Goal: Transaction & Acquisition: Purchase product/service

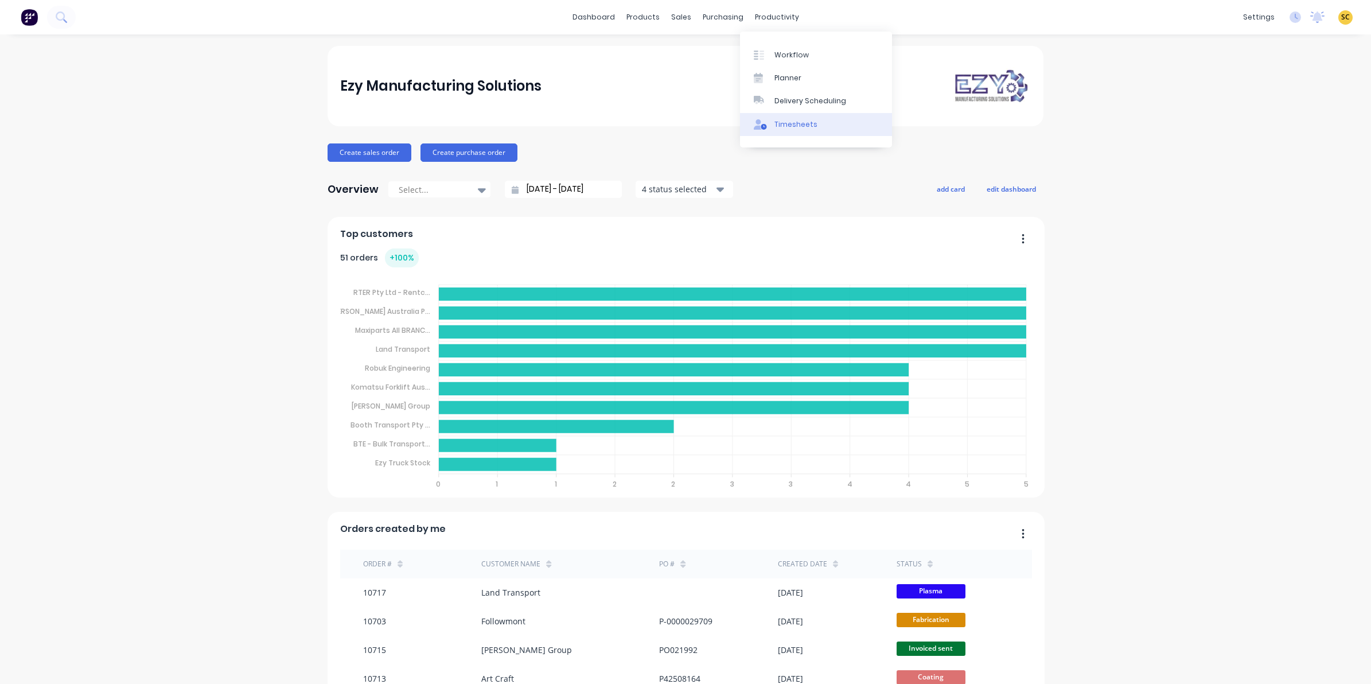
click at [803, 119] on div "Timesheets" at bounding box center [796, 124] width 43 height 10
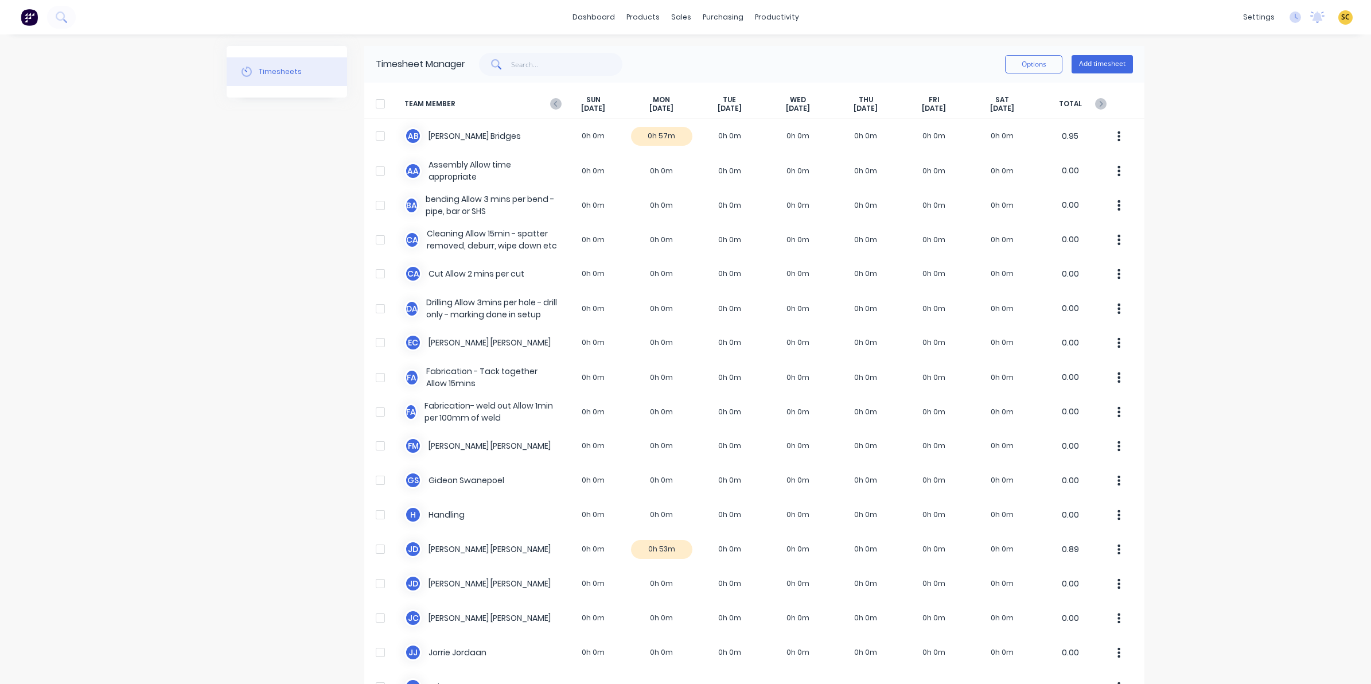
click at [559, 98] on div "SUN Aug 24th" at bounding box center [593, 104] width 68 height 18
click at [553, 98] on icon at bounding box center [555, 103] width 11 height 11
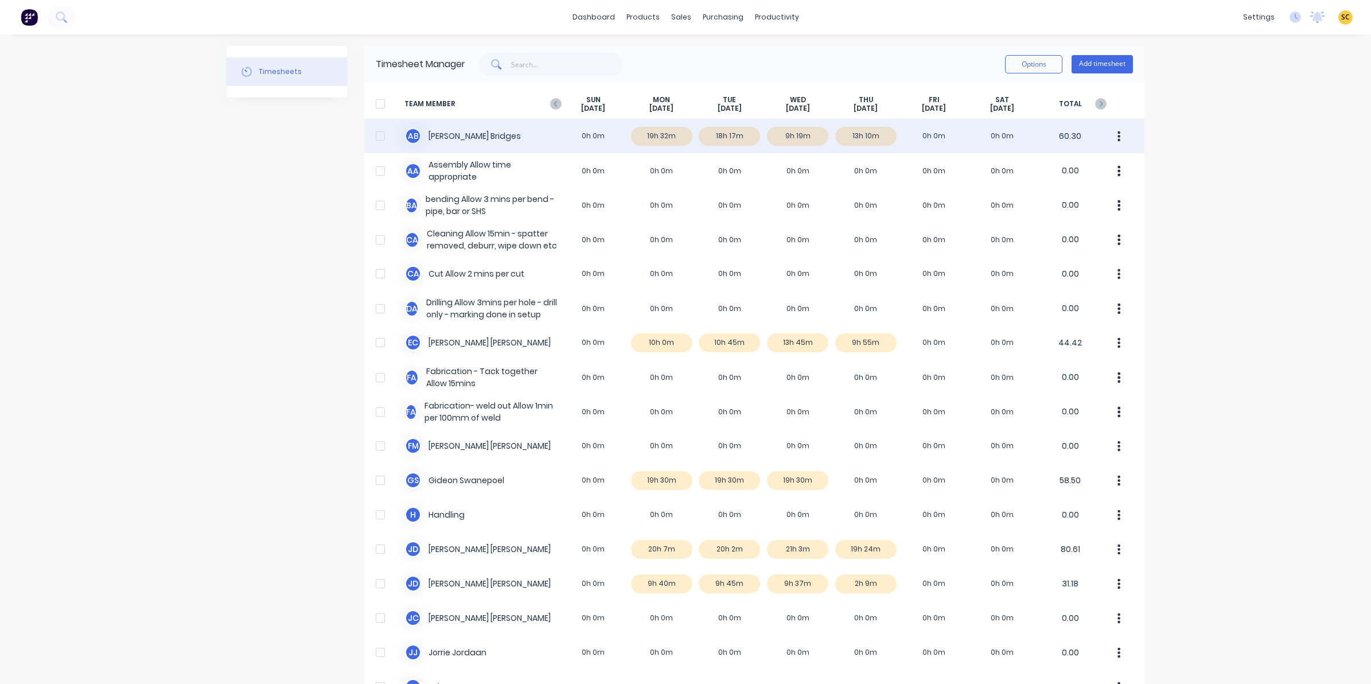
click at [882, 133] on div "A B Ashley Bridges 0h 0m 19h 32m 18h 17m 9h 19m 13h 10m 0h 0m 0h 0m 60.30" at bounding box center [754, 136] width 780 height 34
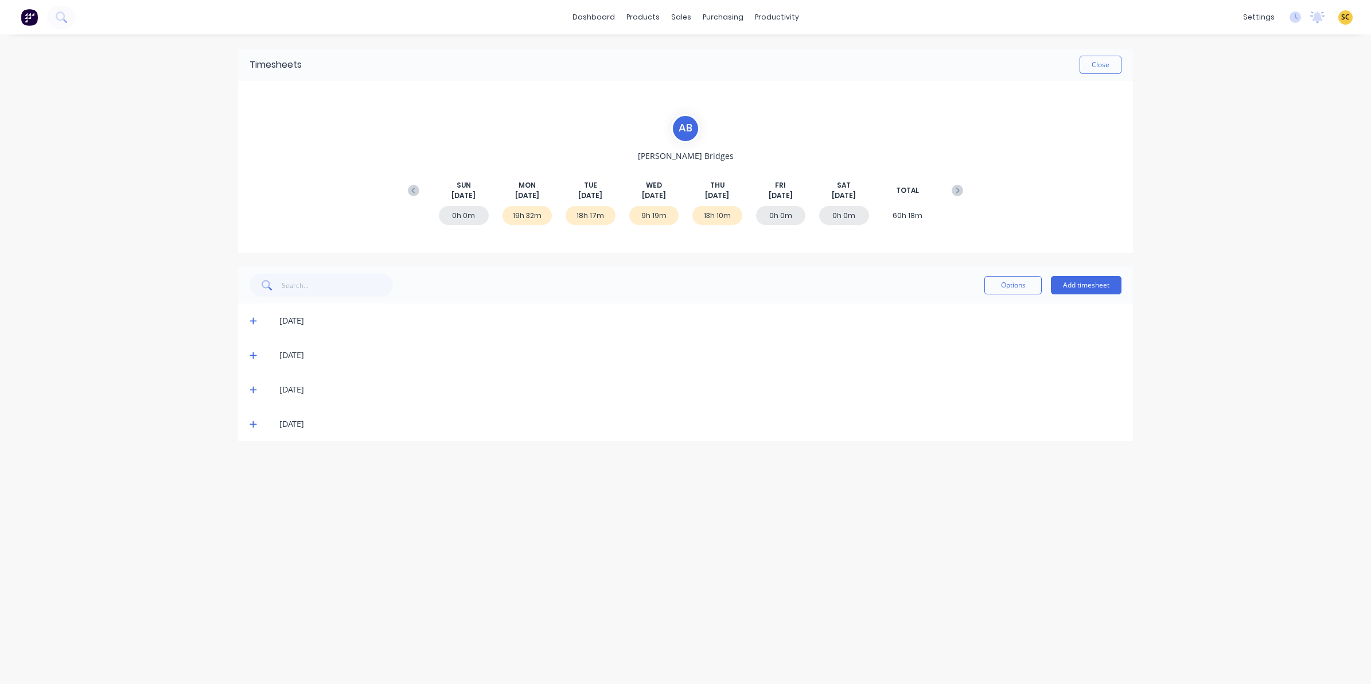
click at [251, 418] on span at bounding box center [255, 423] width 11 height 11
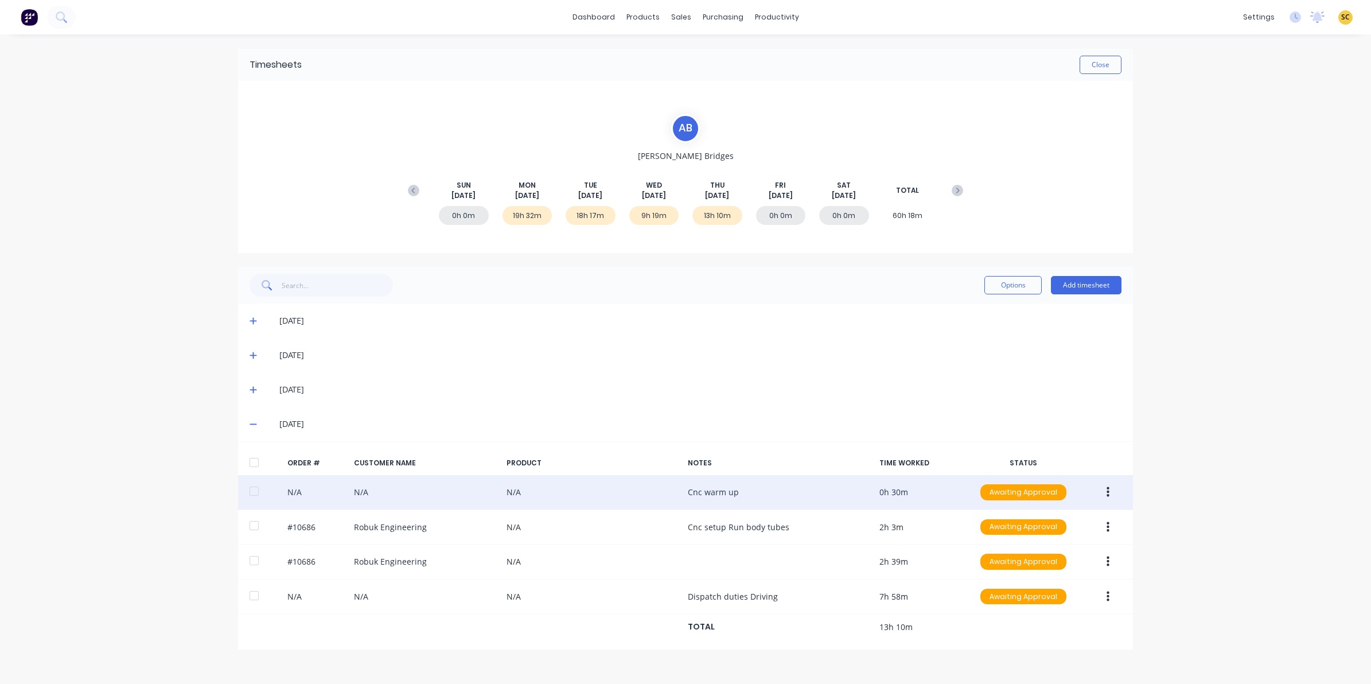
click at [1109, 488] on button "button" at bounding box center [1108, 492] width 27 height 21
click at [1062, 568] on div "Edit" at bounding box center [1067, 568] width 88 height 17
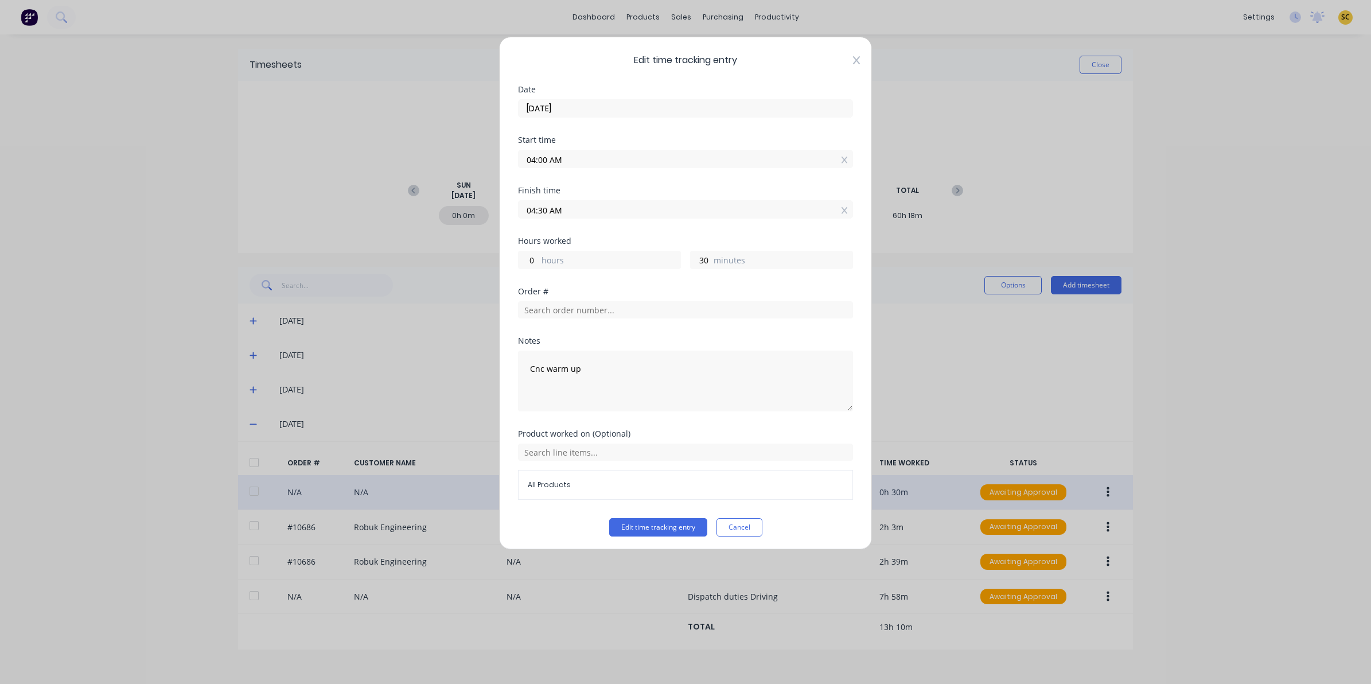
click at [853, 64] on icon at bounding box center [856, 60] width 7 height 9
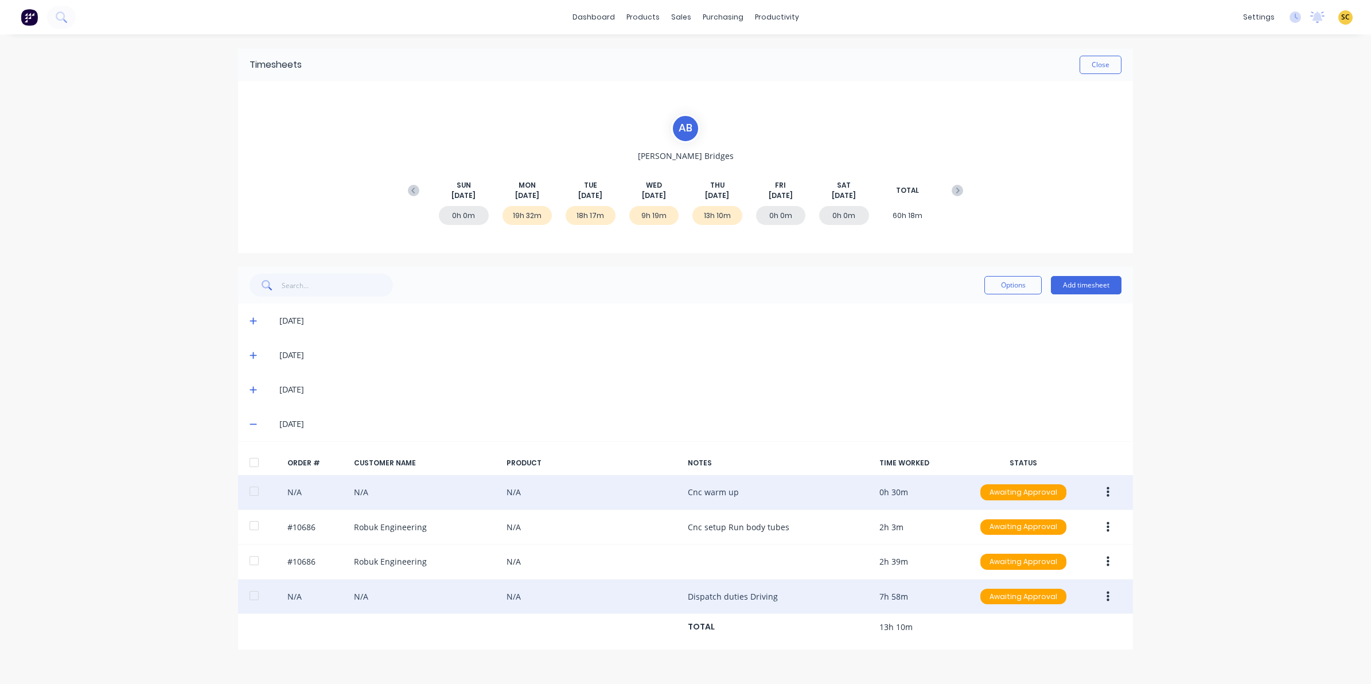
click at [1108, 597] on icon "button" at bounding box center [1108, 596] width 3 height 13
click at [1041, 674] on div "Edit" at bounding box center [1067, 672] width 88 height 17
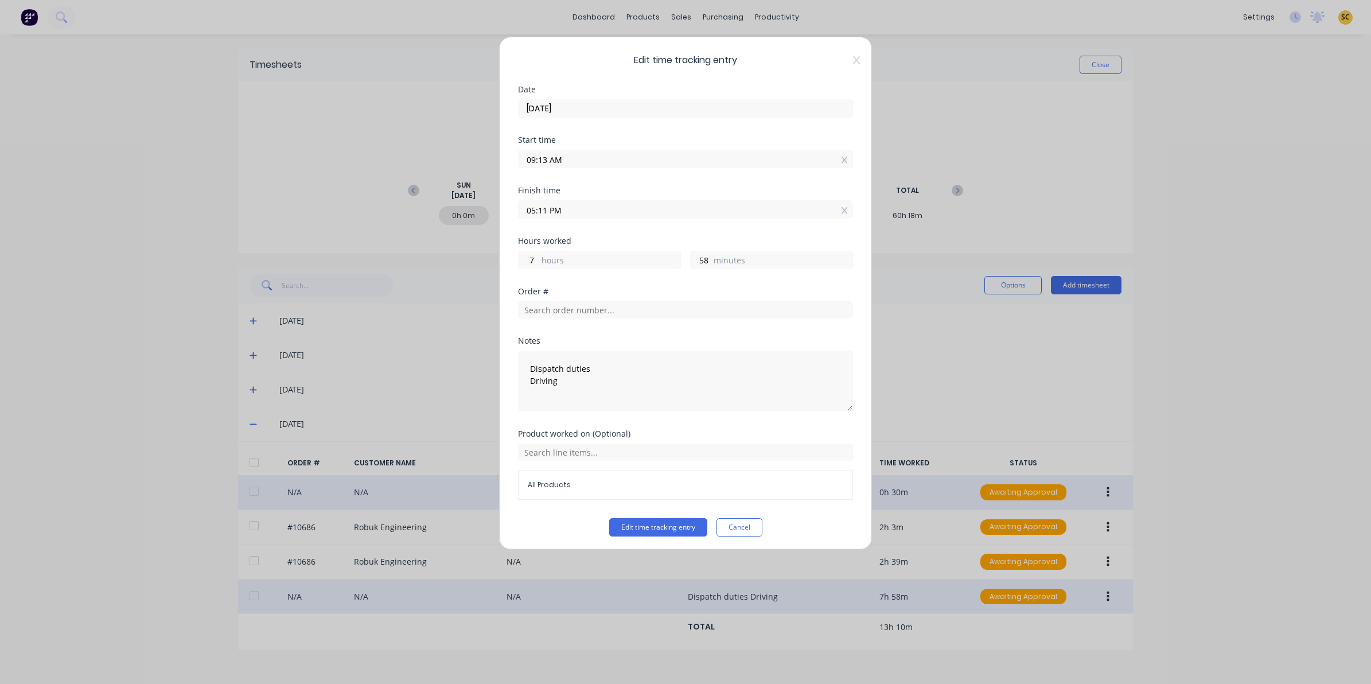
click at [838, 57] on span "Edit time tracking entry" at bounding box center [685, 60] width 335 height 14
click at [853, 64] on icon at bounding box center [856, 60] width 7 height 9
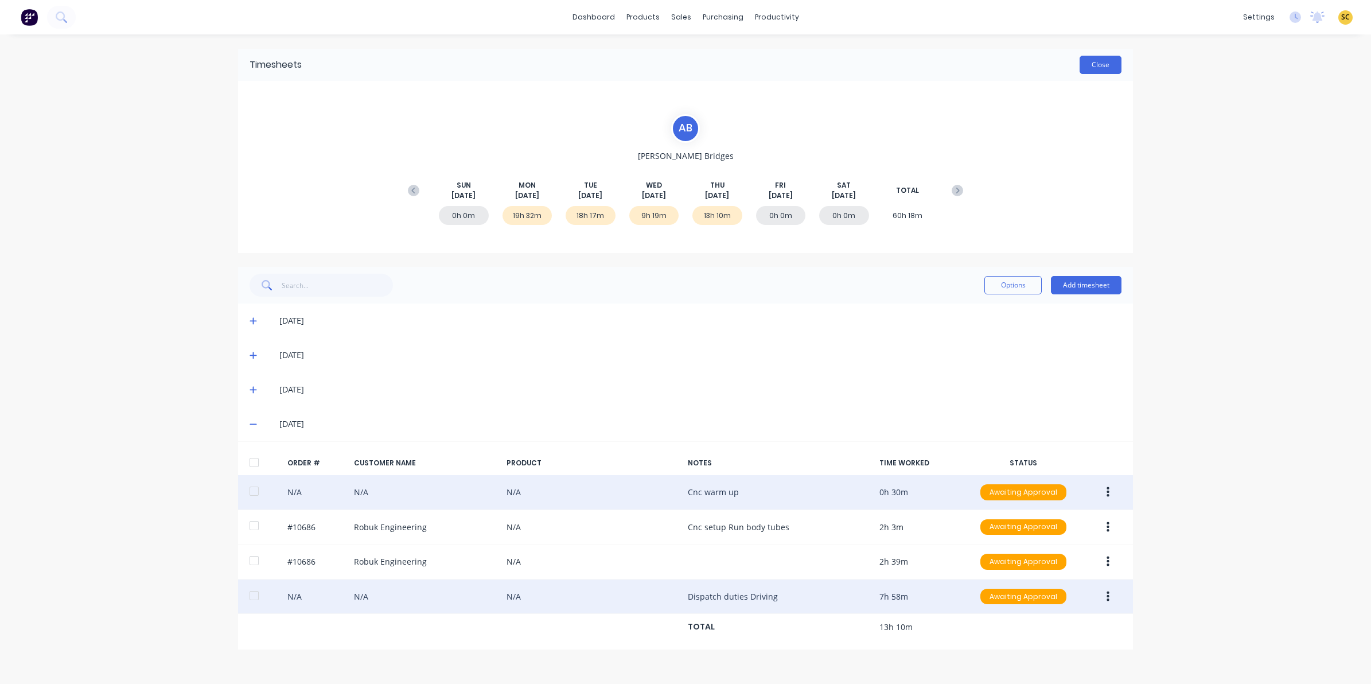
click at [1100, 66] on button "Close" at bounding box center [1101, 65] width 42 height 18
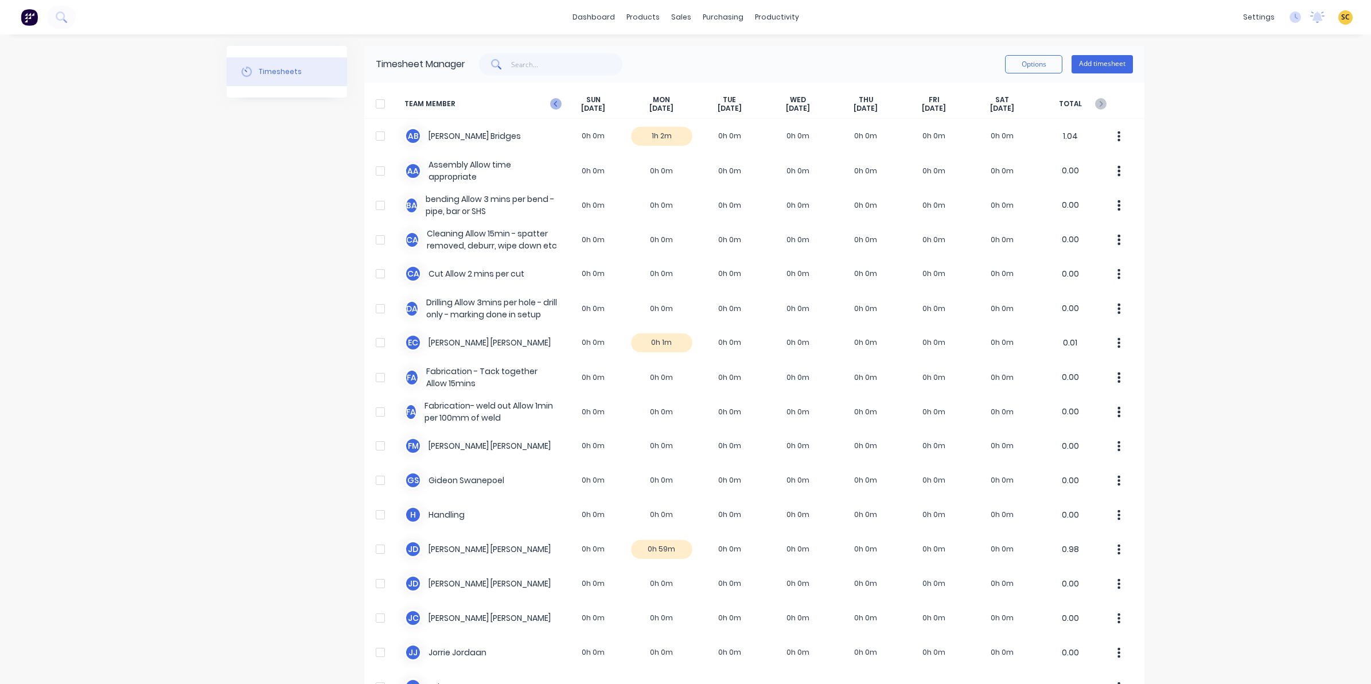
click at [553, 102] on icon at bounding box center [555, 103] width 11 height 11
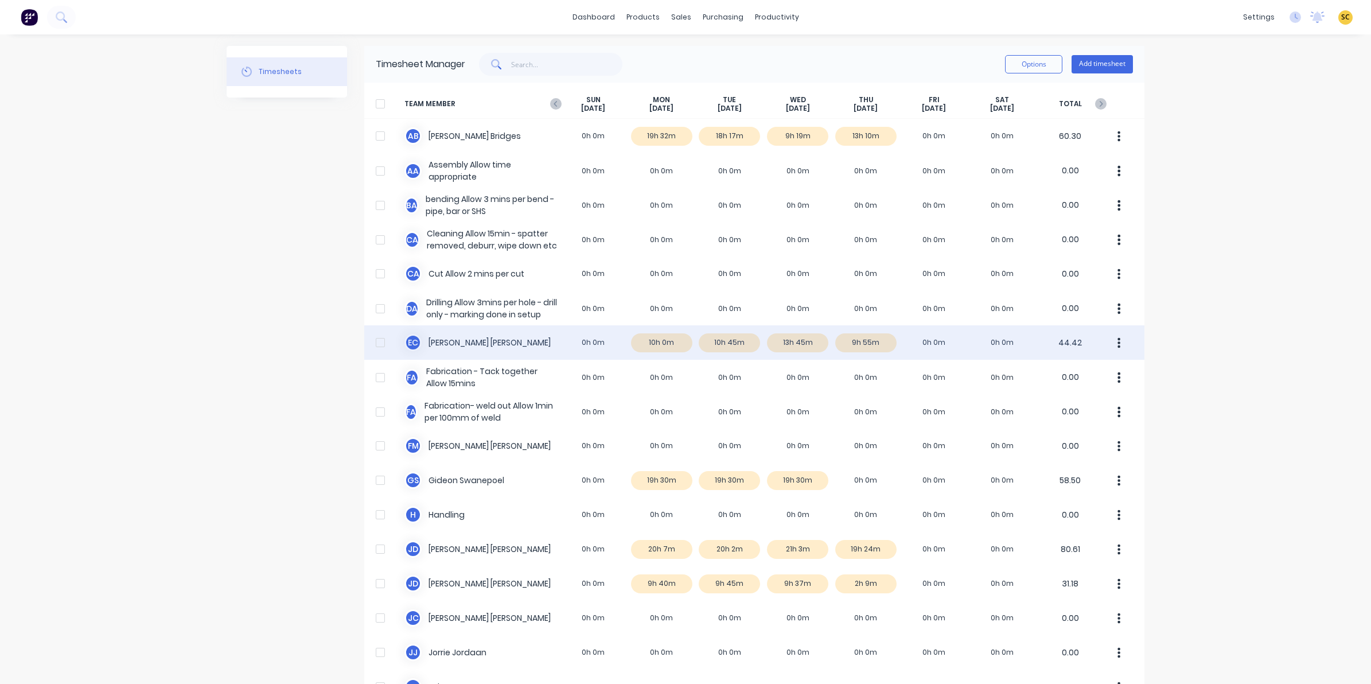
click at [861, 342] on div "E C Erik Coetzee 0h 0m 10h 0m 10h 45m 13h 45m 9h 55m 0h 0m 0h 0m 44.42" at bounding box center [754, 342] width 780 height 34
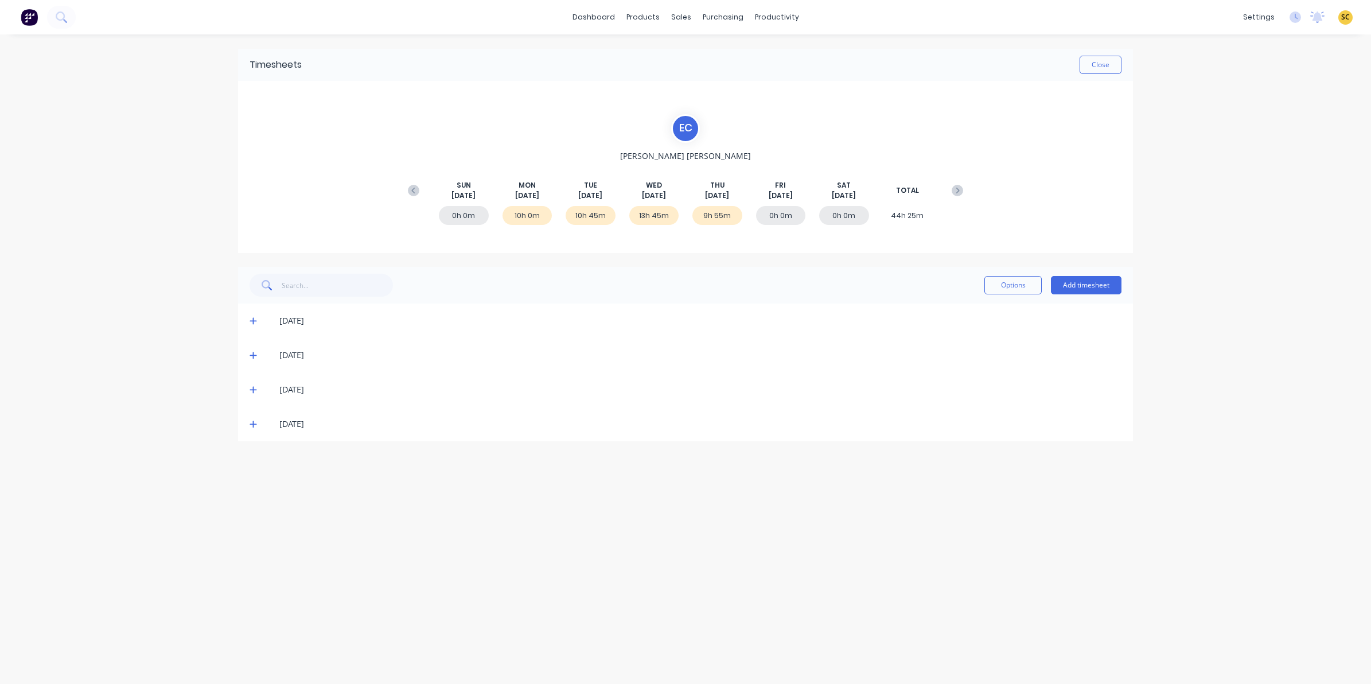
click at [254, 422] on icon at bounding box center [253, 424] width 7 height 8
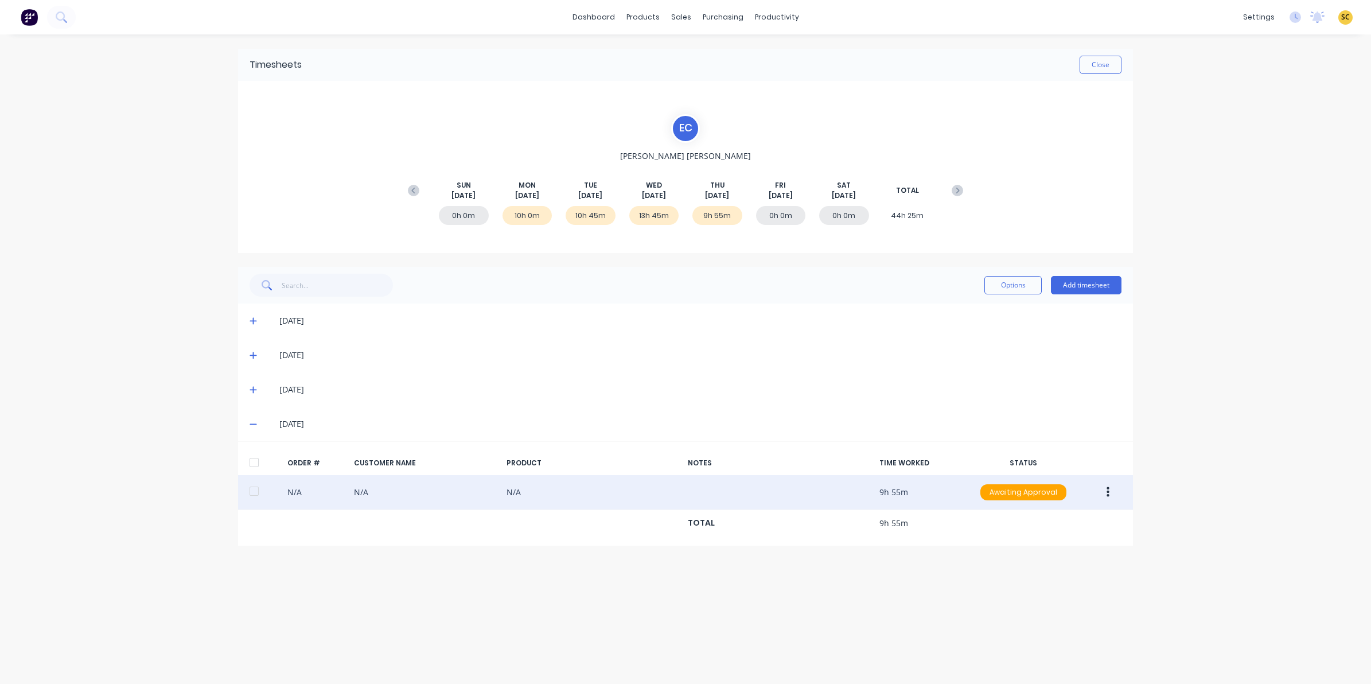
click at [1113, 491] on button "button" at bounding box center [1108, 492] width 27 height 21
click at [1066, 571] on div "Edit" at bounding box center [1067, 568] width 88 height 17
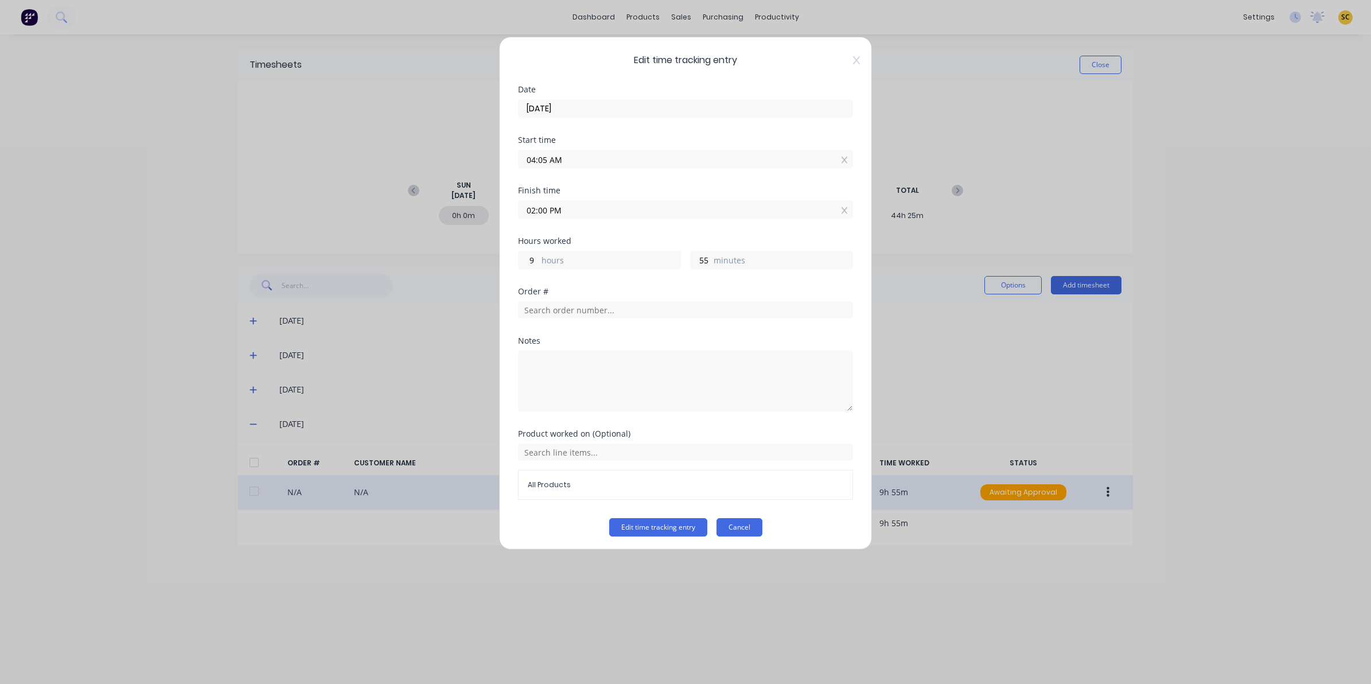
click at [744, 528] on button "Cancel" at bounding box center [740, 527] width 46 height 18
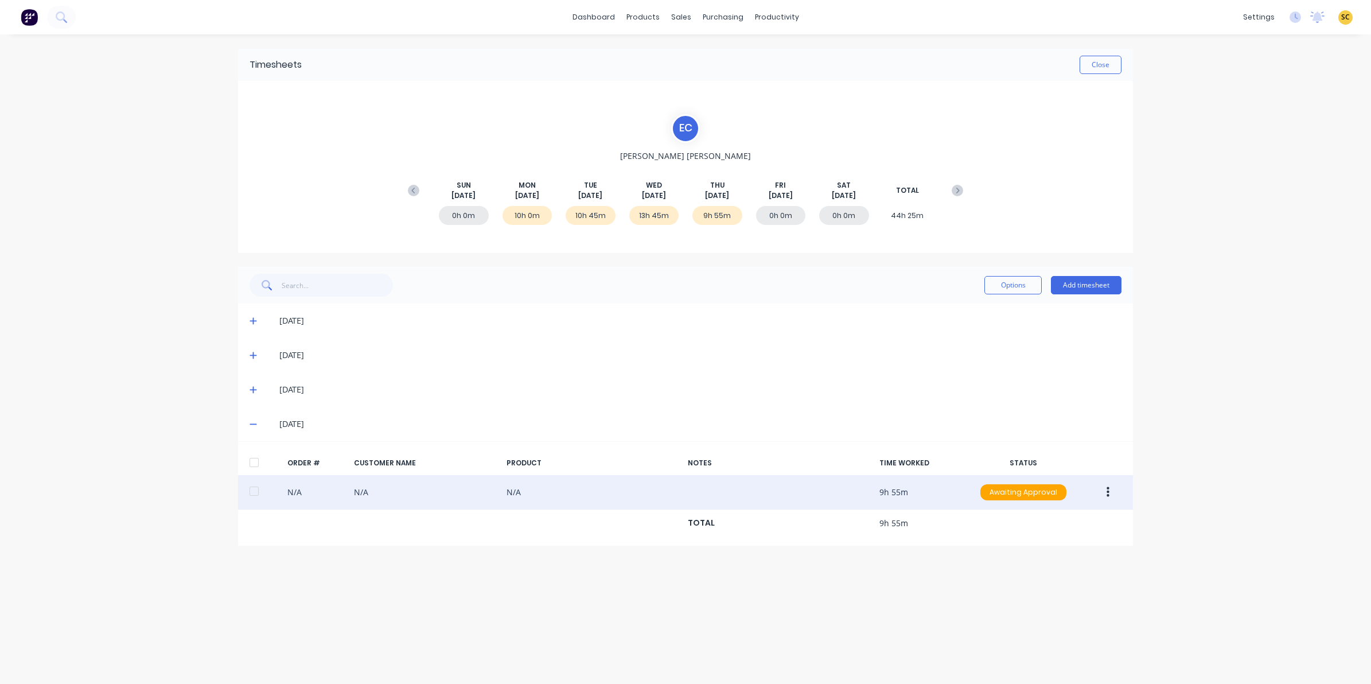
click at [1087, 75] on div "Timesheets Close" at bounding box center [685, 65] width 895 height 32
click at [1090, 66] on button "Close" at bounding box center [1101, 65] width 42 height 18
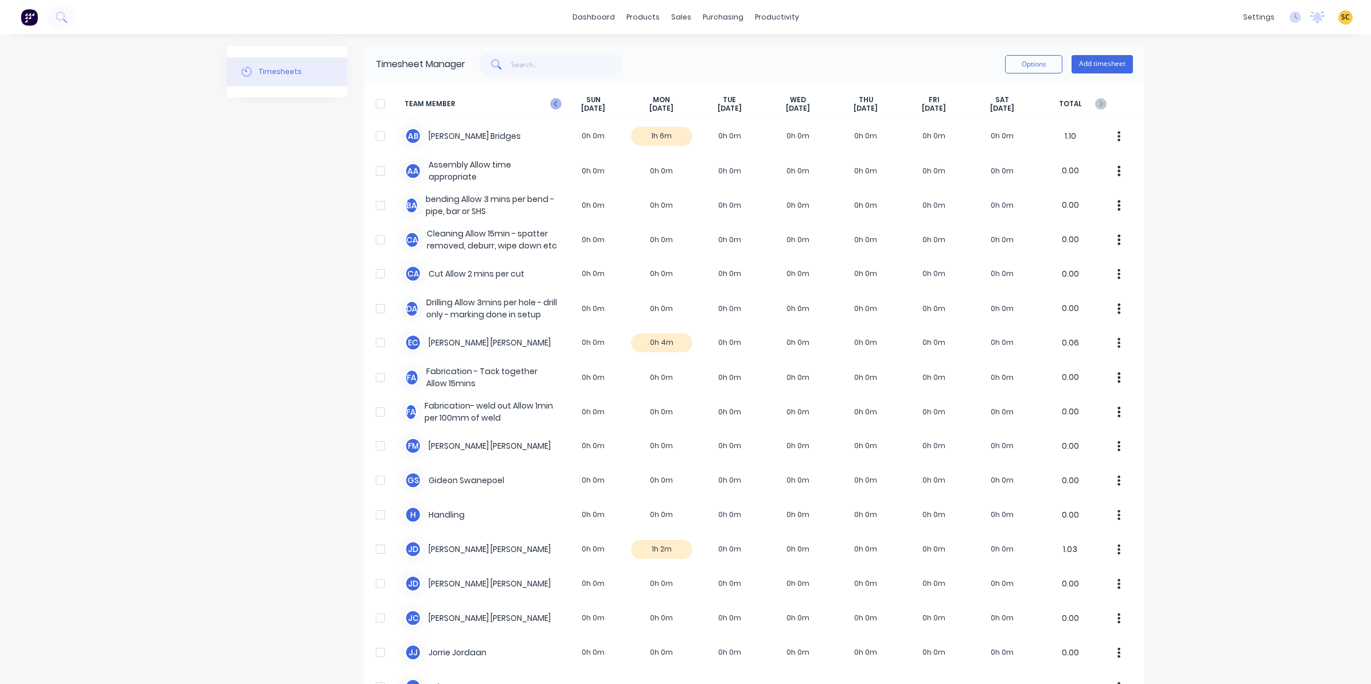
click at [551, 101] on icon at bounding box center [555, 103] width 11 height 11
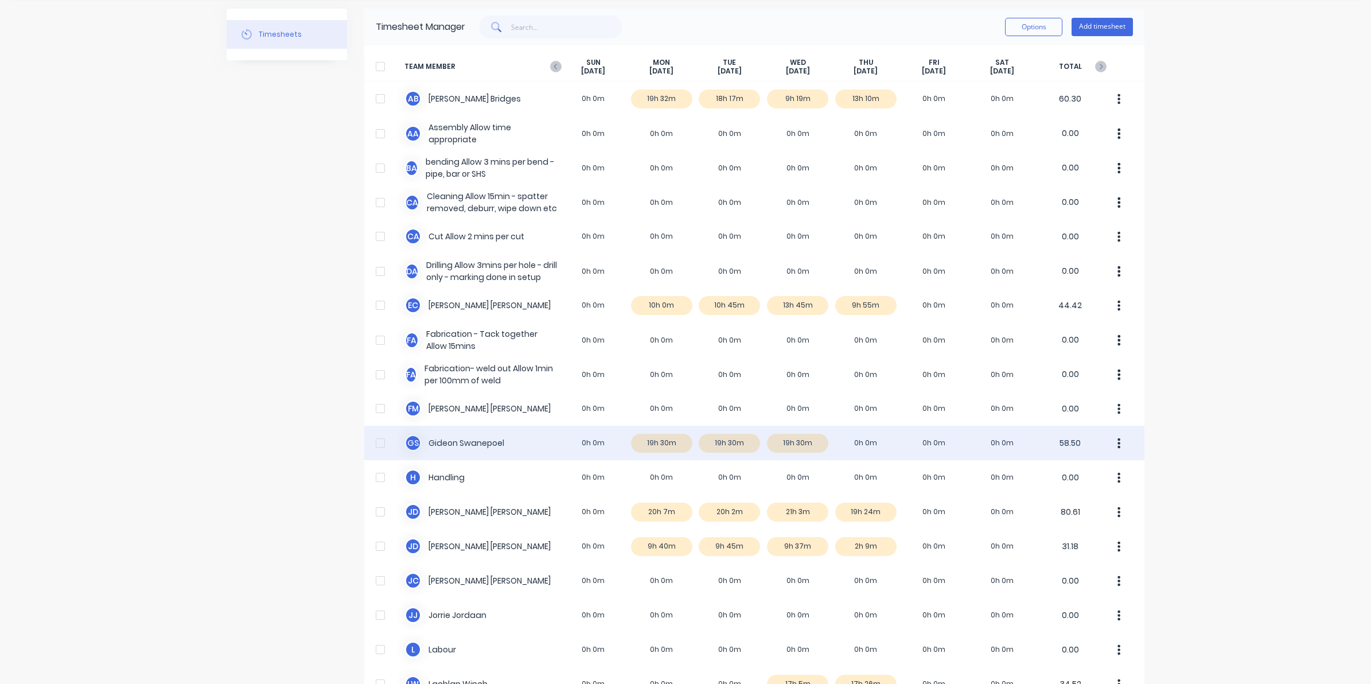
scroll to position [72, 0]
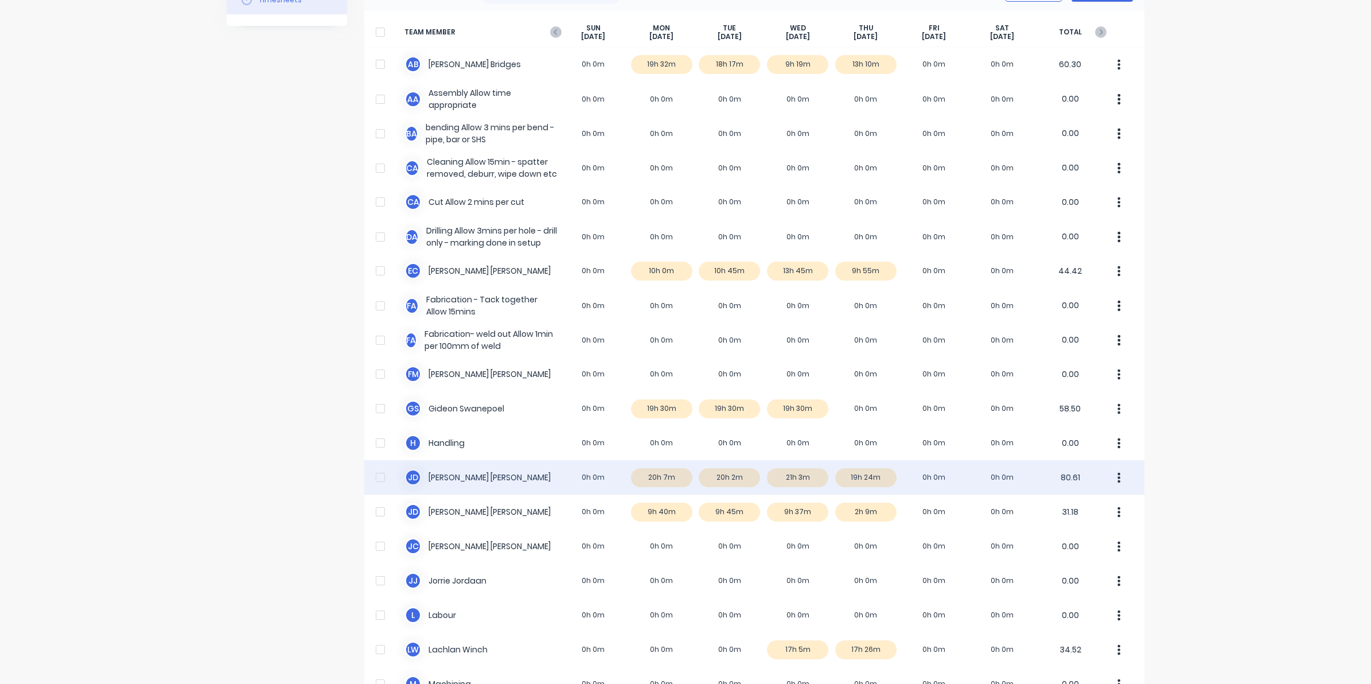
click at [870, 474] on div "J D Joel De Vries 0h 0m 20h 7m 20h 2m 21h 3m 19h 24m 0h 0m 0h 0m 80.61" at bounding box center [754, 477] width 780 height 34
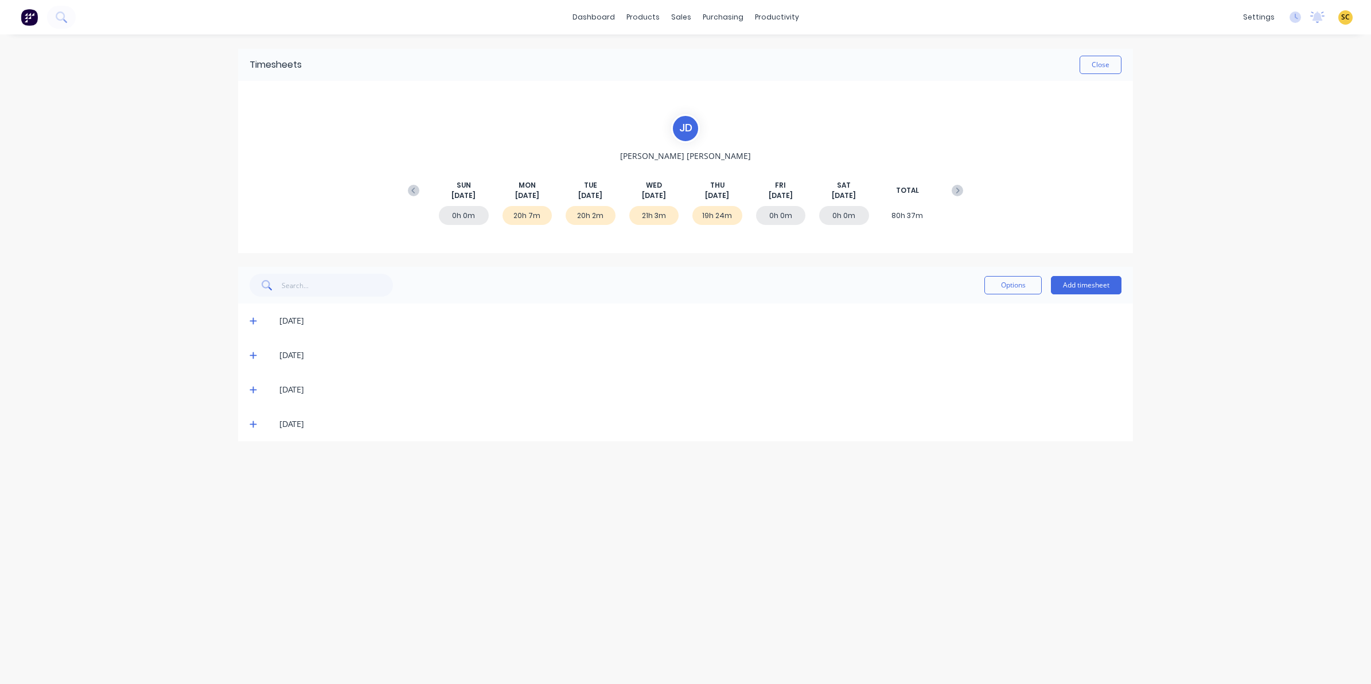
click at [247, 421] on div "[DATE]" at bounding box center [685, 424] width 895 height 34
click at [255, 425] on icon at bounding box center [253, 424] width 7 height 8
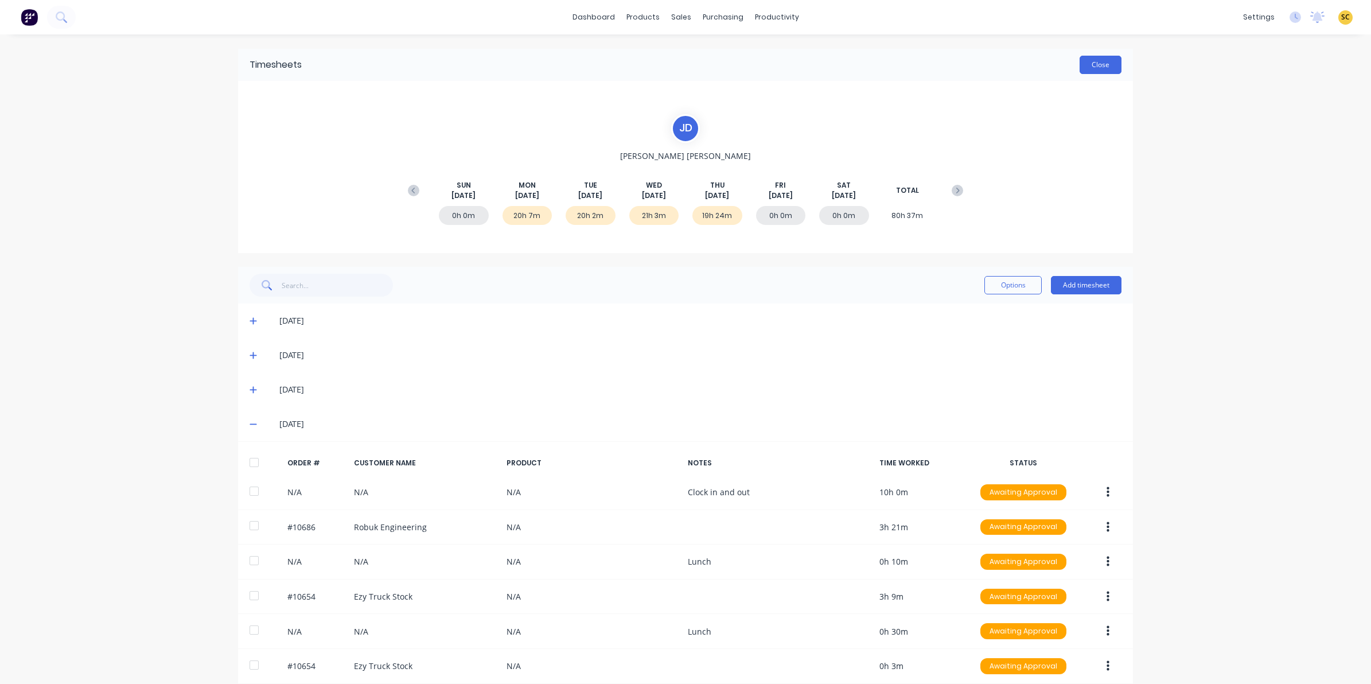
click at [1090, 73] on button "Close" at bounding box center [1101, 65] width 42 height 18
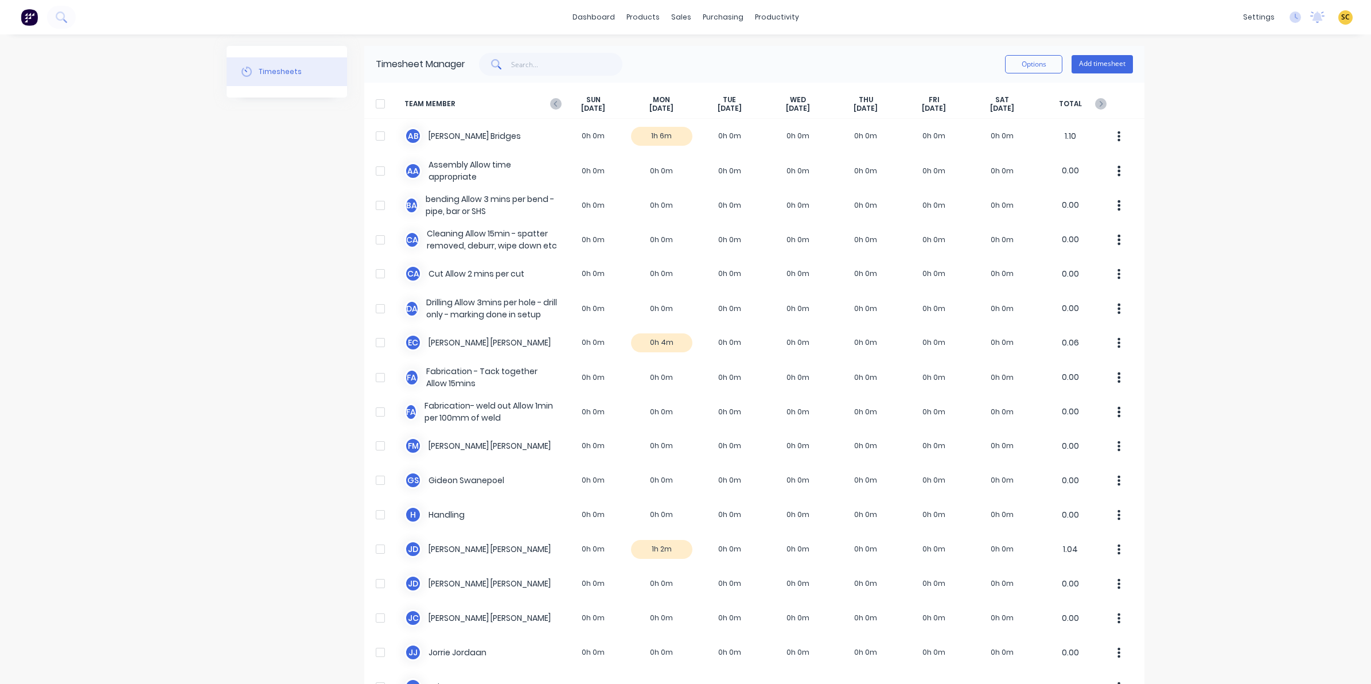
click at [559, 104] on div "SUN Aug 24th" at bounding box center [593, 104] width 68 height 18
click at [550, 109] on icon at bounding box center [555, 103] width 11 height 11
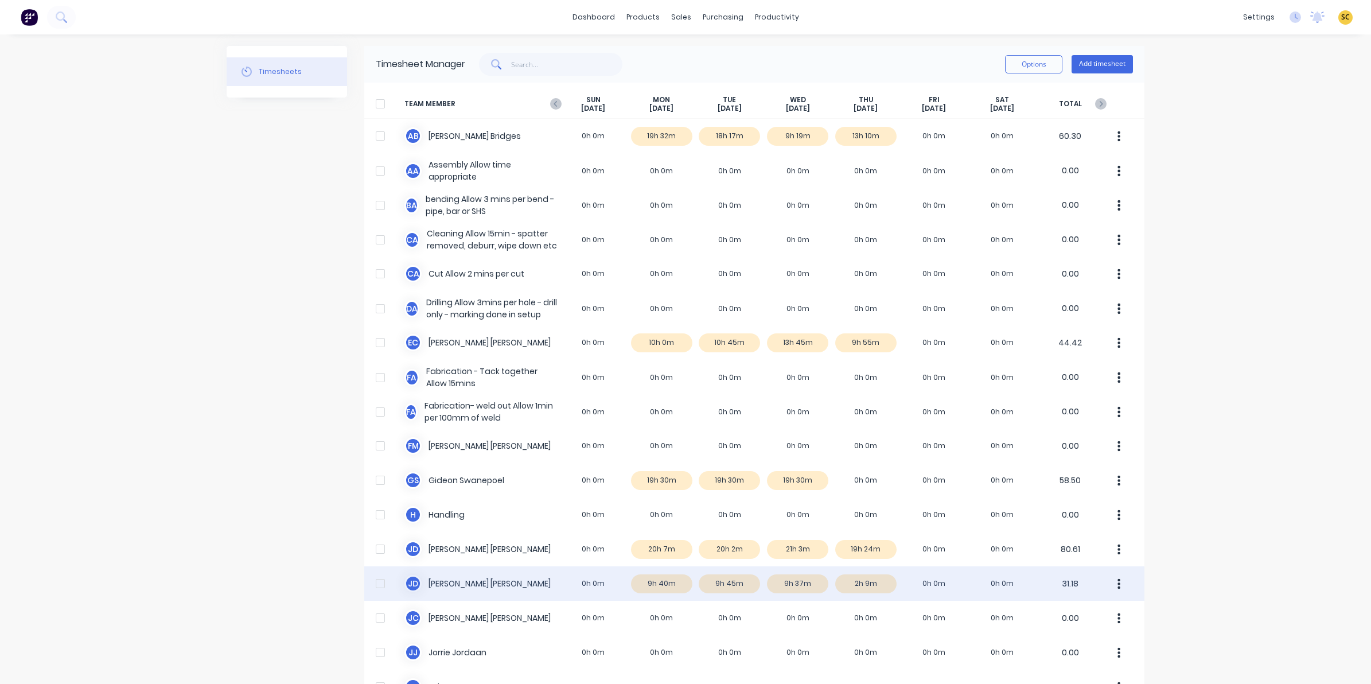
click at [858, 583] on div "J d Johan de Lange 0h 0m 9h 40m 9h 45m 9h 37m 2h 9m 0h 0m 0h 0m 31.18" at bounding box center [754, 583] width 780 height 34
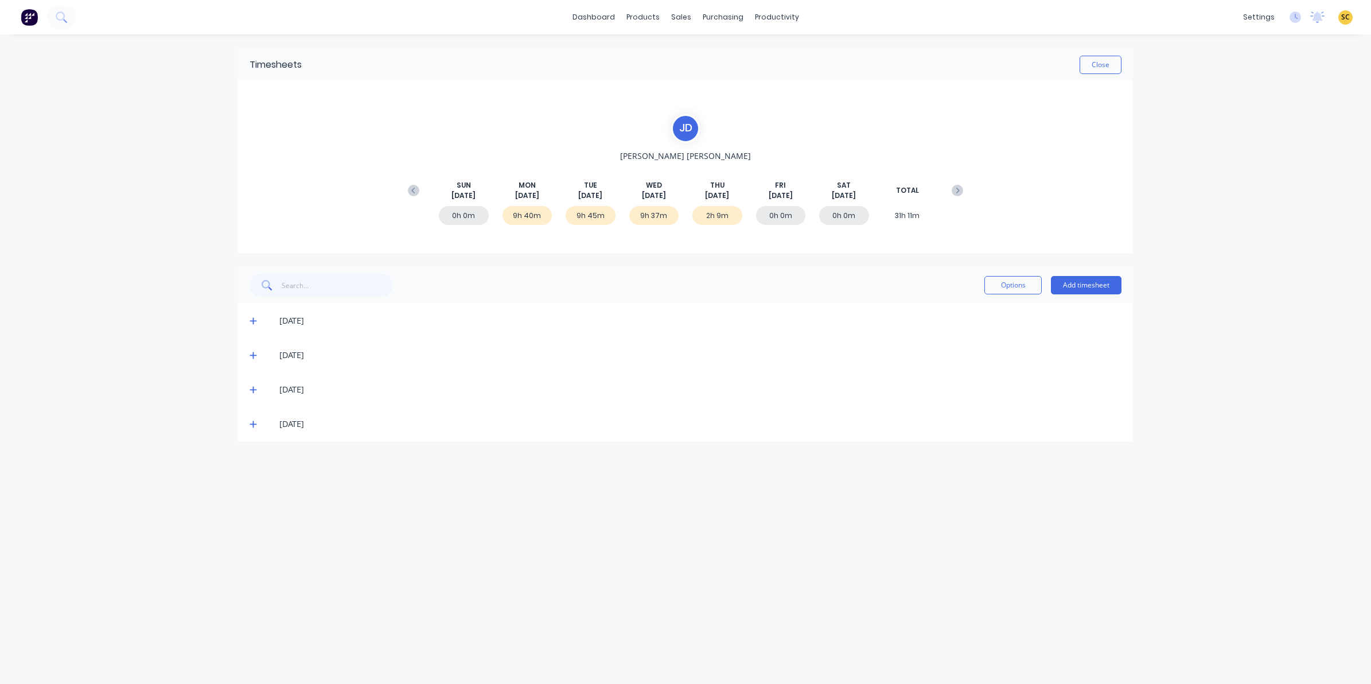
click at [251, 426] on icon at bounding box center [253, 424] width 7 height 8
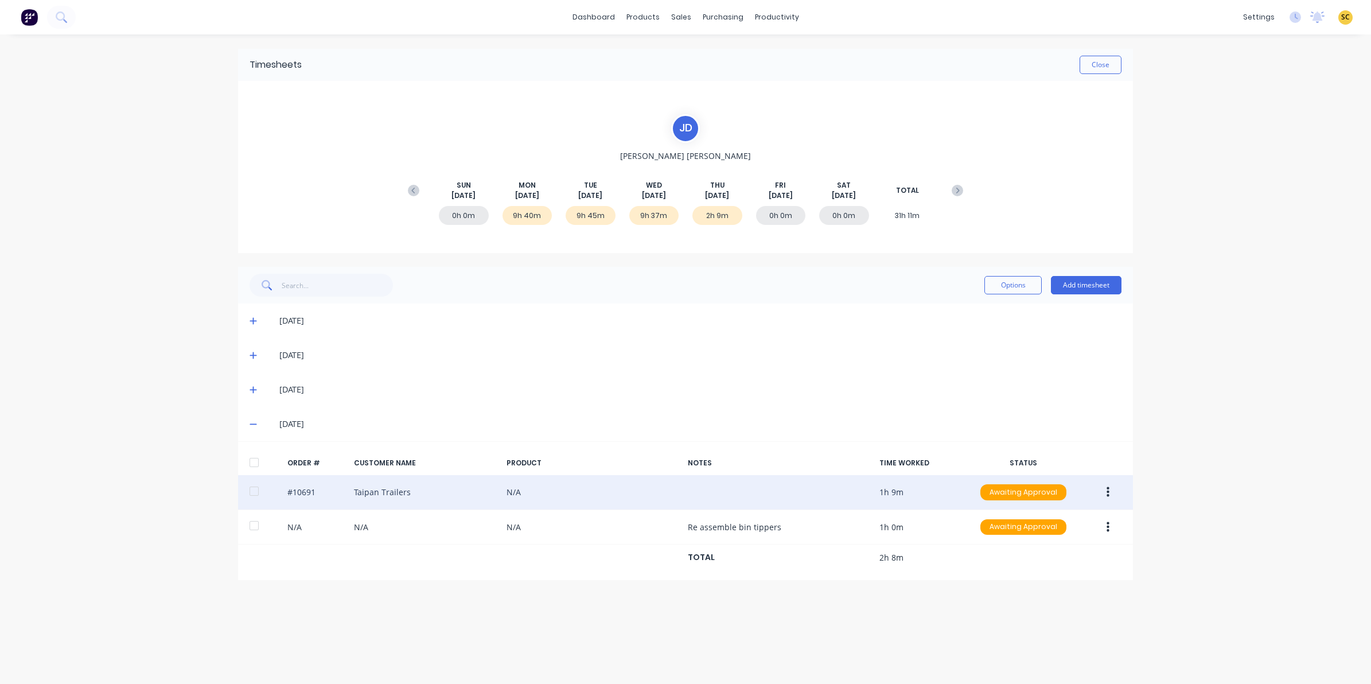
click at [859, 506] on div "#10691 Taipan Trailers N/A 1h 9m Awaiting Approval" at bounding box center [685, 492] width 895 height 35
click at [1116, 499] on button "button" at bounding box center [1108, 492] width 27 height 21
click at [1056, 575] on div "Edit" at bounding box center [1067, 568] width 88 height 17
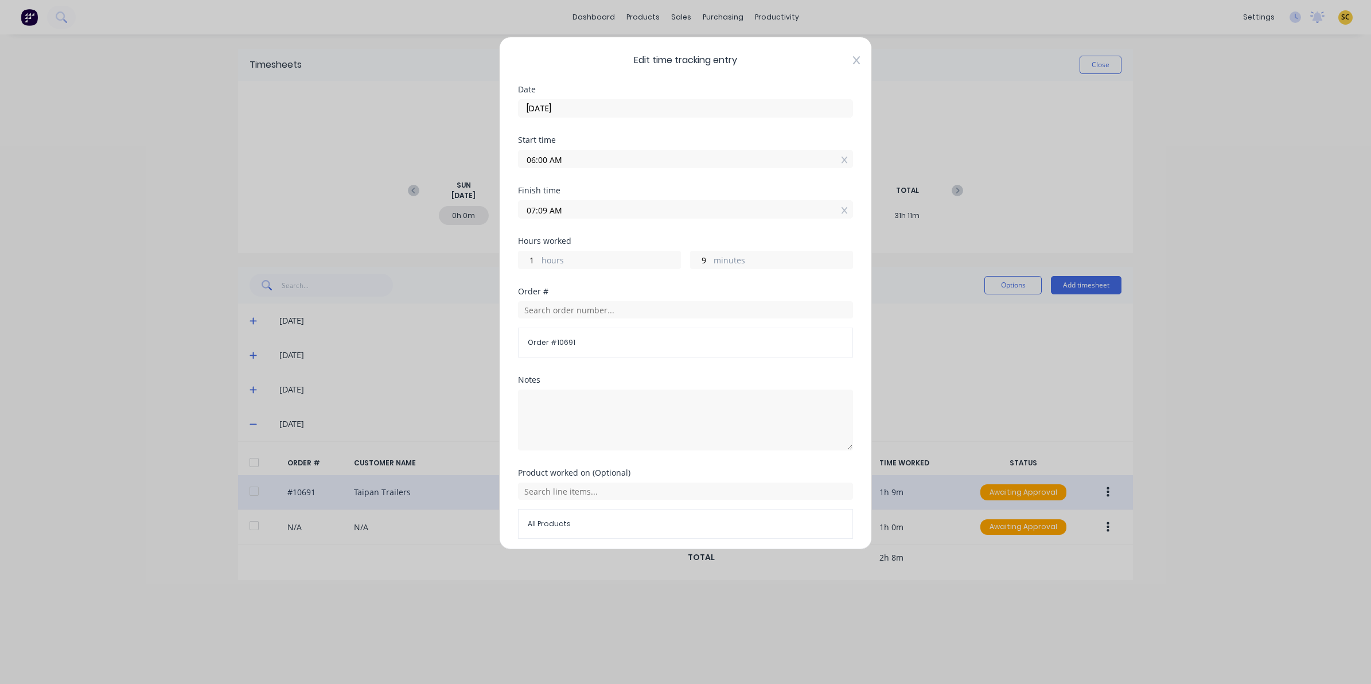
click at [853, 62] on icon at bounding box center [856, 60] width 7 height 9
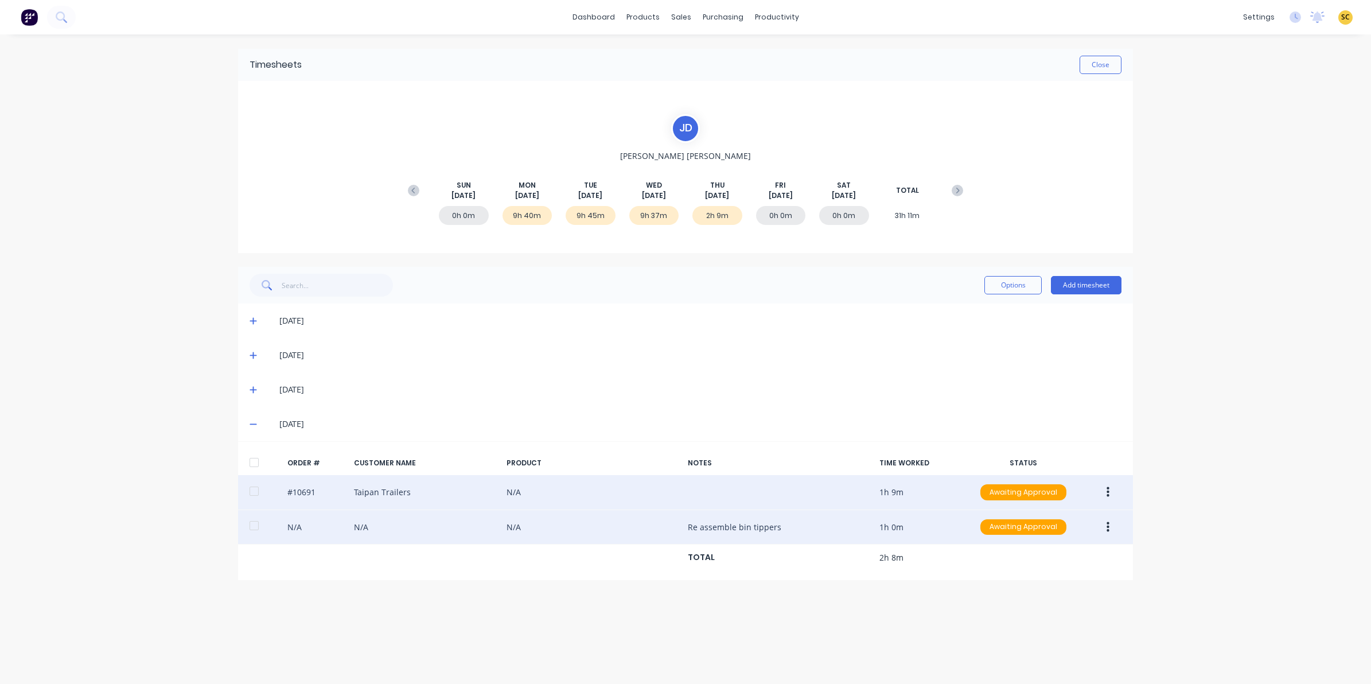
click at [1107, 526] on icon "button" at bounding box center [1108, 527] width 3 height 13
click at [1051, 606] on div "Edit" at bounding box center [1067, 603] width 88 height 17
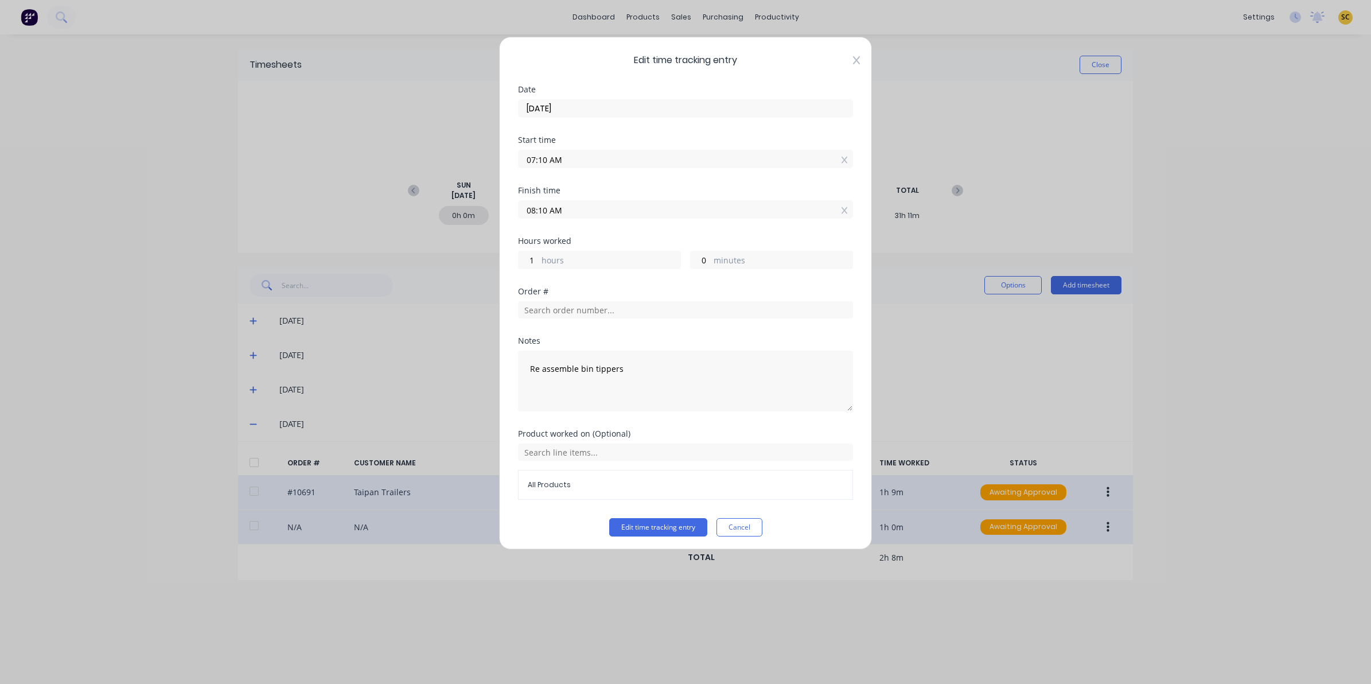
click at [853, 60] on icon at bounding box center [856, 60] width 7 height 9
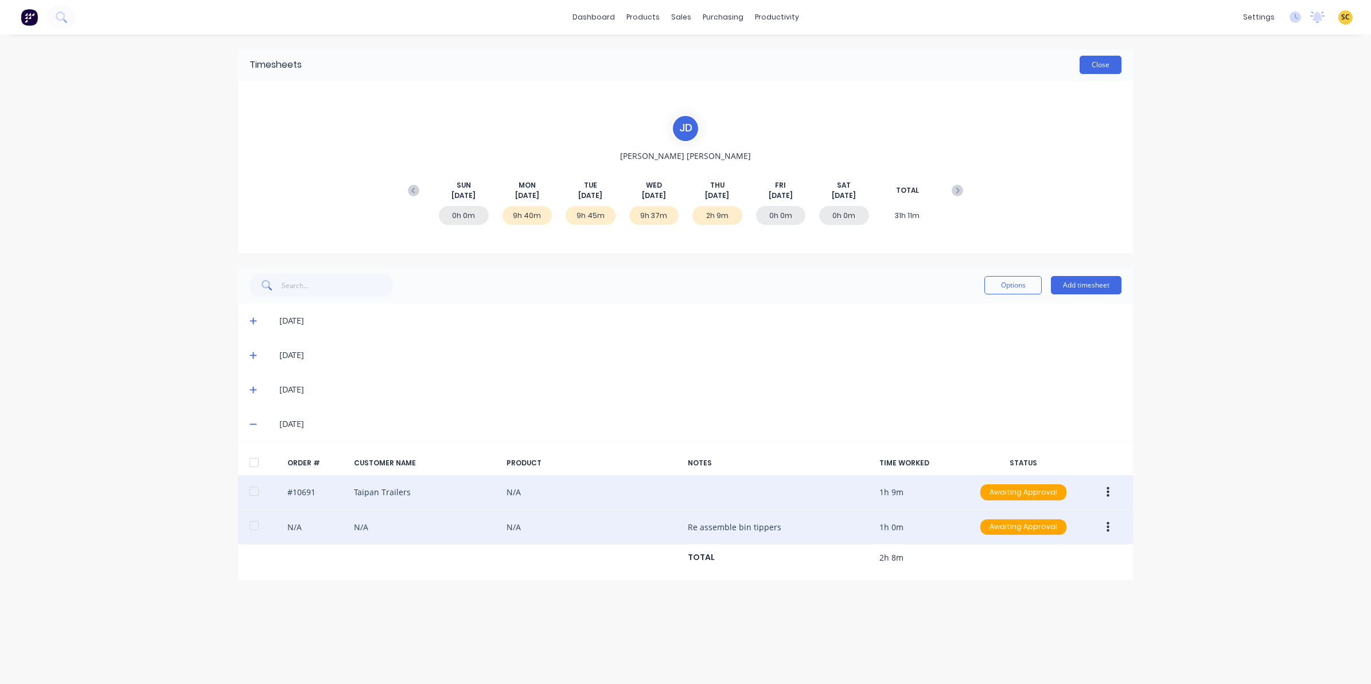
click at [1095, 68] on button "Close" at bounding box center [1101, 65] width 42 height 18
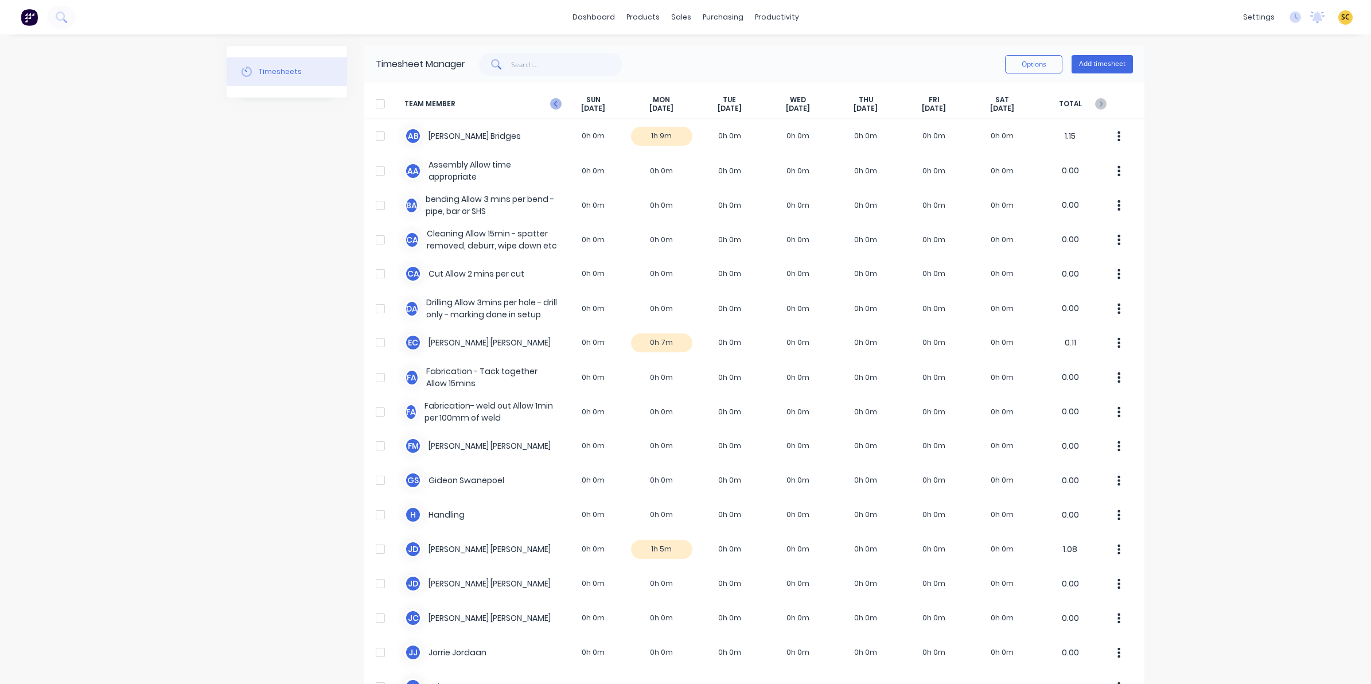
click at [550, 107] on icon at bounding box center [555, 103] width 11 height 11
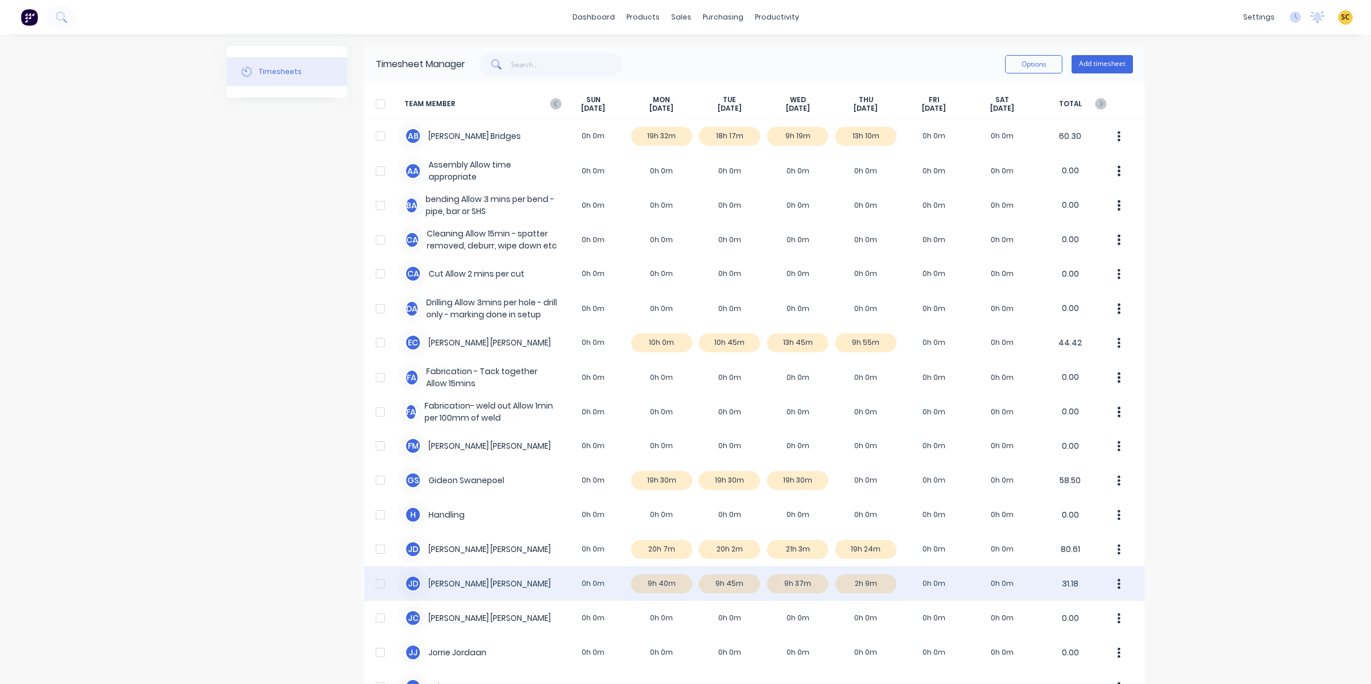
click at [868, 580] on div "J d Johan de Lange 0h 0m 9h 40m 9h 45m 9h 37m 2h 9m 0h 0m 0h 0m 31.18" at bounding box center [754, 583] width 780 height 34
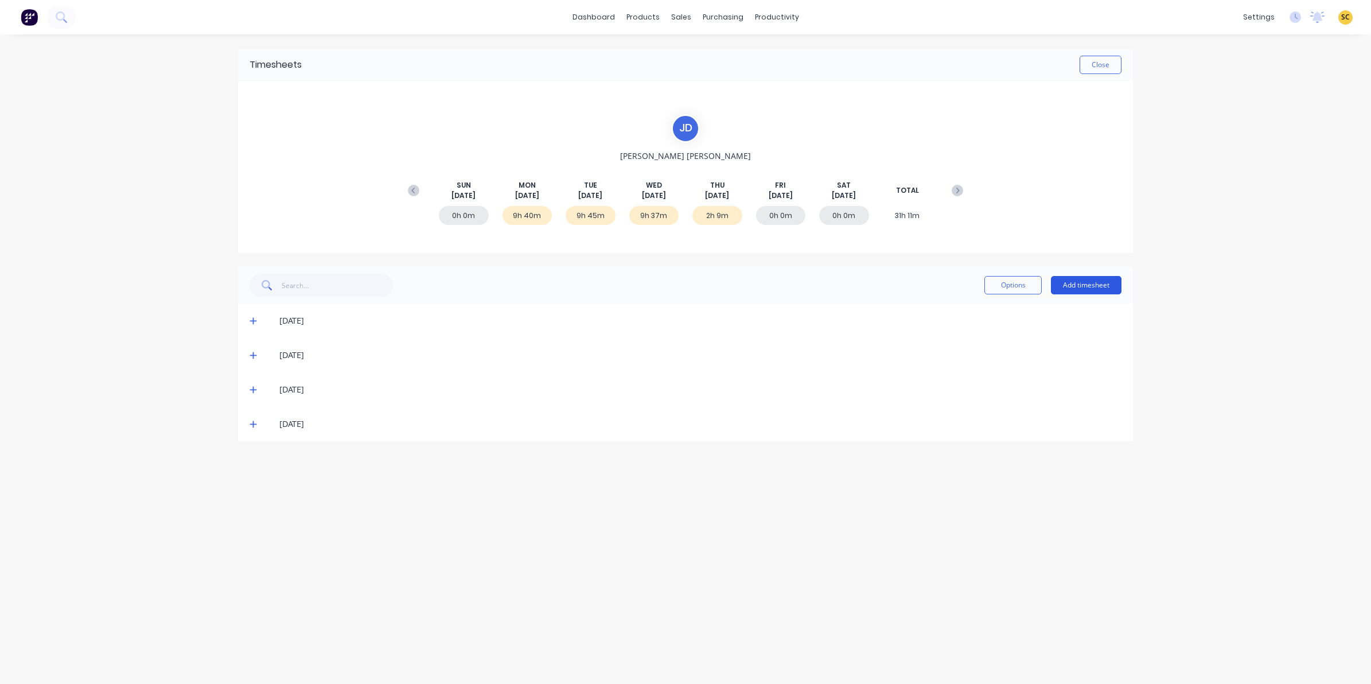
click at [1080, 287] on button "Add timesheet" at bounding box center [1086, 285] width 71 height 18
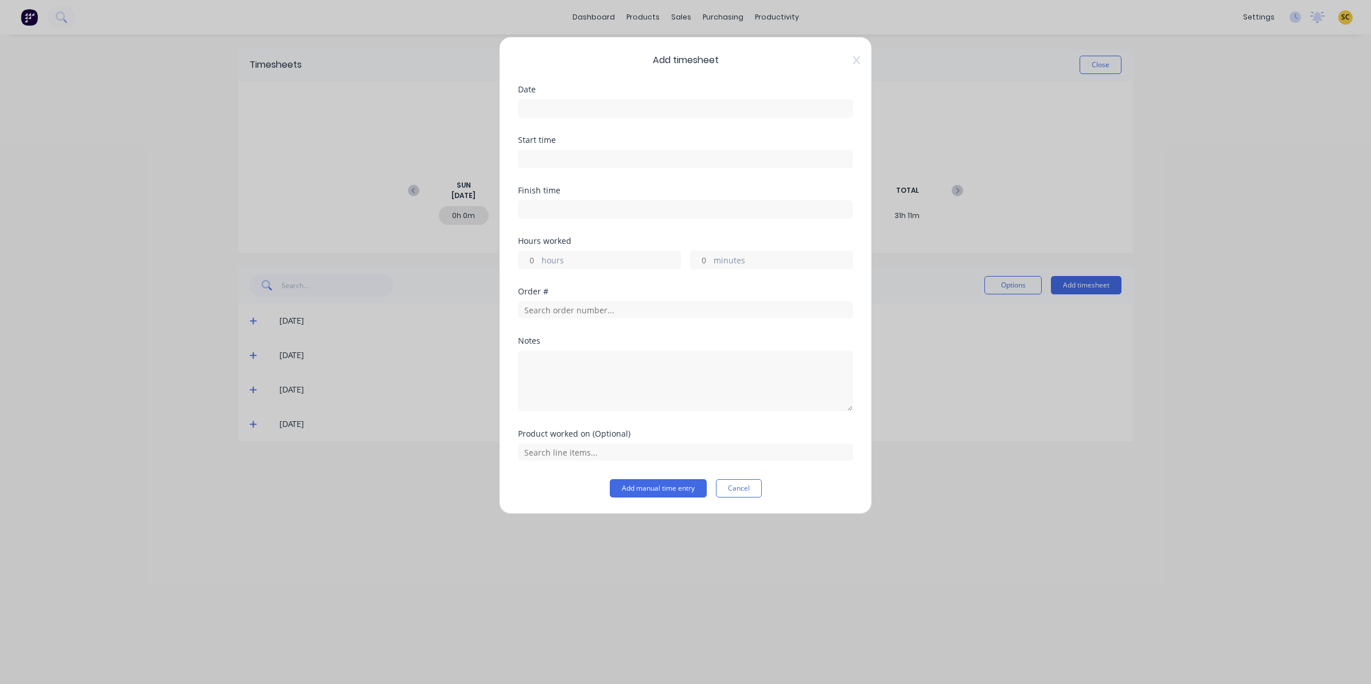
click at [585, 103] on input at bounding box center [686, 108] width 334 height 17
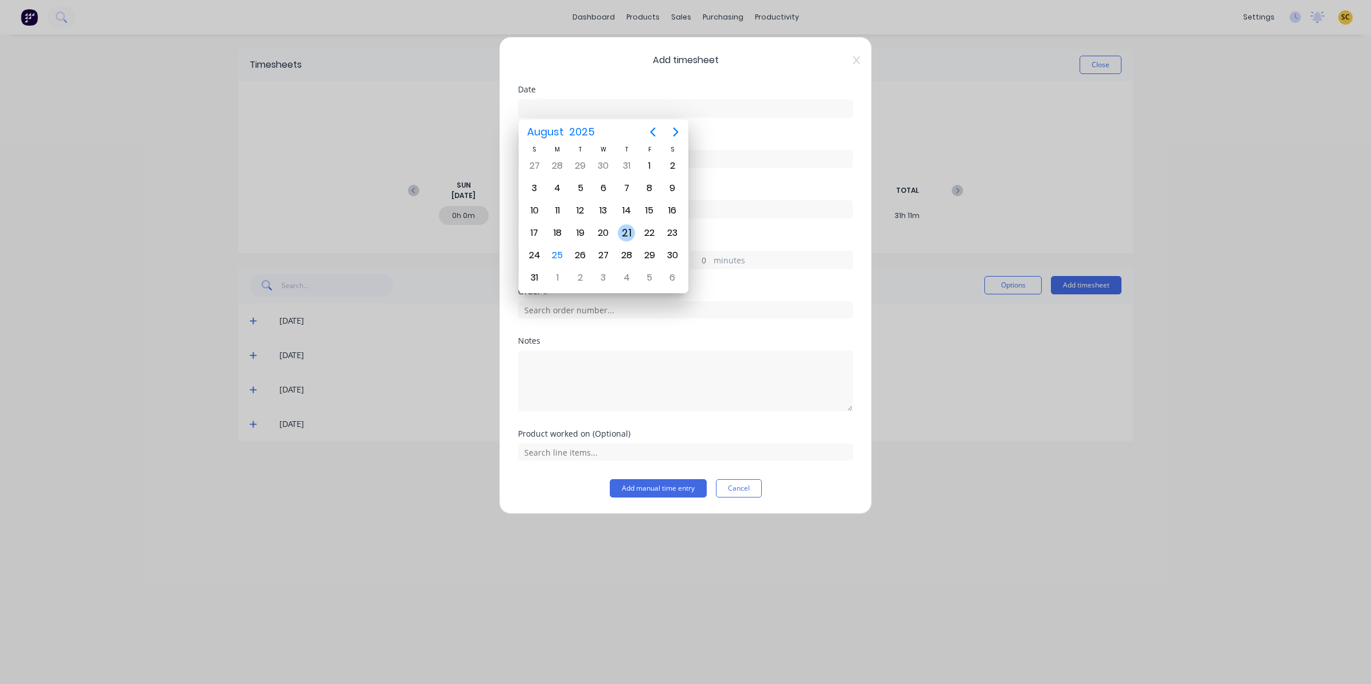
click at [621, 231] on div "21" at bounding box center [626, 232] width 17 height 17
type input "21/08/2025"
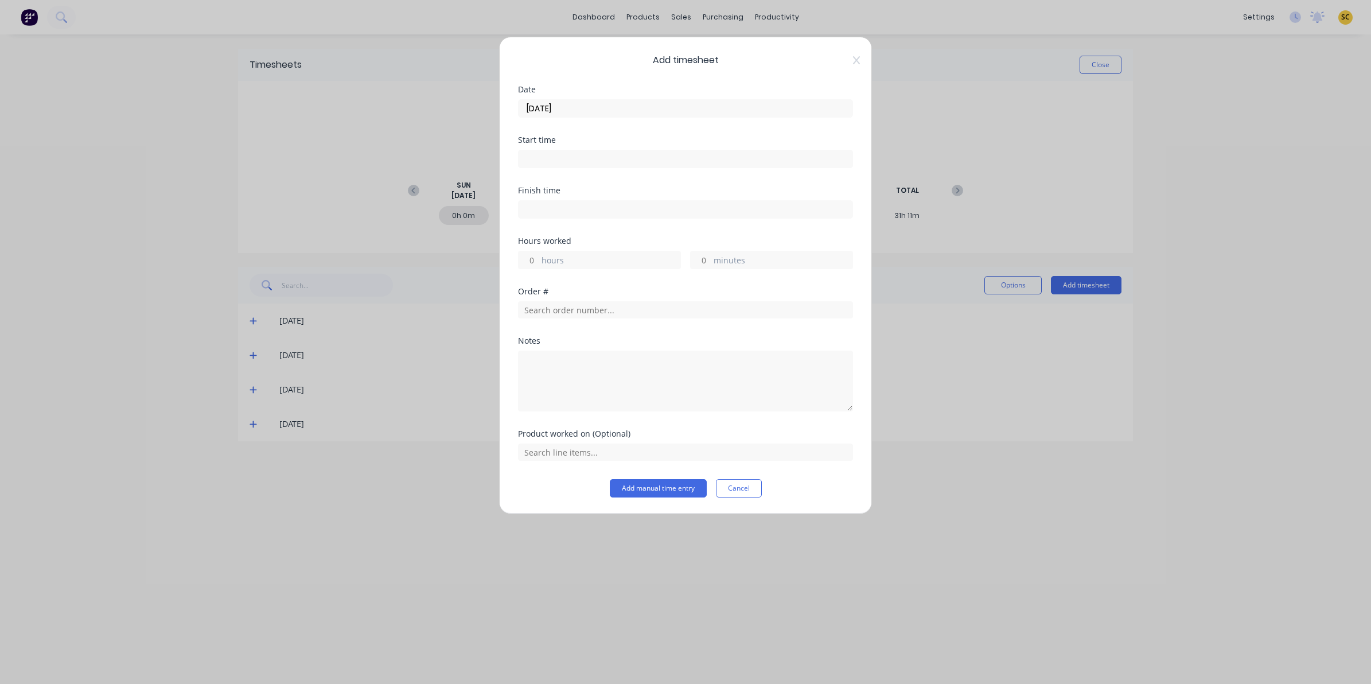
click at [555, 159] on input at bounding box center [686, 158] width 334 height 17
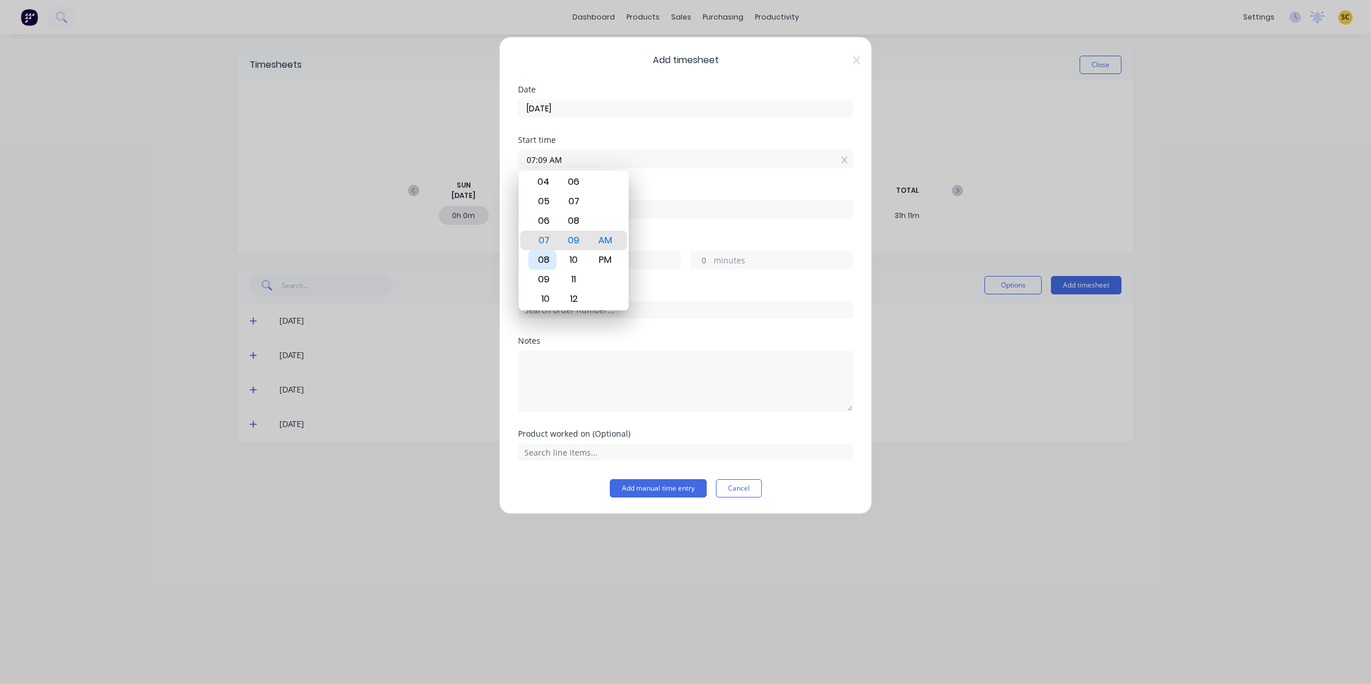
click at [546, 256] on div "08" at bounding box center [542, 260] width 28 height 20
click at [641, 194] on div "Finish time" at bounding box center [685, 190] width 335 height 8
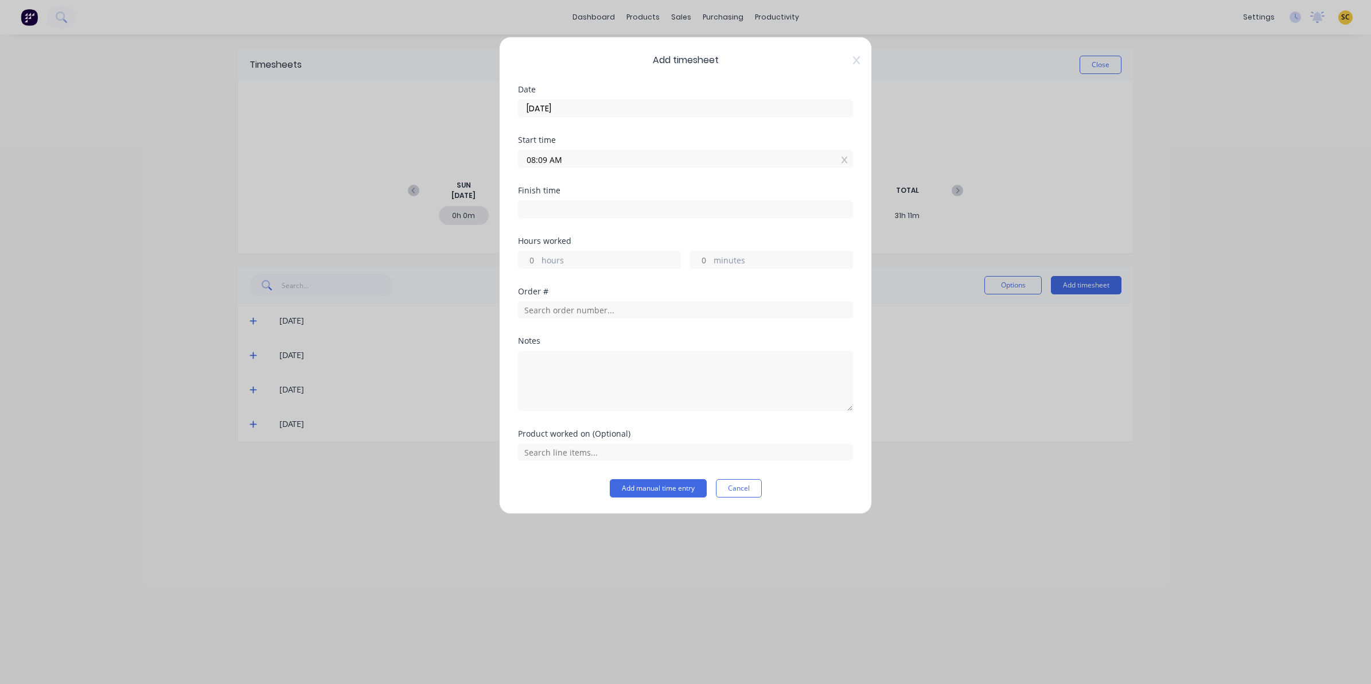
click at [598, 162] on input "08:09 AM" at bounding box center [686, 158] width 334 height 17
click at [583, 256] on div "10" at bounding box center [574, 260] width 28 height 20
type input "08:10 AM"
click at [635, 188] on div "Finish time" at bounding box center [685, 190] width 335 height 8
click at [652, 207] on input at bounding box center [686, 209] width 334 height 17
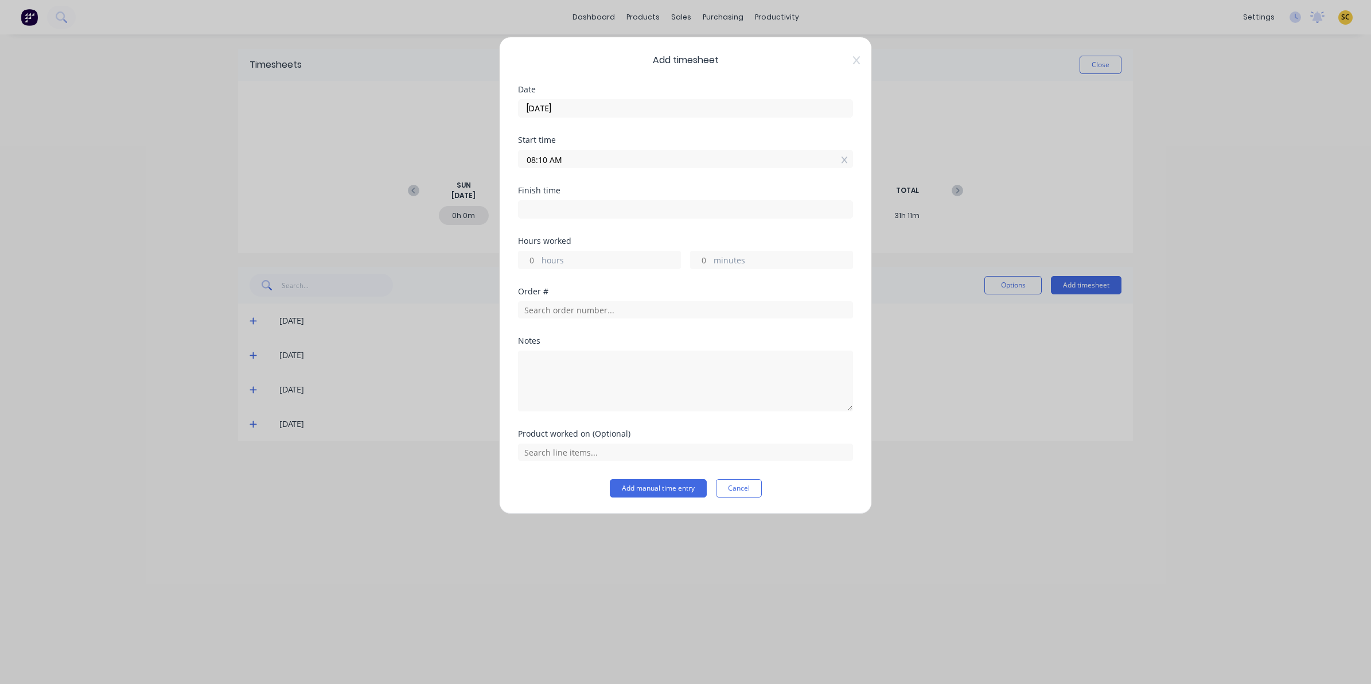
type input "07:09 AM"
type input "-1"
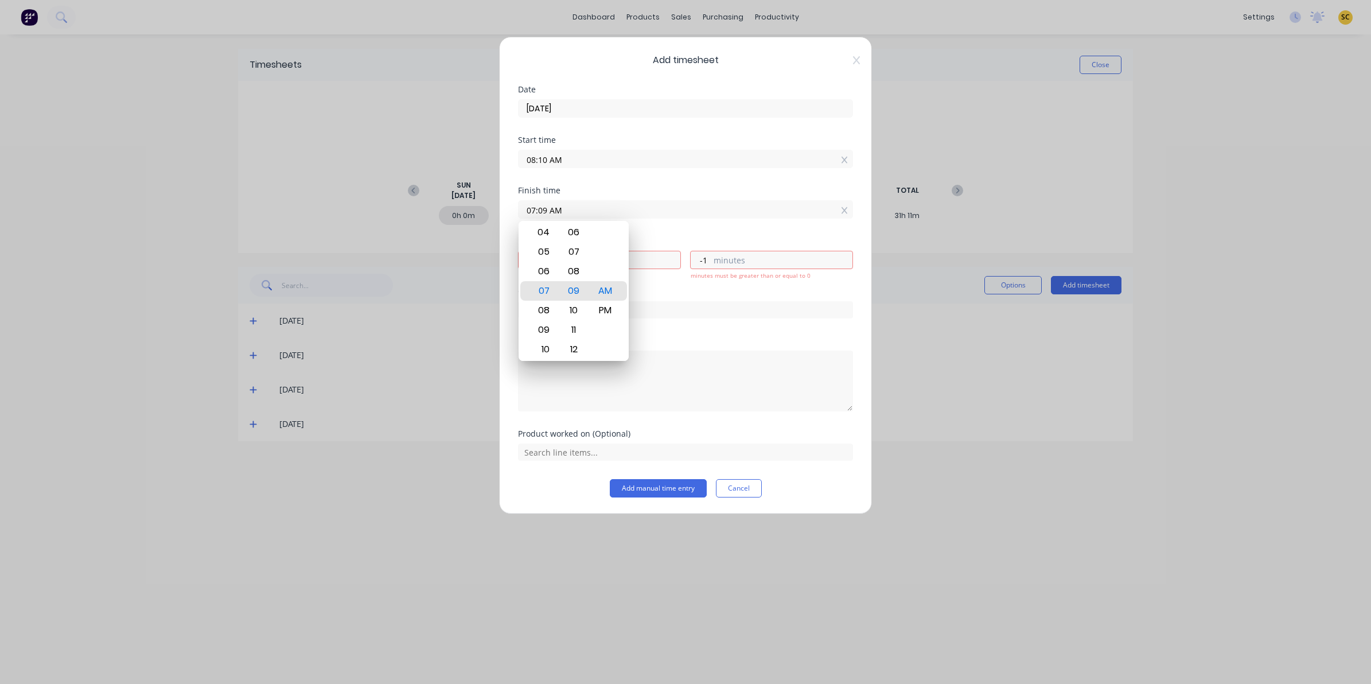
drag, startPoint x: 645, startPoint y: 208, endPoint x: 431, endPoint y: 216, distance: 214.7
click at [431, 216] on div "Add timesheet Date 21/08/2025 Start time 08:10 AM Finish time 07:09 AM Hours wo…" at bounding box center [685, 342] width 1371 height 684
click at [852, 59] on span "Add timesheet" at bounding box center [685, 60] width 335 height 14
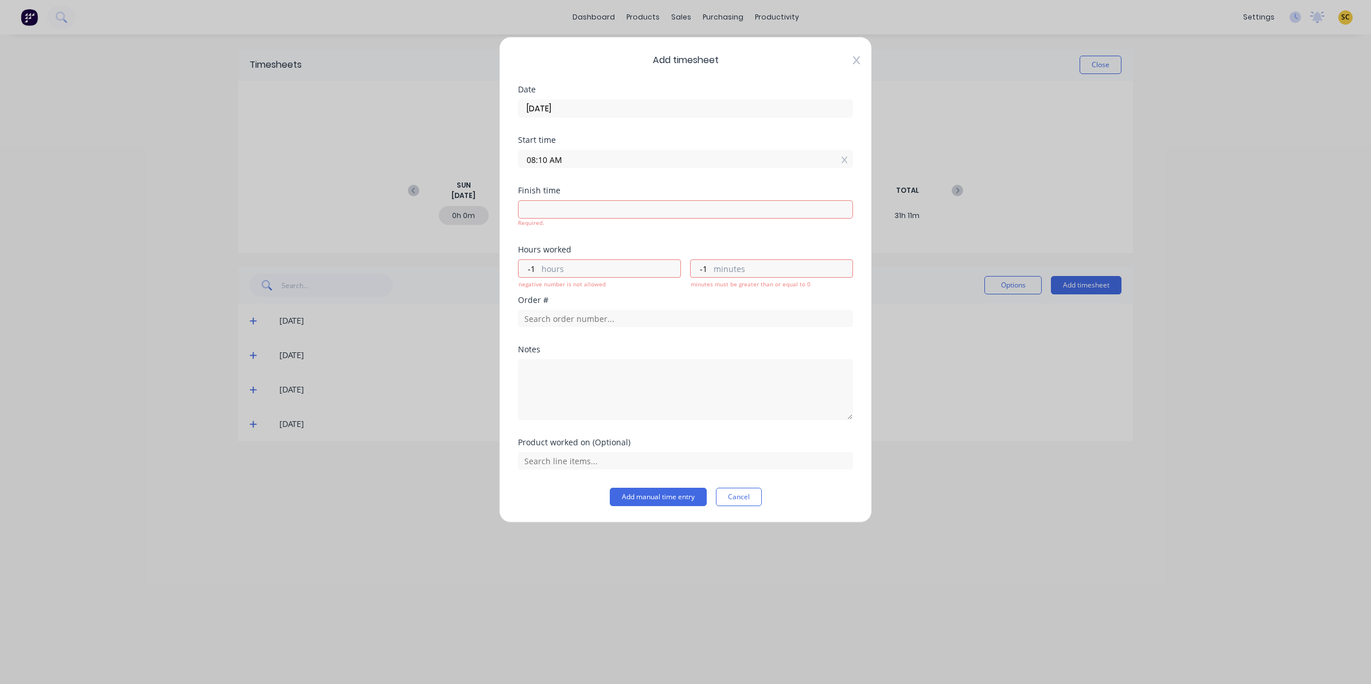
click at [858, 60] on icon at bounding box center [856, 60] width 7 height 9
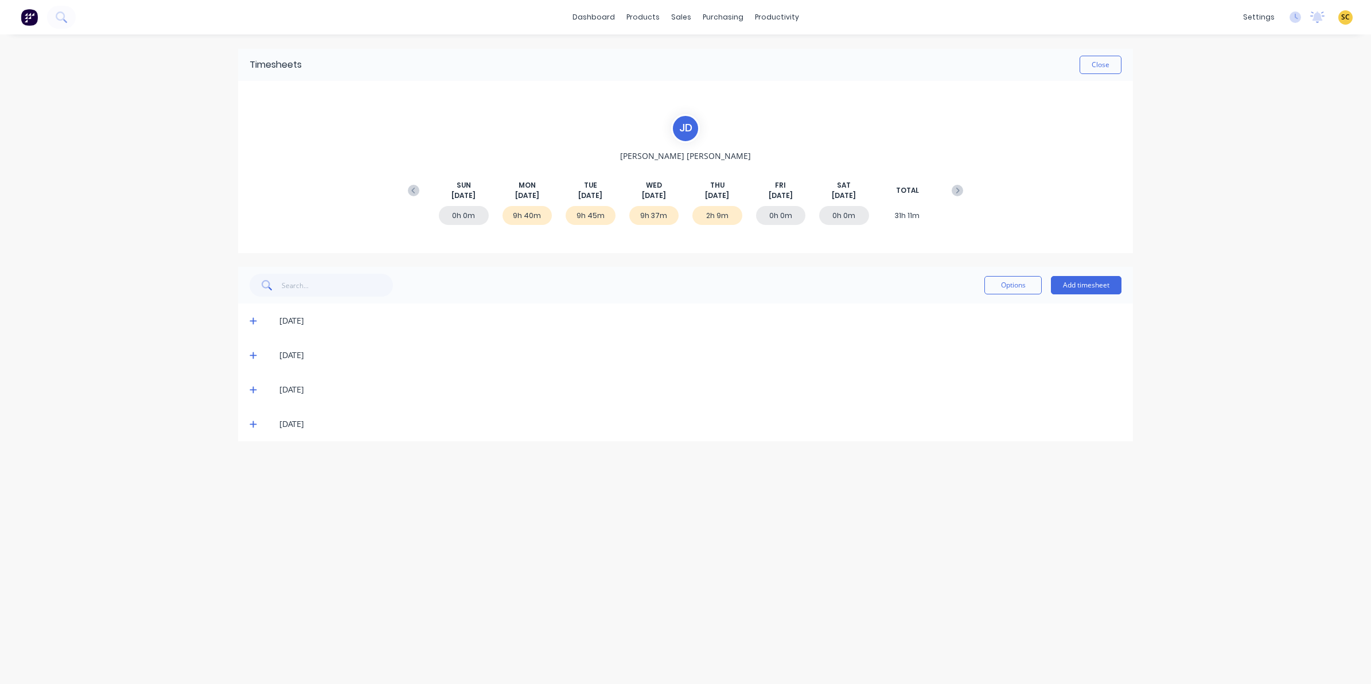
click at [259, 419] on span at bounding box center [255, 423] width 11 height 11
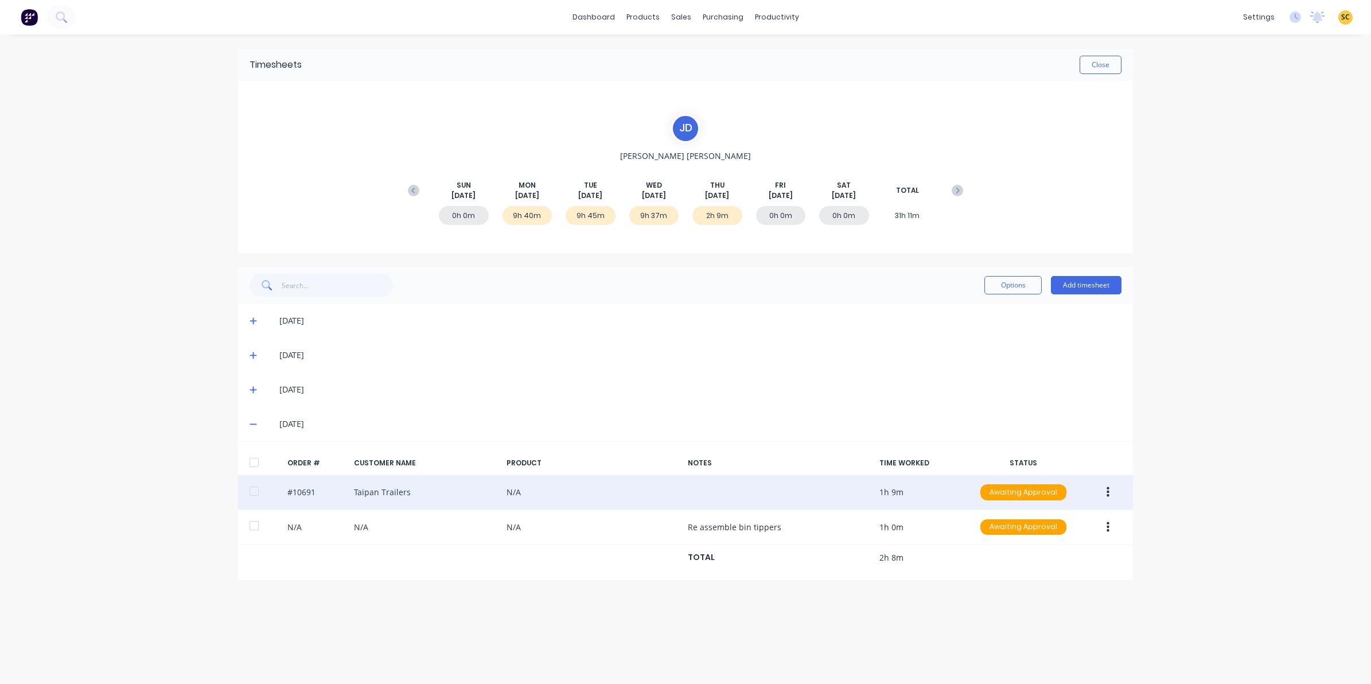
click at [1107, 492] on icon "button" at bounding box center [1108, 492] width 3 height 13
click at [1053, 571] on div "Edit" at bounding box center [1067, 568] width 88 height 17
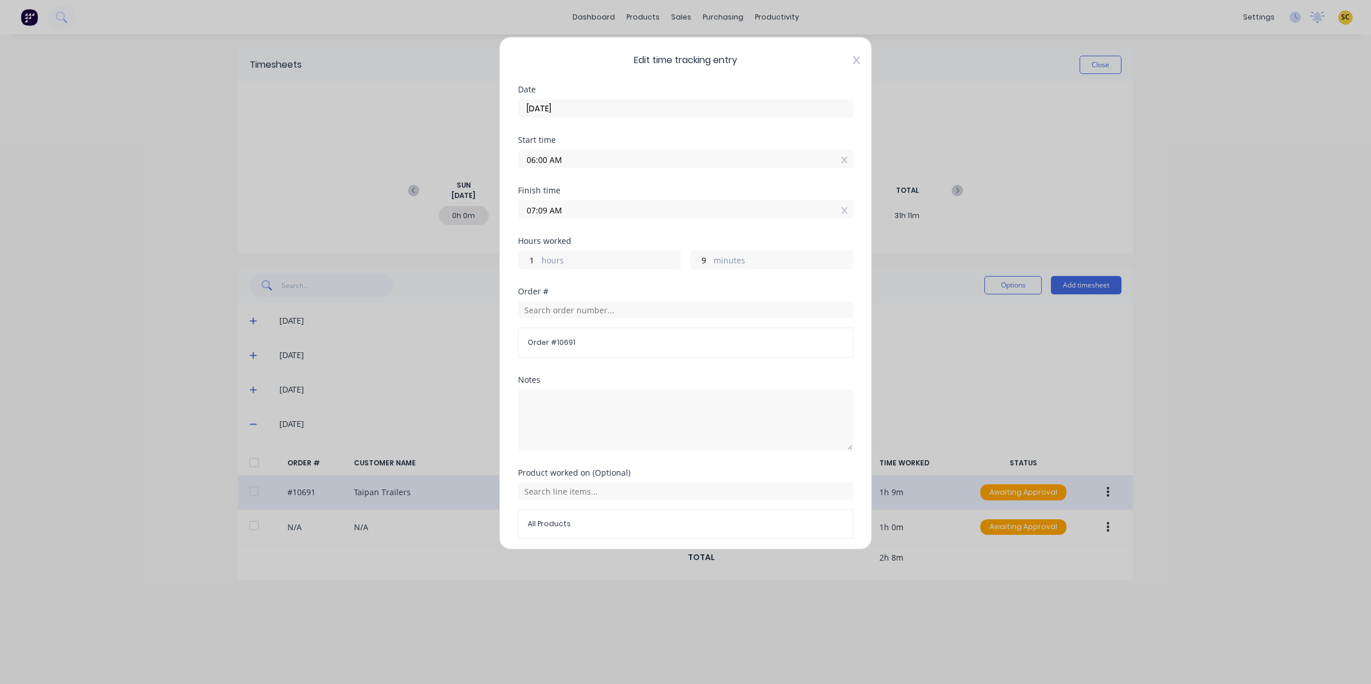
click at [853, 59] on icon at bounding box center [856, 60] width 7 height 9
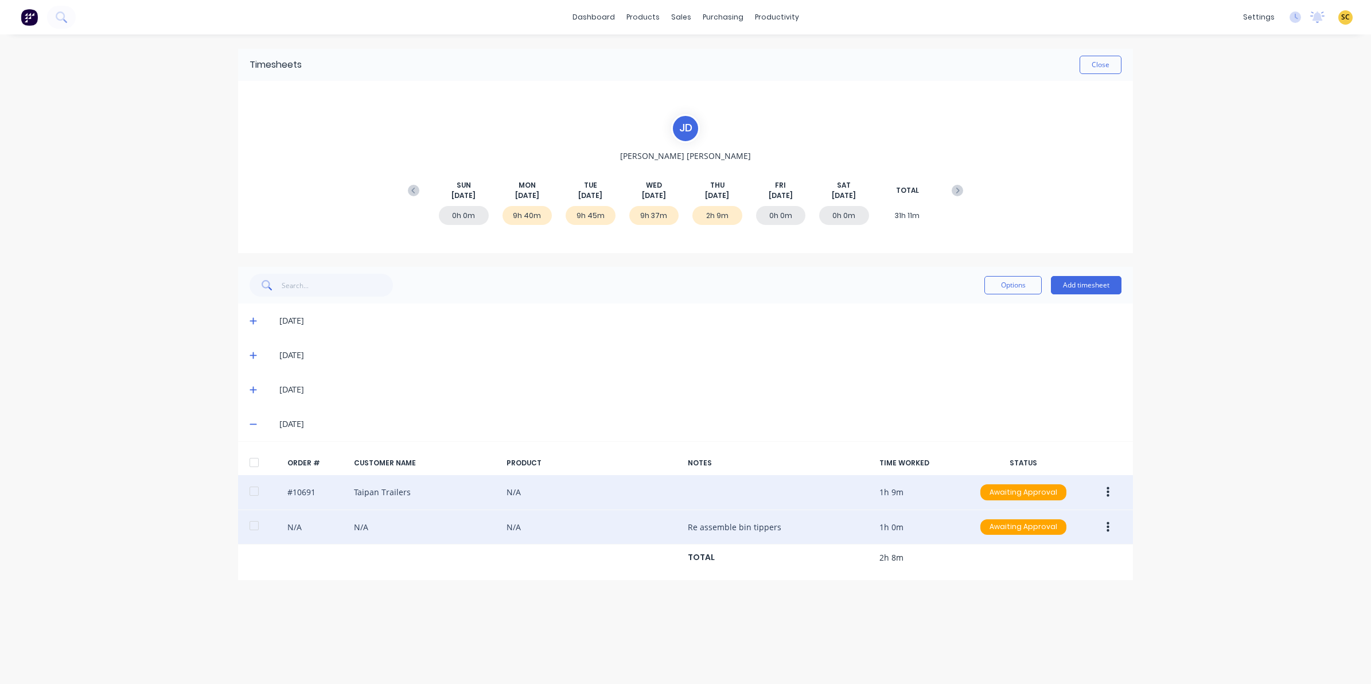
click at [1114, 527] on button "button" at bounding box center [1108, 527] width 27 height 21
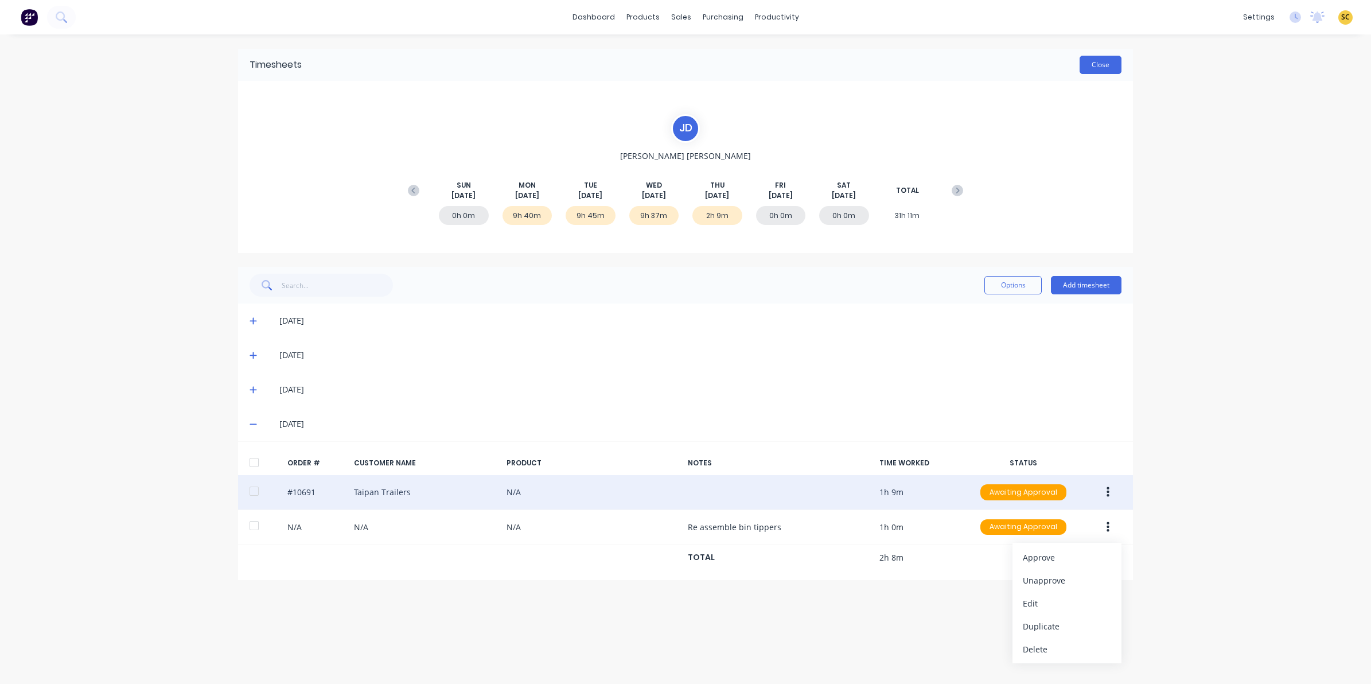
click at [1109, 71] on button "Close" at bounding box center [1101, 65] width 42 height 18
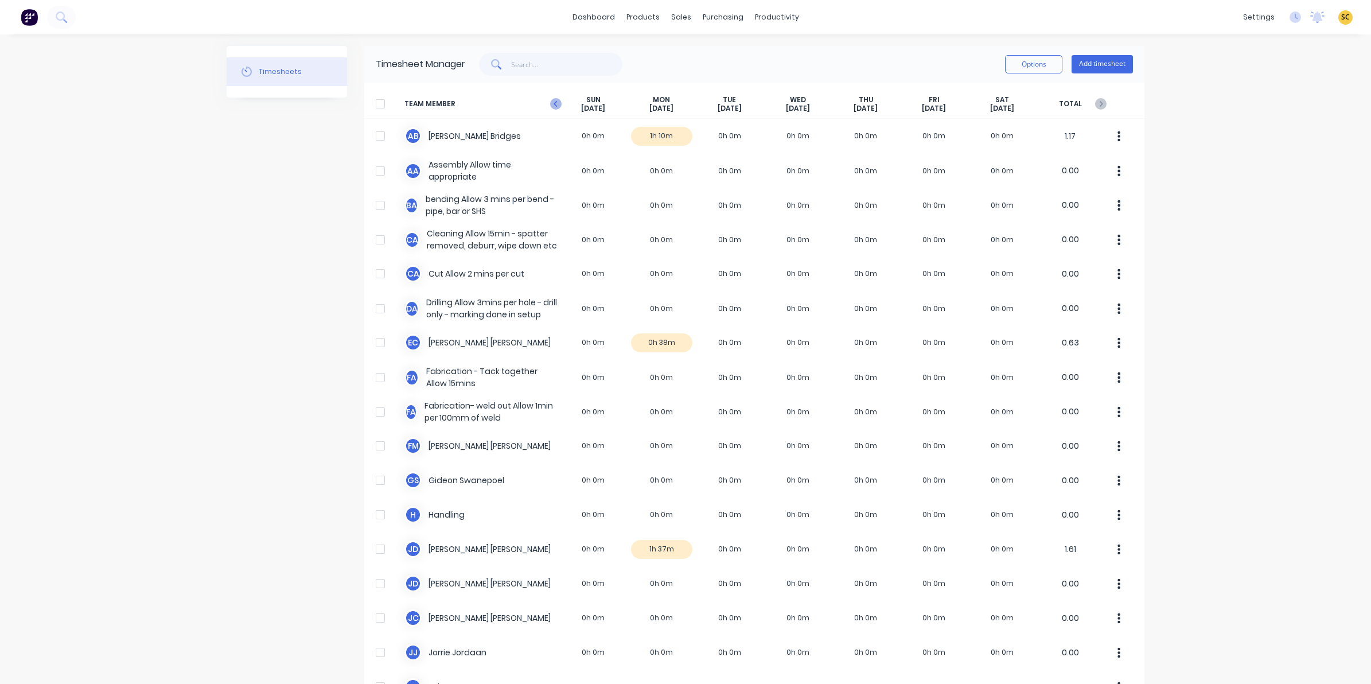
click at [555, 108] on icon at bounding box center [555, 103] width 11 height 11
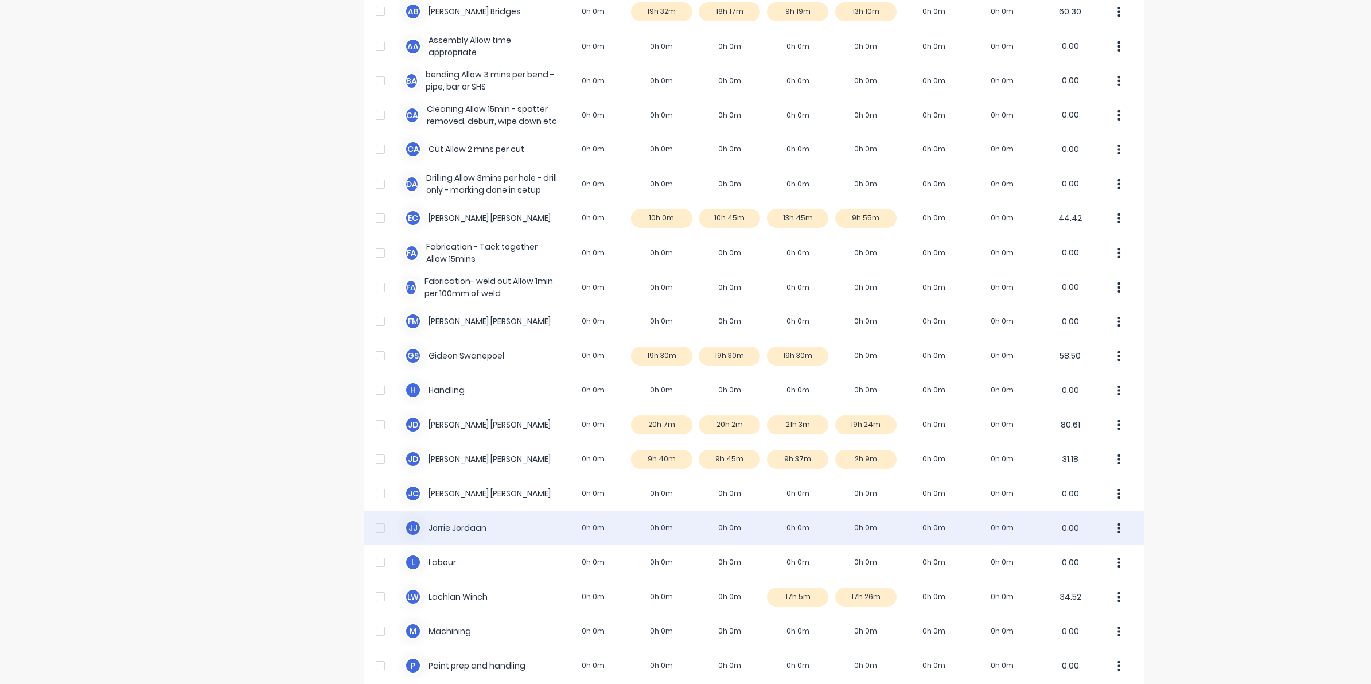
scroll to position [143, 0]
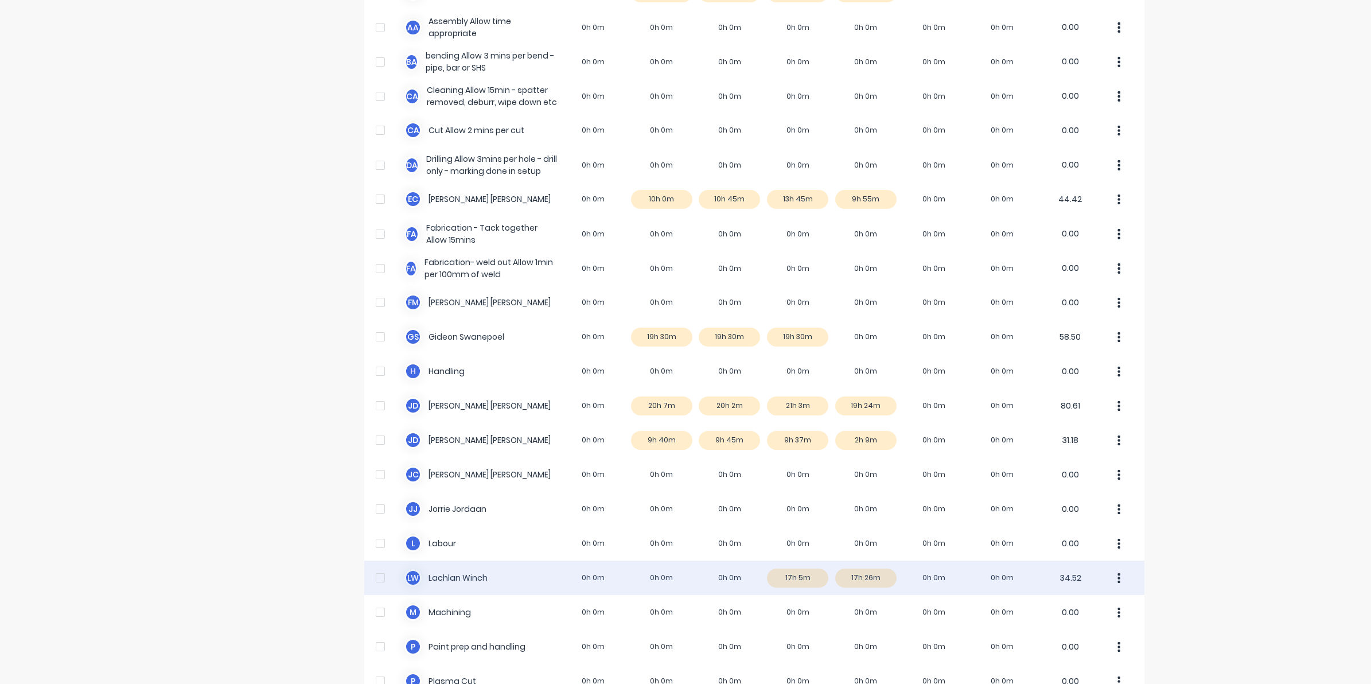
click at [870, 575] on div "L W Lachlan Winch 0h 0m 0h 0m 0h 0m 17h 5m 17h 26m 0h 0m 0h 0m 34.52" at bounding box center [754, 578] width 780 height 34
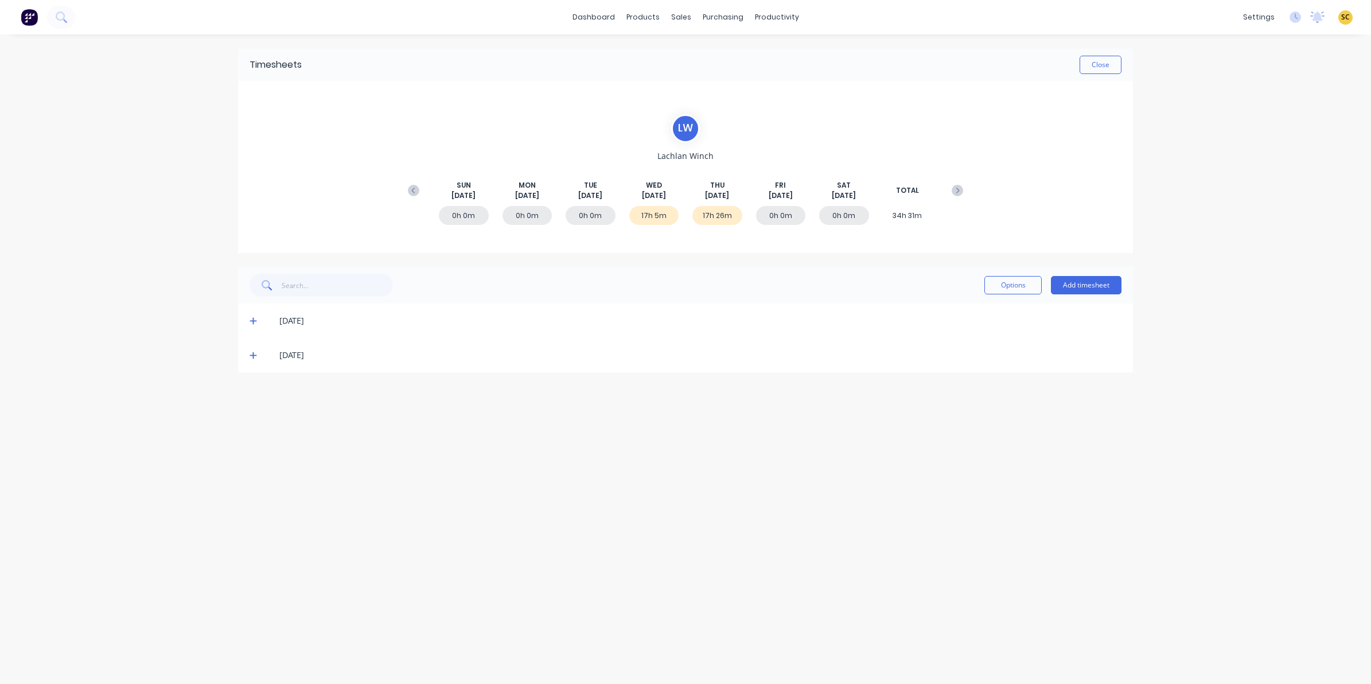
click at [256, 356] on icon at bounding box center [253, 355] width 7 height 8
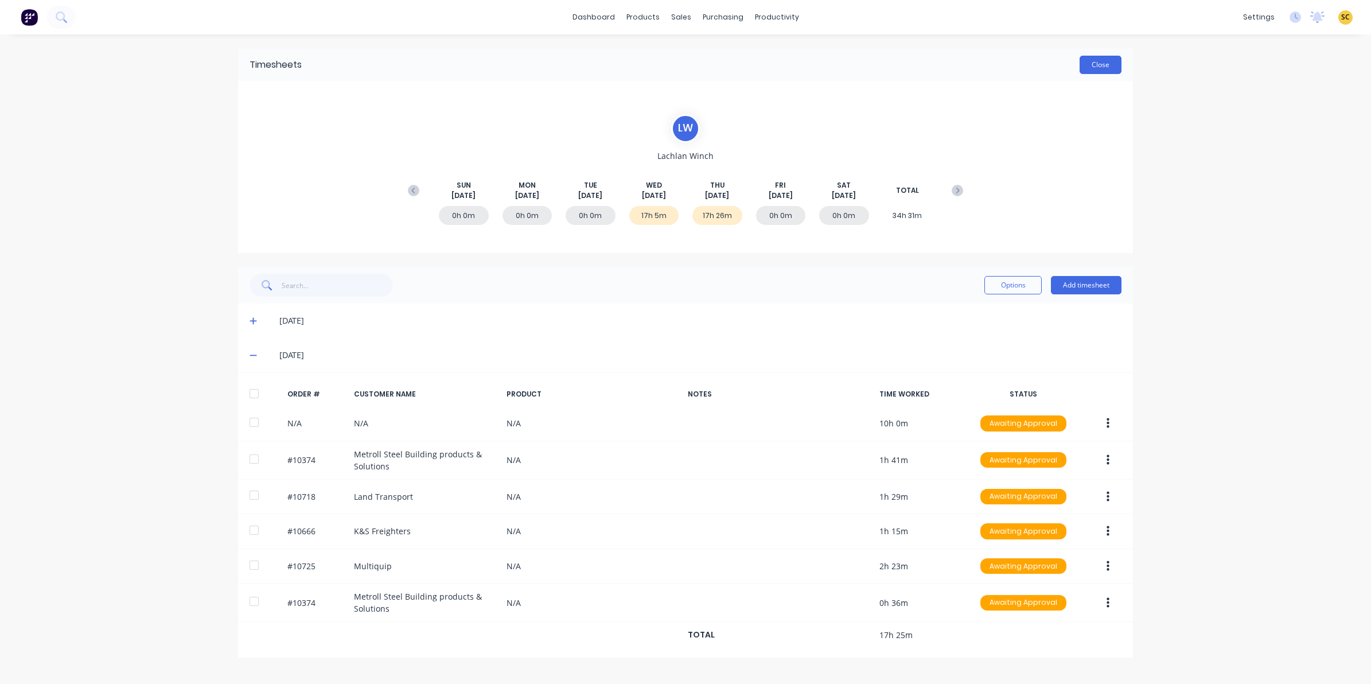
click at [1091, 72] on button "Close" at bounding box center [1101, 65] width 42 height 18
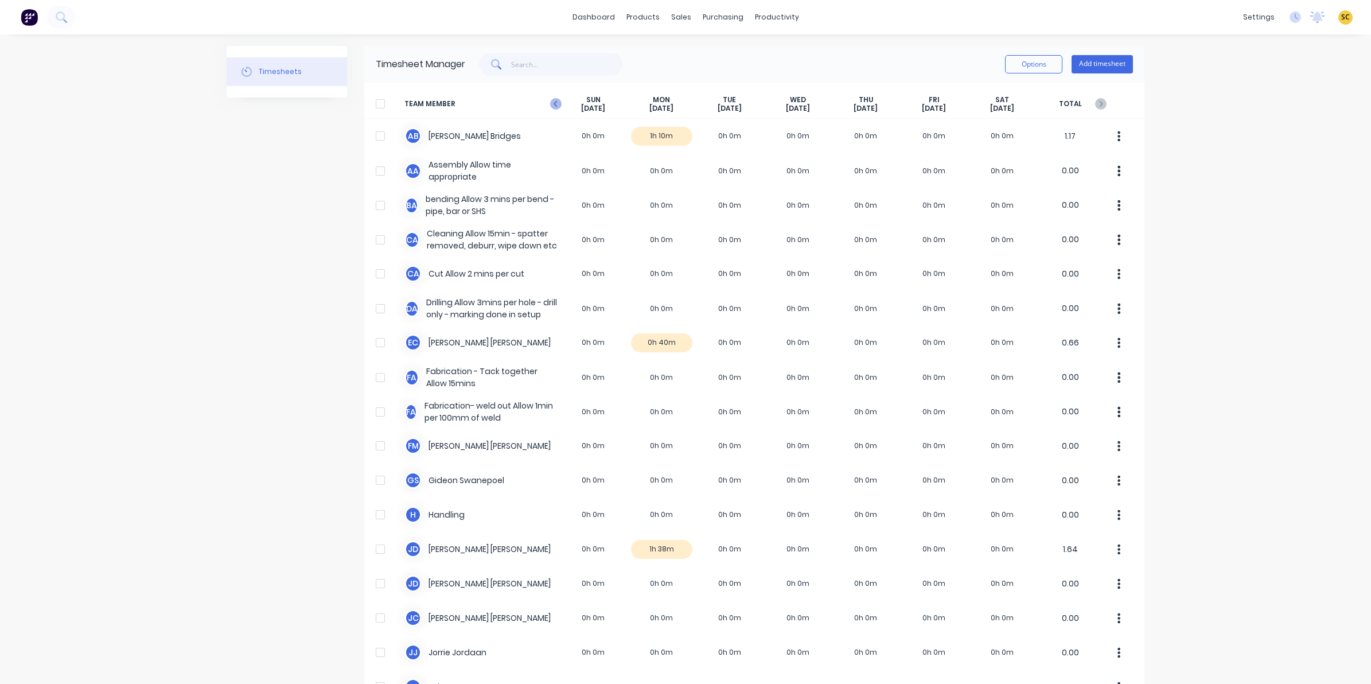
click at [554, 98] on icon at bounding box center [555, 103] width 11 height 11
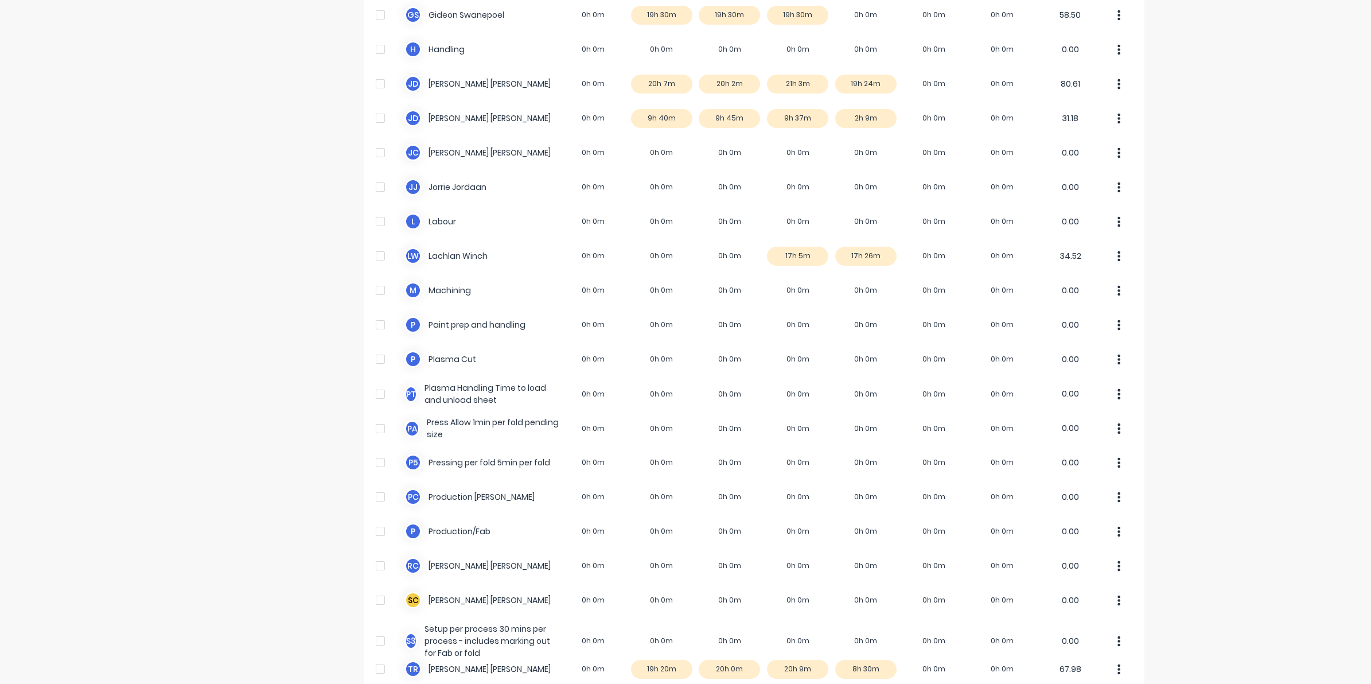
scroll to position [589, 0]
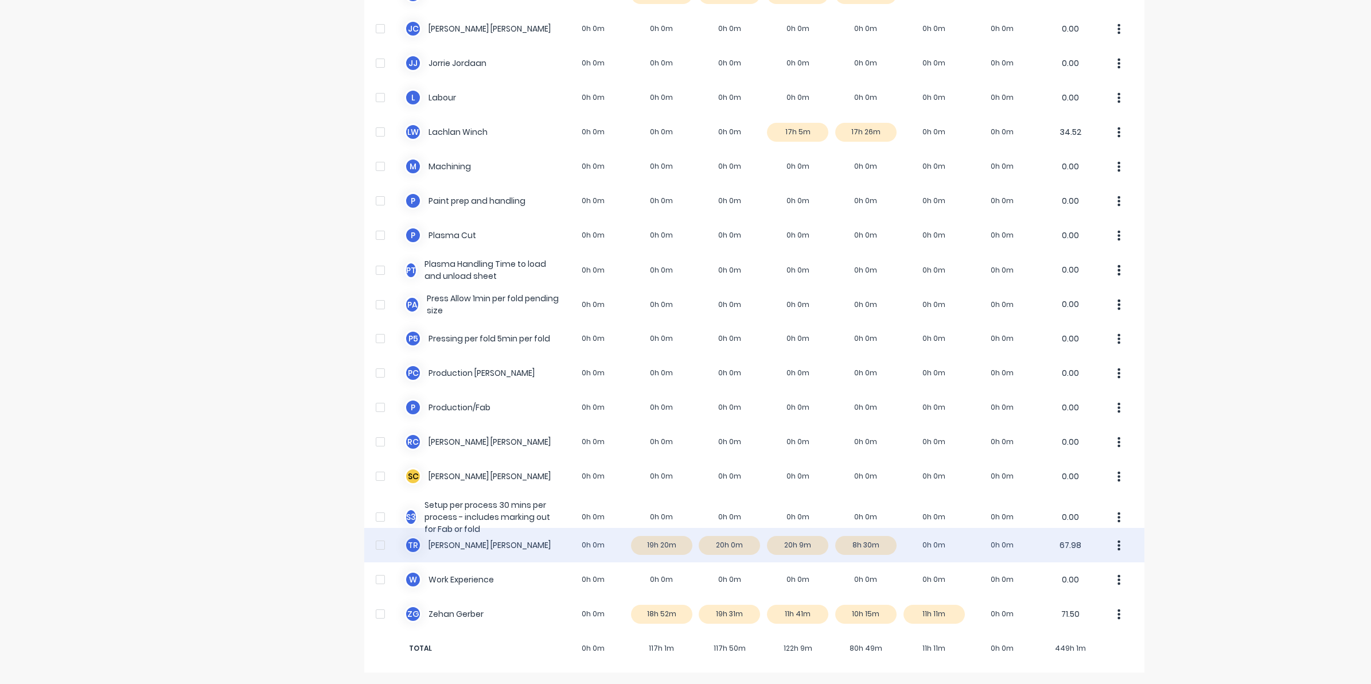
click at [858, 544] on div "T R Timothy Rademacher 0h 0m 19h 20m 20h 0m 20h 9m 8h 30m 0h 0m 0h 0m 67.98" at bounding box center [754, 545] width 780 height 34
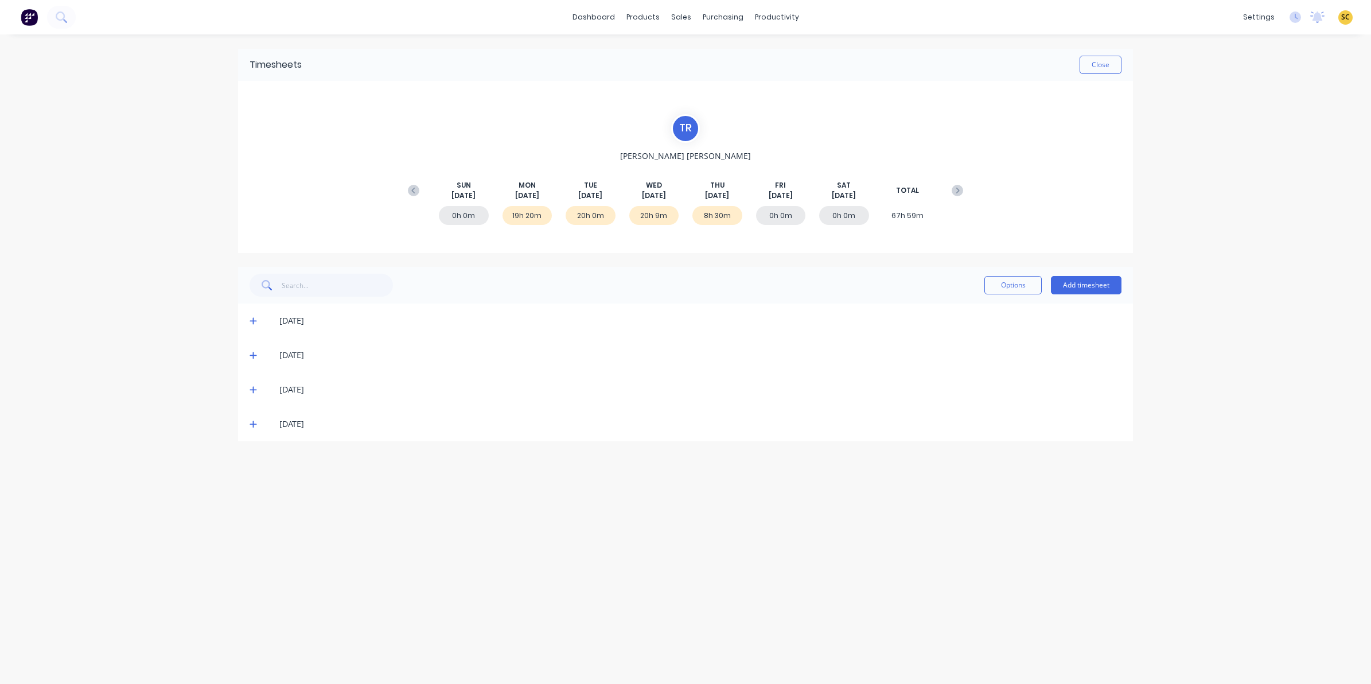
click at [251, 420] on icon at bounding box center [253, 424] width 7 height 8
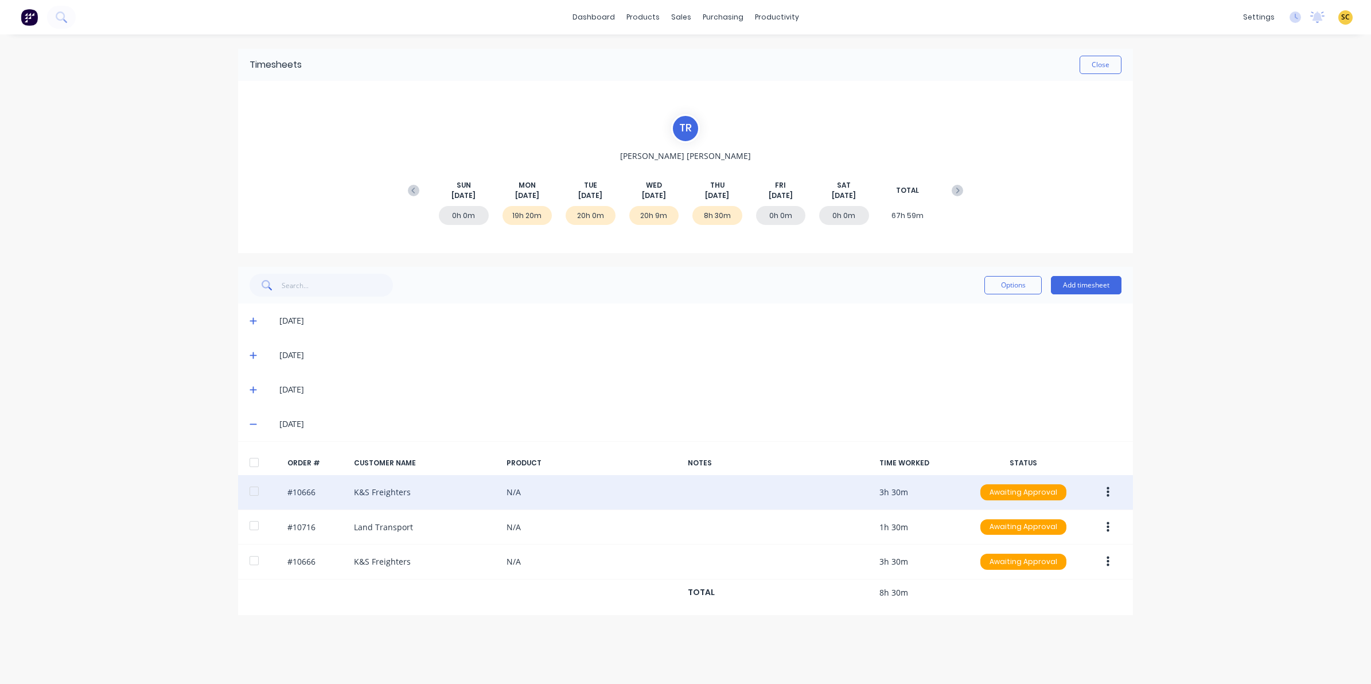
click at [1110, 501] on button "button" at bounding box center [1108, 492] width 27 height 21
click at [1025, 569] on div "Edit" at bounding box center [1067, 568] width 88 height 17
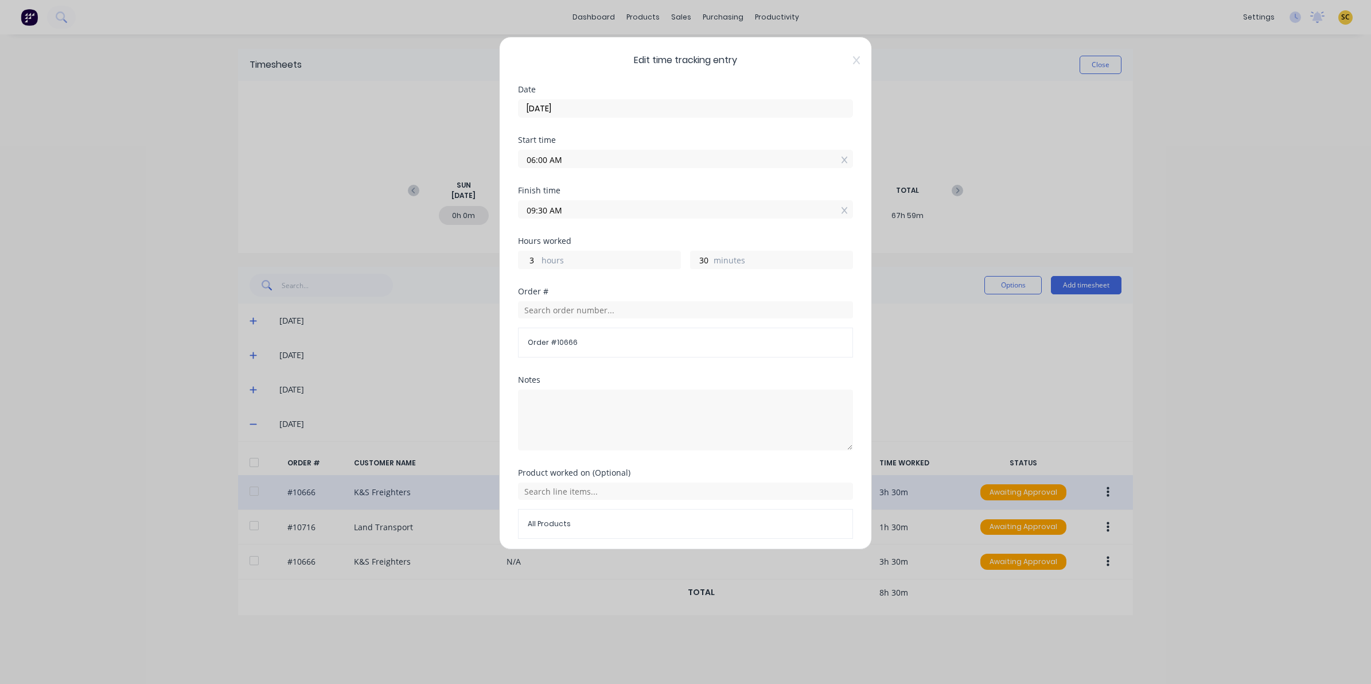
click at [853, 60] on icon at bounding box center [856, 60] width 7 height 9
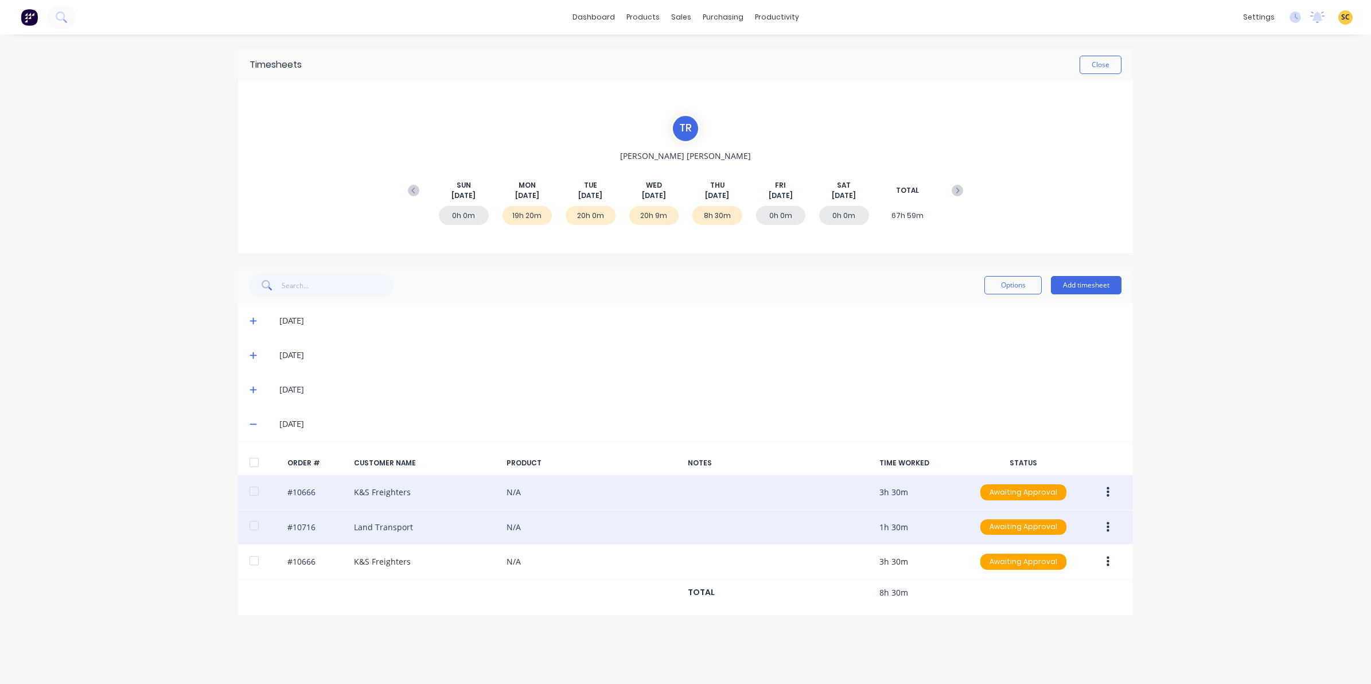
click at [1108, 531] on icon "button" at bounding box center [1108, 527] width 3 height 10
click at [1060, 609] on div "Edit" at bounding box center [1067, 603] width 88 height 17
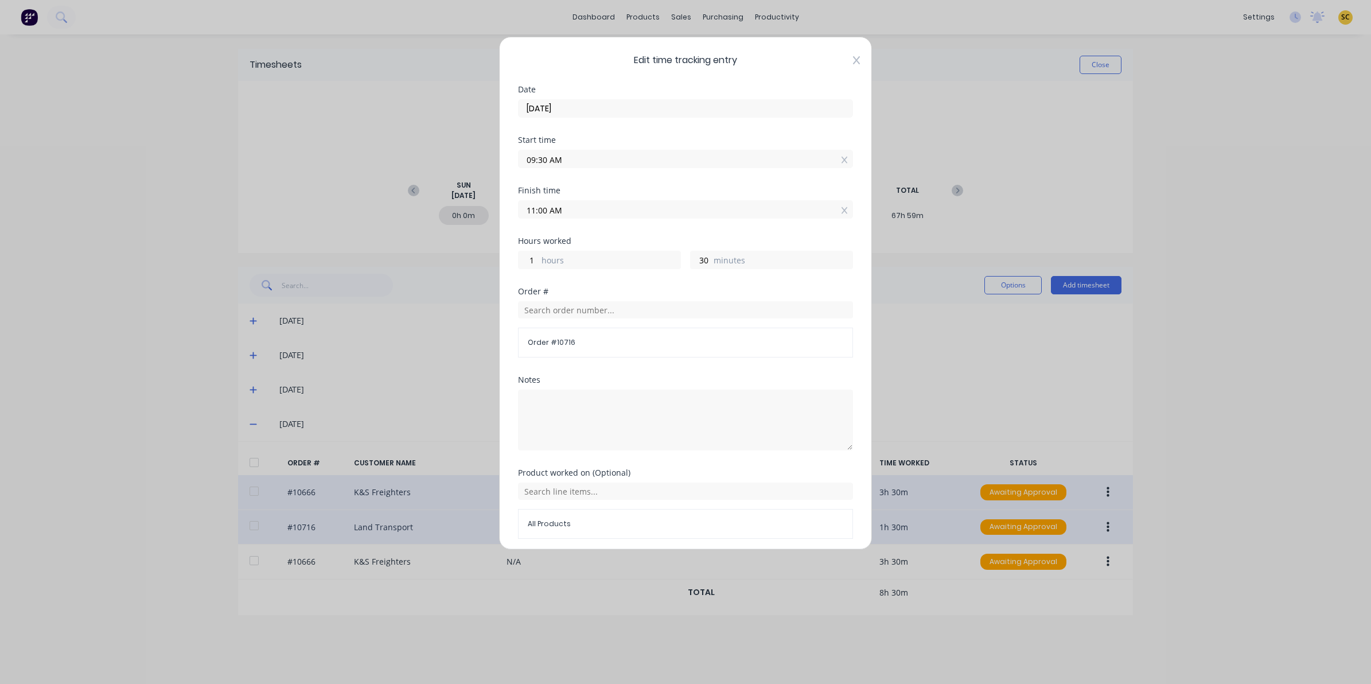
click at [847, 64] on div "Edit time tracking entry Date 21/08/2025 Start time 09:30 AM Finish time 11:00 …" at bounding box center [685, 293] width 373 height 513
drag, startPoint x: 841, startPoint y: 61, endPoint x: 894, endPoint y: 133, distance: 89.0
click at [839, 61] on span "Edit time tracking entry" at bounding box center [685, 60] width 335 height 14
click at [851, 64] on div "Edit time tracking entry Date 21/08/2025 Start time 09:30 AM Finish time 11:00 …" at bounding box center [685, 293] width 373 height 513
click at [841, 60] on span "Edit time tracking entry" at bounding box center [685, 60] width 335 height 14
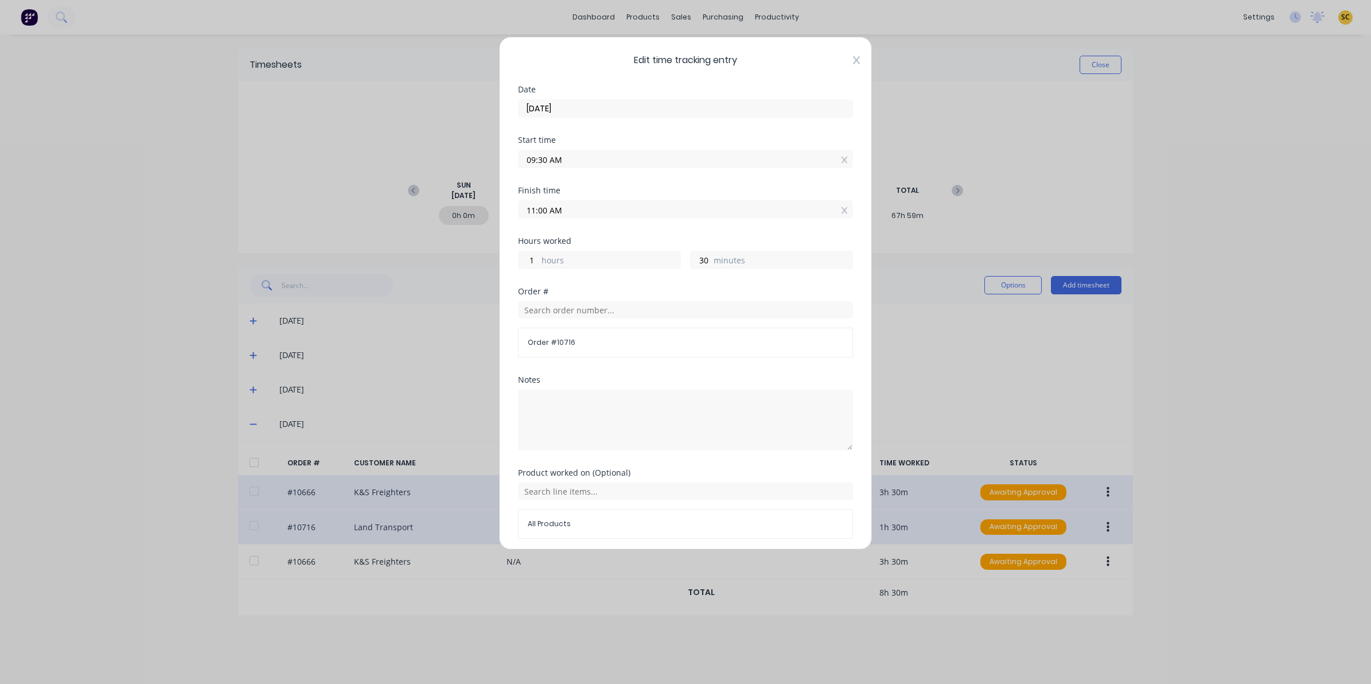
click at [853, 61] on icon at bounding box center [856, 60] width 7 height 8
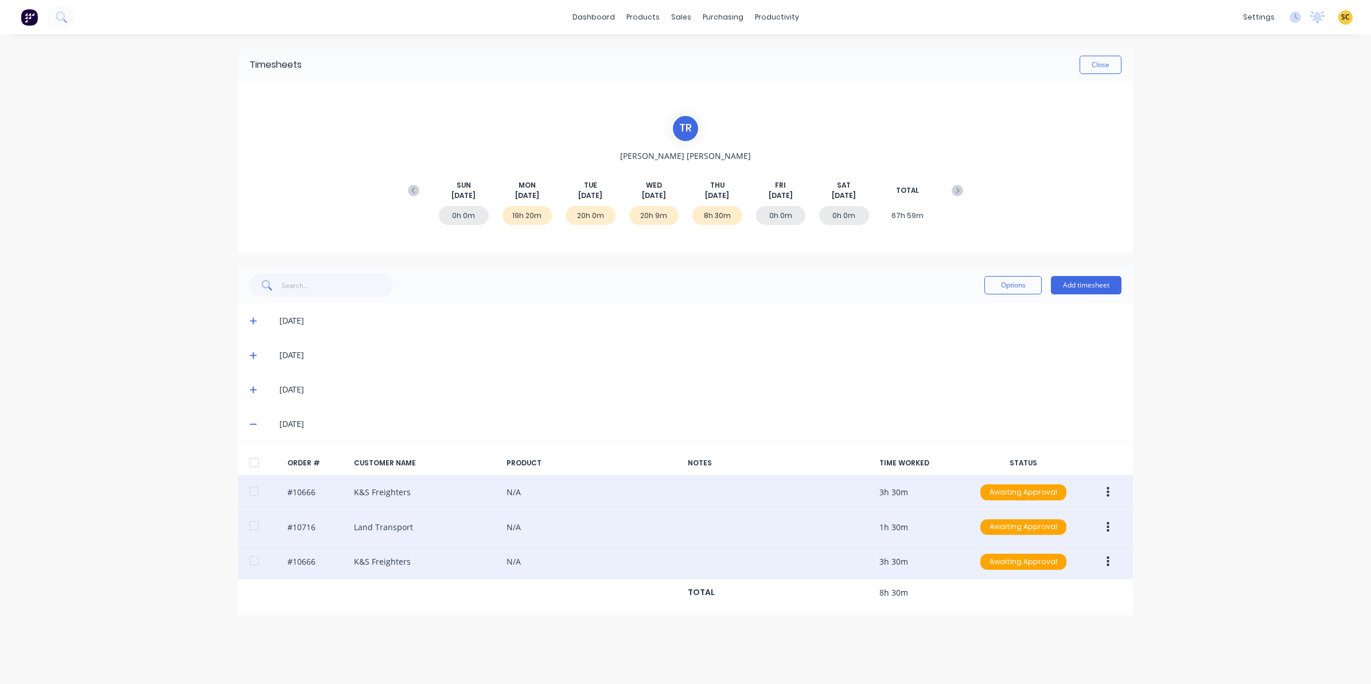
drag, startPoint x: 1114, startPoint y: 557, endPoint x: 1093, endPoint y: 561, distance: 21.2
click at [1111, 555] on button "button" at bounding box center [1108, 561] width 27 height 21
click at [1025, 631] on div "Edit" at bounding box center [1067, 637] width 88 height 17
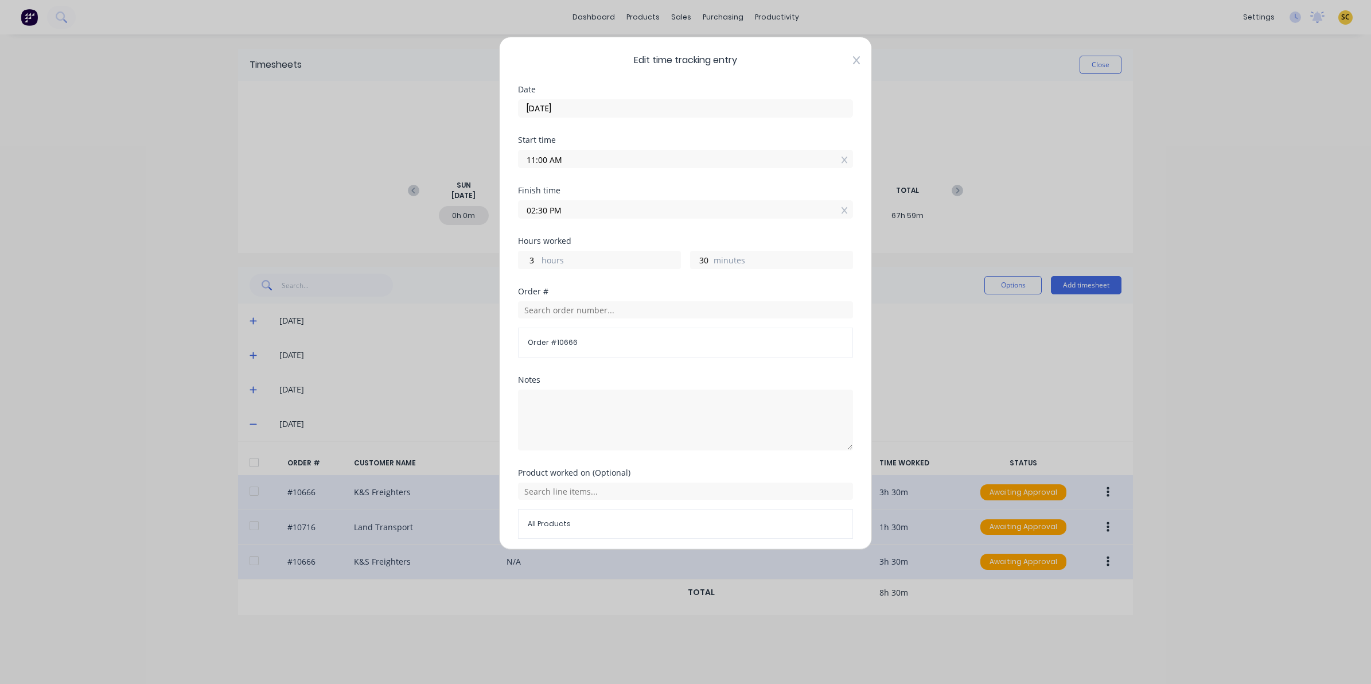
click at [853, 59] on icon at bounding box center [856, 60] width 7 height 9
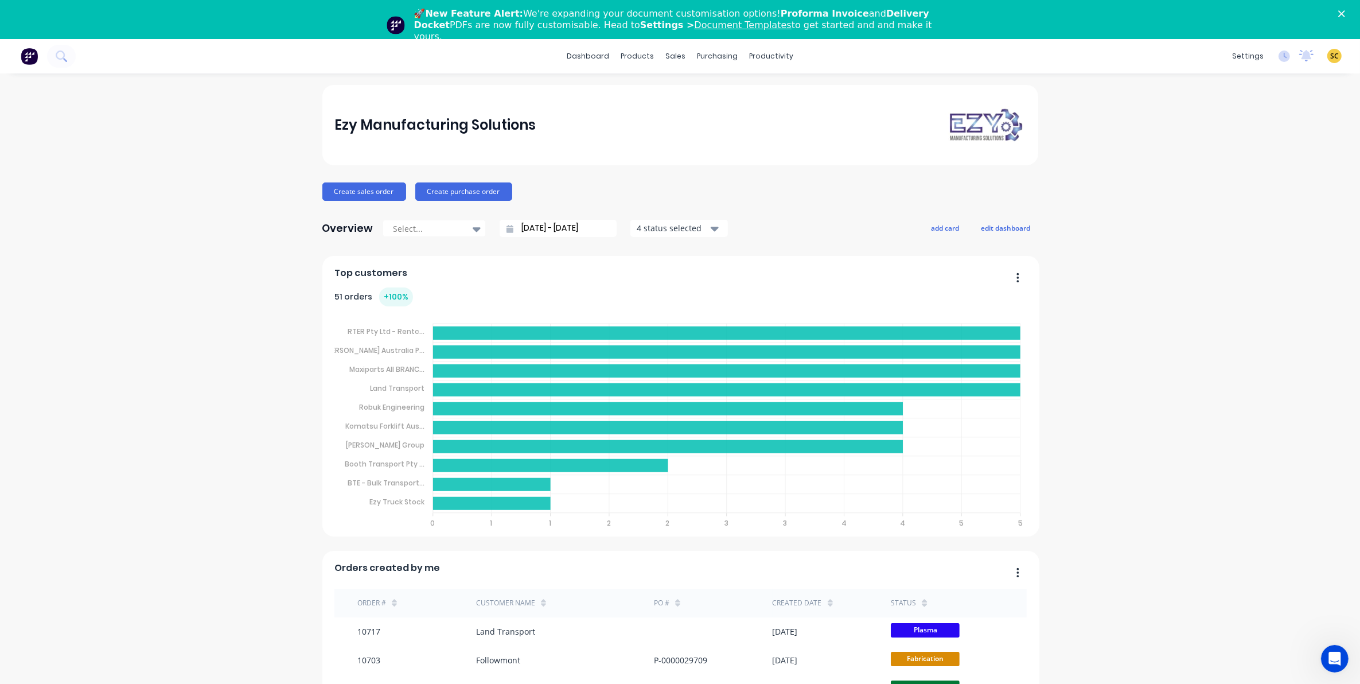
click at [1345, 15] on icon "Close" at bounding box center [1342, 13] width 7 height 7
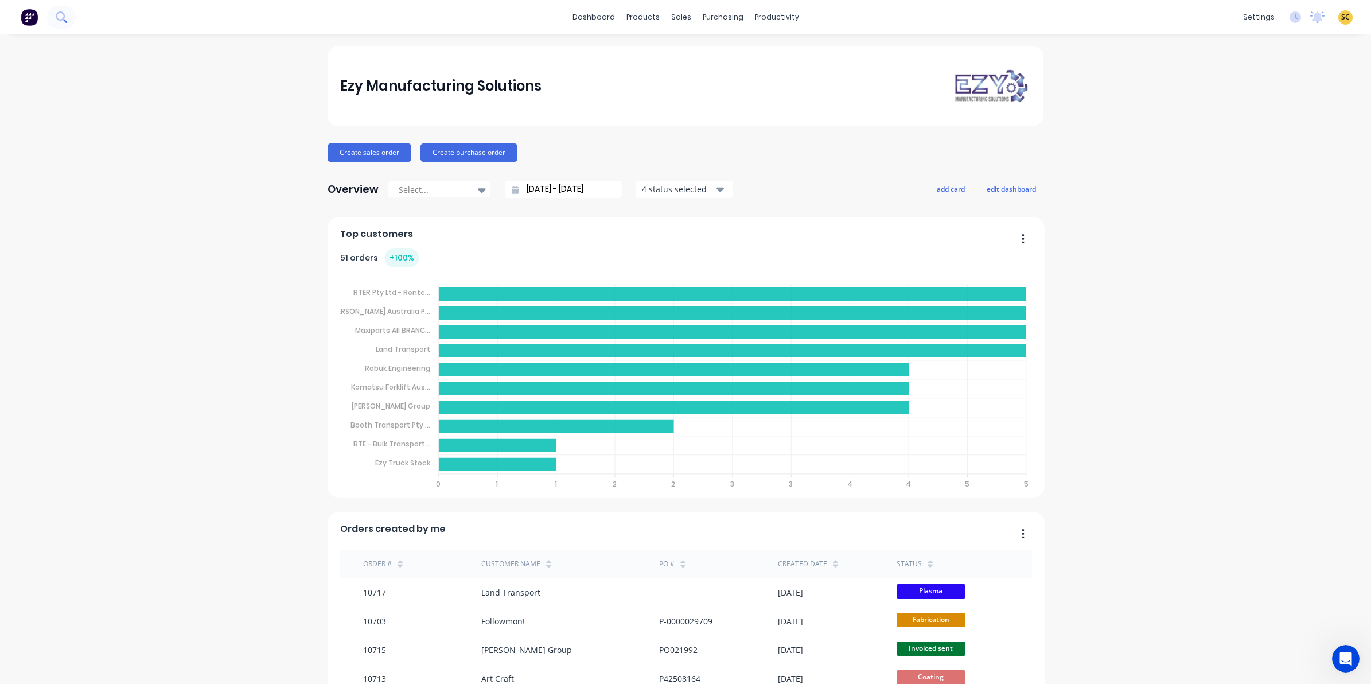
click at [65, 13] on icon at bounding box center [61, 16] width 11 height 11
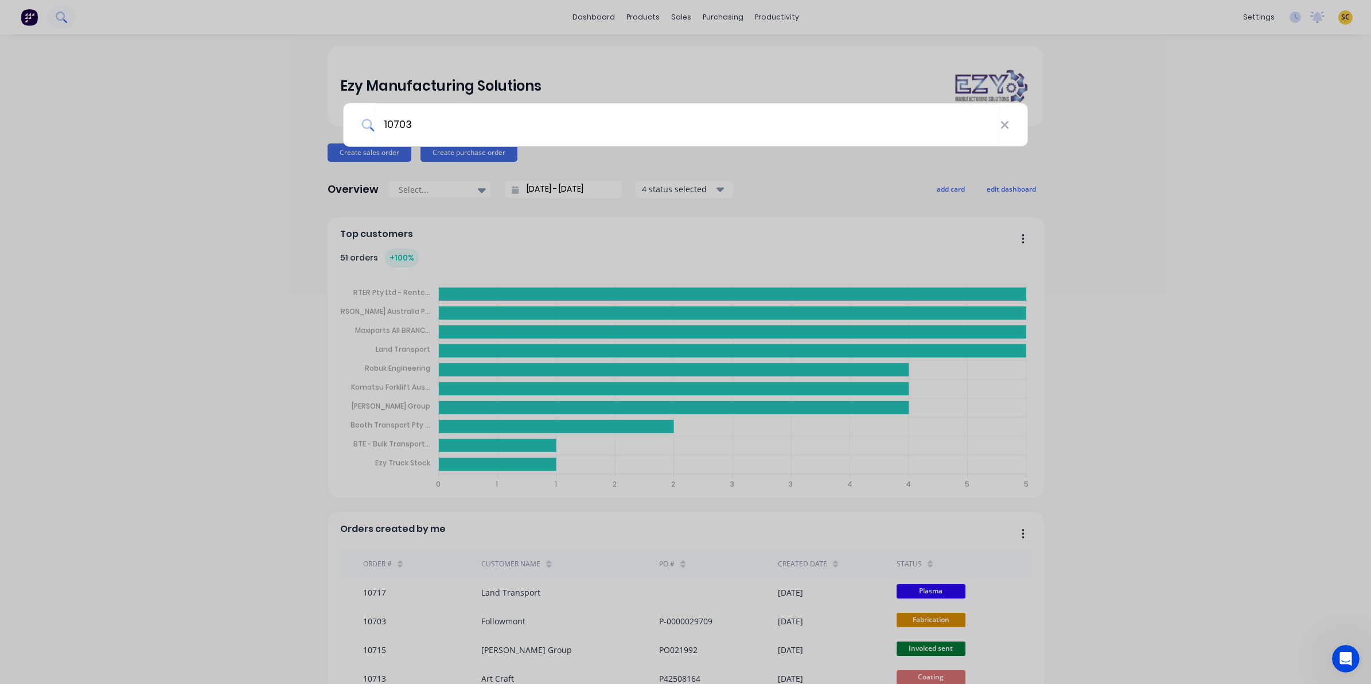
type input "10703"
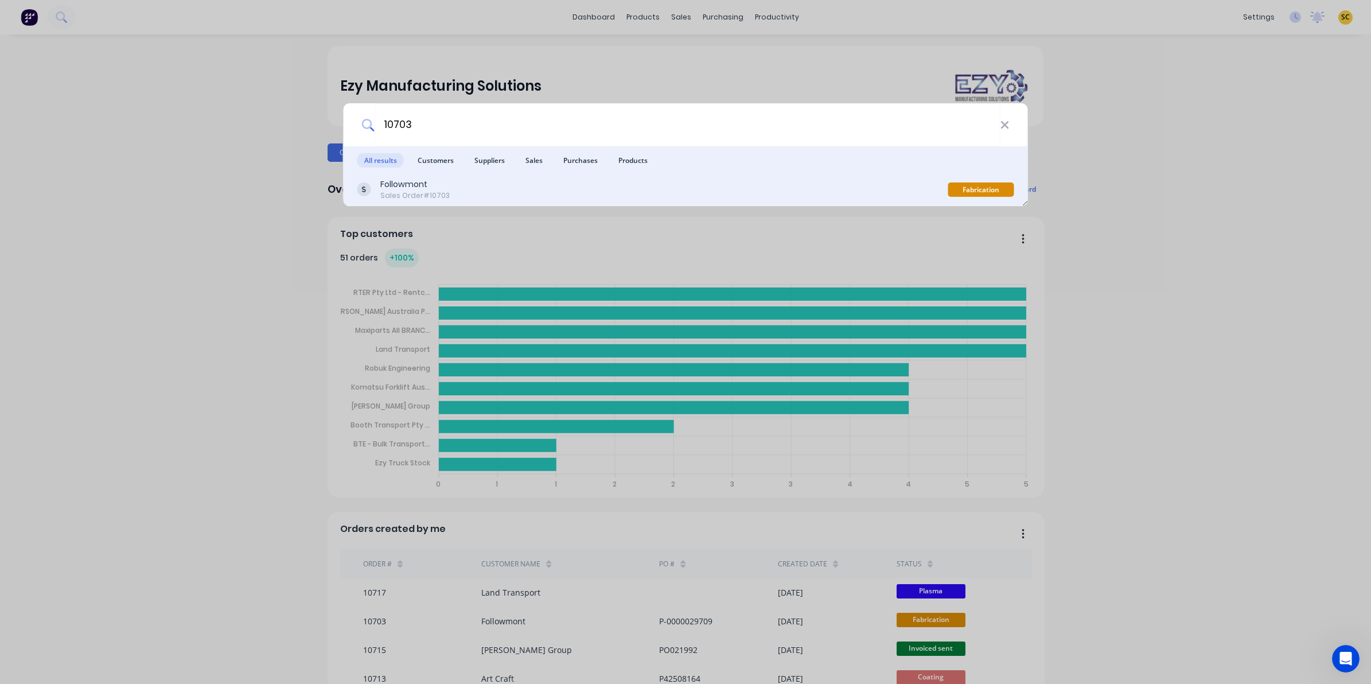
click at [403, 188] on div "Followmont" at bounding box center [414, 184] width 69 height 12
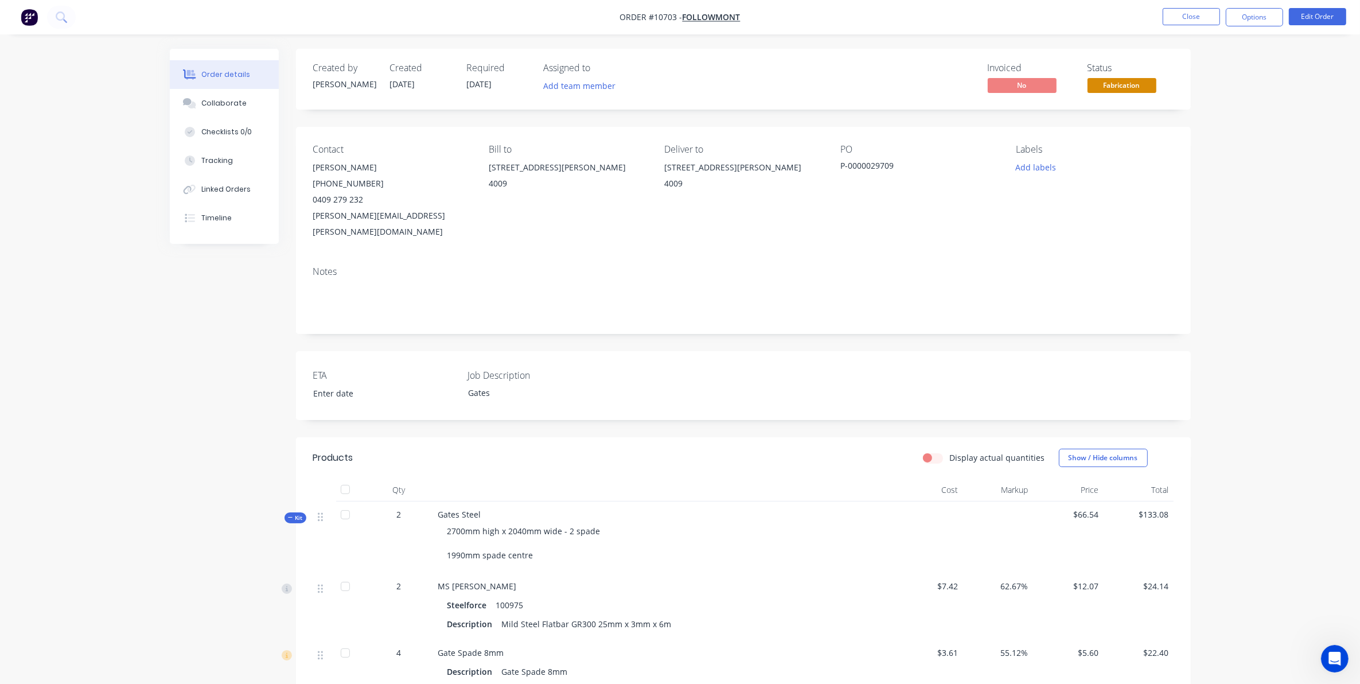
click at [1132, 85] on span "Fabrication" at bounding box center [1122, 85] width 69 height 14
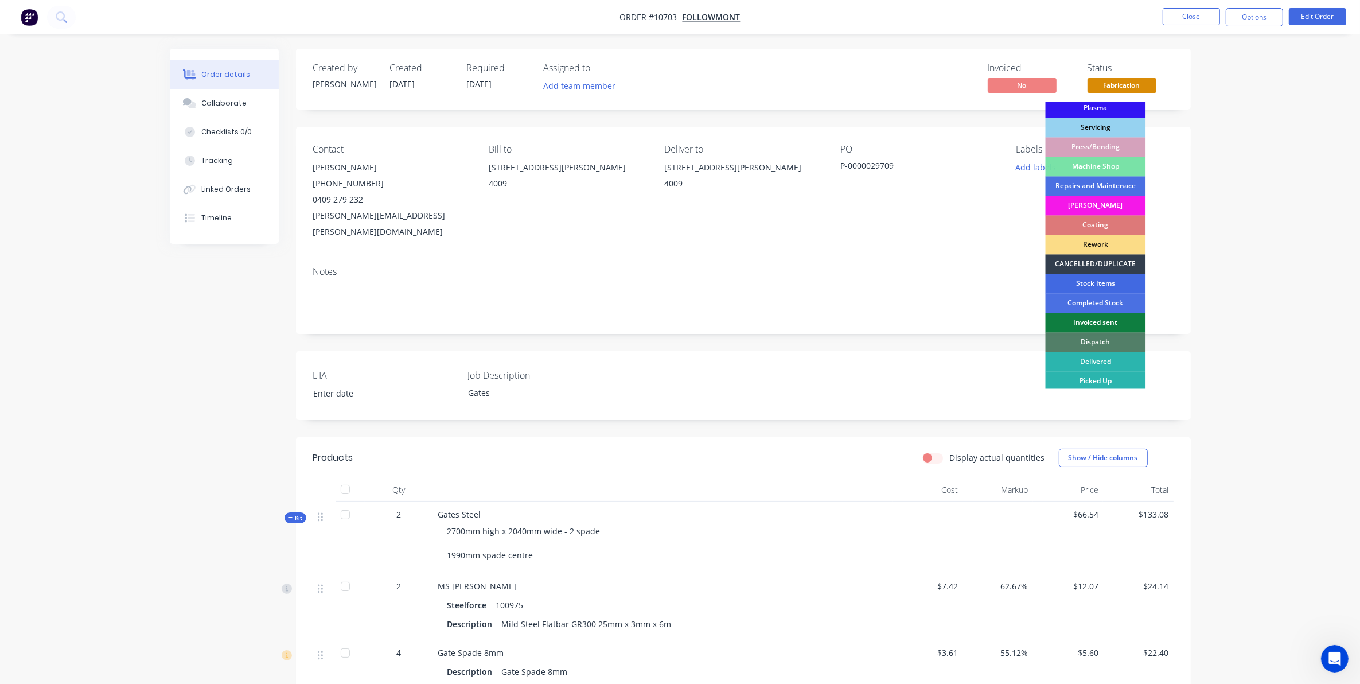
scroll to position [103, 0]
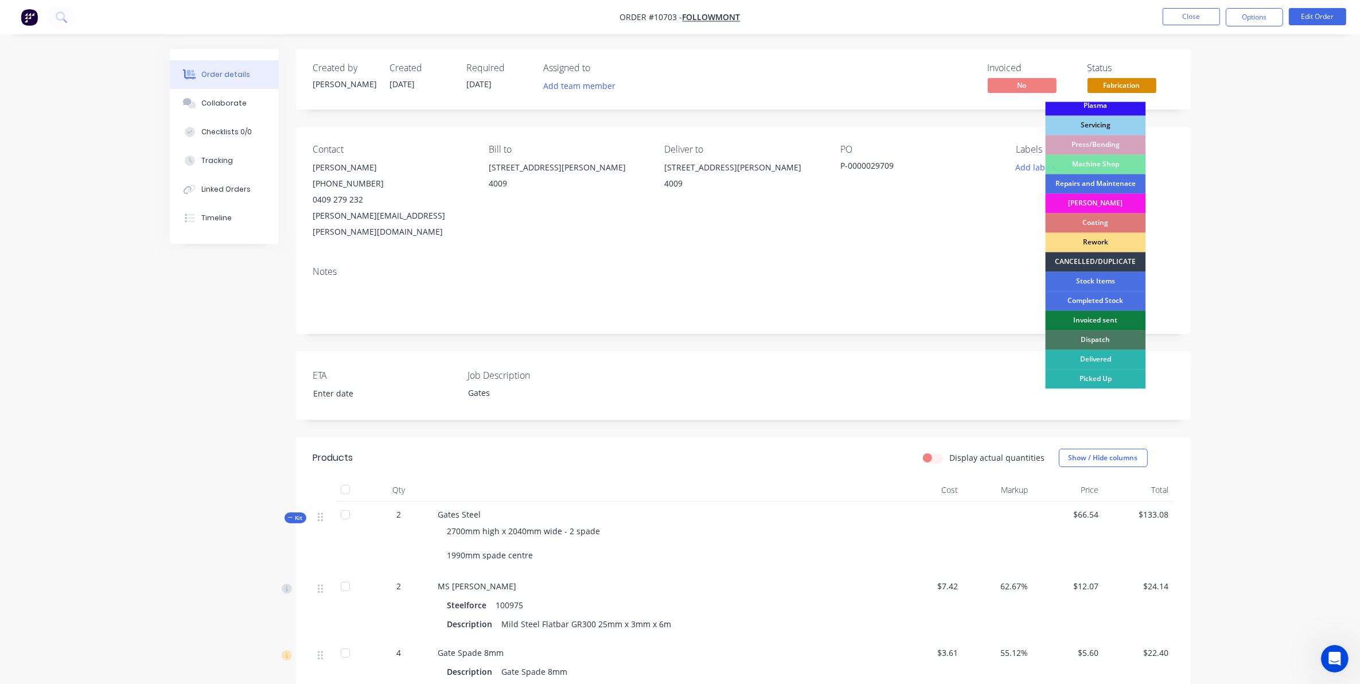
click at [1114, 340] on div "Dispatch" at bounding box center [1096, 340] width 100 height 20
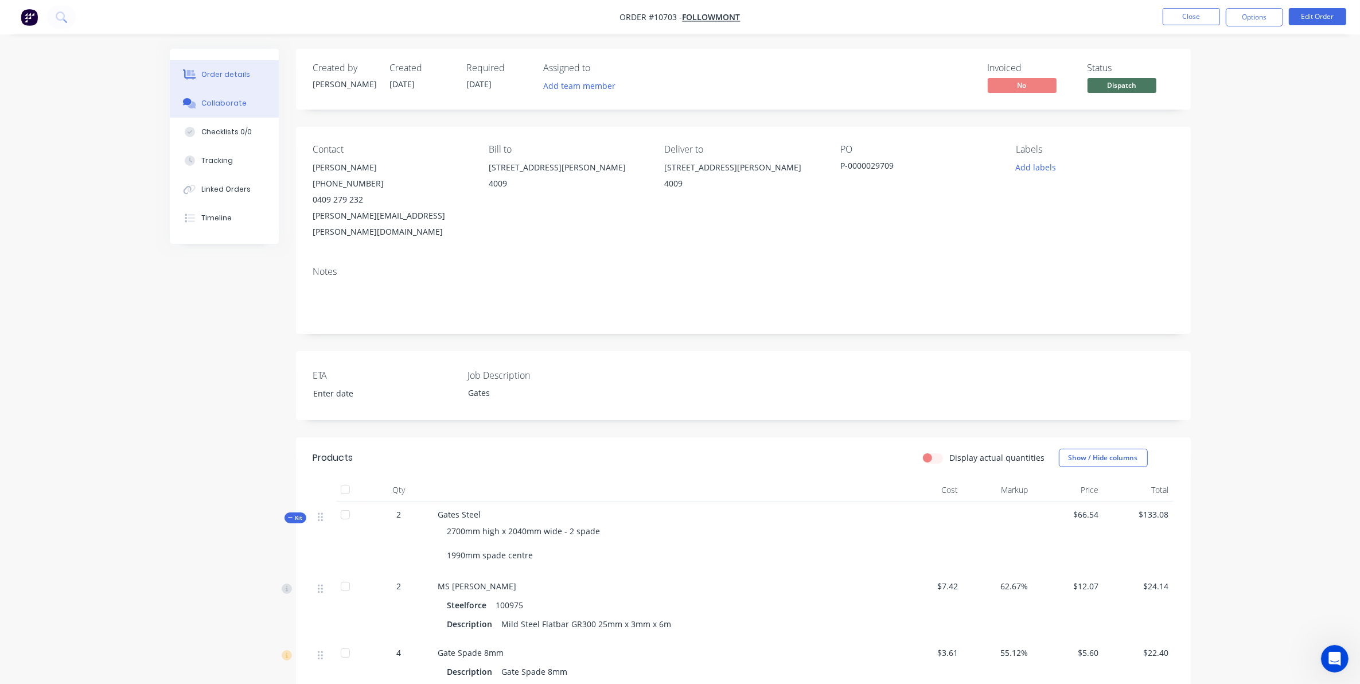
click at [221, 108] on div "Collaborate" at bounding box center [223, 103] width 45 height 10
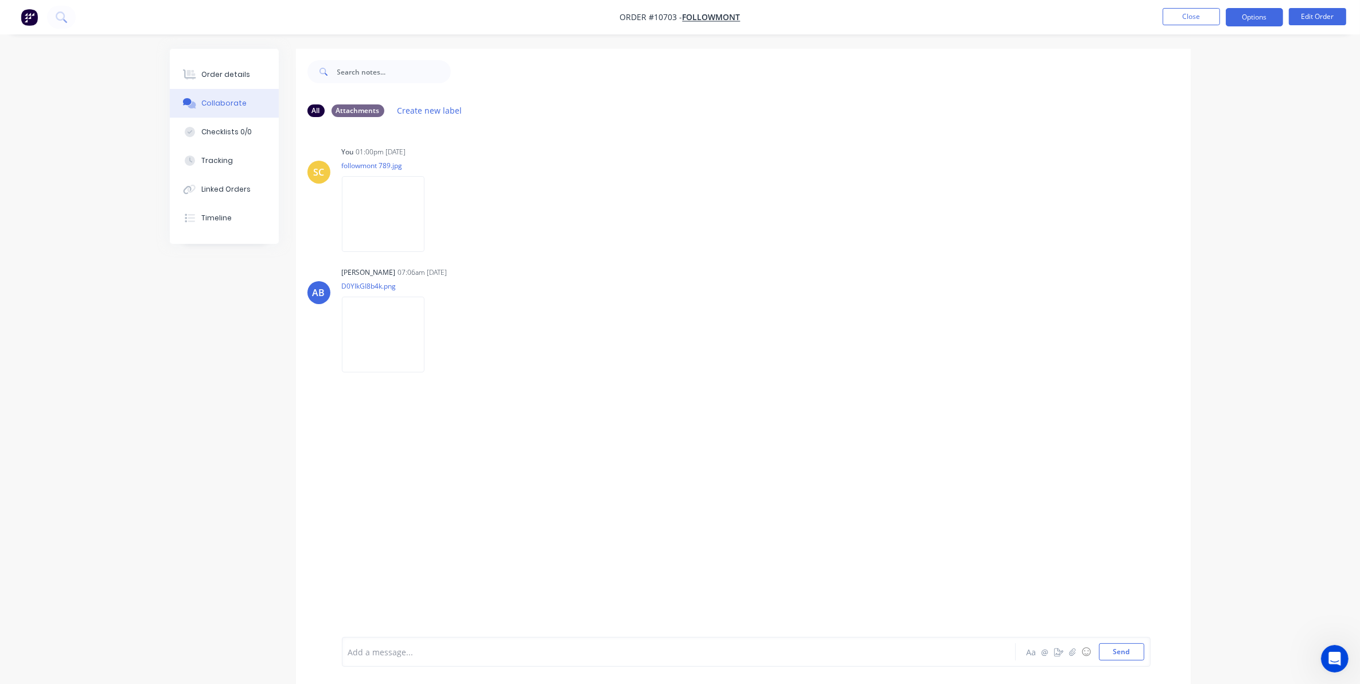
click at [1251, 16] on button "Options" at bounding box center [1254, 17] width 57 height 18
click at [1198, 162] on div "Delivery Docket" at bounding box center [1221, 161] width 106 height 17
click at [1208, 129] on button "Custom" at bounding box center [1220, 138] width 126 height 23
click at [1203, 116] on div "Without pricing" at bounding box center [1221, 115] width 106 height 17
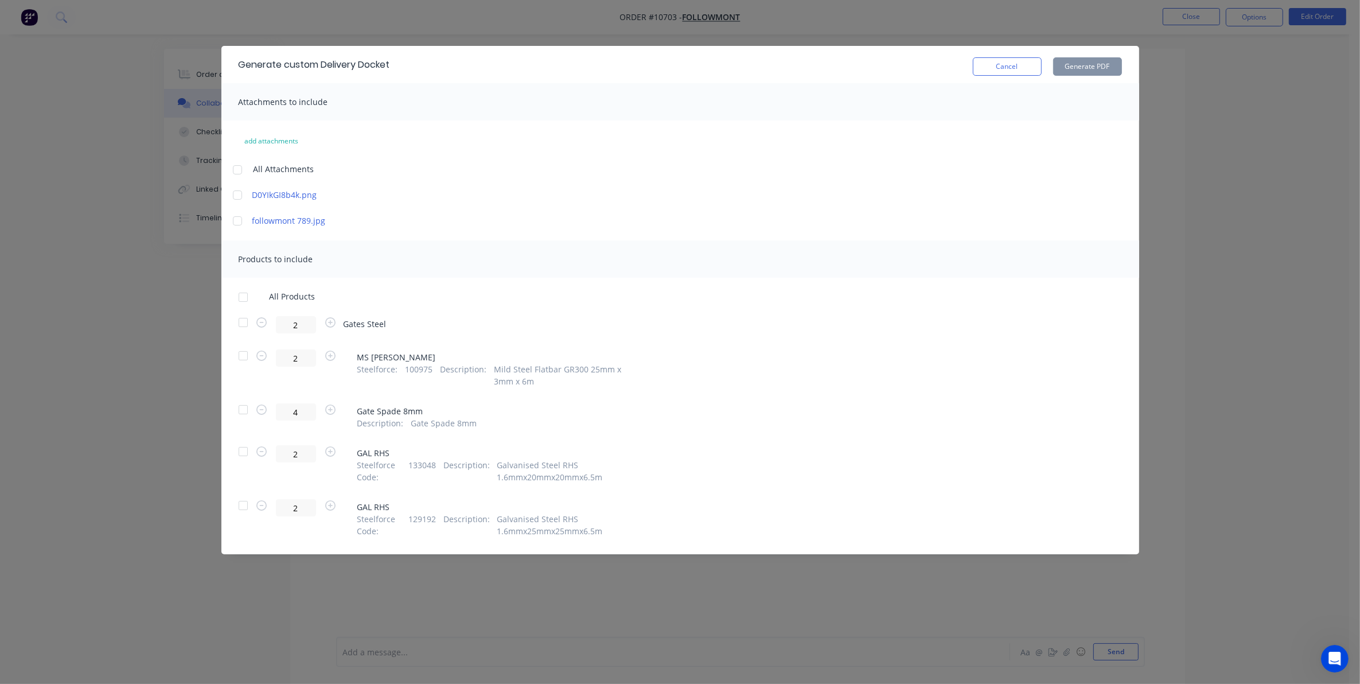
click at [235, 190] on div at bounding box center [237, 195] width 23 height 23
click at [240, 325] on div at bounding box center [243, 322] width 23 height 23
click at [1096, 61] on button "Generate PDF" at bounding box center [1087, 66] width 69 height 18
click at [985, 60] on button "Cancel" at bounding box center [1007, 66] width 69 height 18
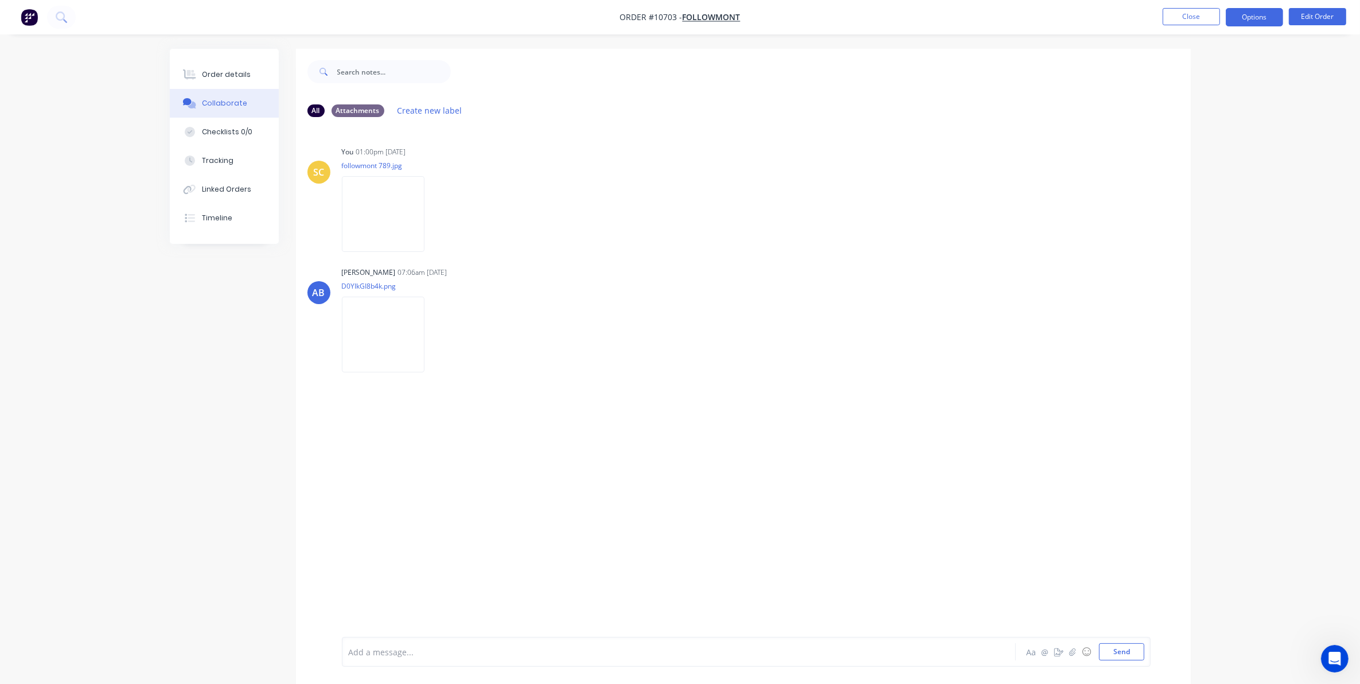
click at [1247, 21] on button "Options" at bounding box center [1254, 17] width 57 height 18
click at [1215, 152] on button "Delivery Docket" at bounding box center [1220, 161] width 126 height 23
click at [1209, 135] on div "Custom" at bounding box center [1221, 138] width 106 height 17
click at [1208, 119] on div "Without pricing" at bounding box center [1221, 115] width 106 height 17
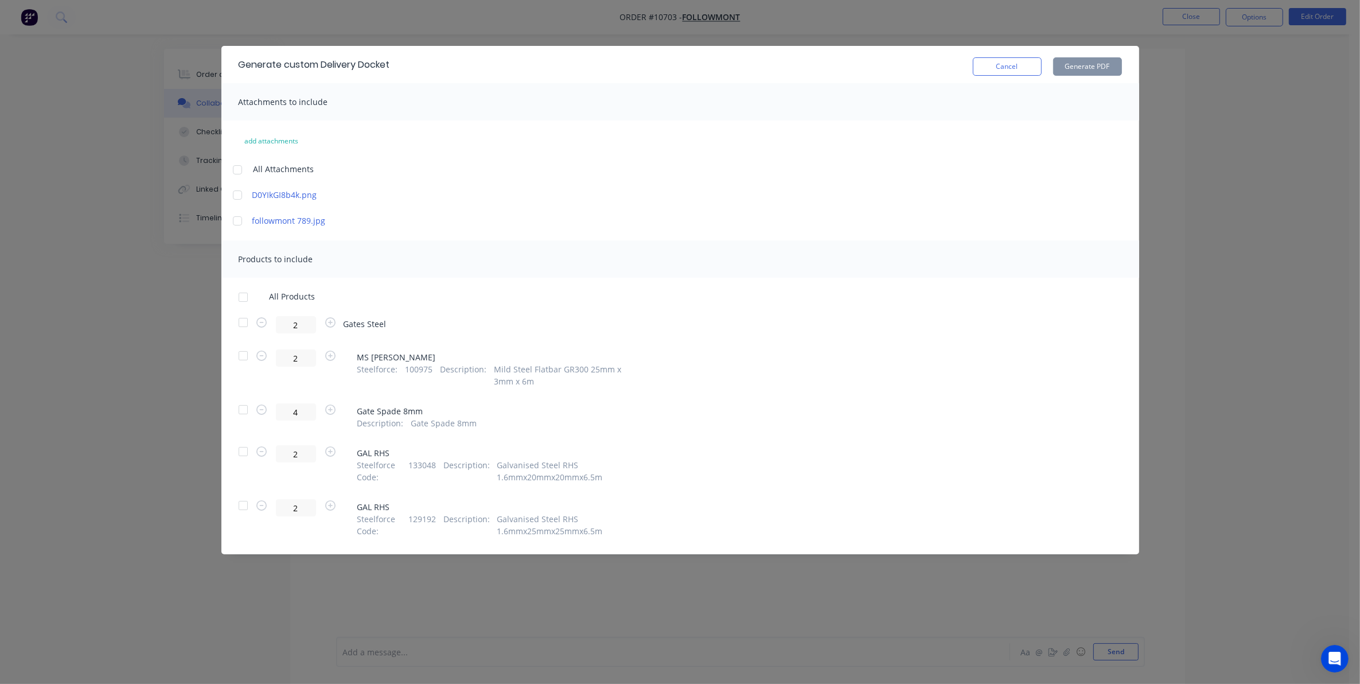
drag, startPoint x: 232, startPoint y: 193, endPoint x: 237, endPoint y: 208, distance: 15.6
click at [232, 193] on div at bounding box center [237, 195] width 23 height 23
click at [236, 320] on div at bounding box center [243, 322] width 23 height 23
click at [1076, 63] on button "Generate PDF" at bounding box center [1087, 66] width 69 height 18
click at [993, 69] on button "Cancel" at bounding box center [1007, 66] width 69 height 18
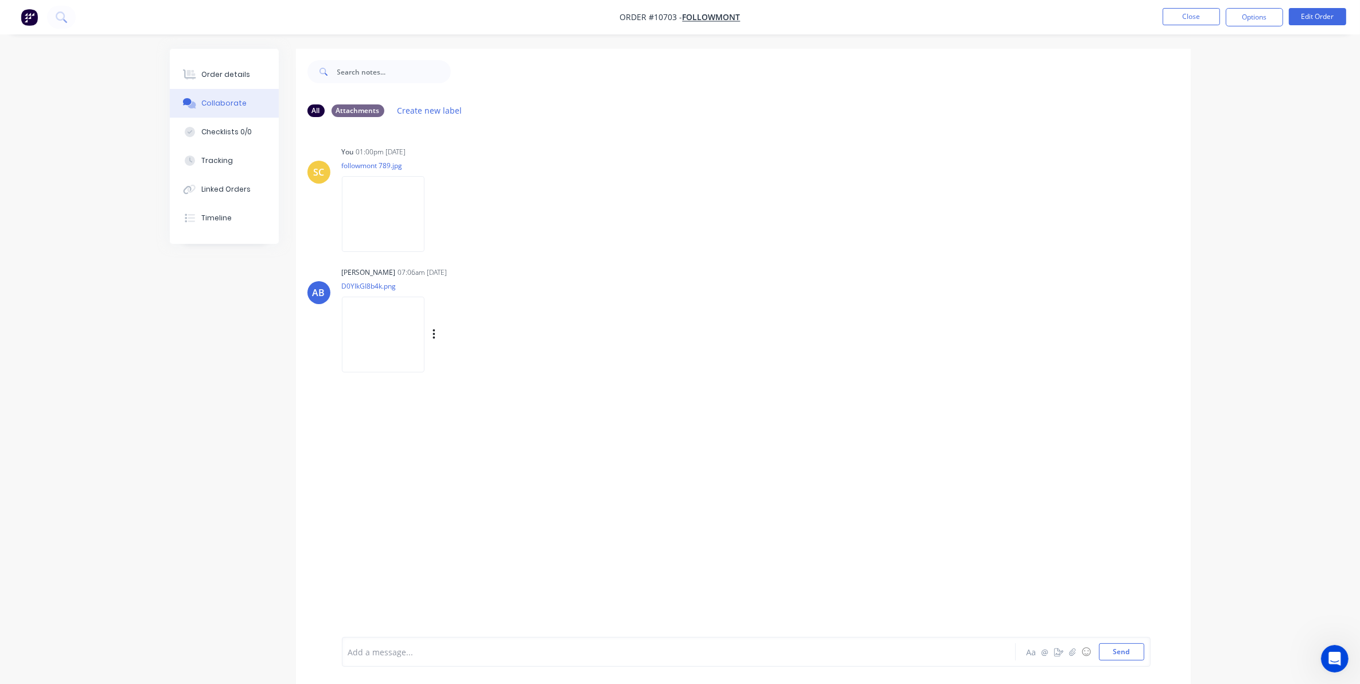
click at [408, 322] on img at bounding box center [383, 334] width 83 height 75
click at [220, 75] on div "Order details" at bounding box center [225, 74] width 49 height 10
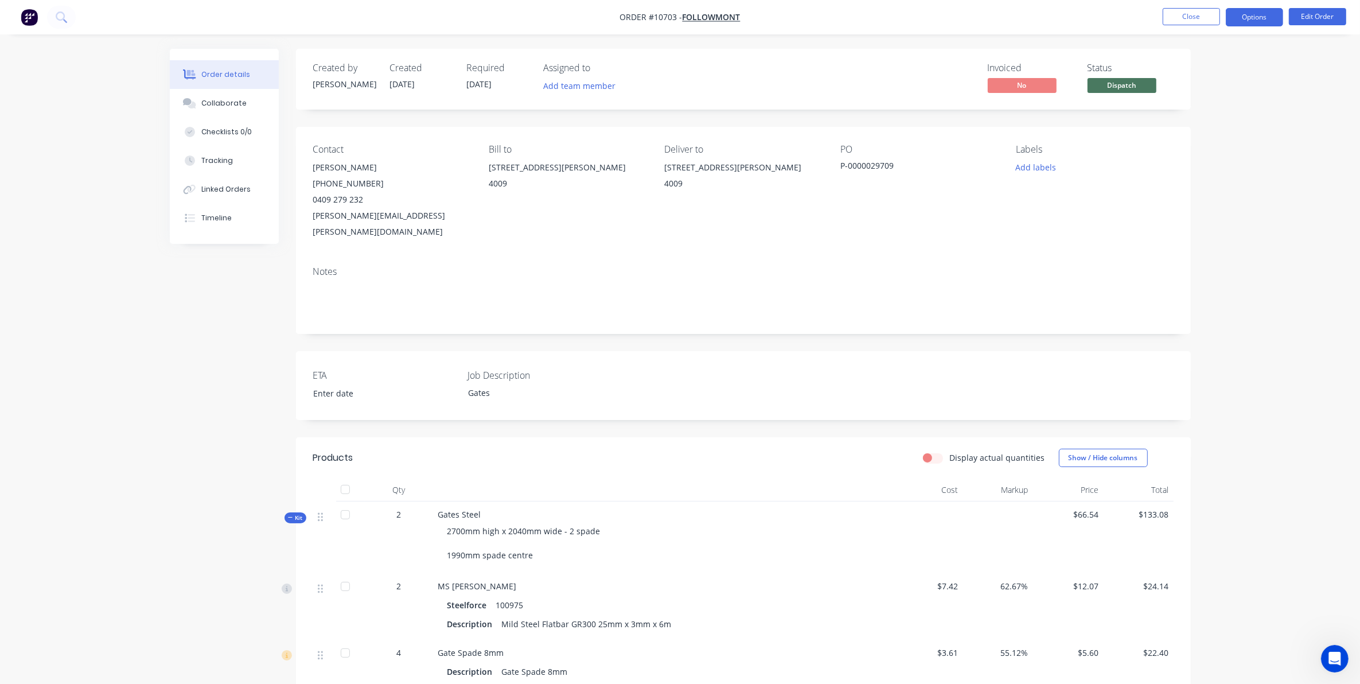
click at [1262, 19] on button "Options" at bounding box center [1254, 17] width 57 height 18
click at [1232, 152] on button "Delivery Docket" at bounding box center [1220, 161] width 126 height 23
click at [1212, 133] on div "Custom" at bounding box center [1221, 138] width 106 height 17
click at [1203, 115] on div "Without pricing" at bounding box center [1221, 115] width 106 height 17
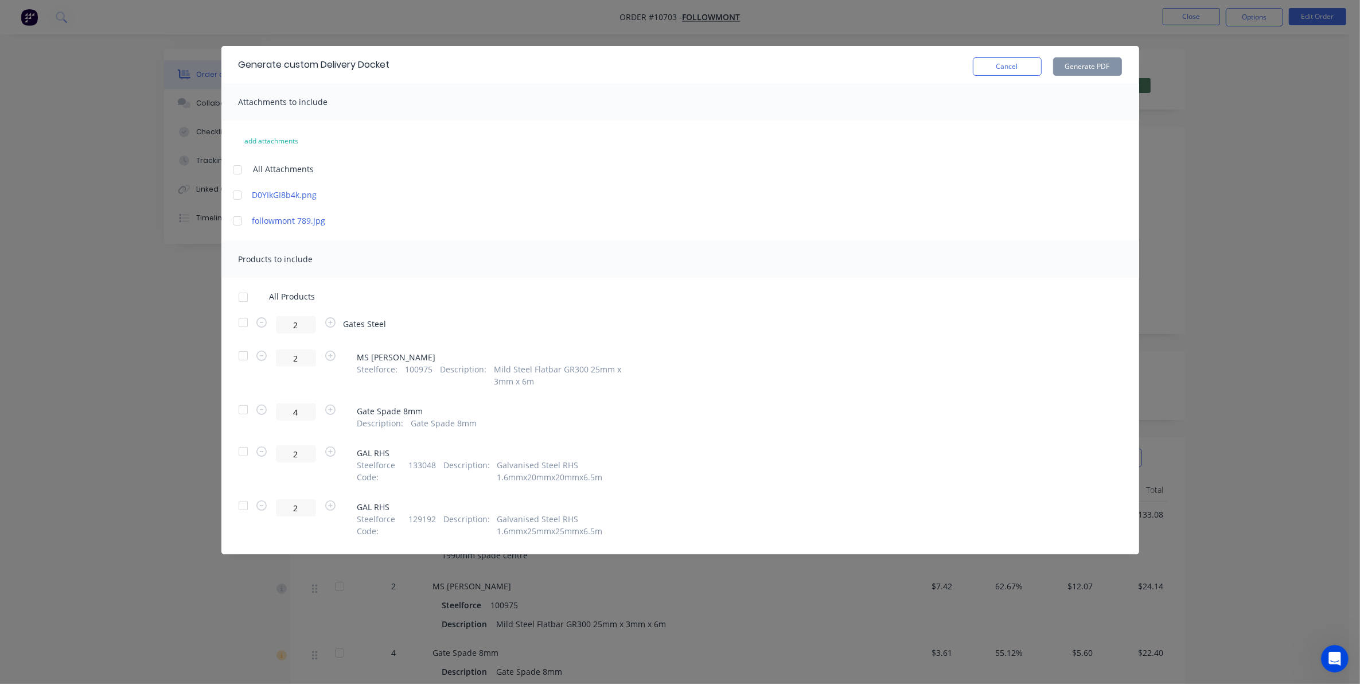
click at [235, 219] on div at bounding box center [237, 220] width 23 height 23
click at [234, 325] on div at bounding box center [243, 322] width 23 height 23
click at [1088, 68] on button "Generate PDF" at bounding box center [1087, 66] width 69 height 18
click at [1036, 61] on button "Cancel" at bounding box center [1007, 66] width 69 height 18
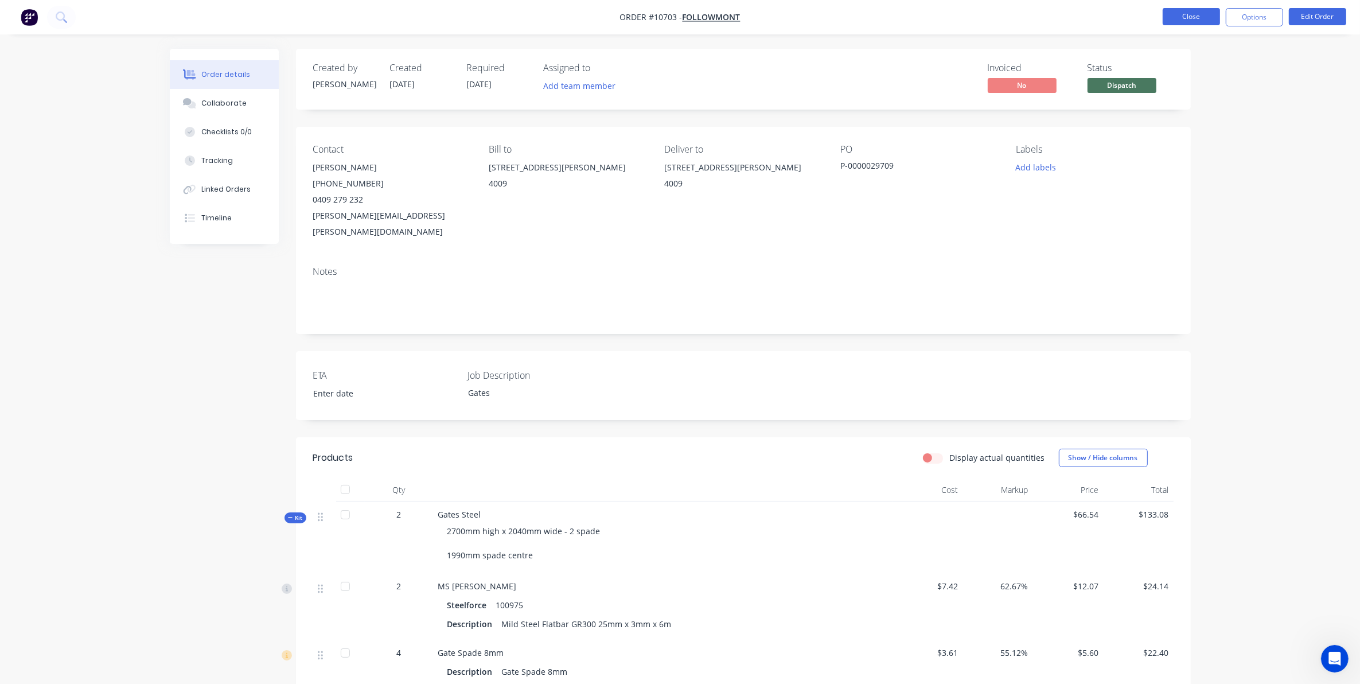
click at [1199, 16] on button "Close" at bounding box center [1191, 16] width 57 height 17
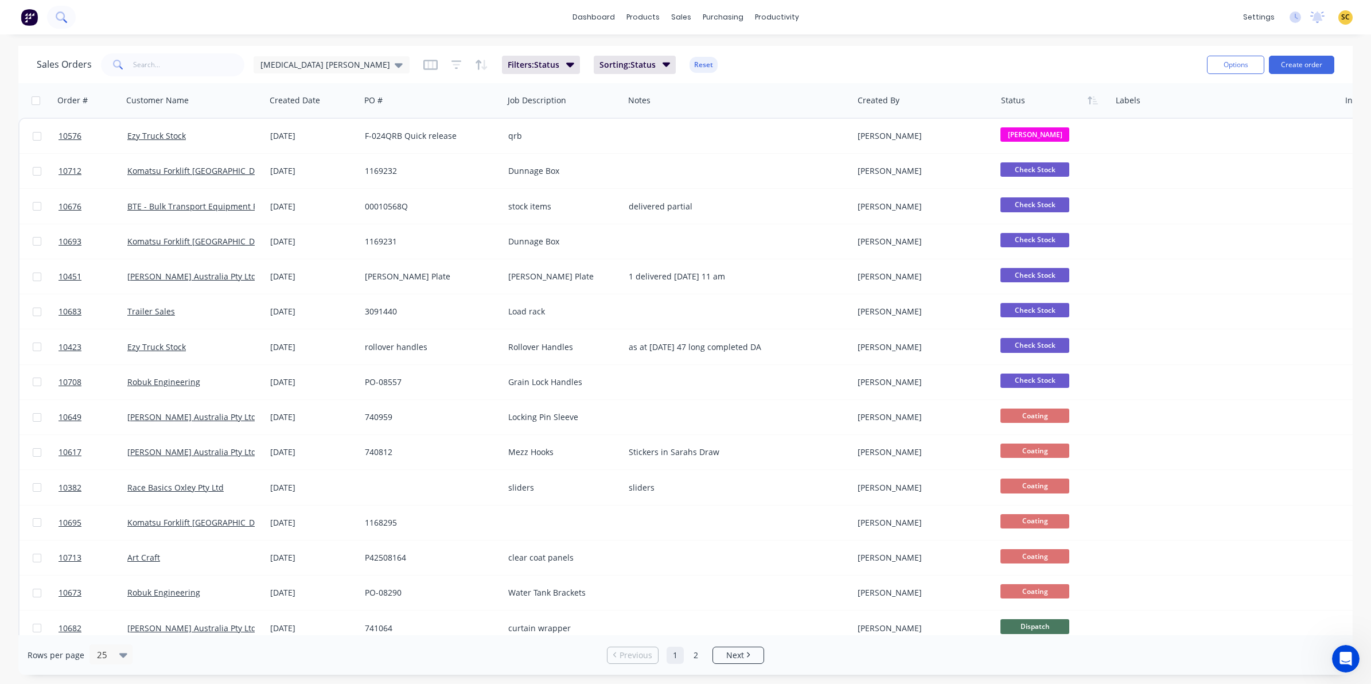
click at [69, 15] on button at bounding box center [61, 17] width 29 height 23
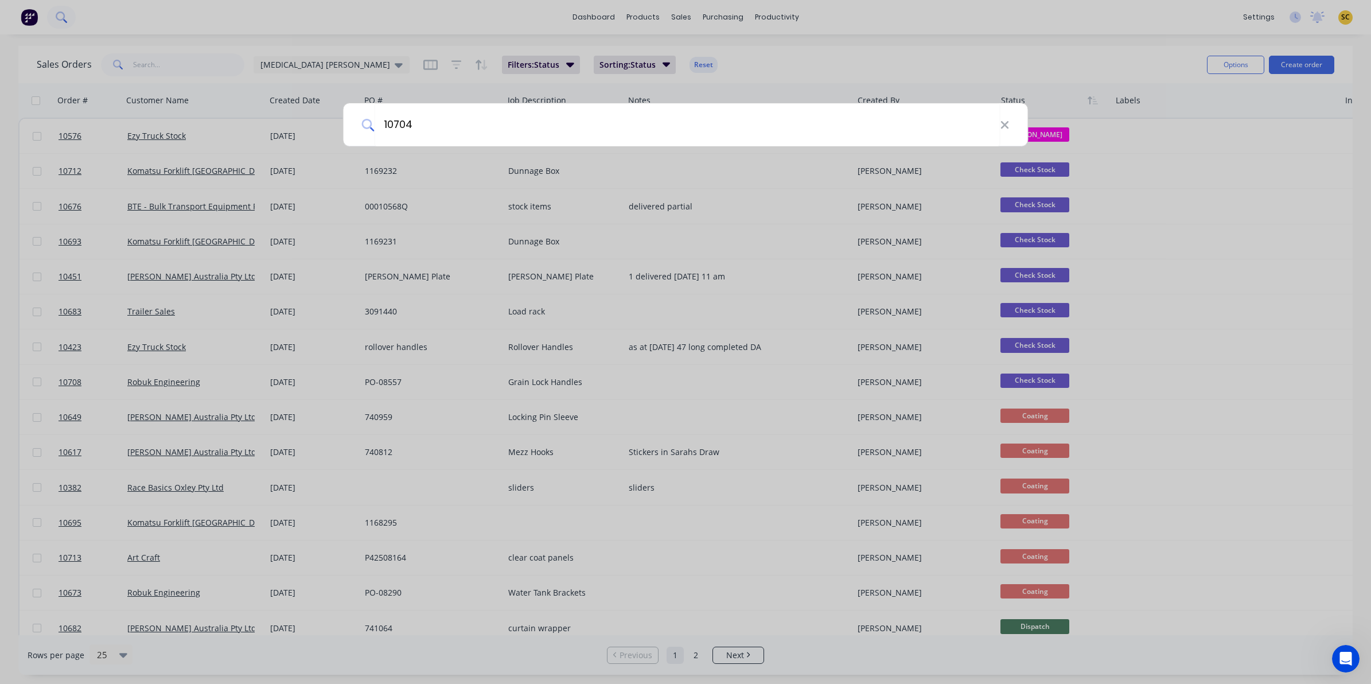
type input "10704"
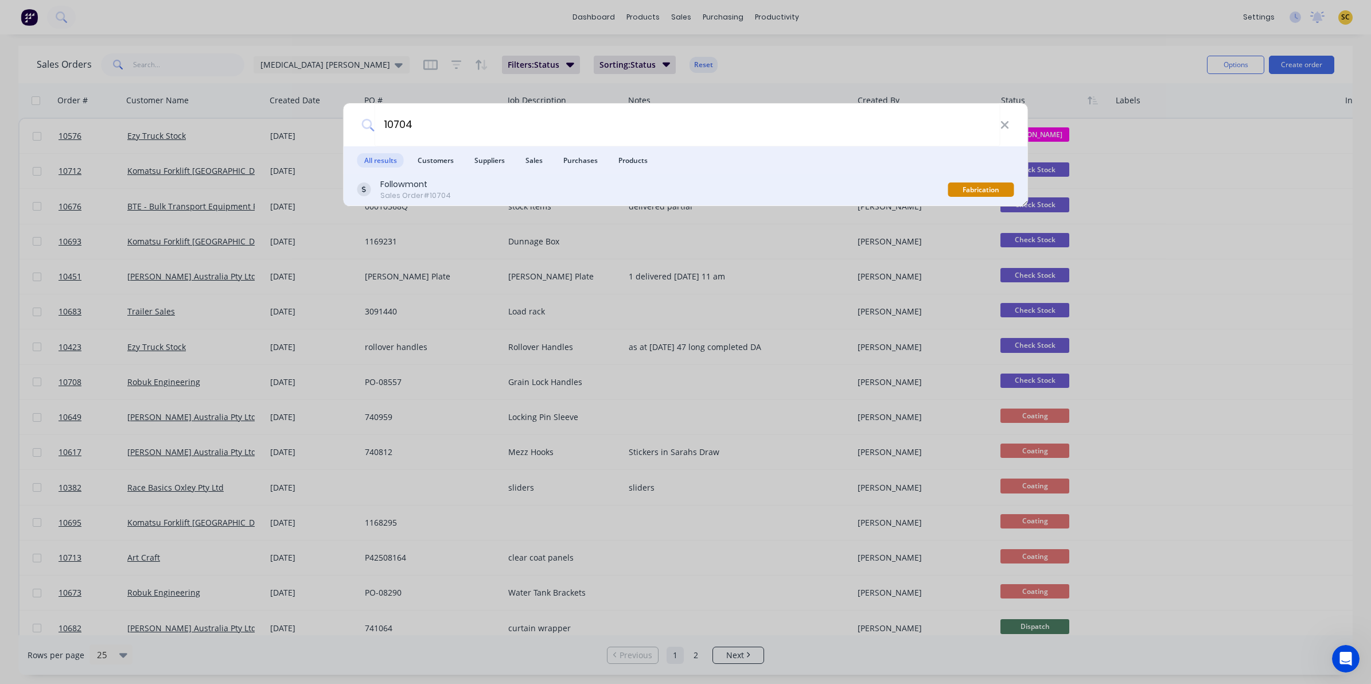
click at [426, 186] on div "Followmont" at bounding box center [415, 184] width 71 height 12
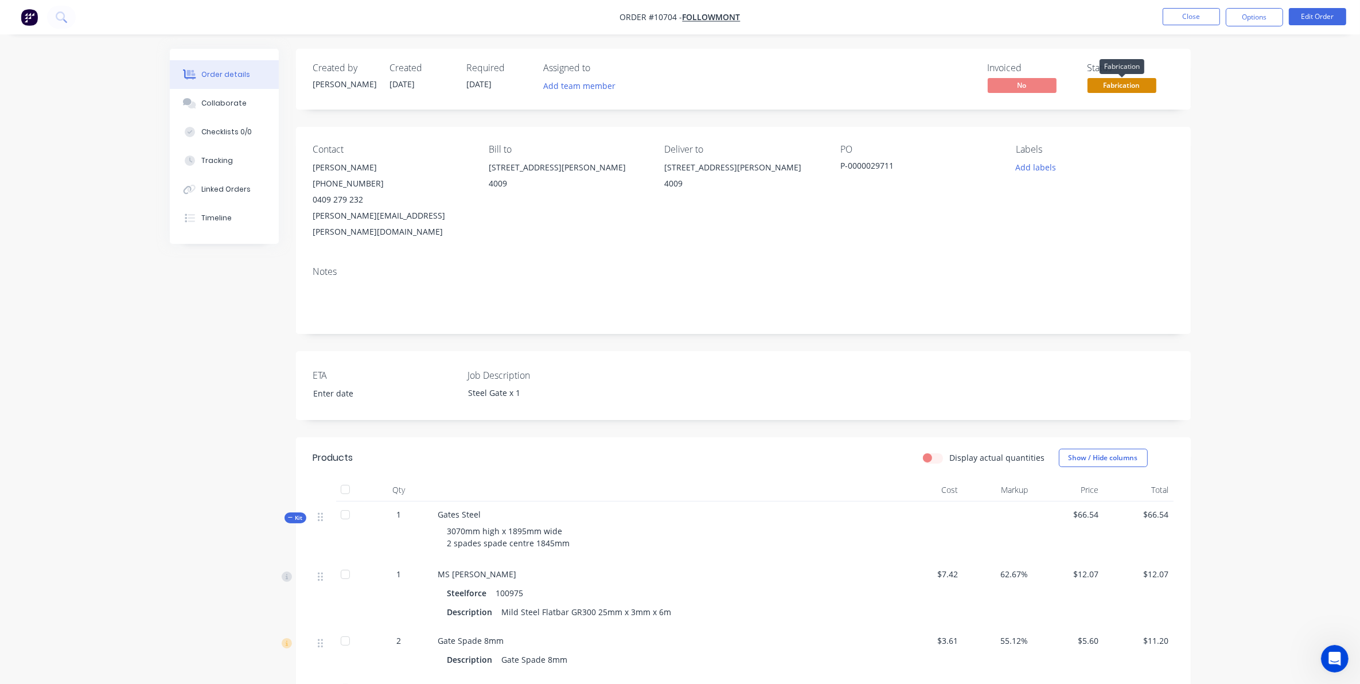
click at [1129, 87] on span "Fabrication" at bounding box center [1122, 85] width 69 height 14
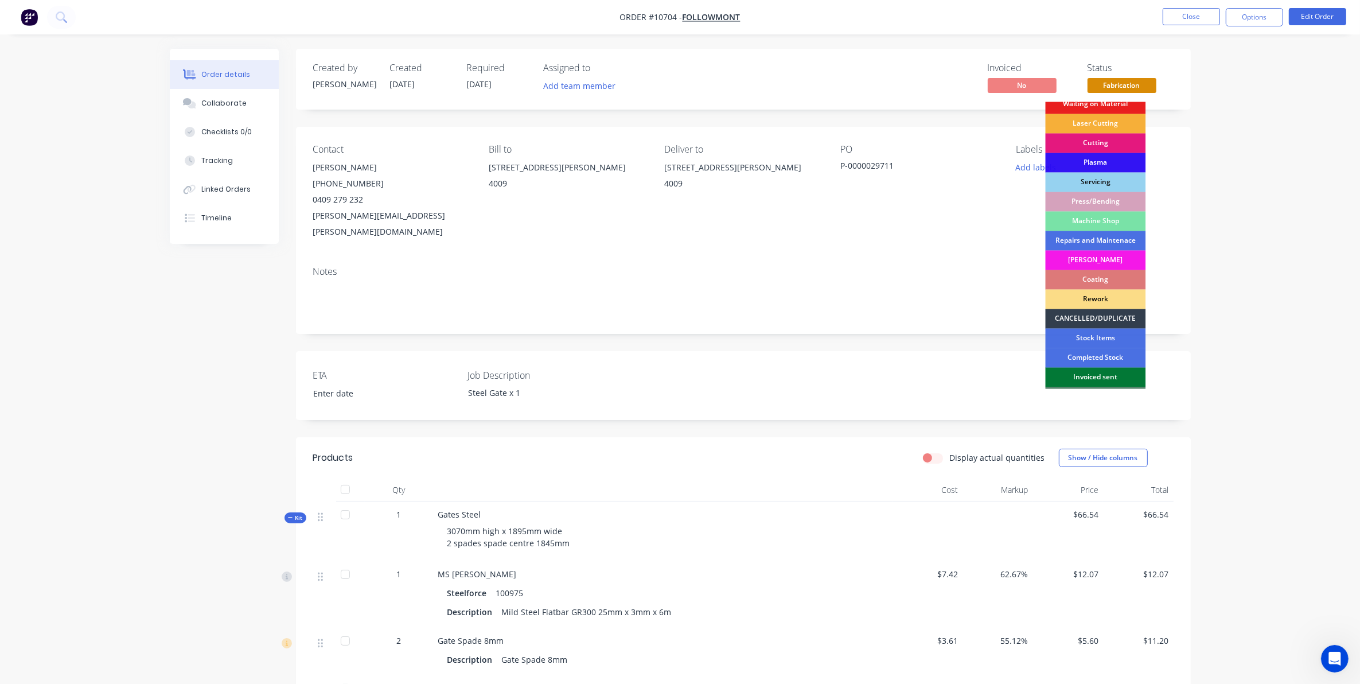
scroll to position [72, 0]
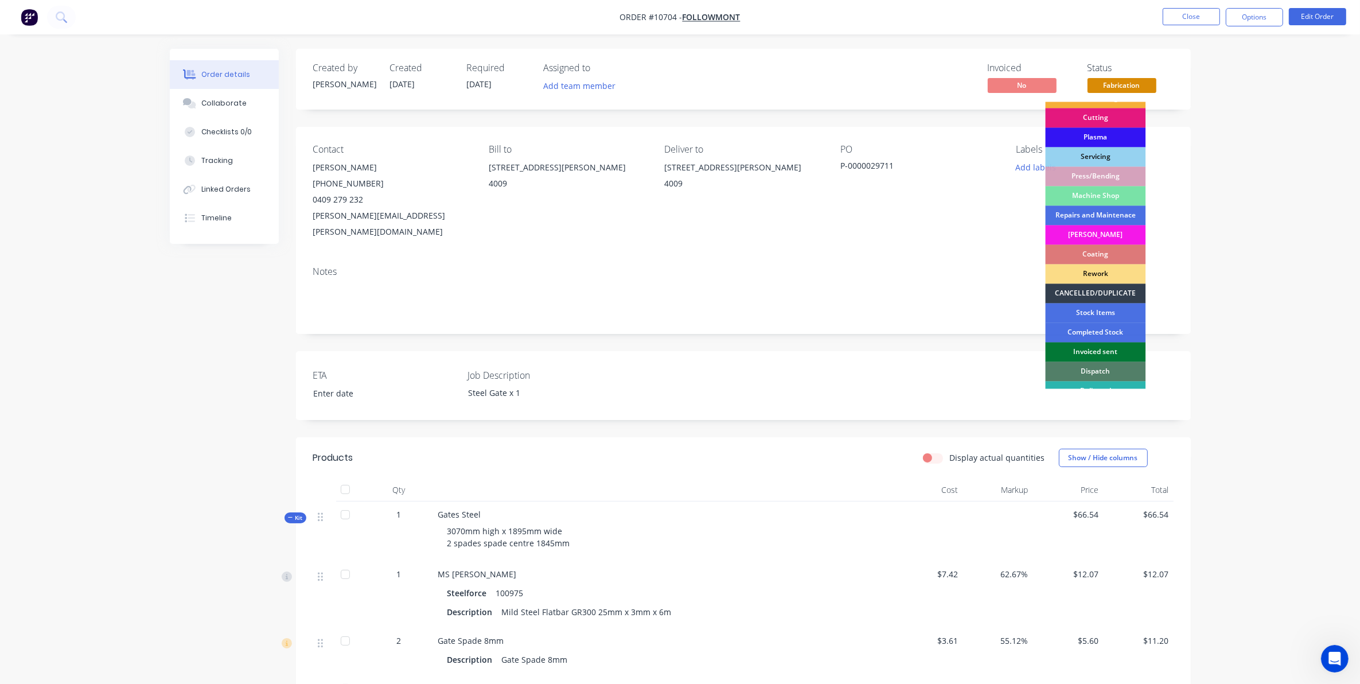
click at [1089, 360] on div "Invoiced sent" at bounding box center [1096, 353] width 100 height 20
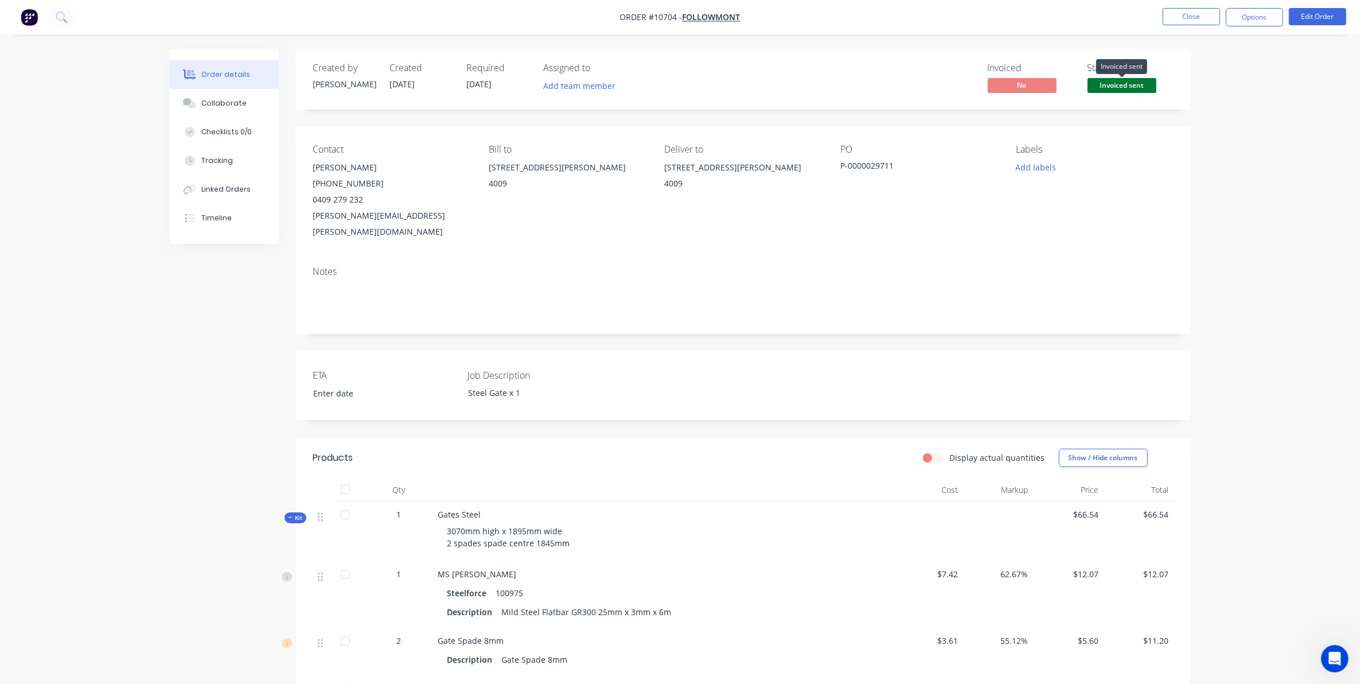
drag, startPoint x: 1154, startPoint y: 91, endPoint x: 1148, endPoint y: 95, distance: 7.8
click at [1151, 88] on span "Invoiced sent" at bounding box center [1122, 85] width 69 height 14
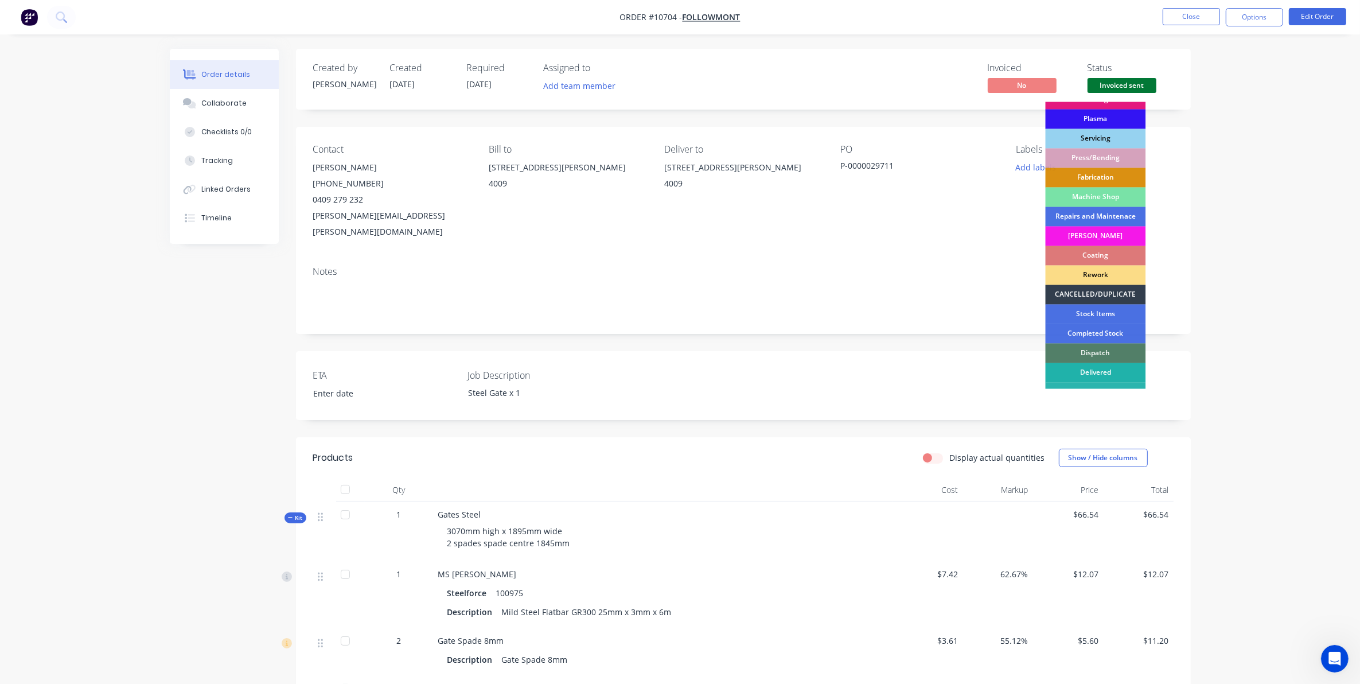
scroll to position [103, 0]
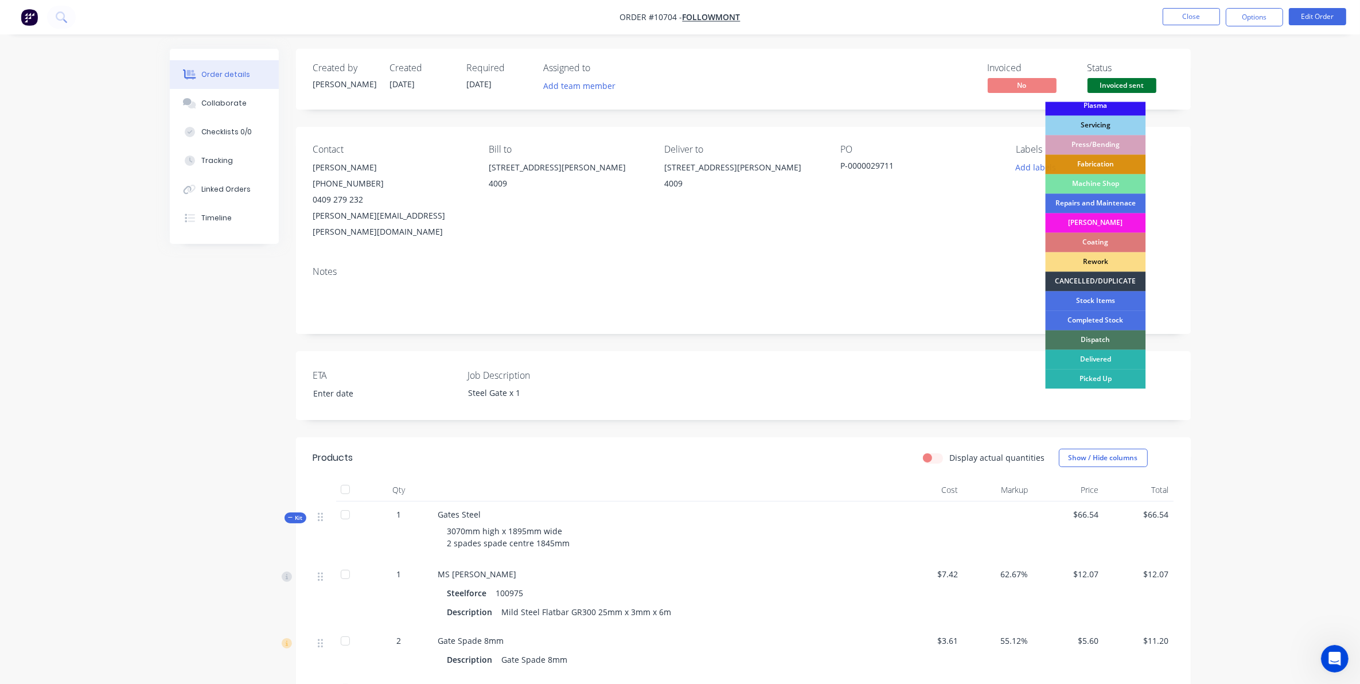
click at [1090, 337] on div "Dispatch" at bounding box center [1096, 340] width 100 height 20
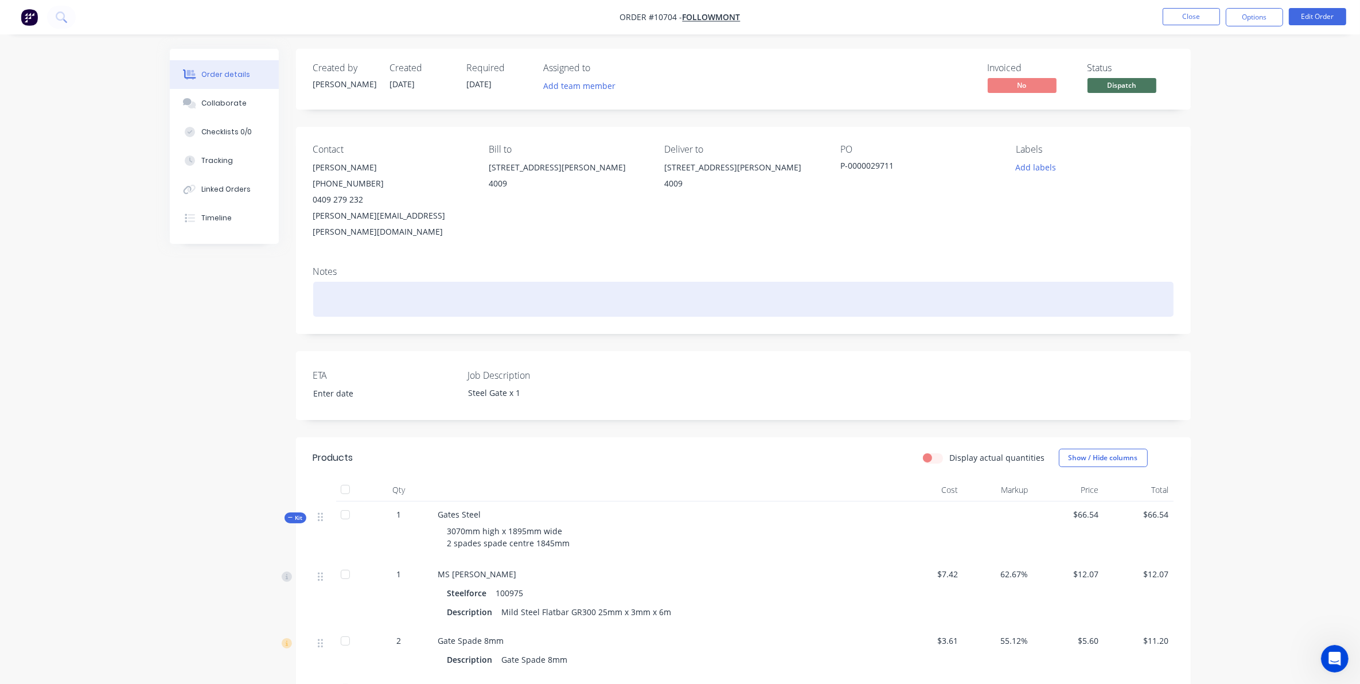
click at [968, 294] on div at bounding box center [743, 299] width 861 height 35
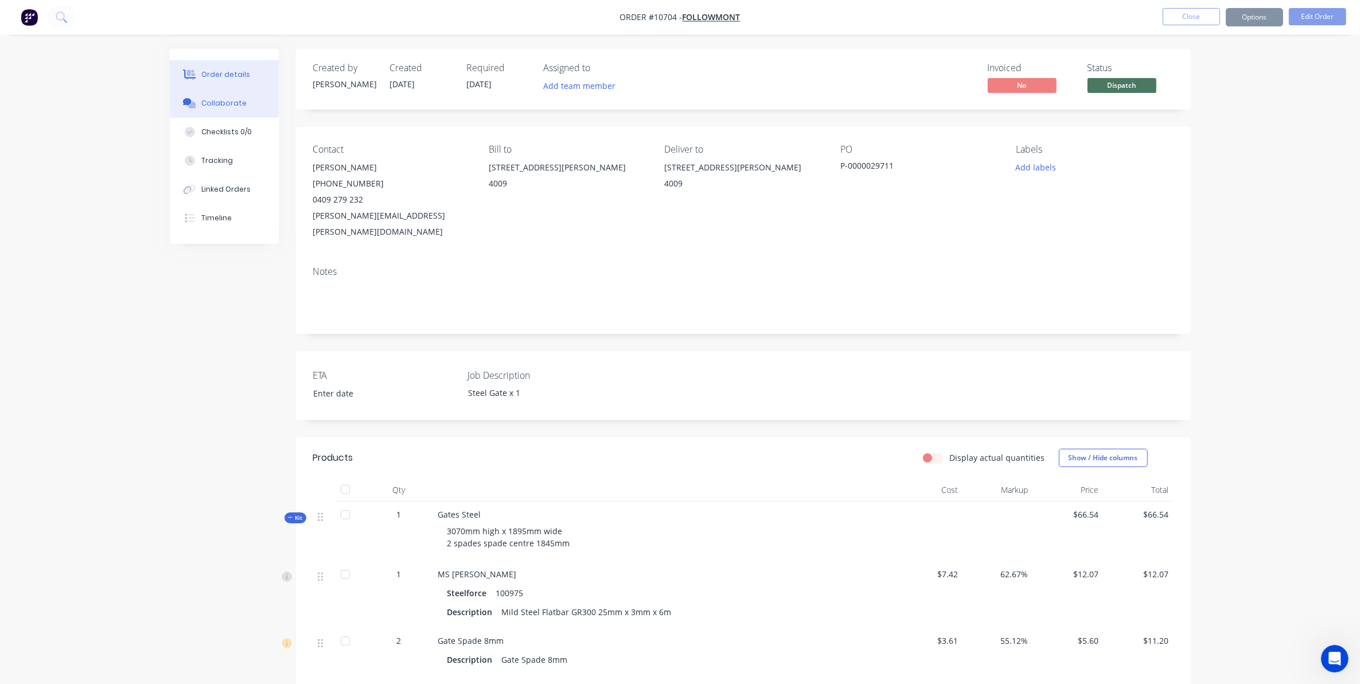
click at [237, 108] on div "Collaborate" at bounding box center [223, 103] width 45 height 10
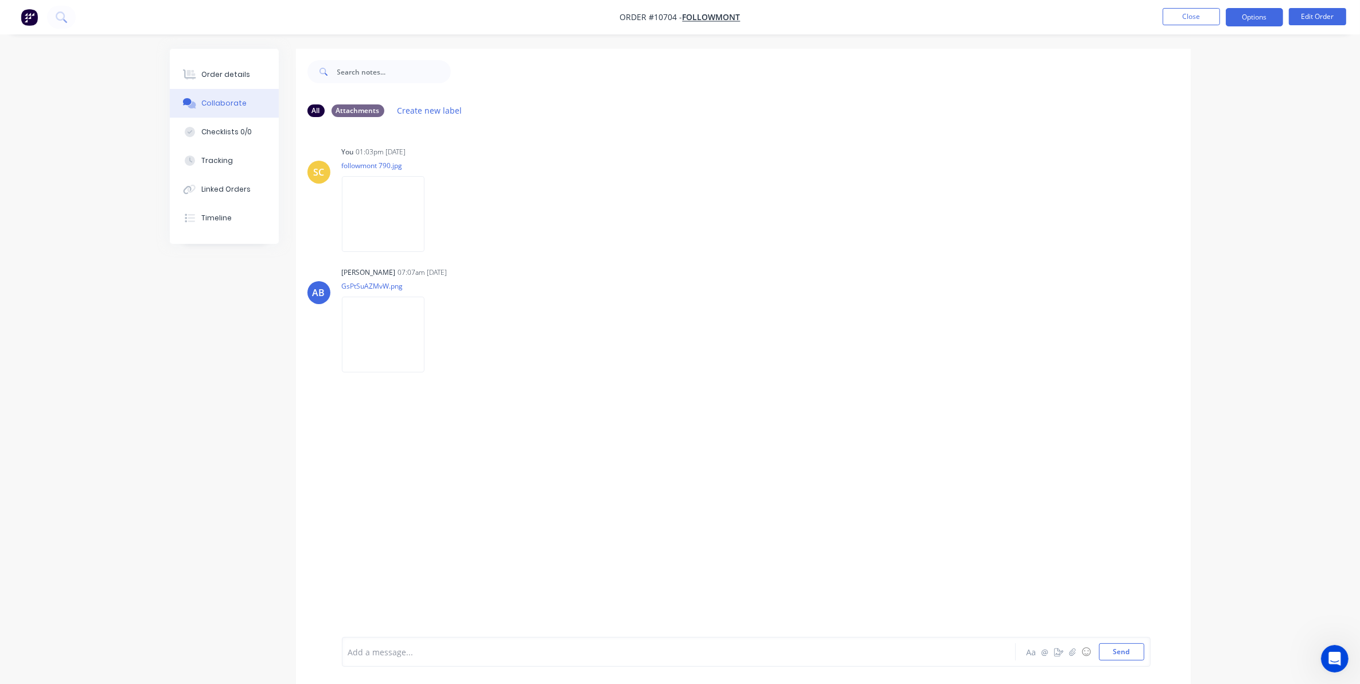
click at [1267, 18] on button "Options" at bounding box center [1254, 17] width 57 height 18
click at [1177, 167] on div "Delivery Docket" at bounding box center [1221, 161] width 106 height 17
drag, startPoint x: 1177, startPoint y: 142, endPoint x: 1178, endPoint y: 122, distance: 20.7
click at [1177, 142] on div "Custom" at bounding box center [1221, 138] width 106 height 17
click at [1179, 114] on div "Without pricing" at bounding box center [1221, 115] width 106 height 17
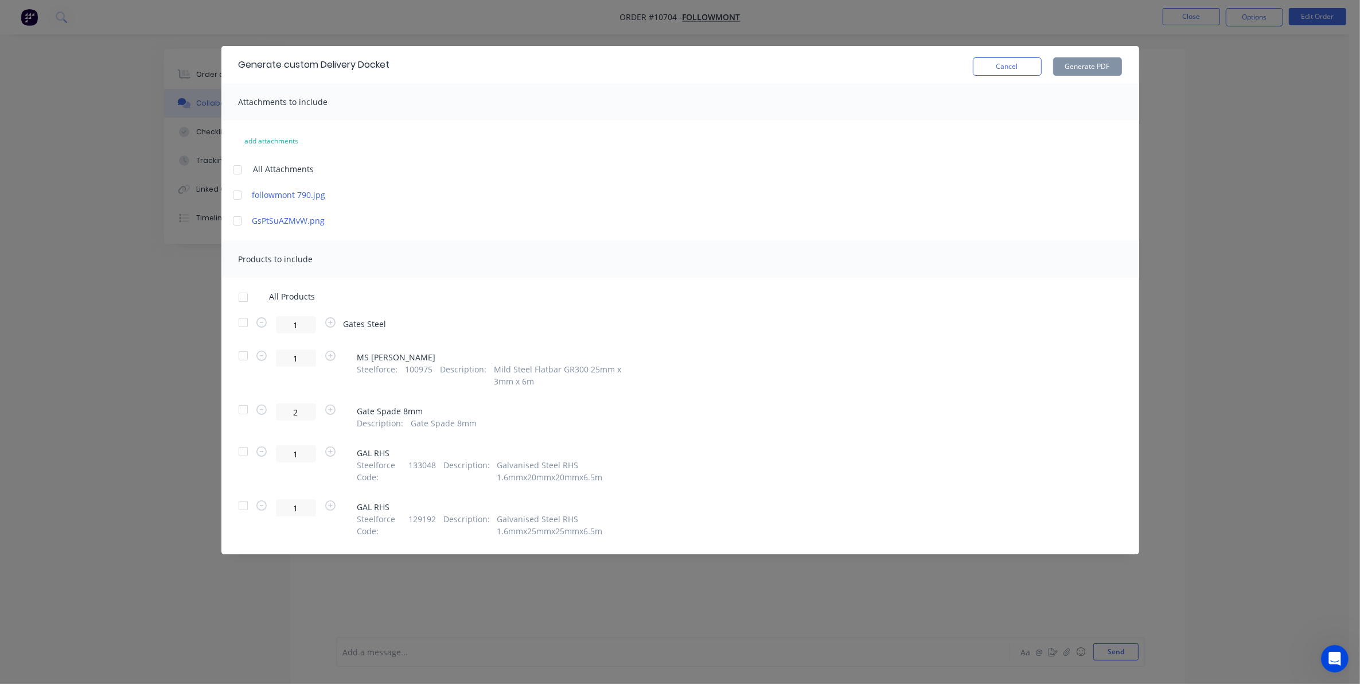
click at [238, 220] on div at bounding box center [237, 220] width 23 height 23
click at [240, 322] on div at bounding box center [243, 322] width 23 height 23
click at [1082, 65] on button "Generate PDF" at bounding box center [1087, 66] width 69 height 18
click at [995, 59] on button "Cancel" at bounding box center [1007, 66] width 69 height 18
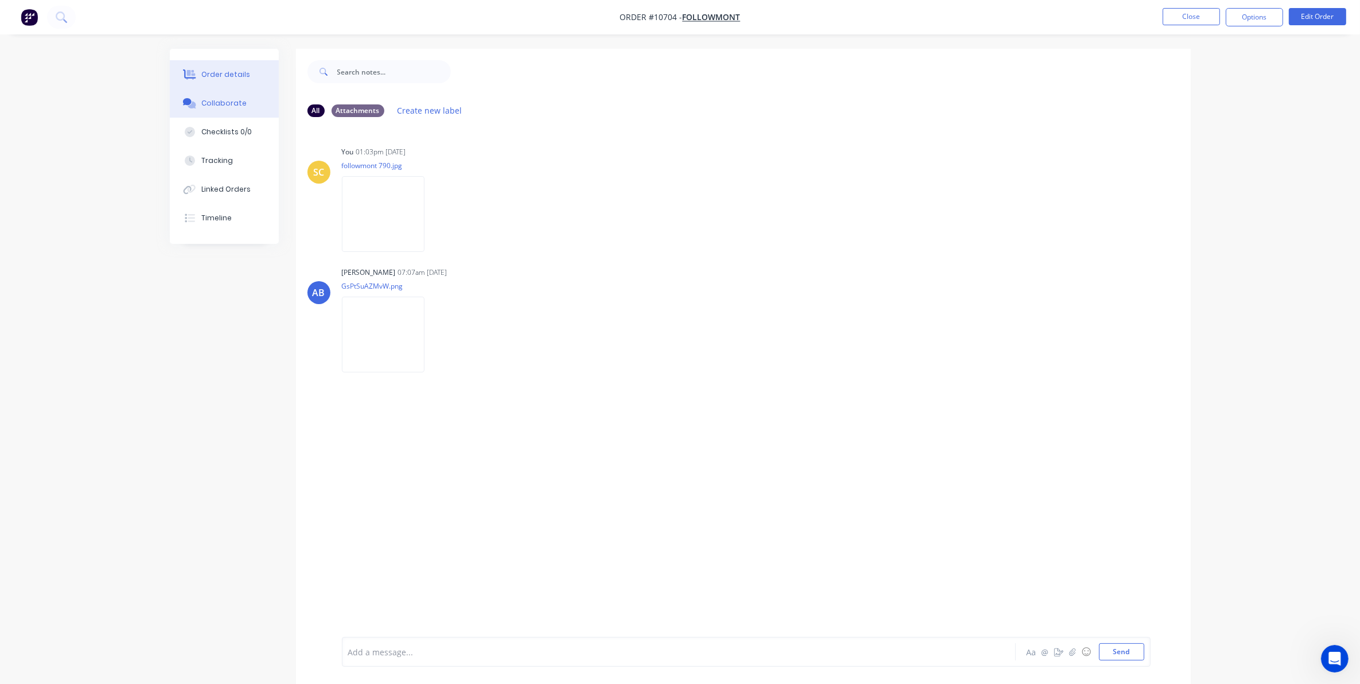
click at [263, 82] on button "Order details" at bounding box center [224, 74] width 109 height 29
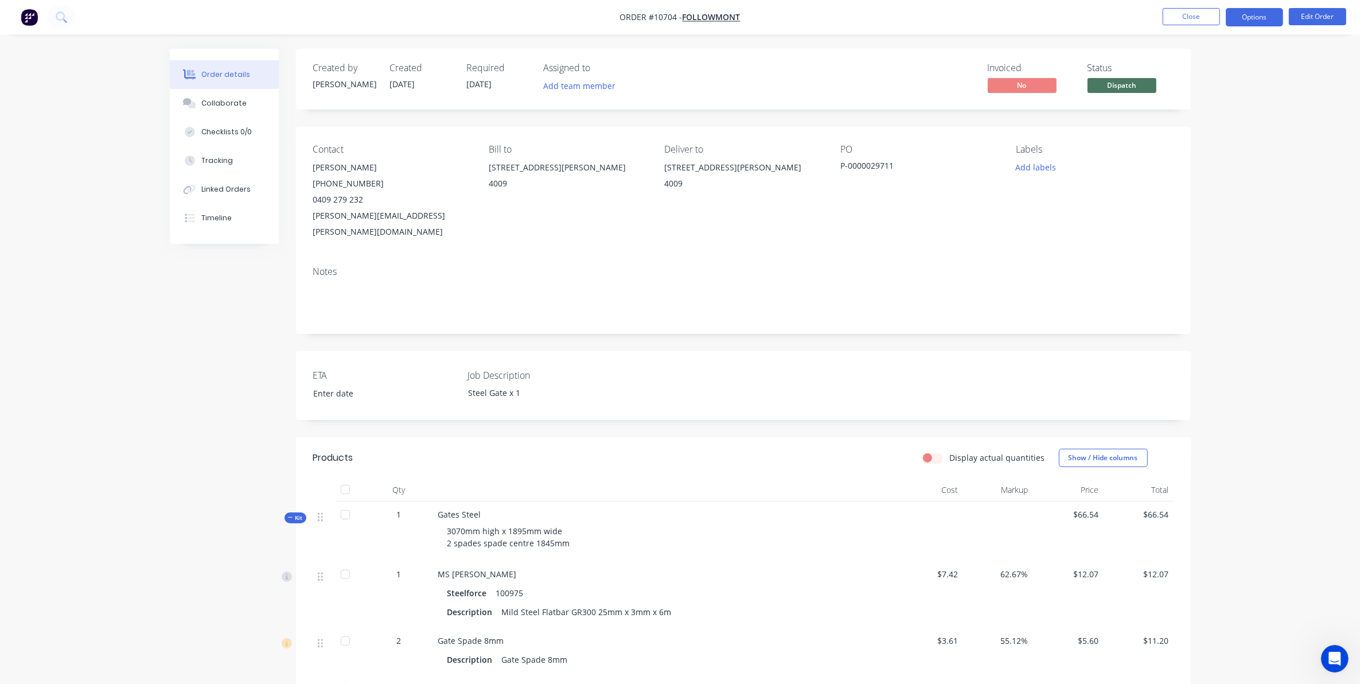
click at [1258, 20] on button "Options" at bounding box center [1254, 17] width 57 height 18
click at [1224, 155] on div "Delivery Docket" at bounding box center [1221, 161] width 106 height 17
click at [1196, 138] on div "Custom" at bounding box center [1221, 138] width 106 height 17
click at [1195, 114] on div "Without pricing" at bounding box center [1221, 115] width 106 height 17
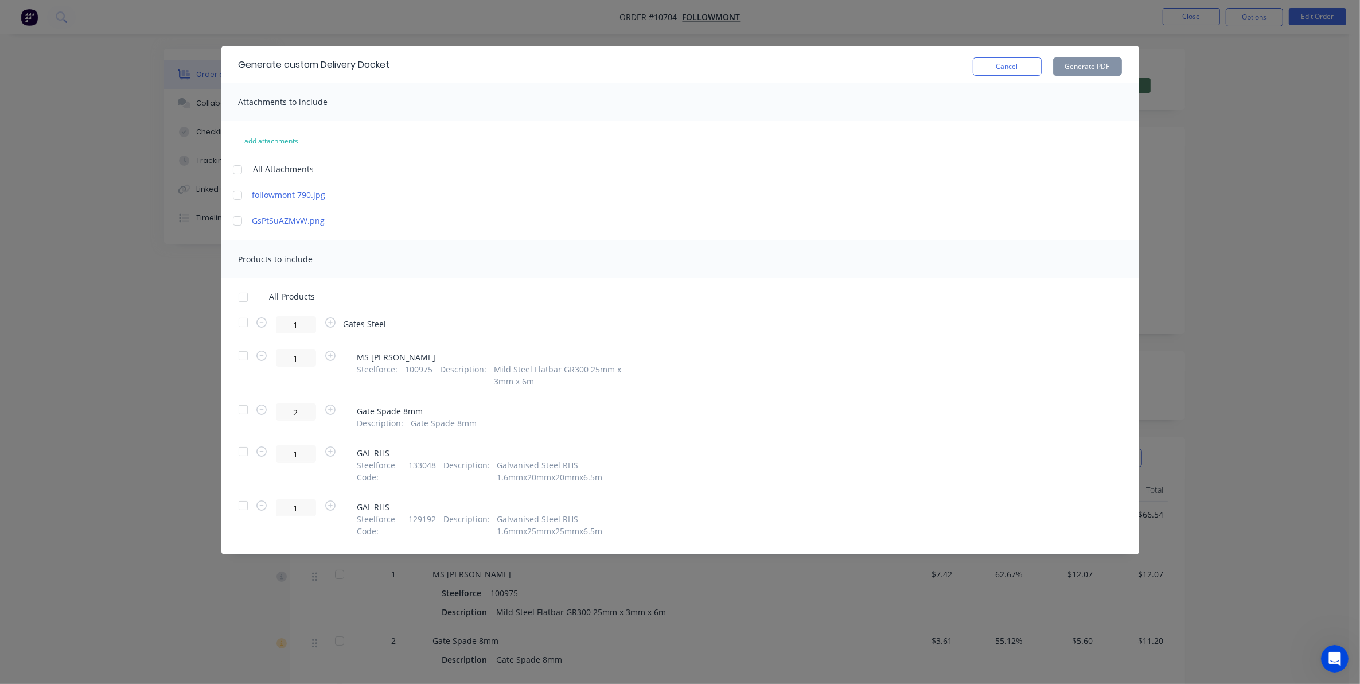
click at [236, 219] on div at bounding box center [237, 220] width 23 height 23
click at [241, 322] on div at bounding box center [243, 322] width 23 height 23
drag, startPoint x: 1099, startPoint y: 56, endPoint x: 1102, endPoint y: 62, distance: 6.7
click at [1099, 56] on div "Cancel Generate PDF" at bounding box center [1047, 64] width 149 height 22
click at [1102, 62] on button "Generate PDF" at bounding box center [1087, 66] width 69 height 18
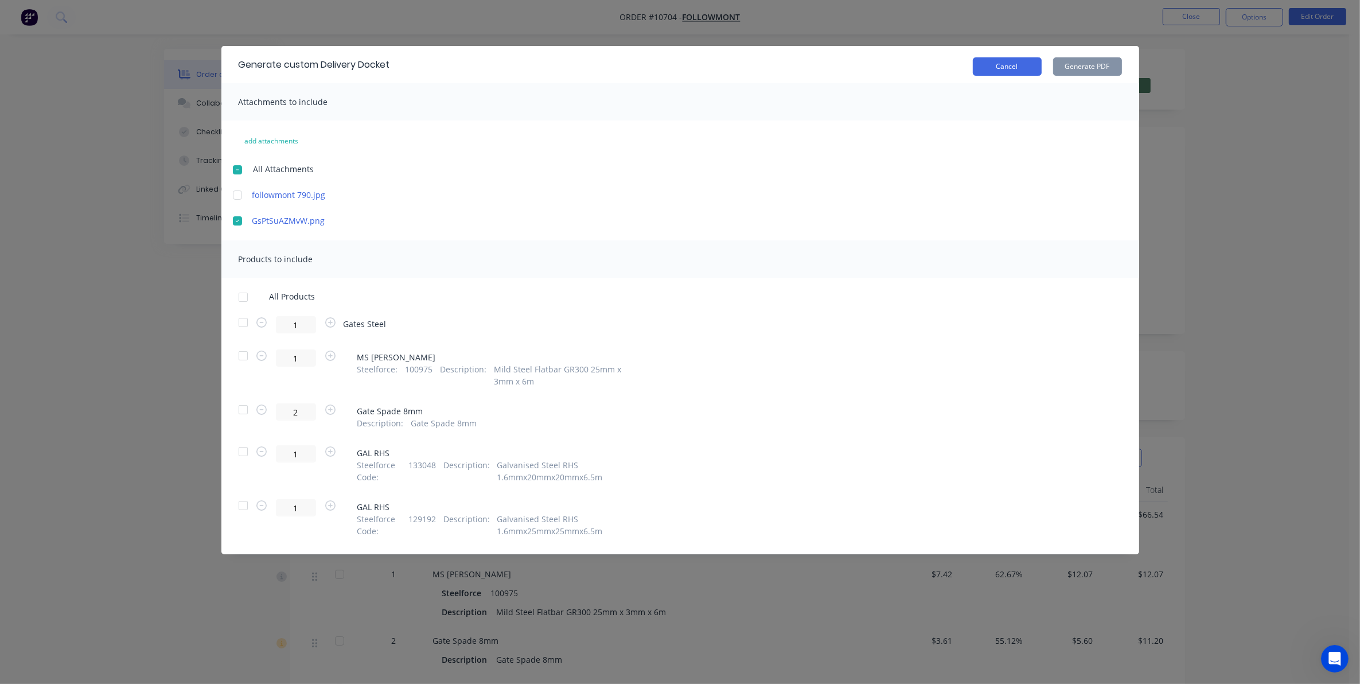
click at [1009, 67] on button "Cancel" at bounding box center [1007, 66] width 69 height 18
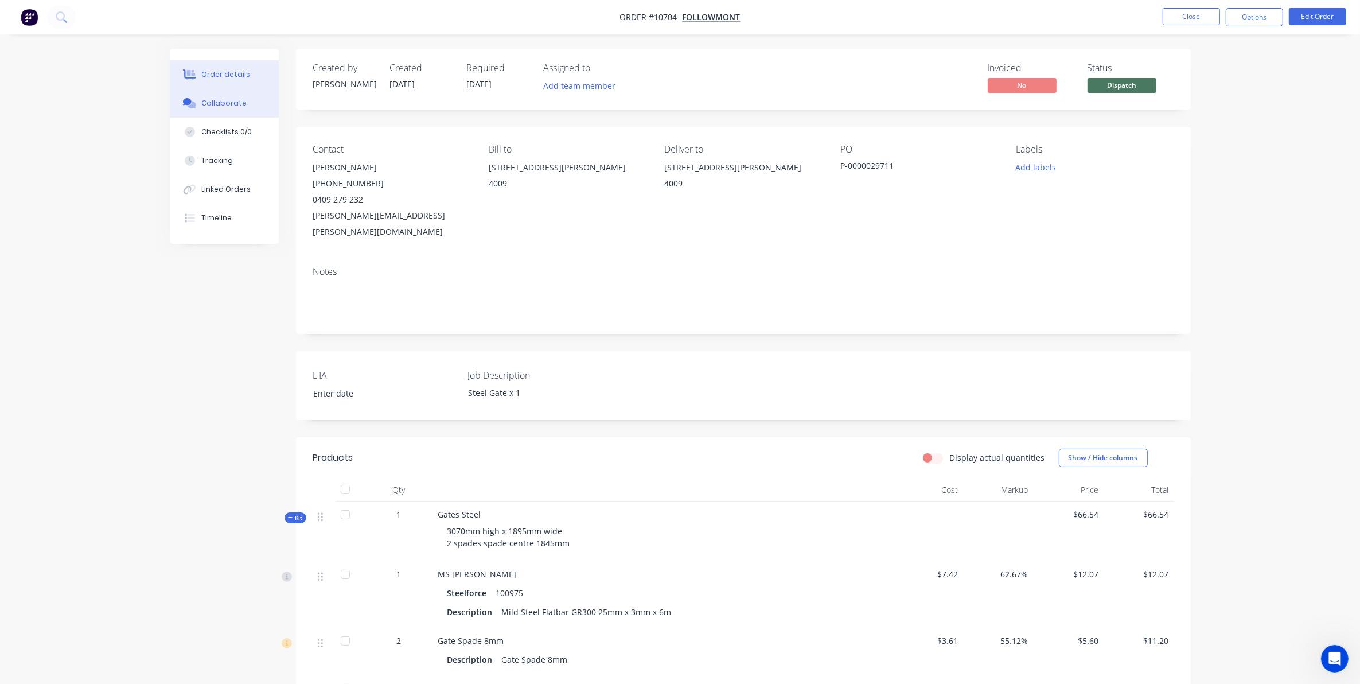
click at [210, 112] on button "Collaborate" at bounding box center [224, 103] width 109 height 29
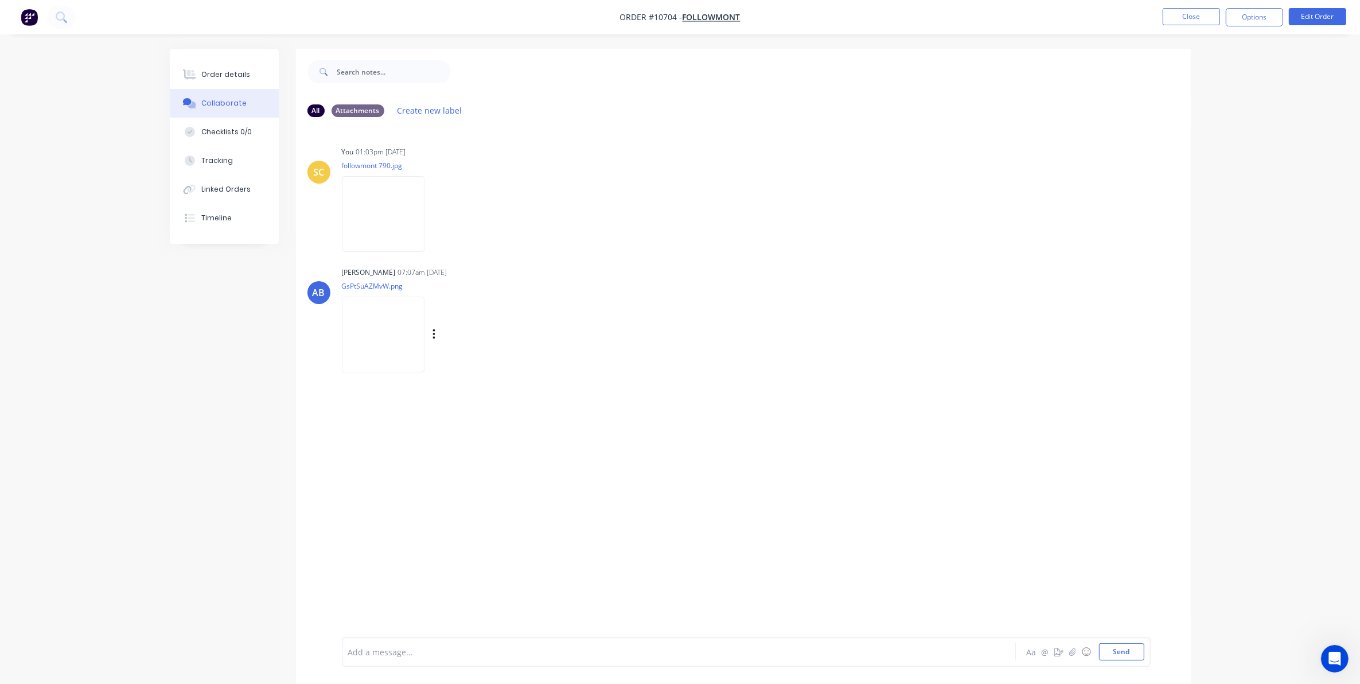
click at [379, 334] on img at bounding box center [383, 334] width 83 height 75
click at [434, 333] on icon "button" at bounding box center [434, 334] width 3 height 13
click at [499, 363] on button "Download" at bounding box center [509, 365] width 129 height 26
click at [231, 68] on button "Order details" at bounding box center [224, 74] width 109 height 29
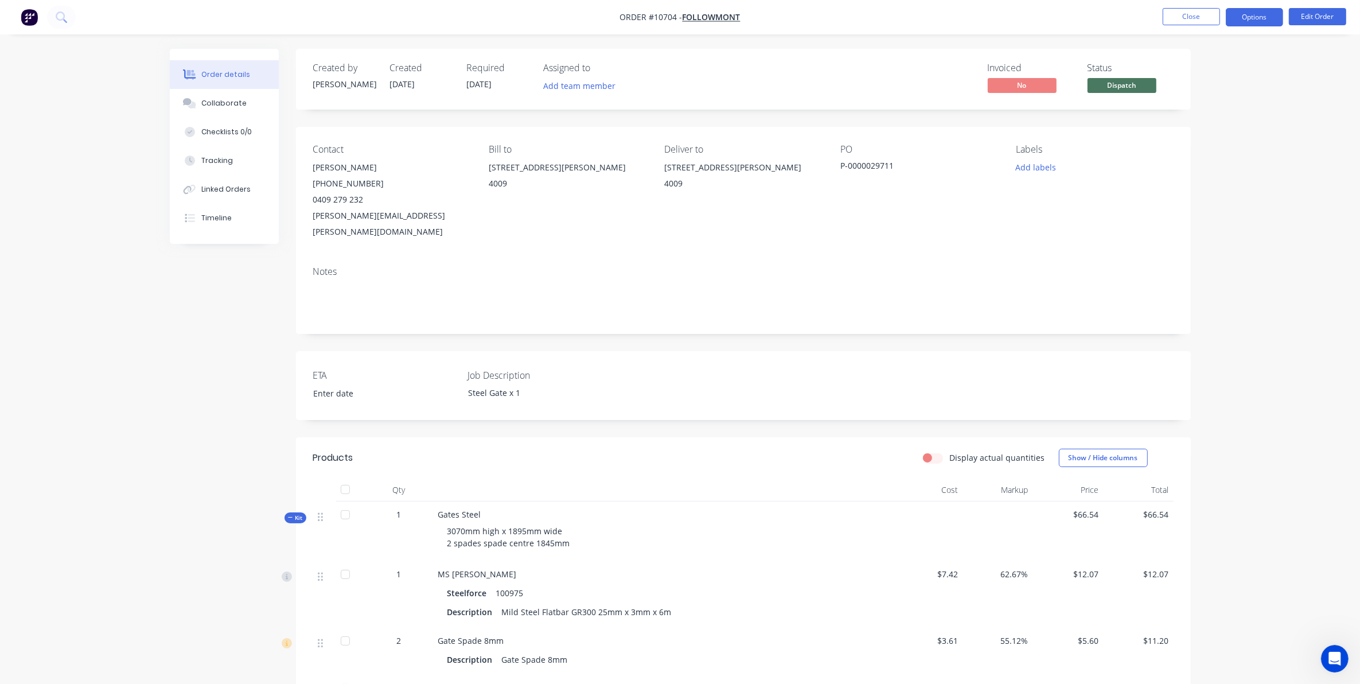
drag, startPoint x: 1255, startPoint y: 13, endPoint x: 1242, endPoint y: 22, distance: 15.3
click at [1255, 14] on button "Options" at bounding box center [1254, 17] width 57 height 18
click at [1232, 157] on div "Delivery Docket" at bounding box center [1221, 161] width 106 height 17
click at [1211, 139] on div "Custom" at bounding box center [1221, 138] width 106 height 17
click at [1209, 110] on div "Without pricing" at bounding box center [1221, 115] width 106 height 17
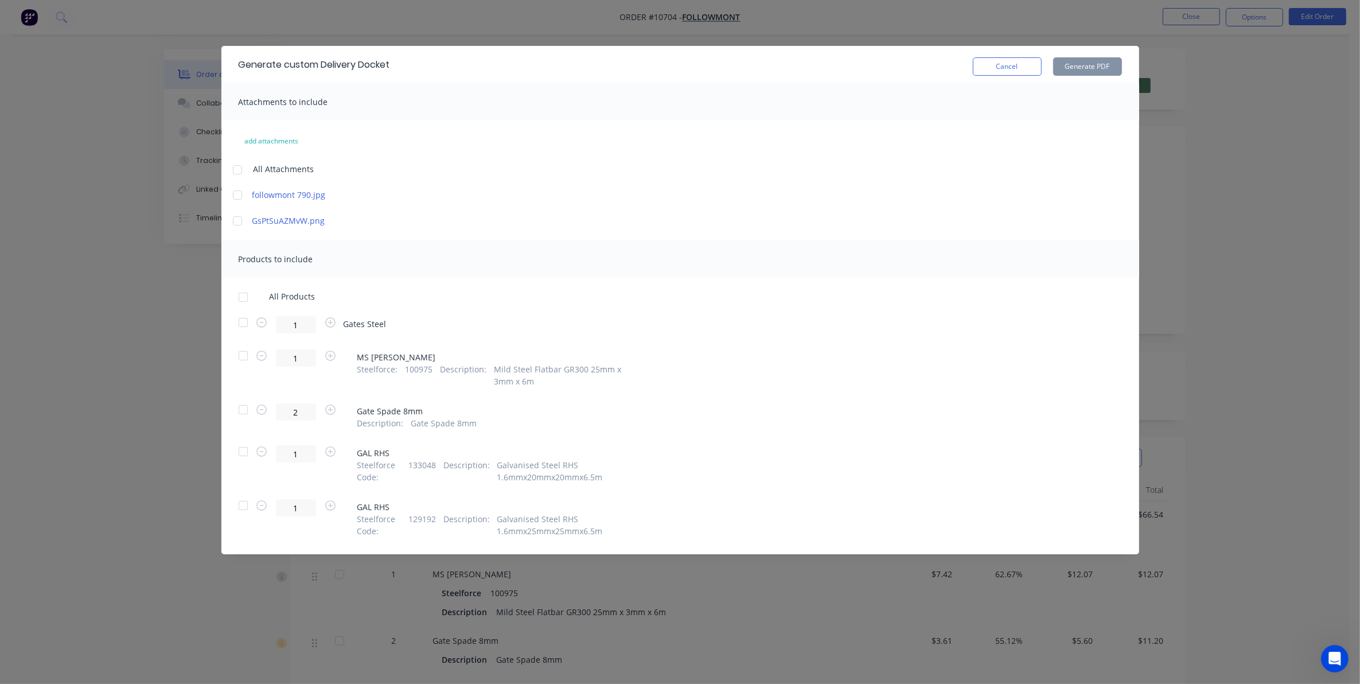
click at [244, 316] on div at bounding box center [243, 322] width 23 height 23
click at [1103, 66] on button "Generate PDF" at bounding box center [1087, 66] width 69 height 18
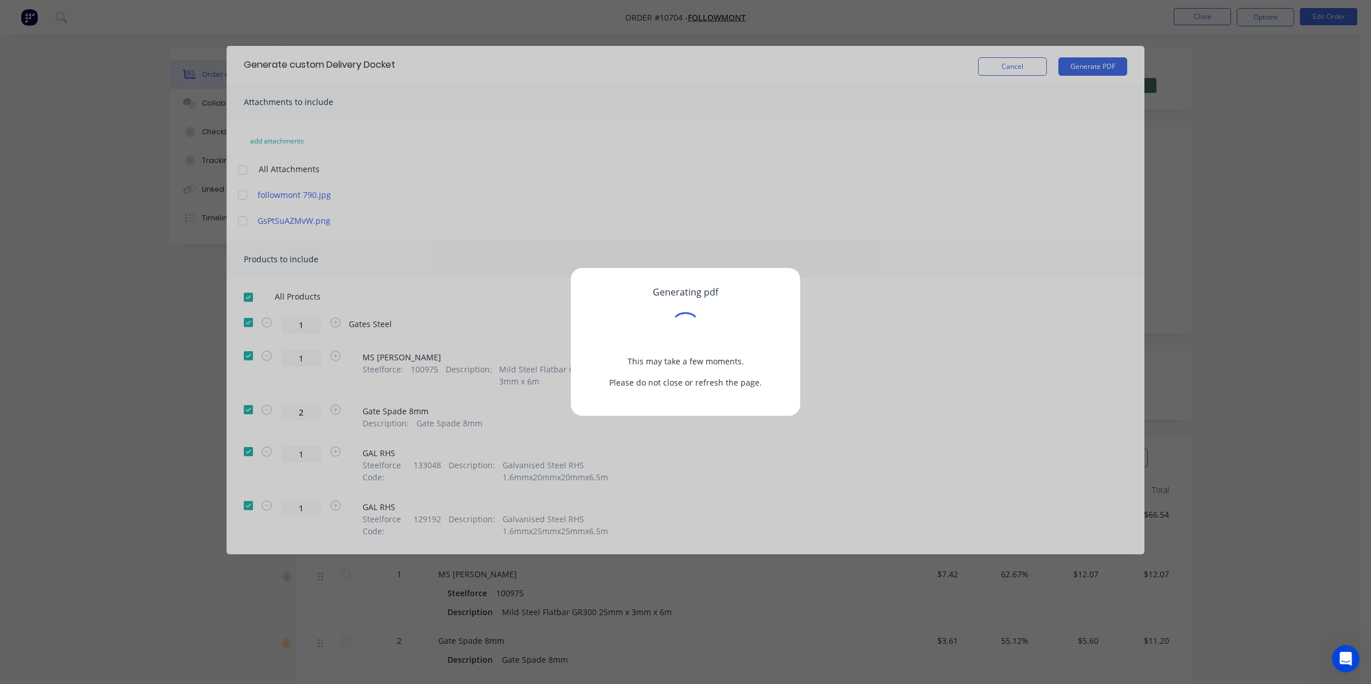
drag, startPoint x: 937, startPoint y: 167, endPoint x: 931, endPoint y: 168, distance: 5.9
drag, startPoint x: 931, startPoint y: 168, endPoint x: 841, endPoint y: 170, distance: 90.7
click at [841, 170] on div "Generating pdf This may take a few moments. Please do not close or refresh the …" at bounding box center [685, 342] width 1371 height 684
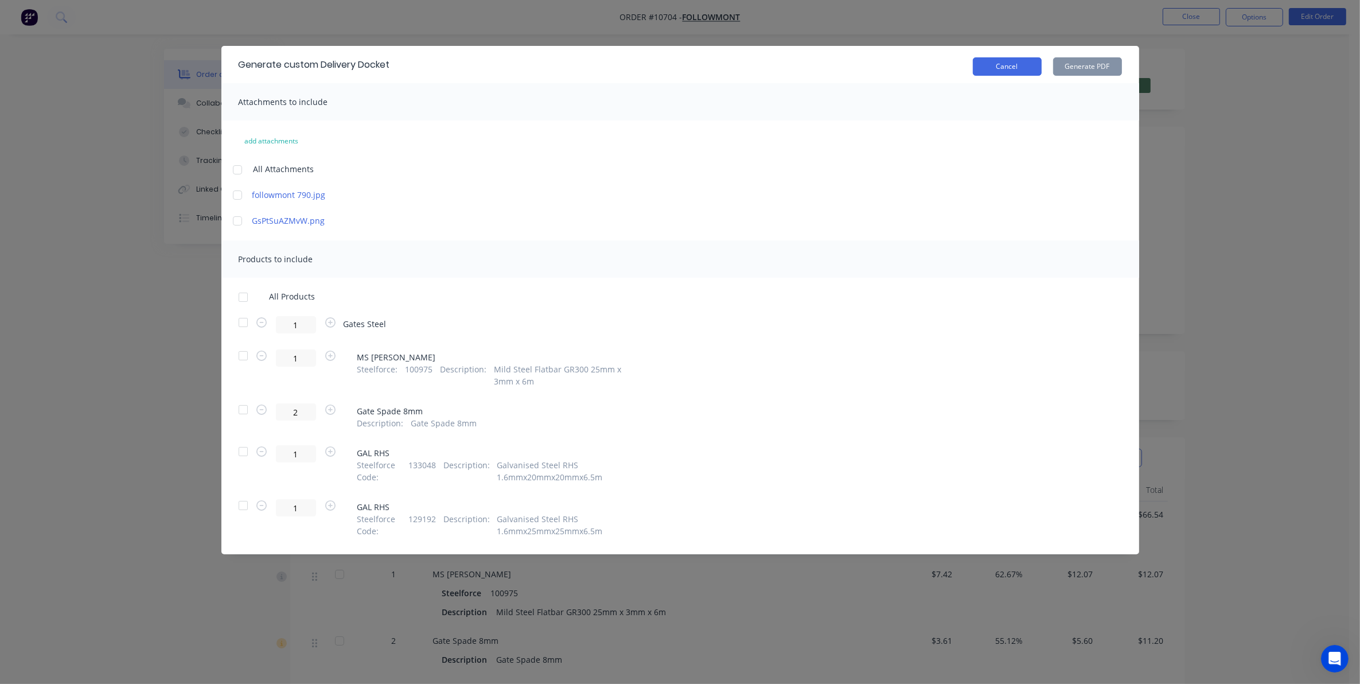
click at [998, 62] on button "Cancel" at bounding box center [1007, 66] width 69 height 18
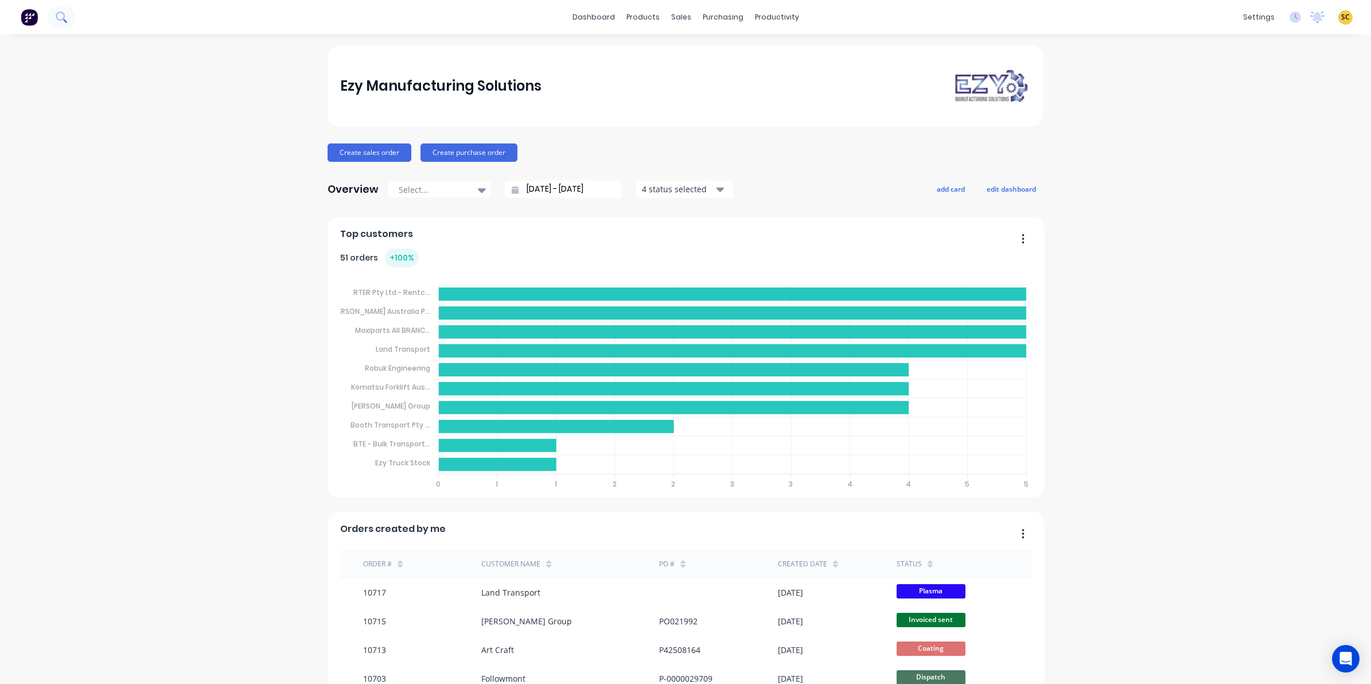
click at [64, 12] on icon at bounding box center [61, 16] width 11 height 11
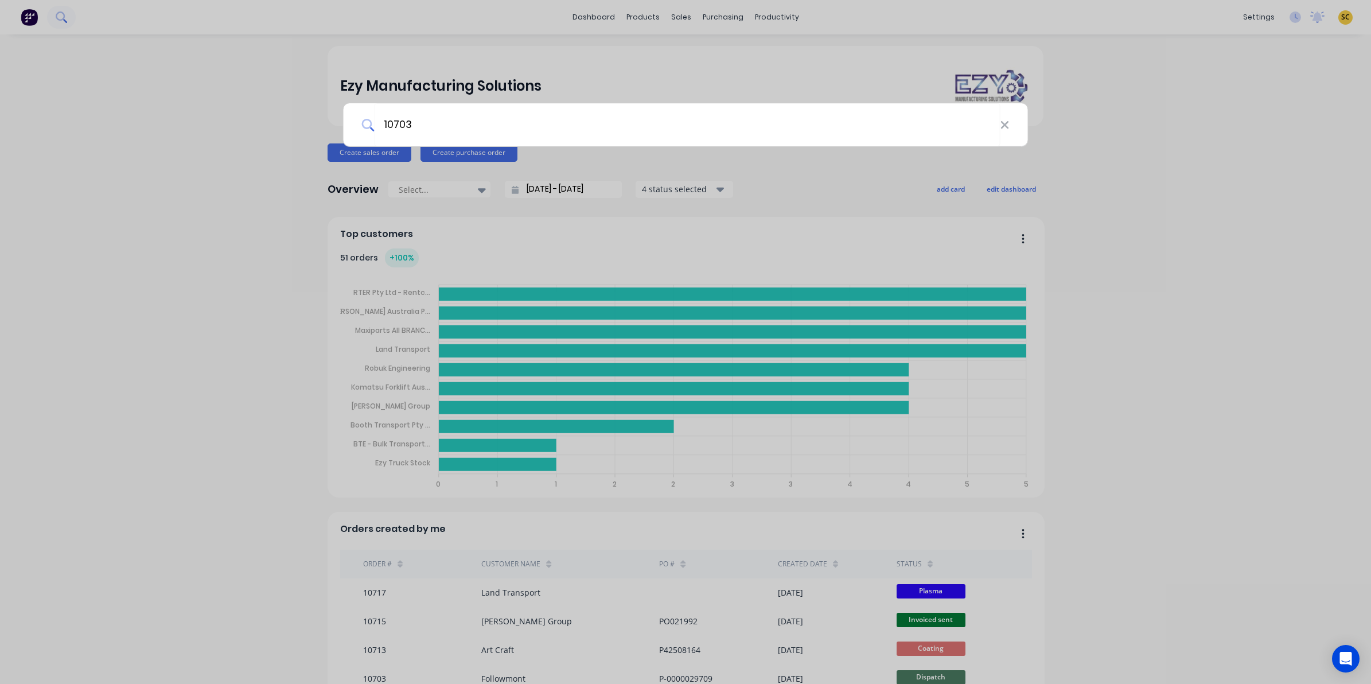
type input "10703"
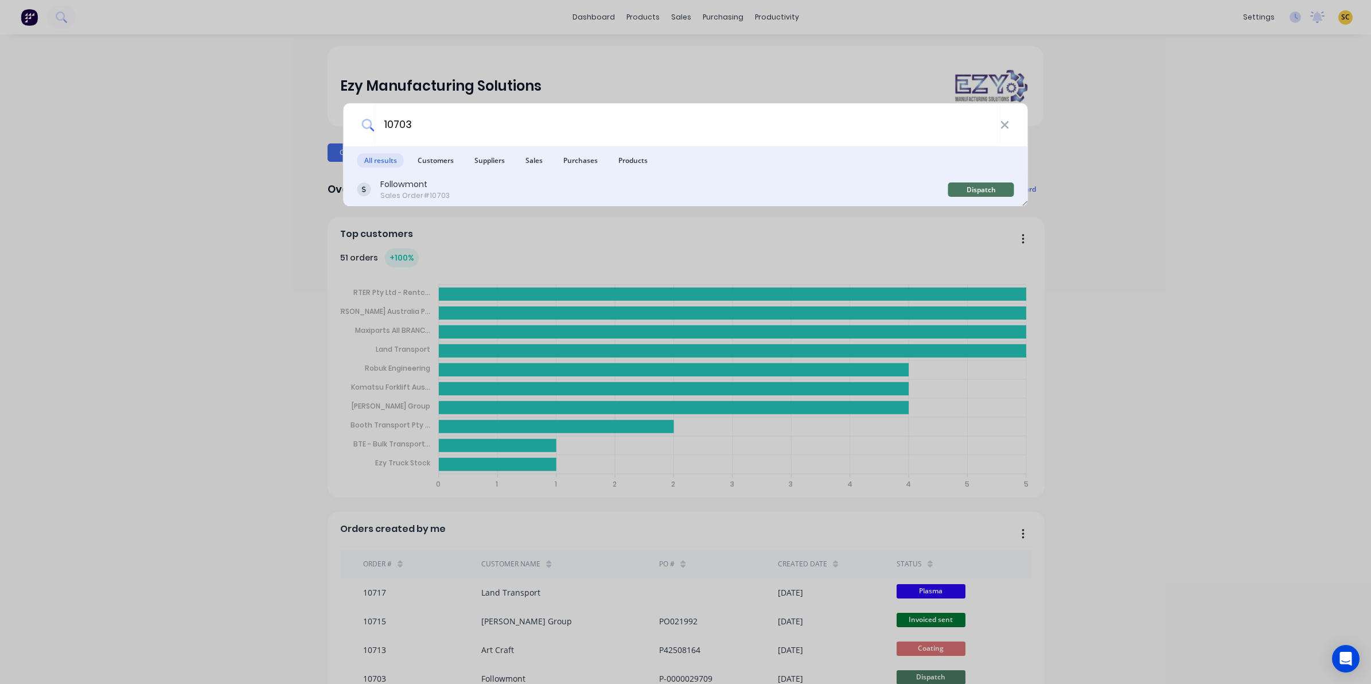
click at [472, 187] on div "Followmont Sales Order #10703" at bounding box center [652, 189] width 591 height 22
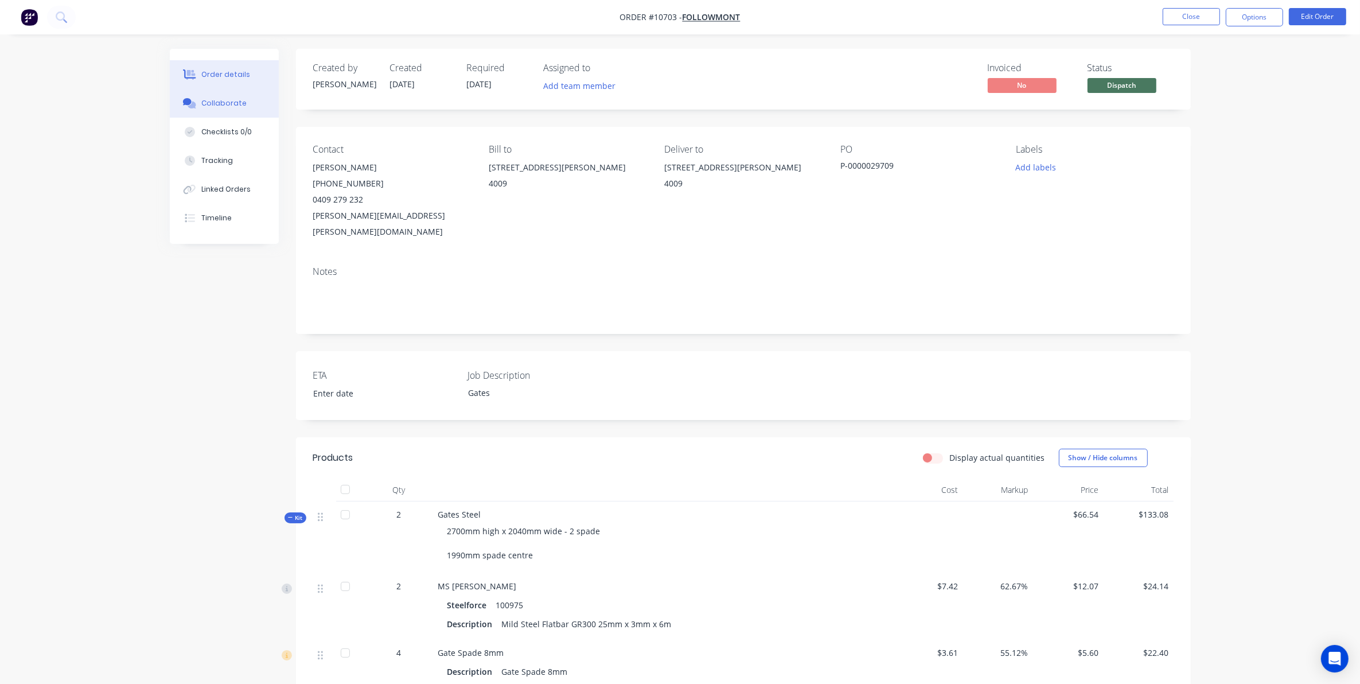
click at [237, 112] on button "Collaborate" at bounding box center [224, 103] width 109 height 29
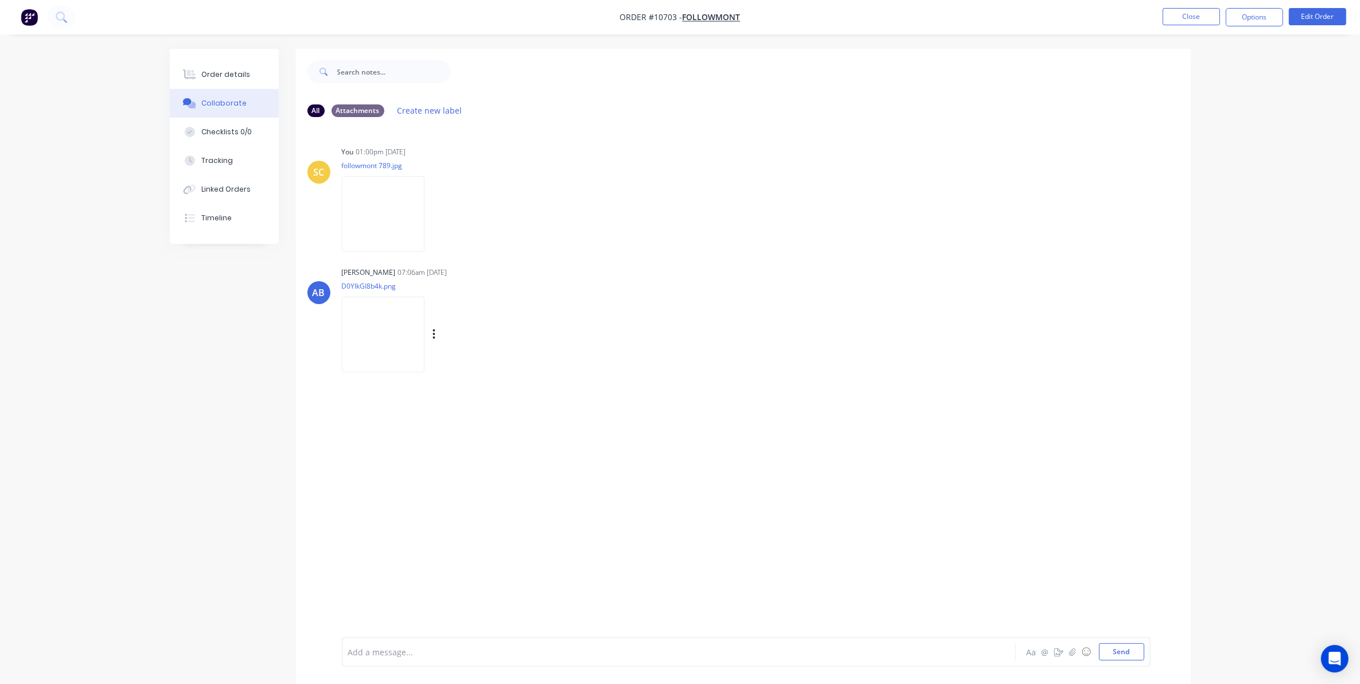
click at [396, 351] on img at bounding box center [383, 334] width 83 height 75
click at [211, 79] on div "Order details" at bounding box center [225, 74] width 49 height 10
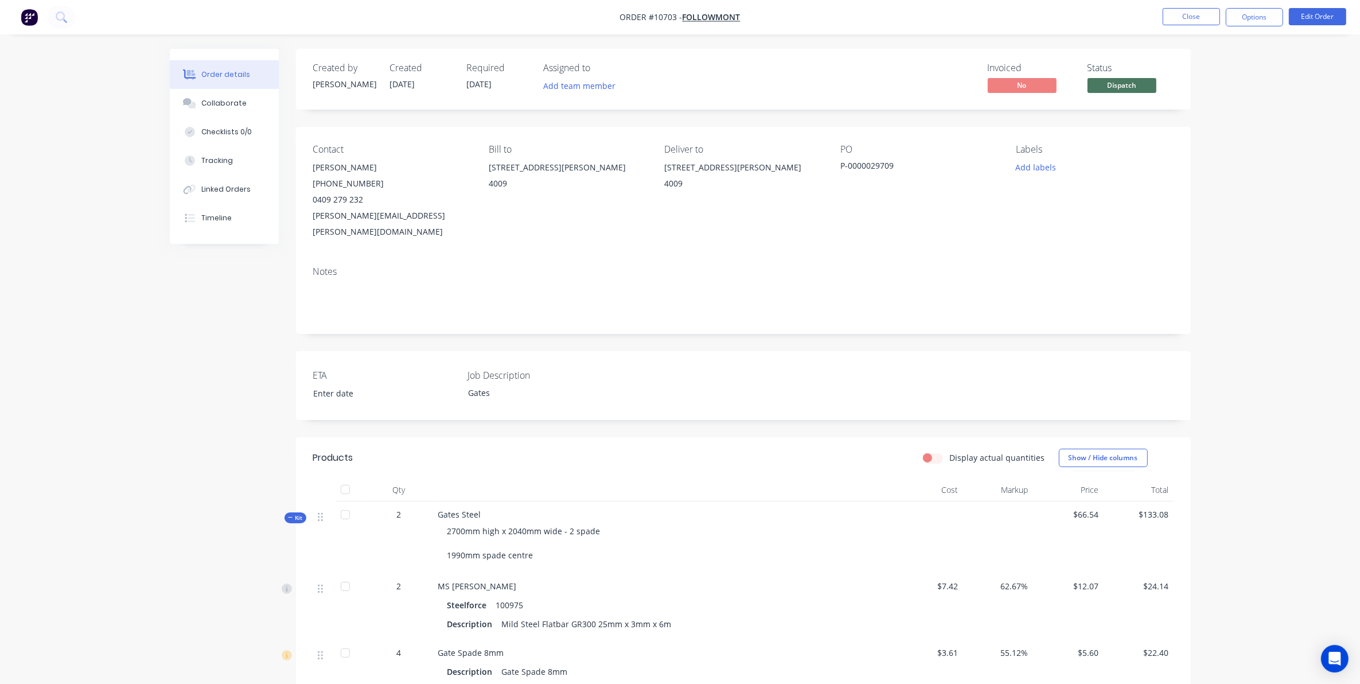
click at [1270, 6] on nav "Order #10703 - Followmont Close Options Edit Order" at bounding box center [680, 17] width 1360 height 34
click at [1269, 15] on button "Options" at bounding box center [1254, 17] width 57 height 18
click at [1227, 165] on div "Delivery Docket" at bounding box center [1221, 161] width 106 height 17
click at [1209, 139] on div "Custom" at bounding box center [1221, 138] width 106 height 17
click at [1209, 118] on div "Without pricing" at bounding box center [1221, 115] width 106 height 17
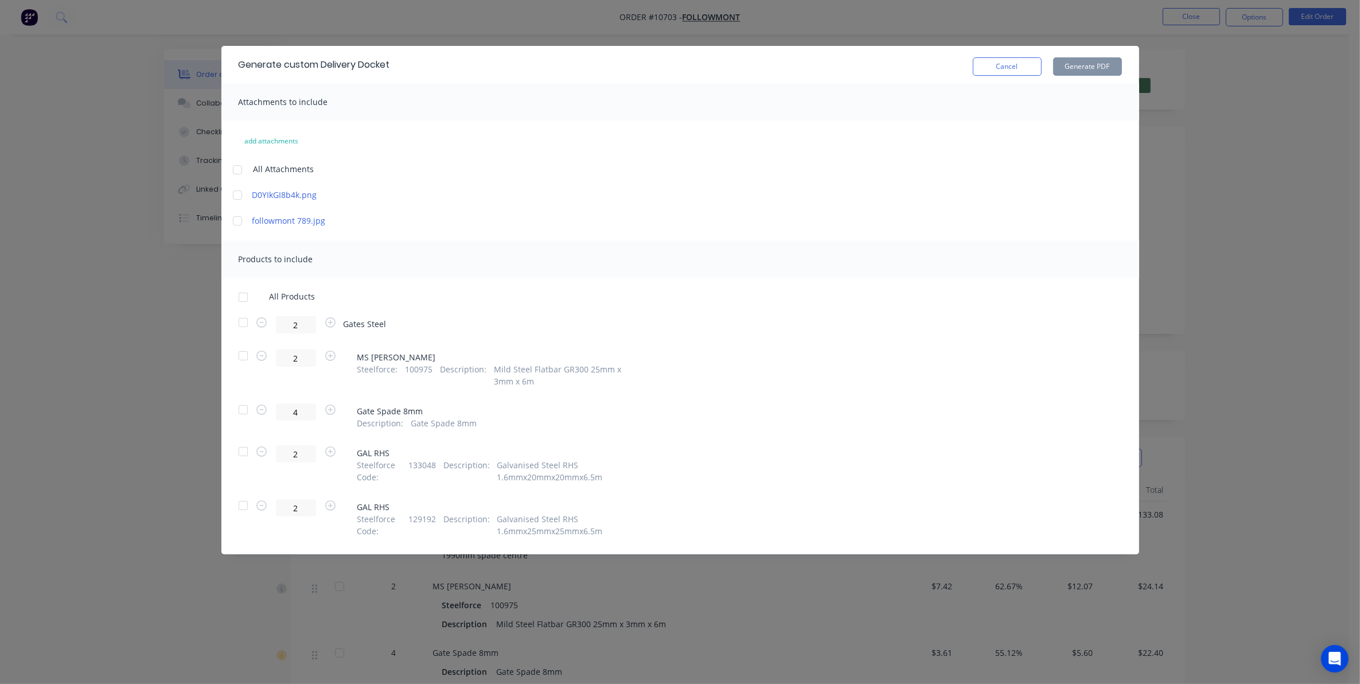
drag, startPoint x: 241, startPoint y: 319, endPoint x: 668, endPoint y: 195, distance: 445.0
click at [242, 319] on div at bounding box center [243, 322] width 23 height 23
click at [1099, 61] on button "Generate PDF" at bounding box center [1087, 66] width 69 height 18
click at [993, 69] on button "Cancel" at bounding box center [1007, 66] width 69 height 18
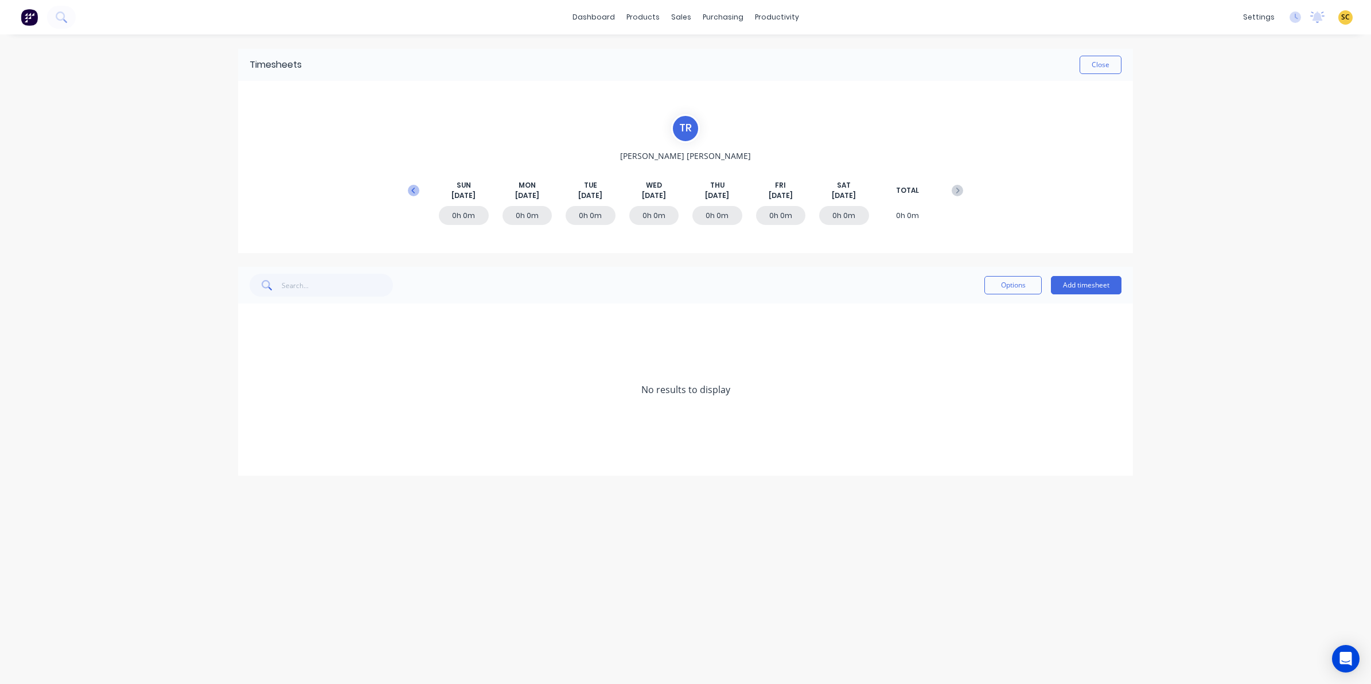
click at [422, 193] on button at bounding box center [413, 190] width 23 height 21
click at [250, 425] on icon at bounding box center [253, 424] width 7 height 8
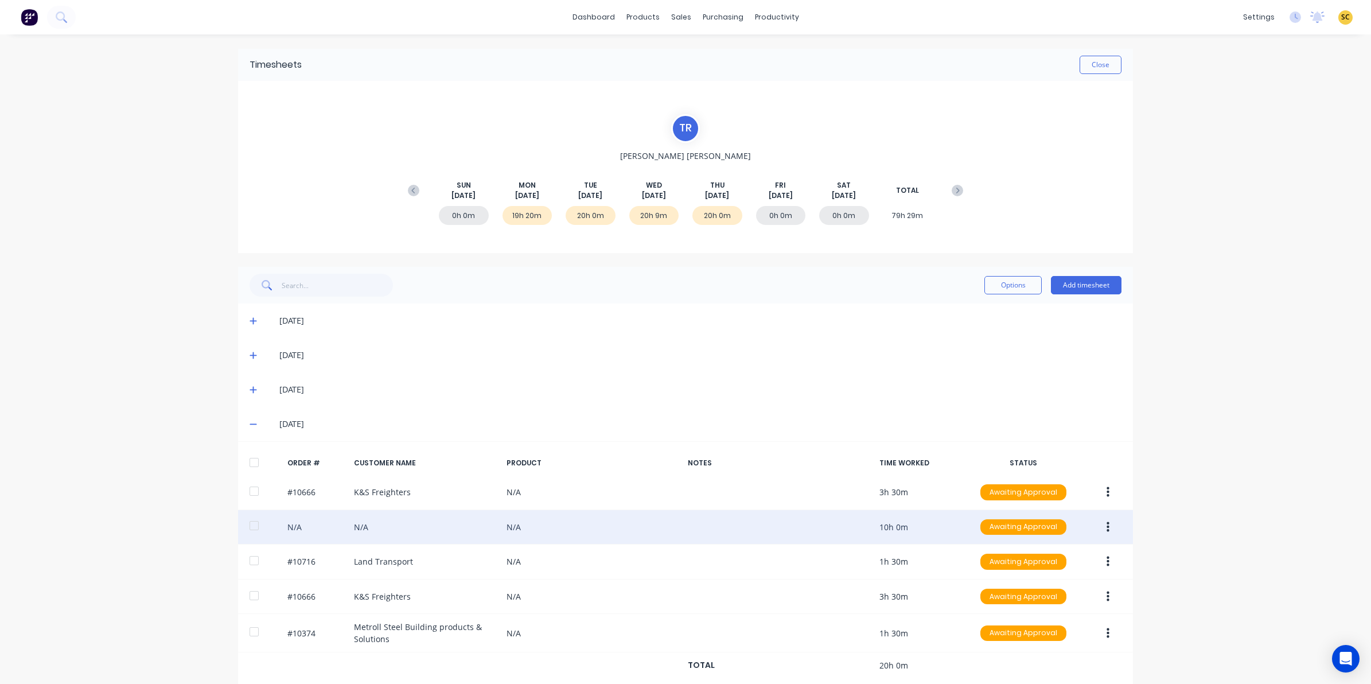
click at [1100, 520] on button "button" at bounding box center [1108, 527] width 27 height 21
click at [1023, 601] on div "Edit" at bounding box center [1067, 603] width 88 height 17
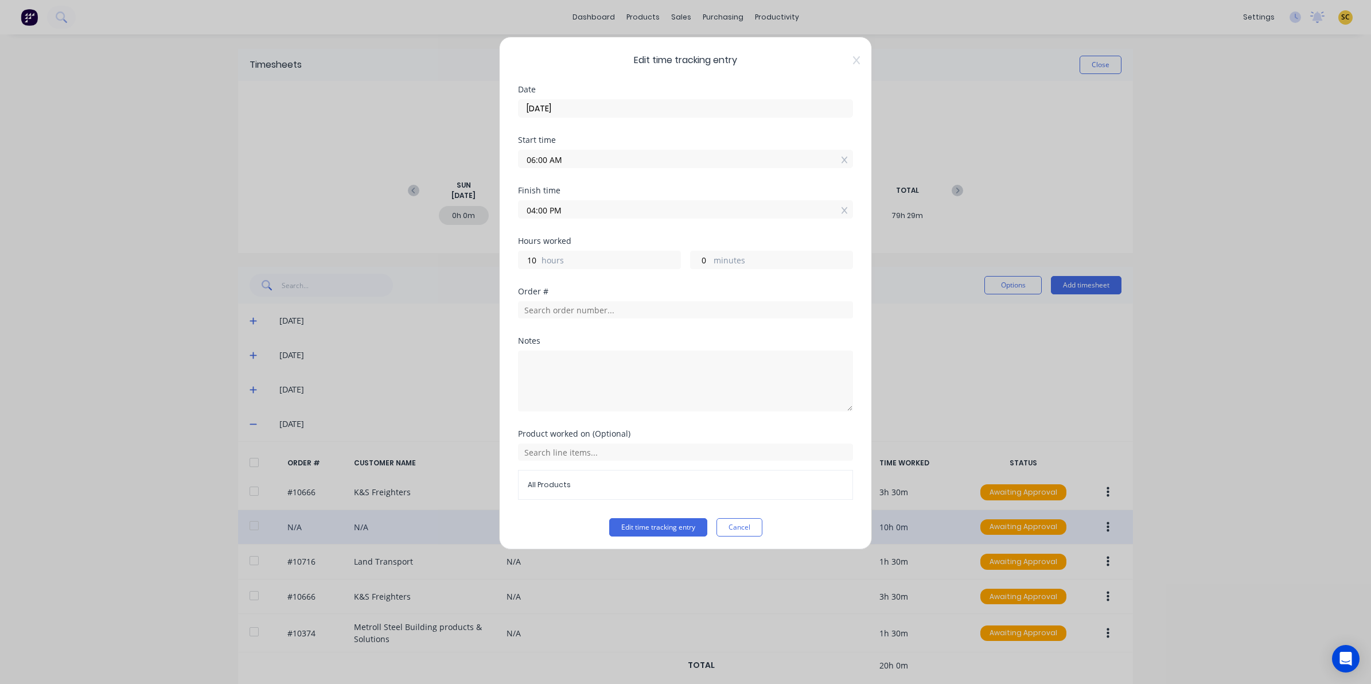
click at [845, 55] on div "Edit time tracking entry Date 21/08/2025 Start time 06:00 AM Finish time 04:00 …" at bounding box center [685, 293] width 373 height 513
click at [853, 64] on icon at bounding box center [856, 60] width 7 height 9
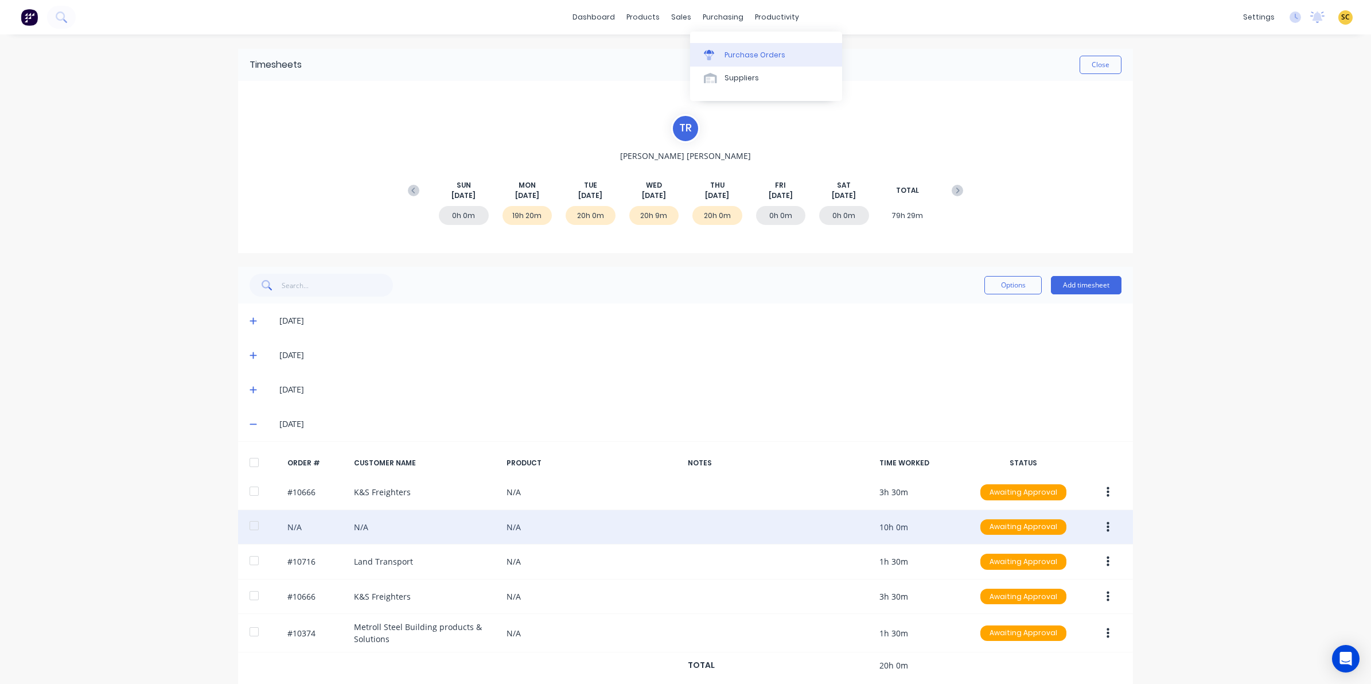
click at [706, 50] on icon at bounding box center [709, 55] width 10 height 10
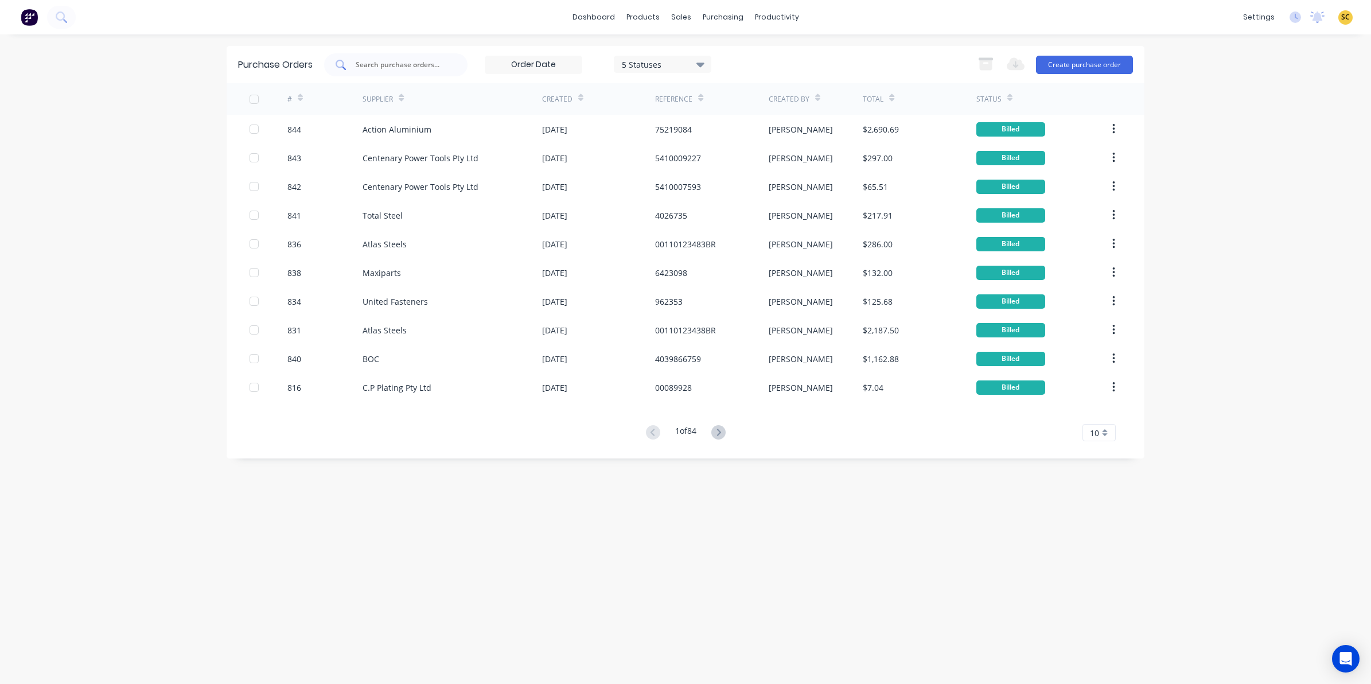
click at [414, 64] on input "text" at bounding box center [402, 64] width 95 height 11
type input "c.p"
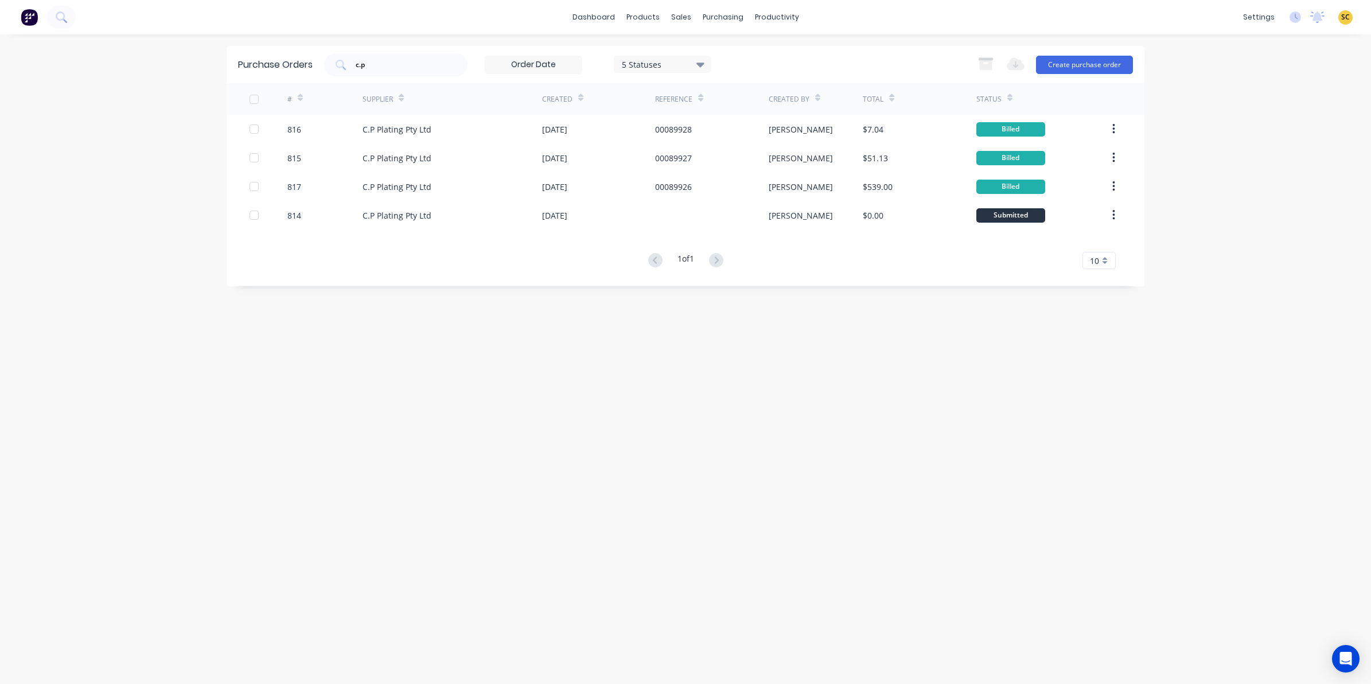
click at [33, 23] on img at bounding box center [29, 17] width 17 height 17
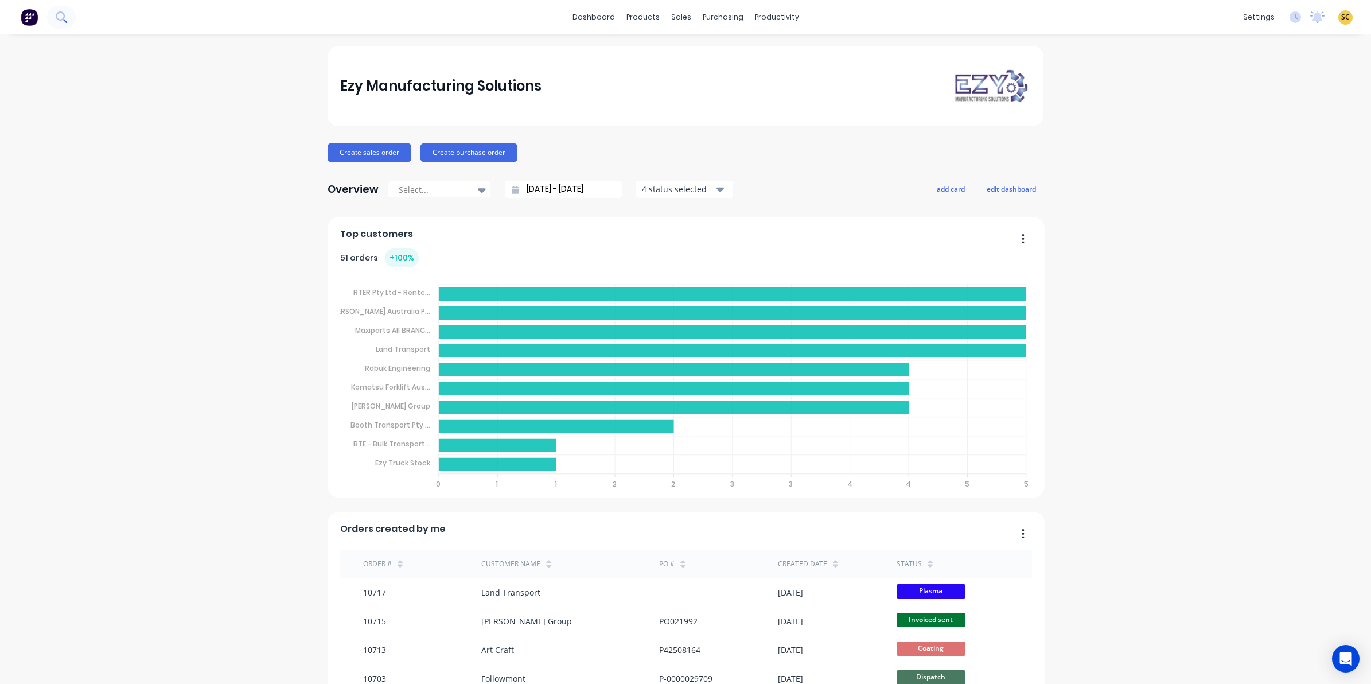
click at [64, 18] on icon at bounding box center [61, 16] width 11 height 11
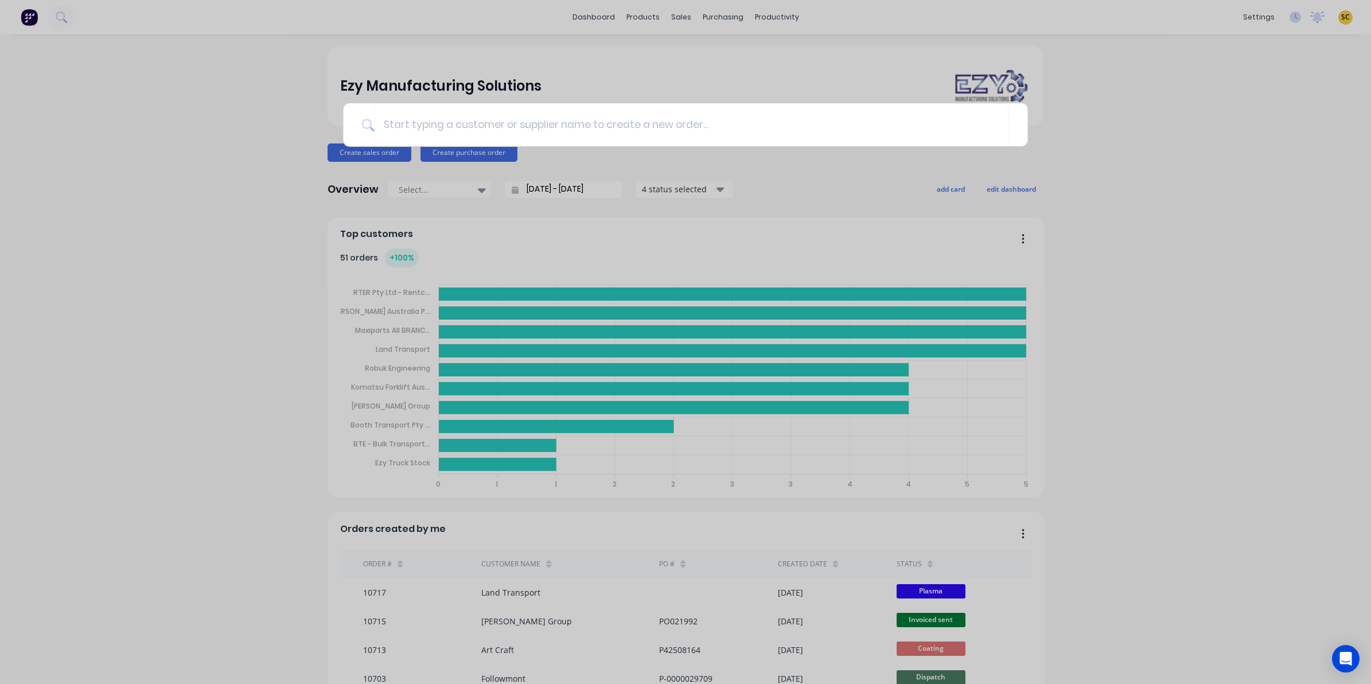
click at [95, 102] on div at bounding box center [685, 342] width 1371 height 684
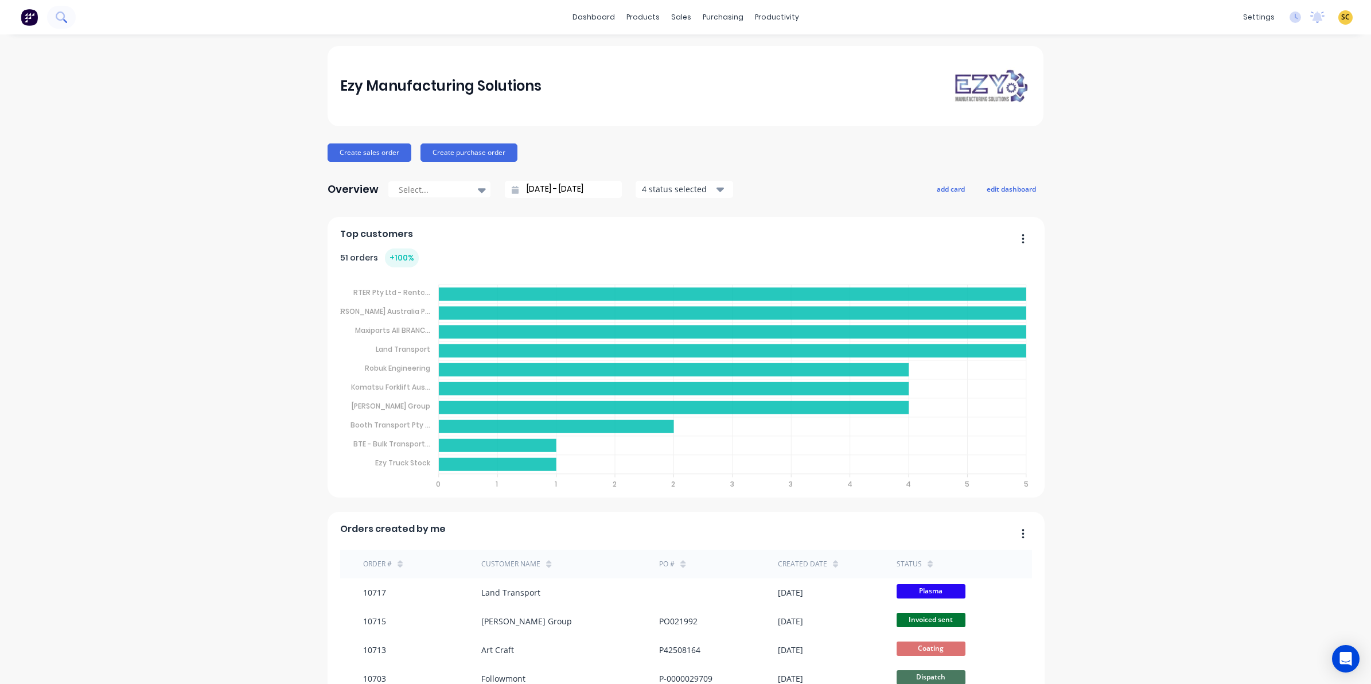
click at [66, 19] on icon at bounding box center [61, 16] width 11 height 11
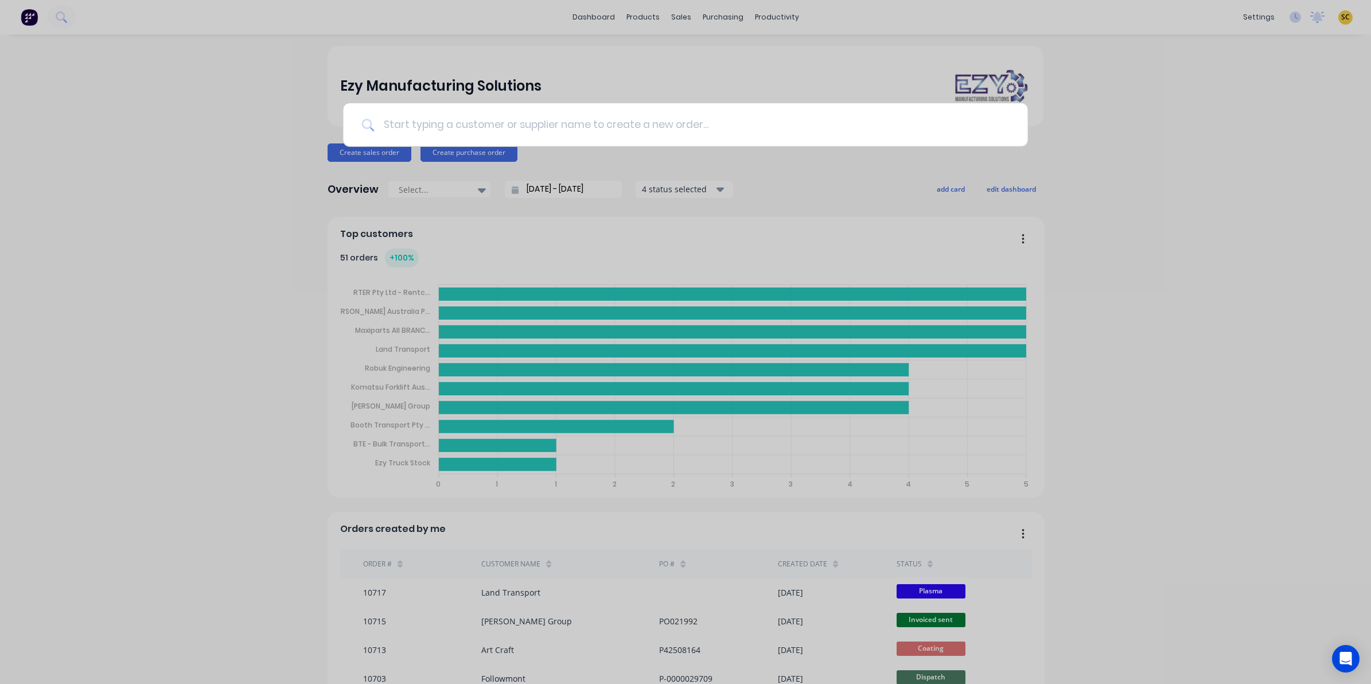
click at [408, 120] on input at bounding box center [691, 124] width 635 height 43
type input "10727"
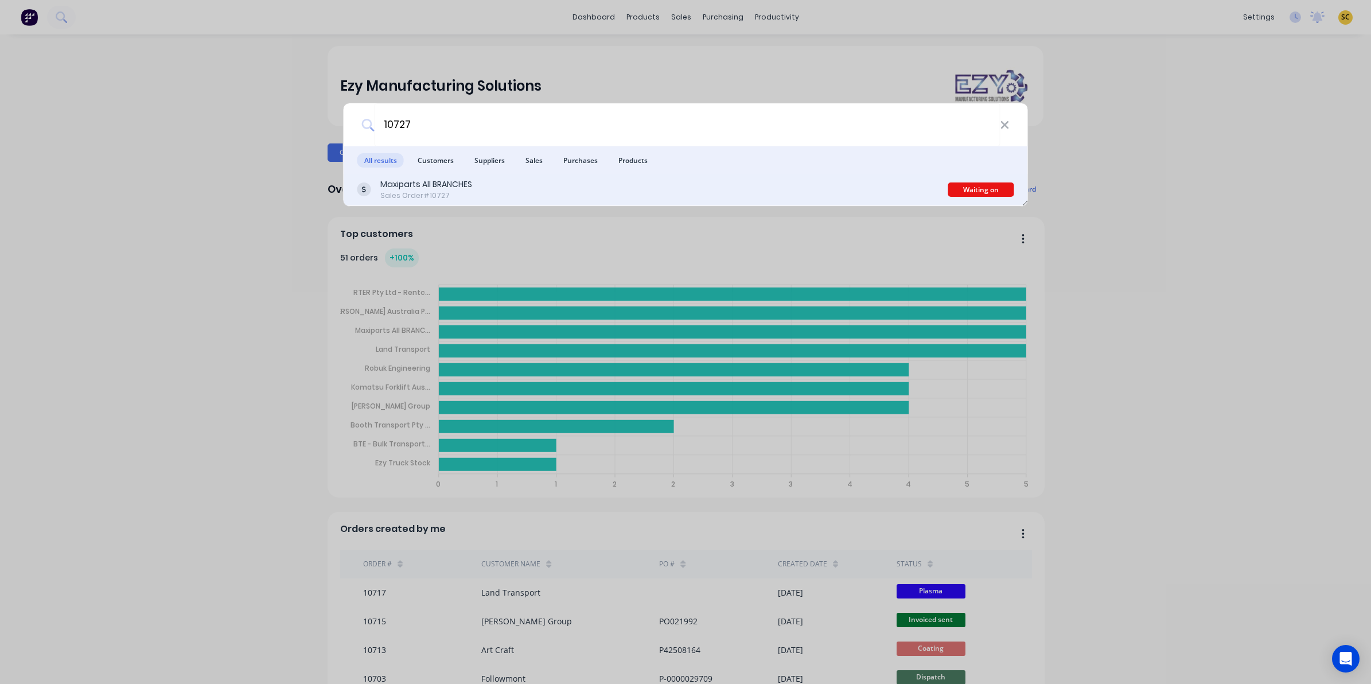
click at [465, 185] on div "Maxiparts All BRANCHES" at bounding box center [426, 184] width 92 height 12
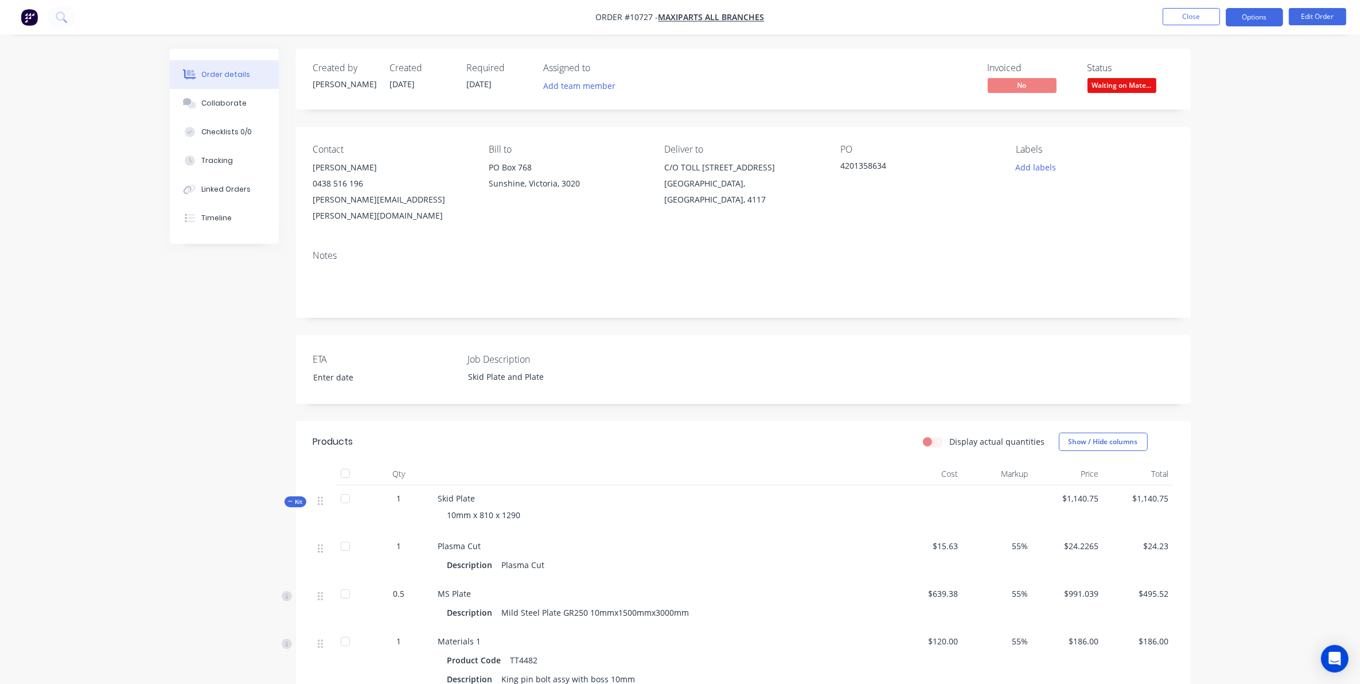
click at [1257, 13] on button "Options" at bounding box center [1254, 17] width 57 height 18
click at [1214, 205] on div "Purchase Products" at bounding box center [1221, 207] width 106 height 17
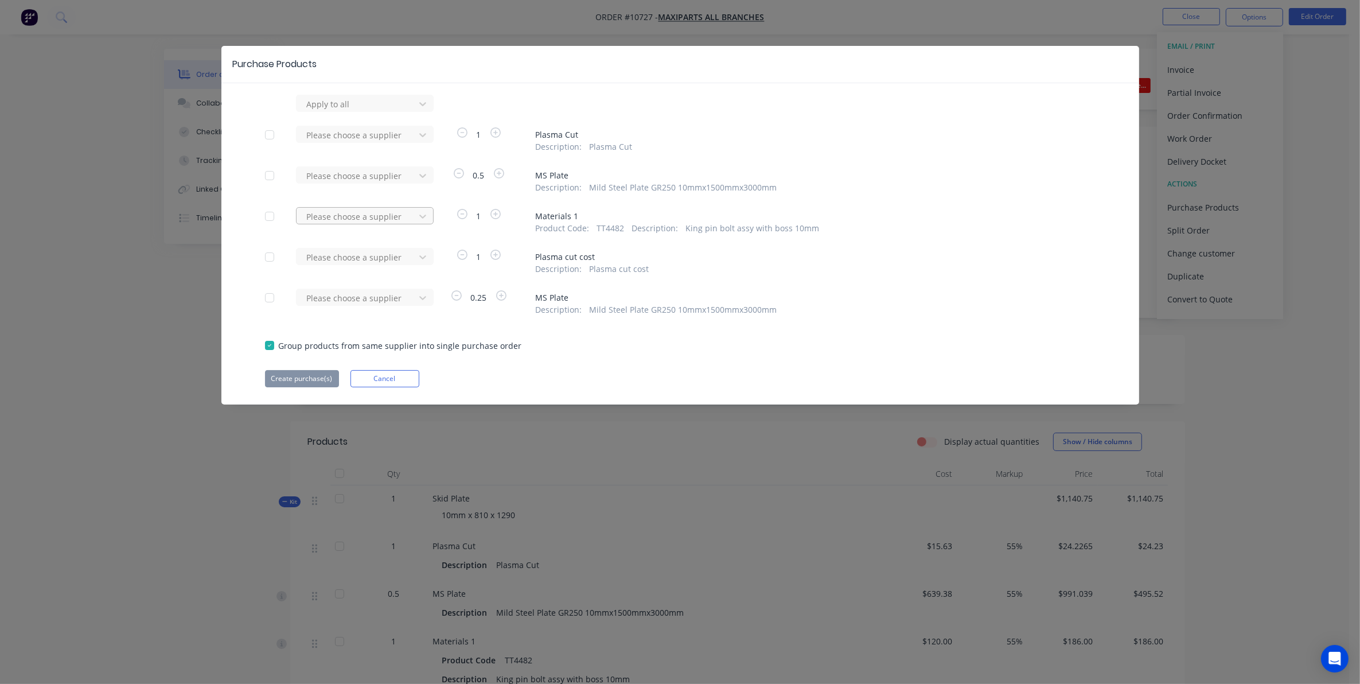
click at [320, 111] on div at bounding box center [357, 104] width 103 height 14
click at [326, 259] on div "Maxiparts" at bounding box center [365, 258] width 138 height 21
click at [285, 379] on button "Create purchase(s)" at bounding box center [302, 378] width 74 height 17
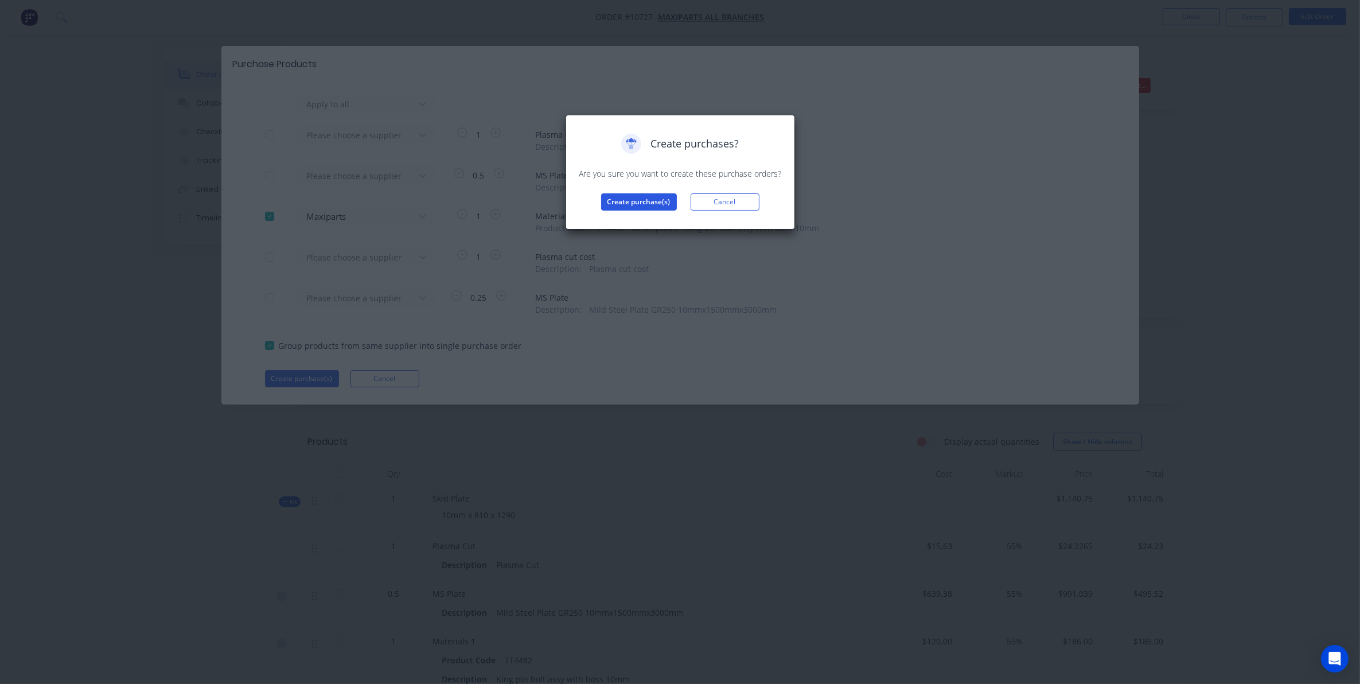
click at [624, 203] on button "Create purchase(s)" at bounding box center [639, 201] width 76 height 17
click at [633, 231] on div "Purchases created Your purchases have been created and saved as drafts. Click t…" at bounding box center [680, 181] width 229 height 133
click at [627, 228] on button "View purchase(s)" at bounding box center [639, 220] width 69 height 17
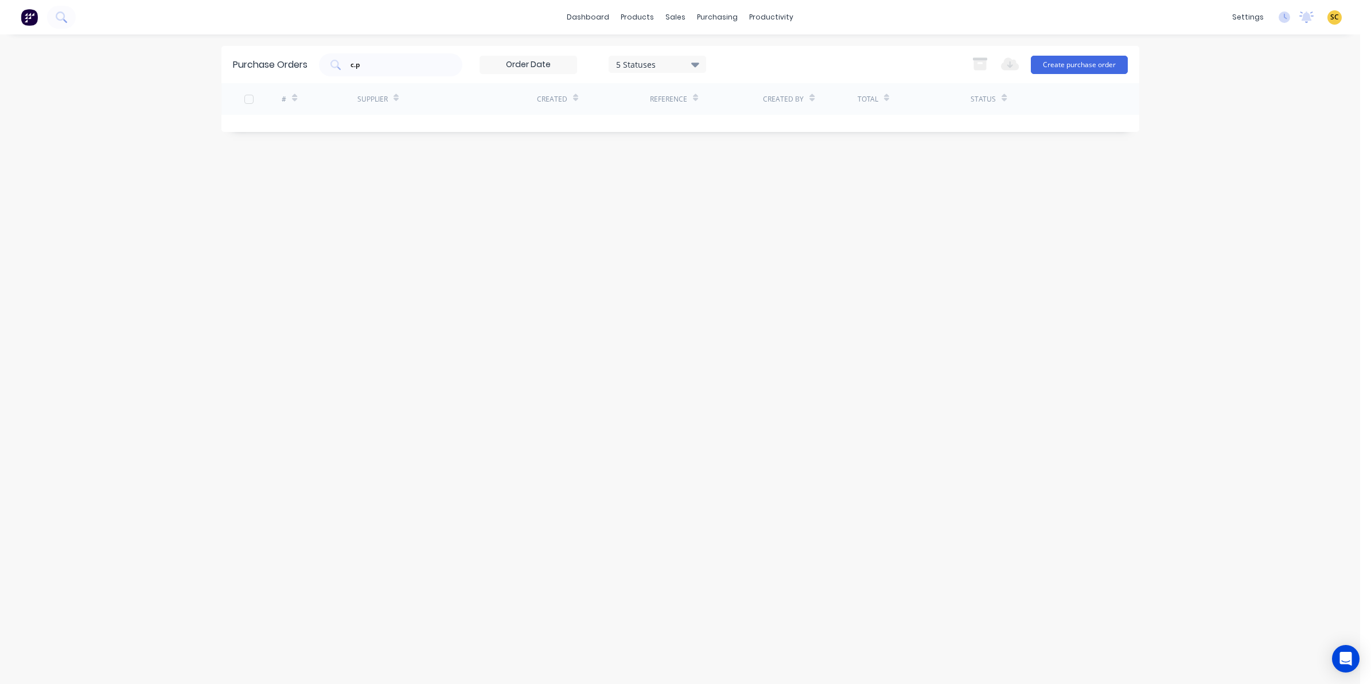
drag, startPoint x: 425, startPoint y: 71, endPoint x: 311, endPoint y: 65, distance: 114.3
click at [311, 65] on div "Purchase Orders c.p 5 Statuses 5 Statuses Export to Excel (XLSX) Create purchas…" at bounding box center [680, 64] width 918 height 37
click at [555, 216] on div "Purchase Orders c.p 5 Statuses 5 Statuses Export to Excel (XLSX) Create purchas…" at bounding box center [680, 359] width 918 height 627
click at [410, 67] on input "c.p" at bounding box center [396, 64] width 95 height 11
type input "c"
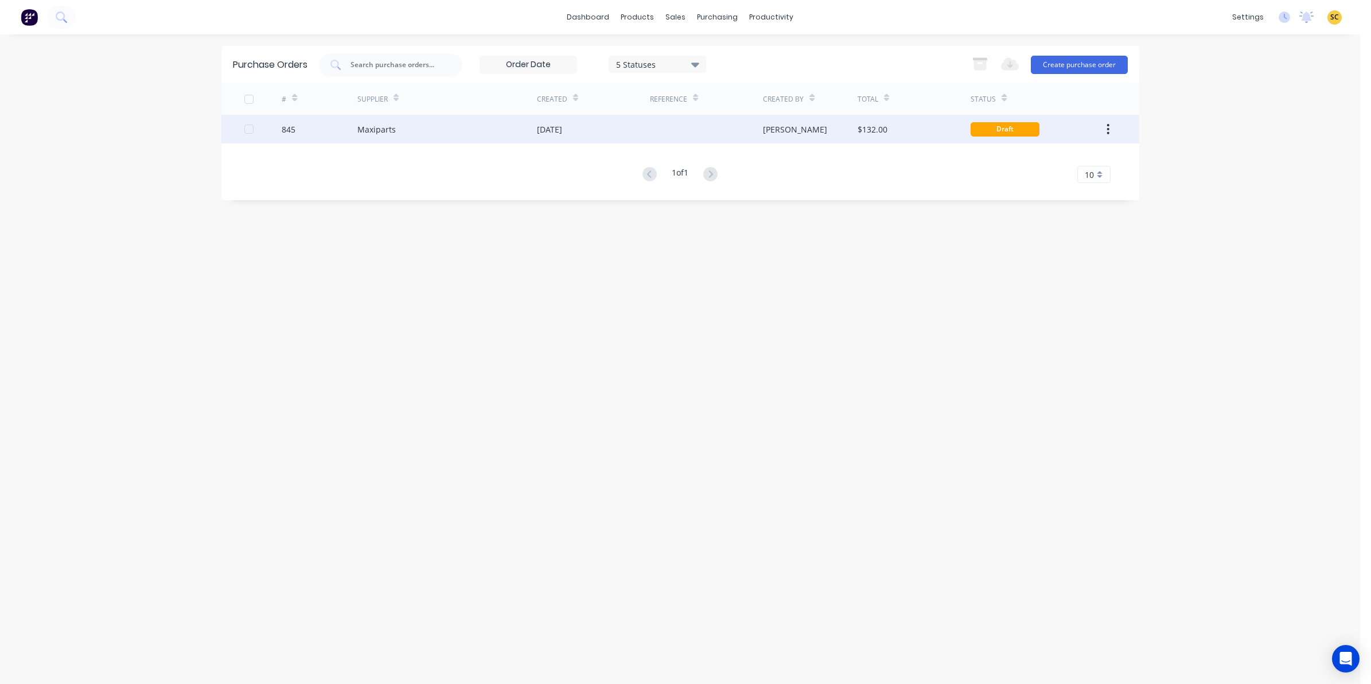
click at [752, 126] on div at bounding box center [706, 129] width 113 height 29
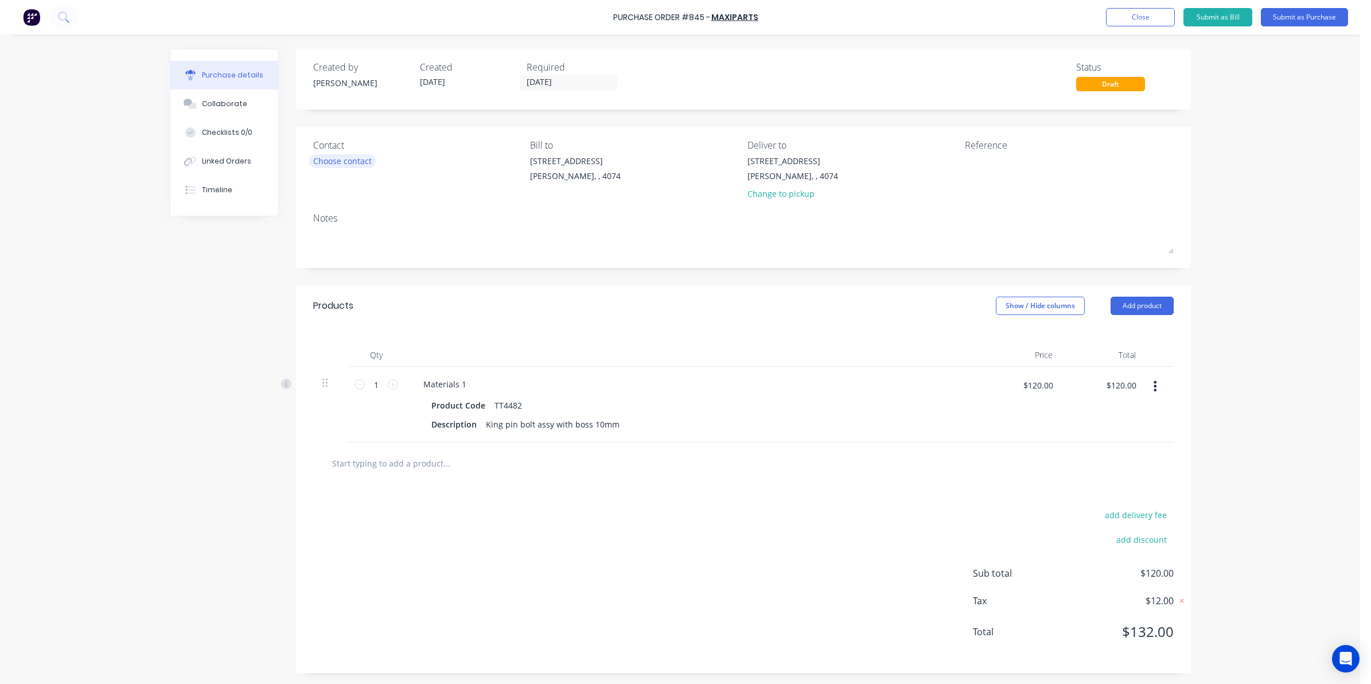
click at [333, 161] on div "Choose contact" at bounding box center [342, 161] width 59 height 12
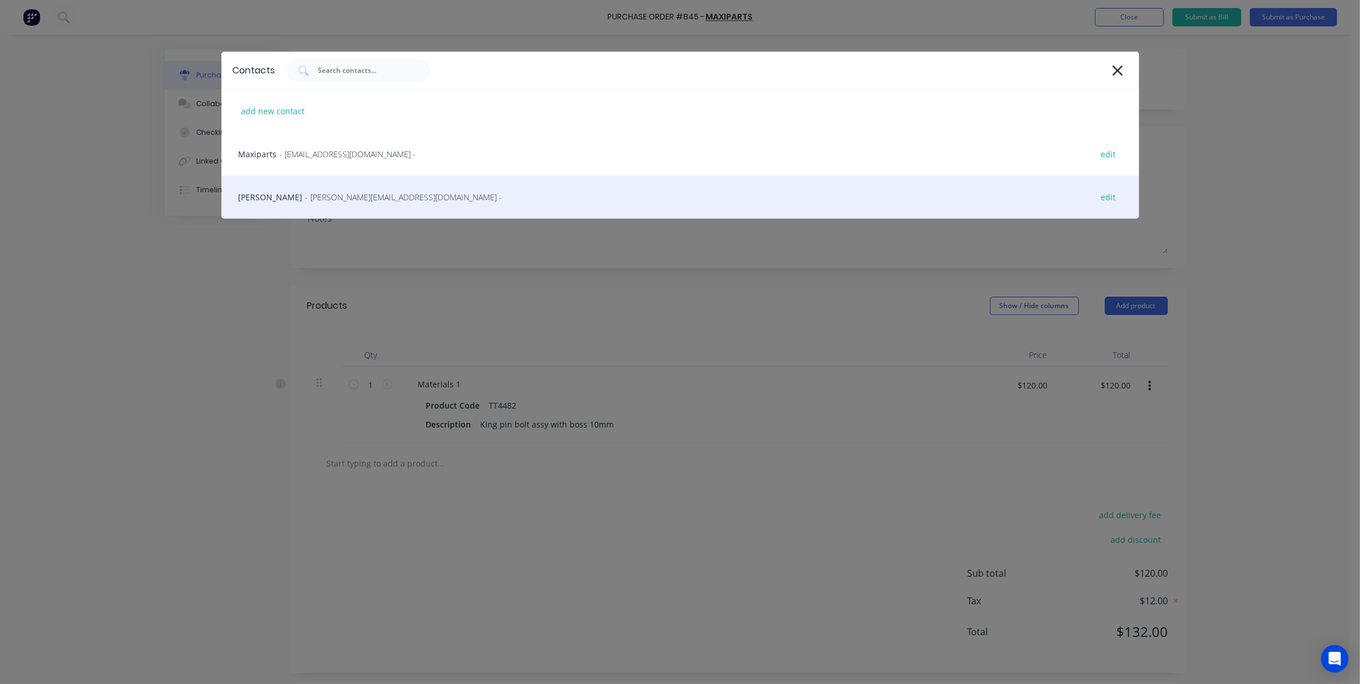
click at [287, 195] on div "Simon Flashman - simon.flashman@maxiparts.com.au - edit" at bounding box center [680, 197] width 918 height 43
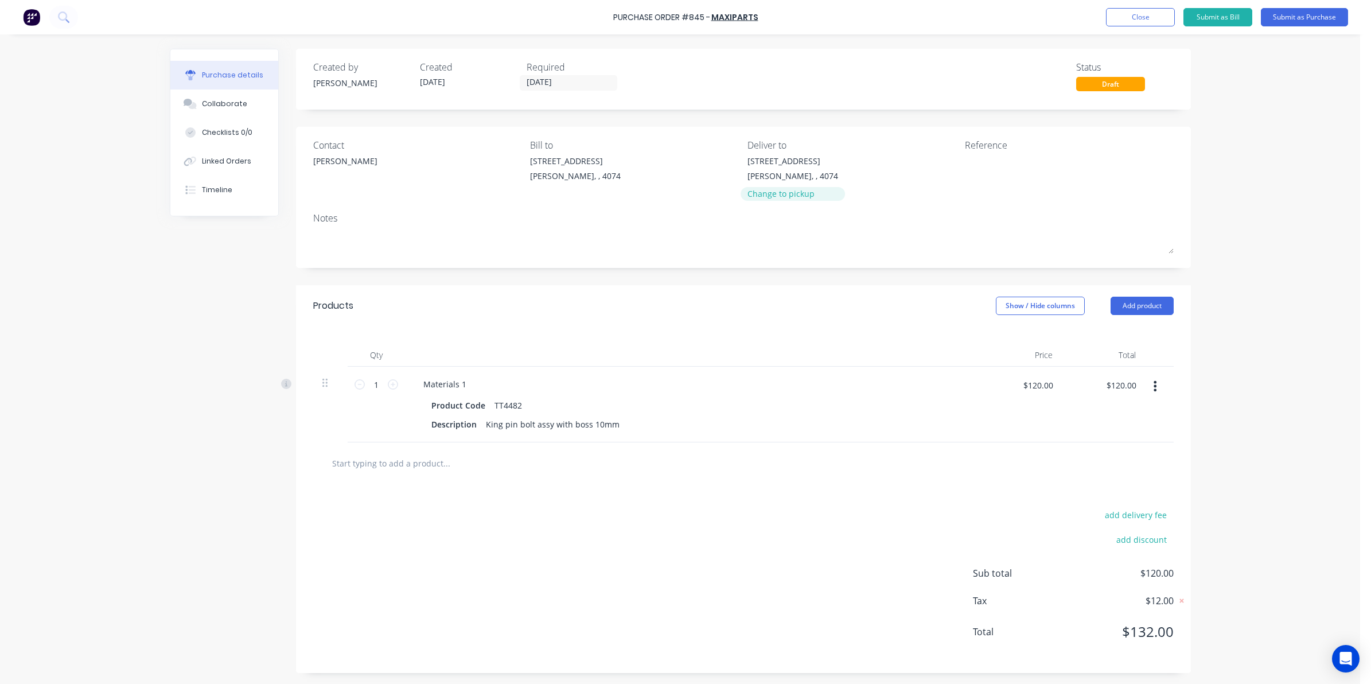
click at [752, 198] on div "Change to pickup" at bounding box center [793, 194] width 91 height 12
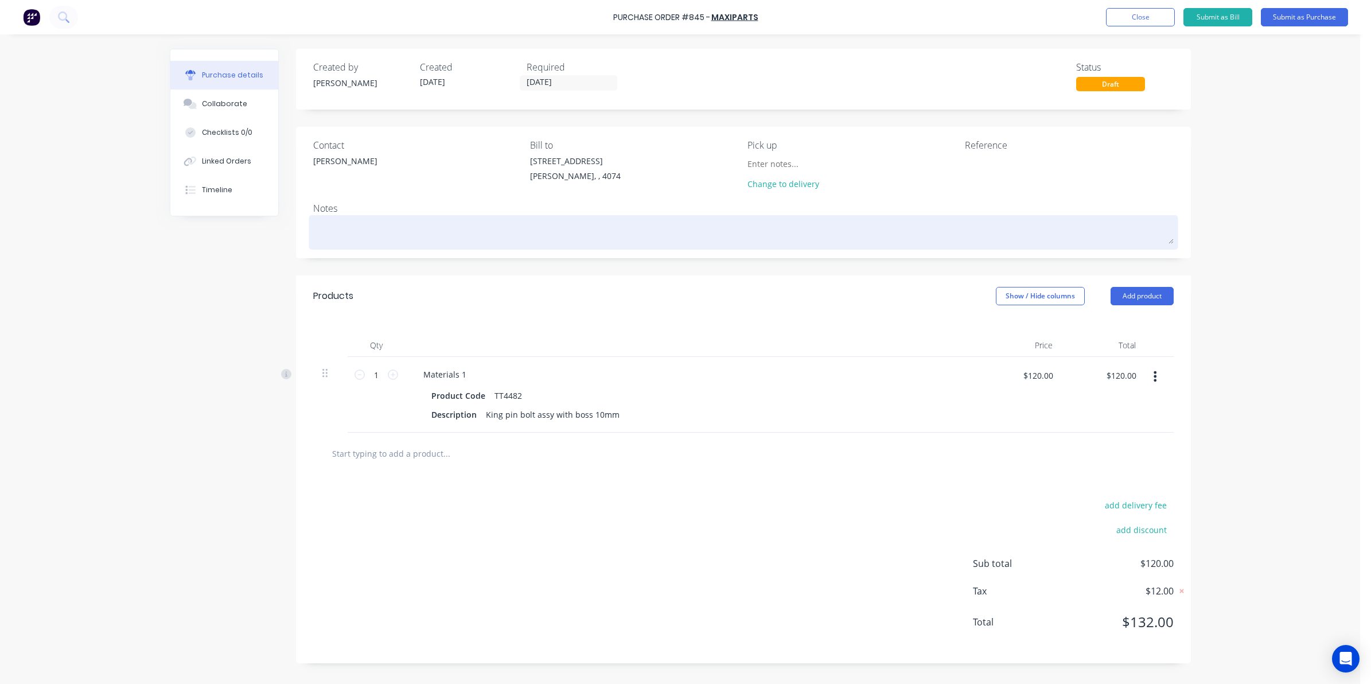
click at [415, 245] on div at bounding box center [743, 232] width 861 height 29
click at [400, 232] on textarea at bounding box center [743, 231] width 861 height 26
type textarea "x"
type textarea "f"
type textarea "x"
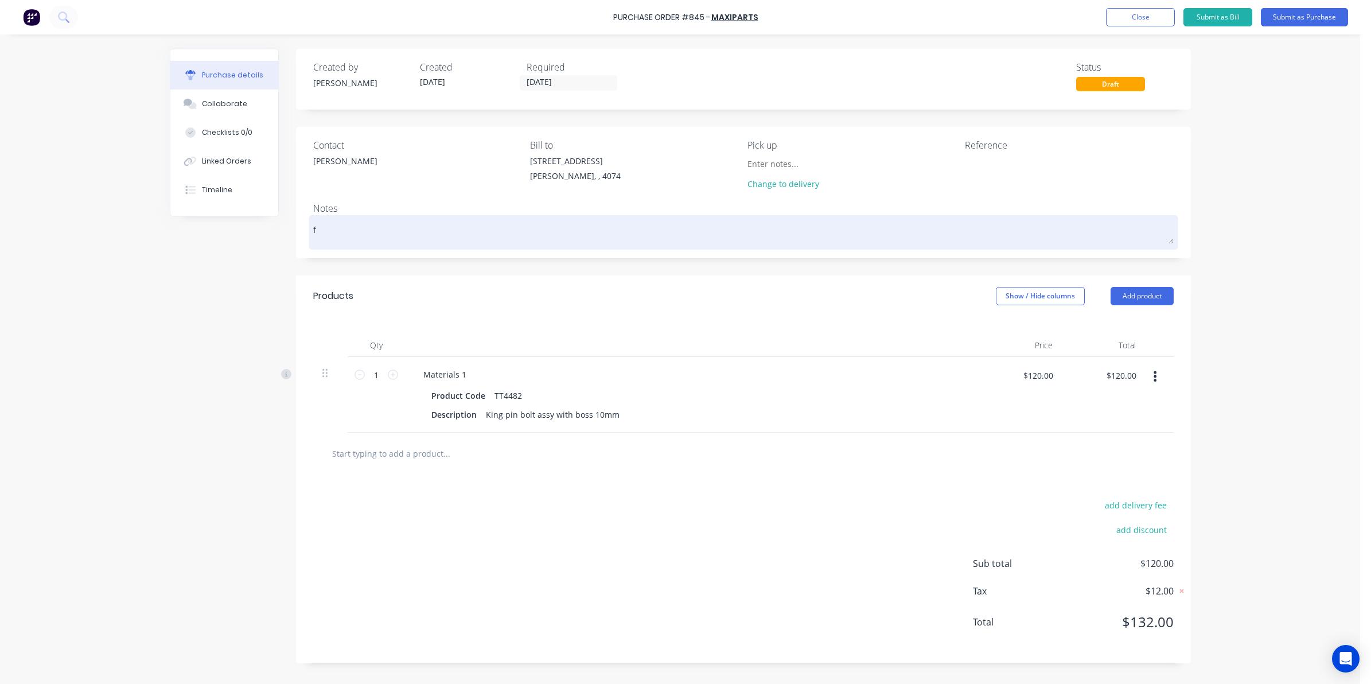
type textarea "fo"
type textarea "x"
type textarea "for"
type textarea "x"
type textarea "for"
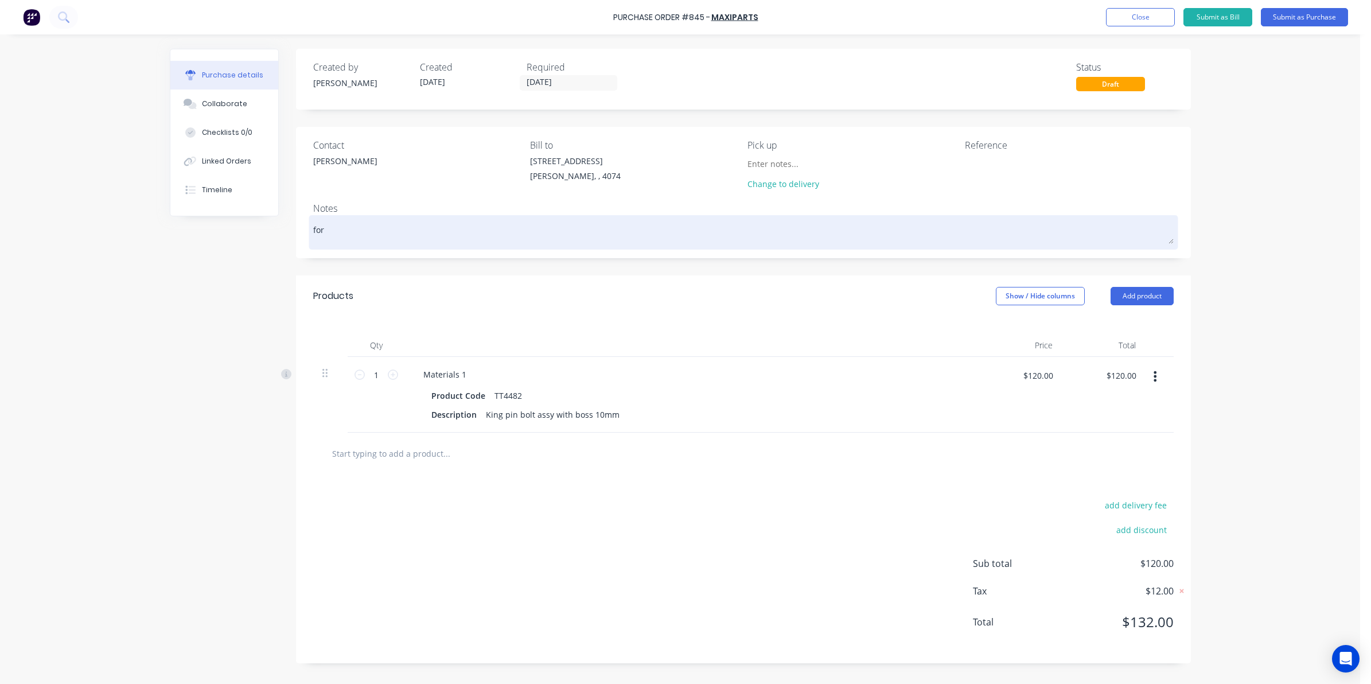
type textarea "x"
type textarea "for p"
type textarea "x"
type textarea "for pi"
type textarea "x"
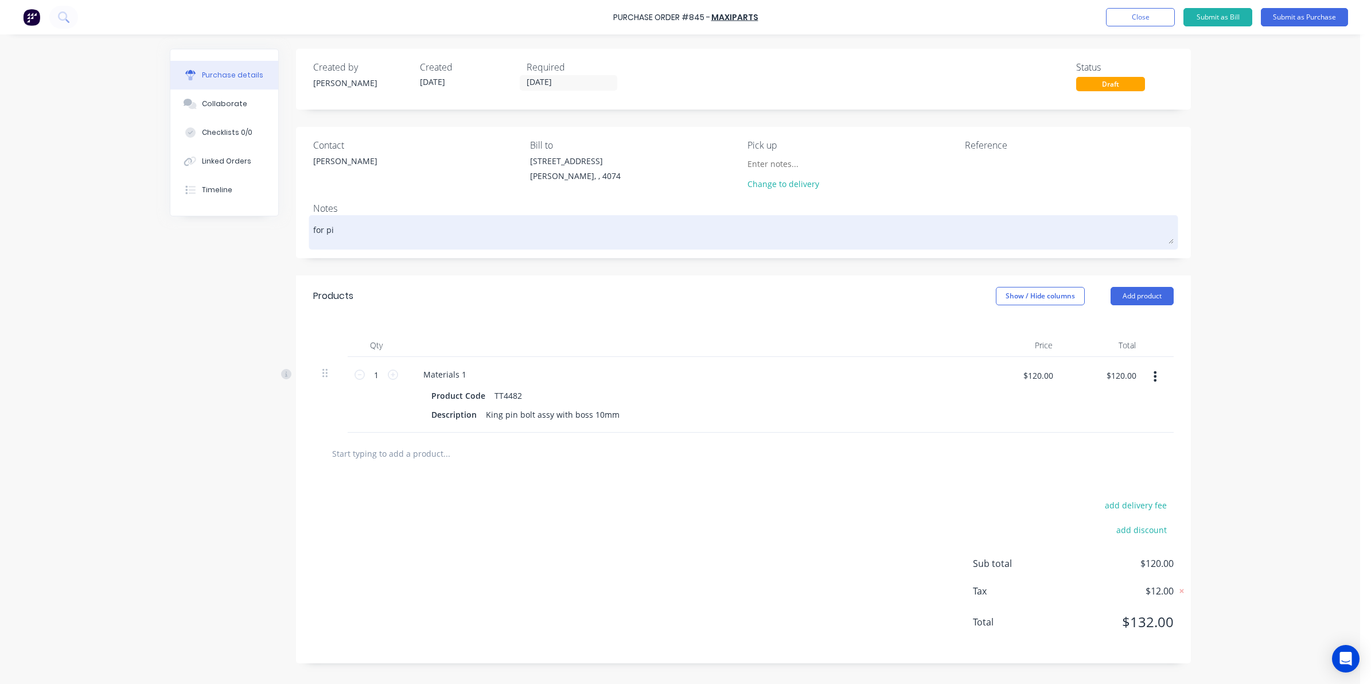
type textarea "for pic"
type textarea "x"
type textarea "for pick"
type textarea "x"
type textarea "for pickup"
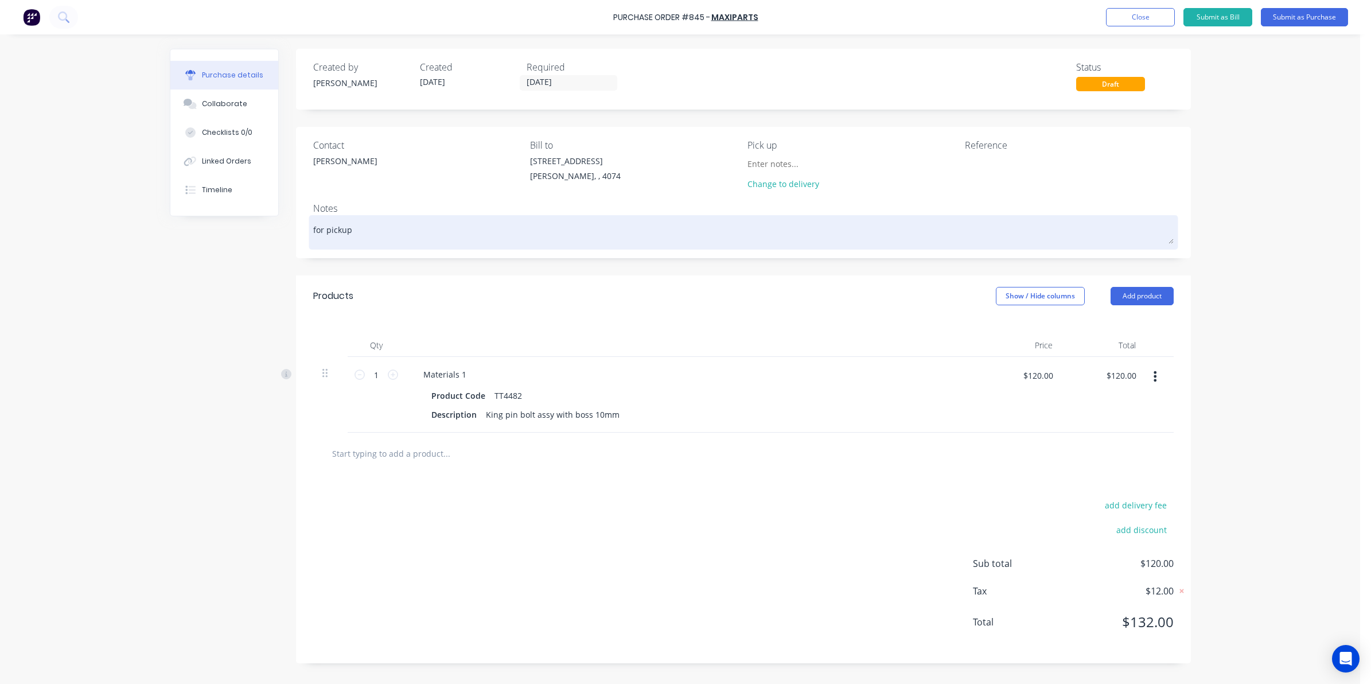
type textarea "x"
type textarea "for pickup"
type textarea "x"
type textarea "for pickup p"
type textarea "x"
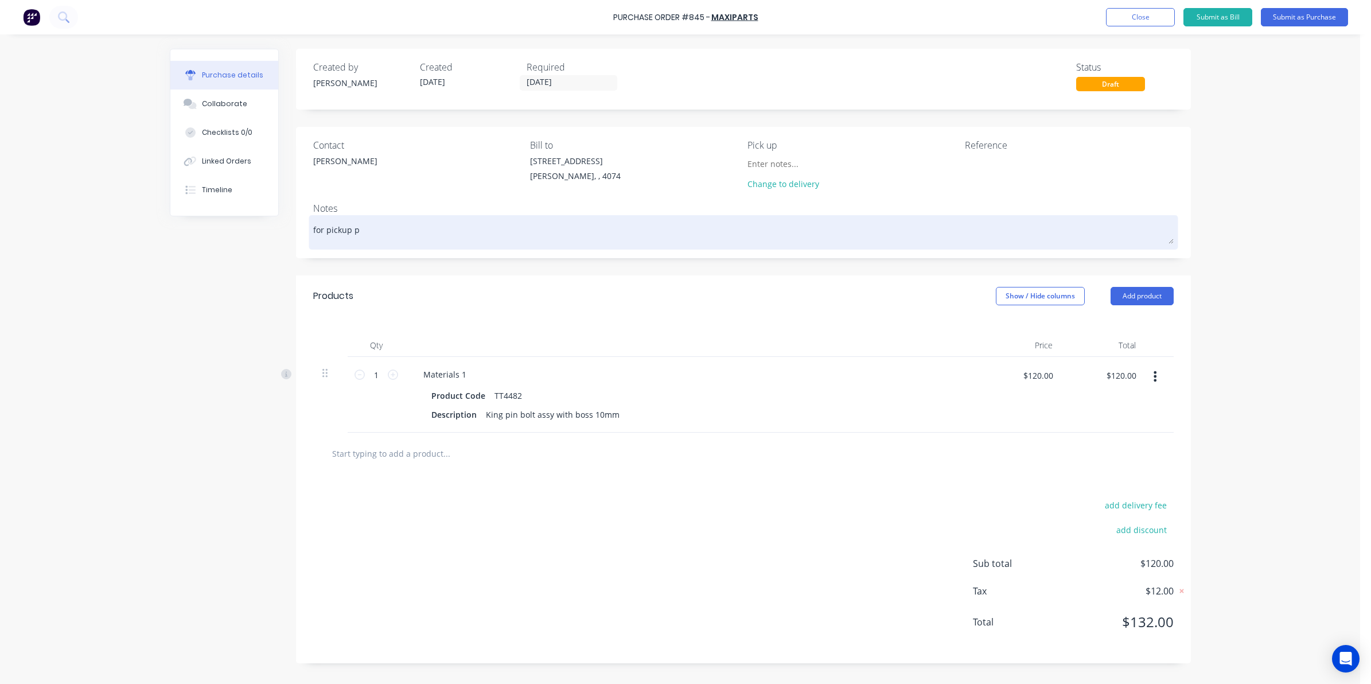
type textarea "for pickup pl"
type textarea "x"
type textarea "for pickup pla"
type textarea "x"
type textarea "for pickup plae"
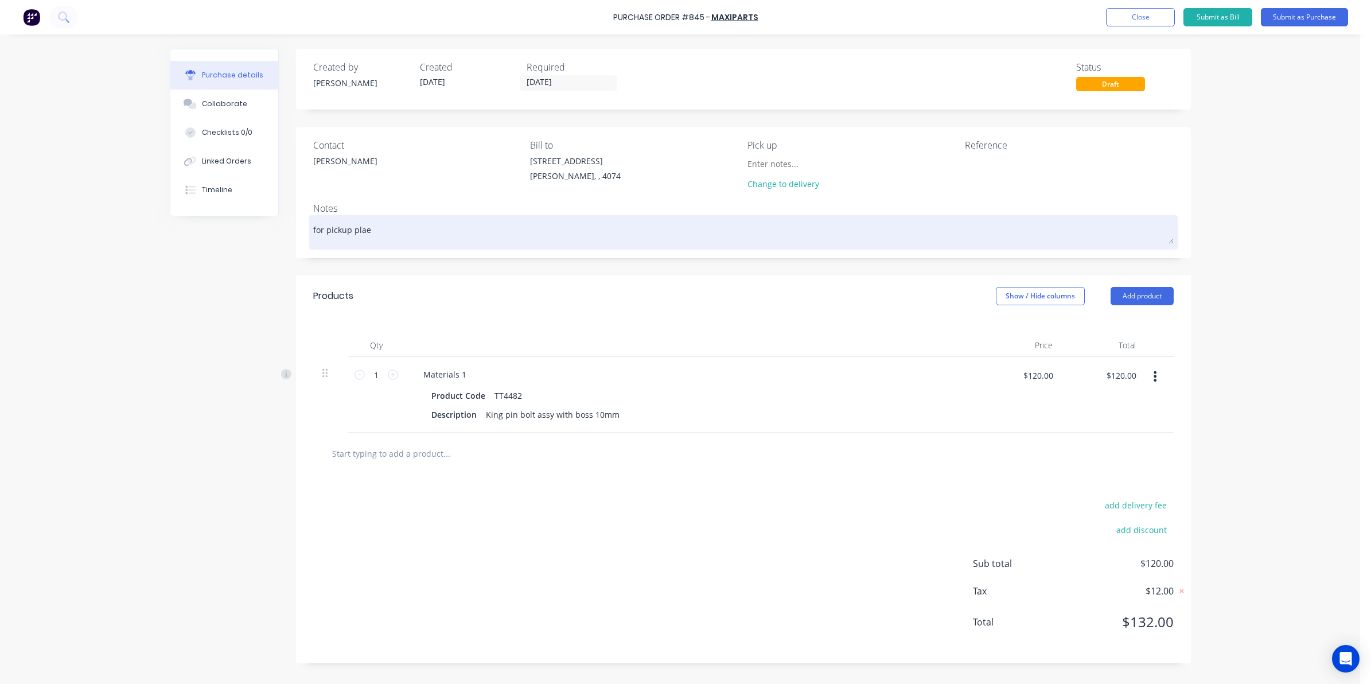
type textarea "x"
type textarea "for pickup plaes"
type textarea "x"
type textarea "for pickup plae"
type textarea "x"
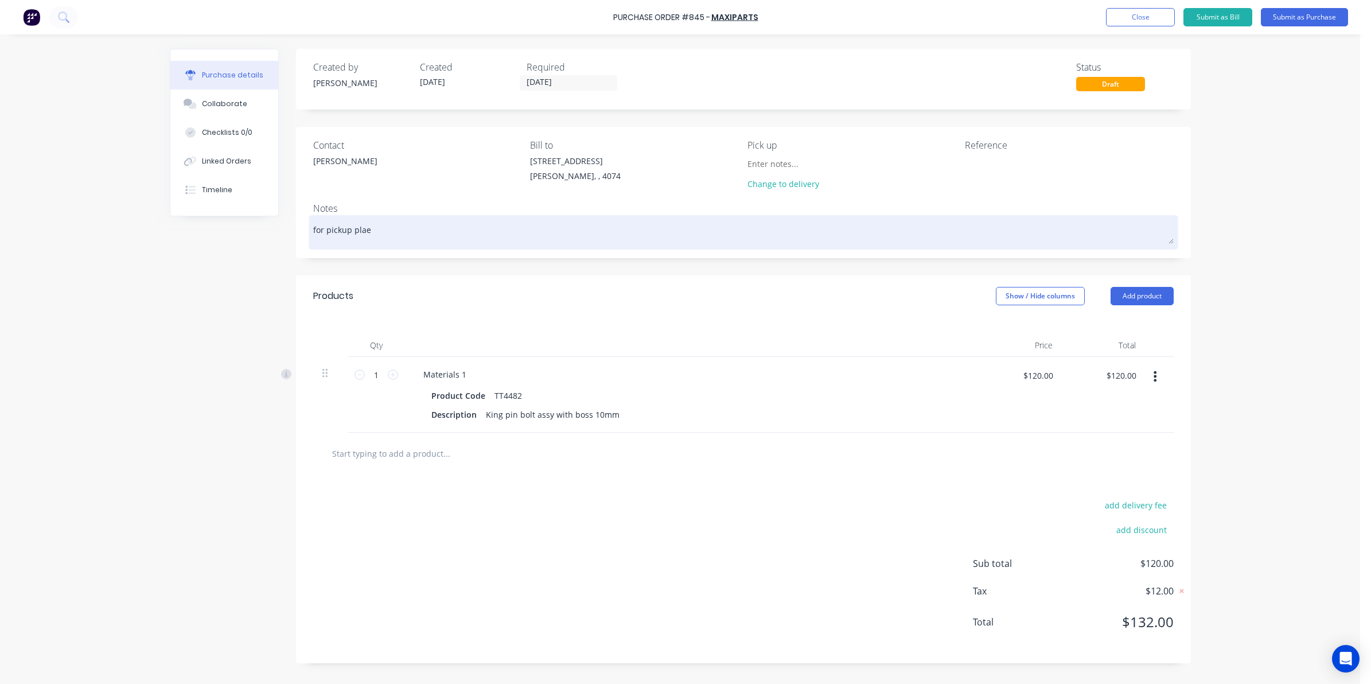
type textarea "for pickup pla"
type textarea "x"
type textarea "for pickup pl"
type textarea "x"
type textarea "for pickup ple"
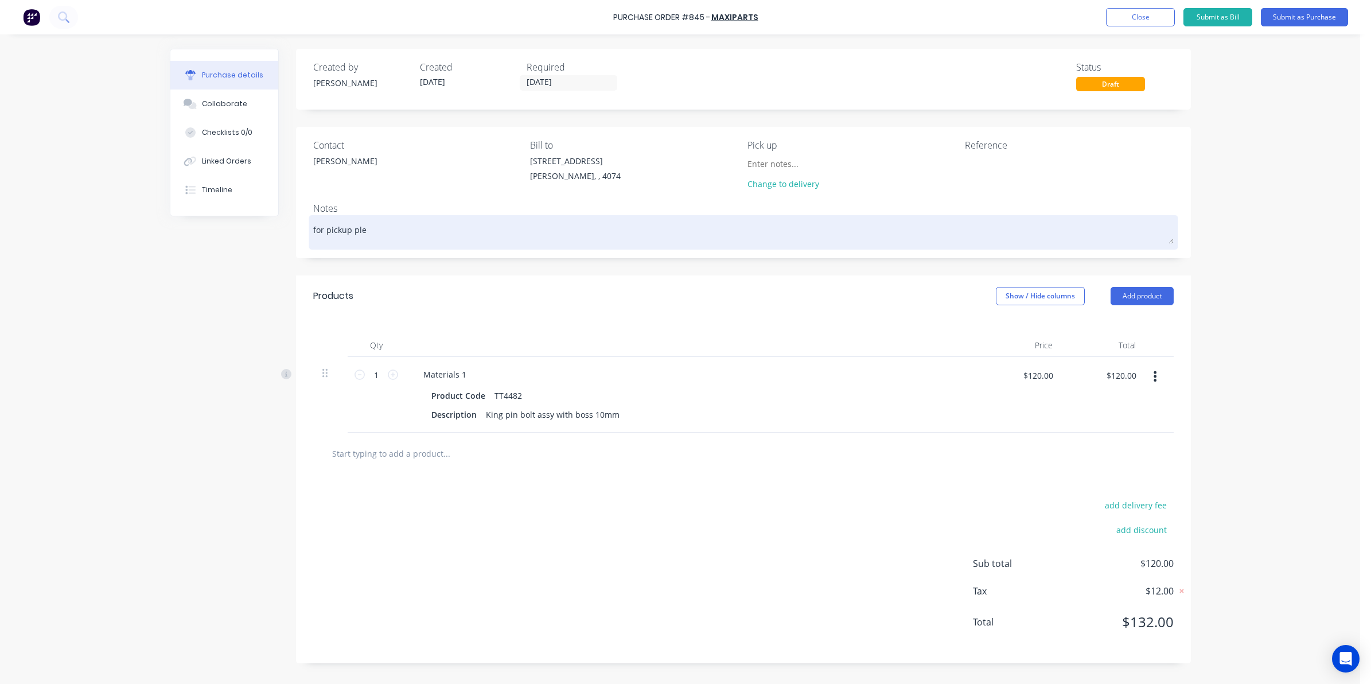
type textarea "x"
type textarea "for pickup plea"
type textarea "x"
type textarea "for pickup pleas"
type textarea "x"
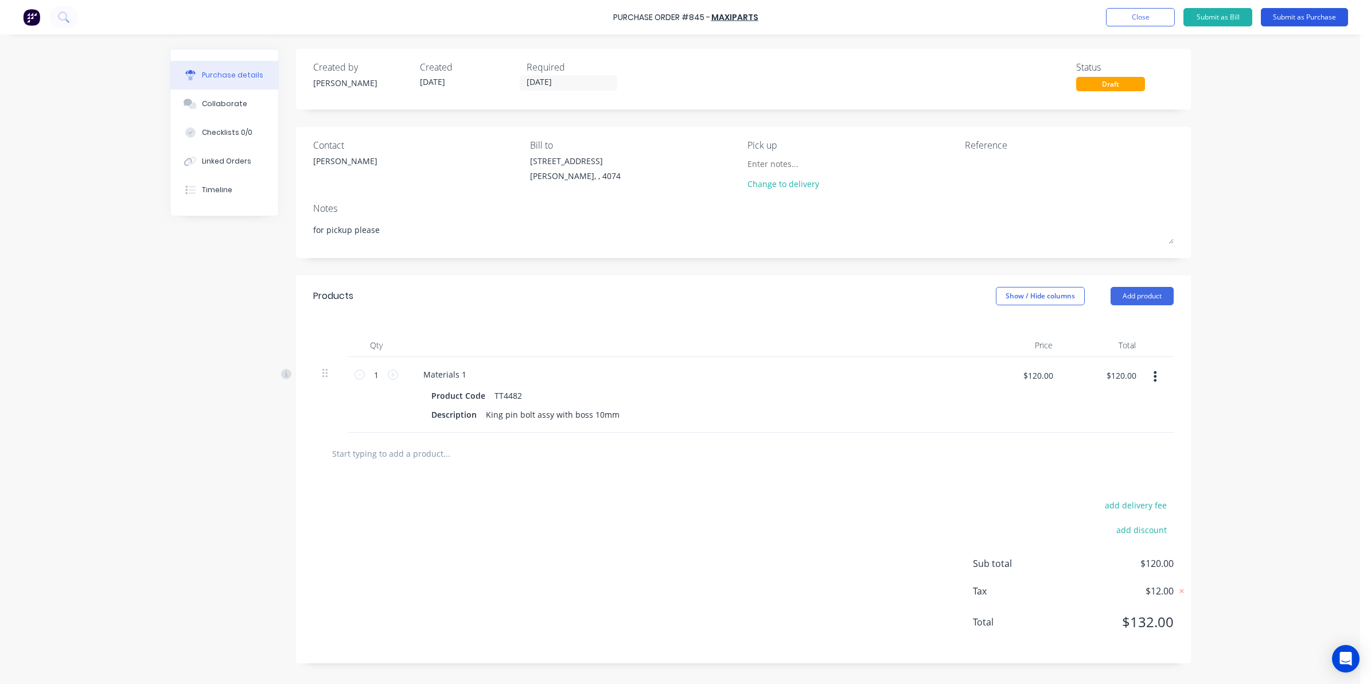
type textarea "for pickup please"
type textarea "x"
type textarea "for pickup please"
click at [1290, 15] on button "Submit as Purchase" at bounding box center [1304, 17] width 87 height 18
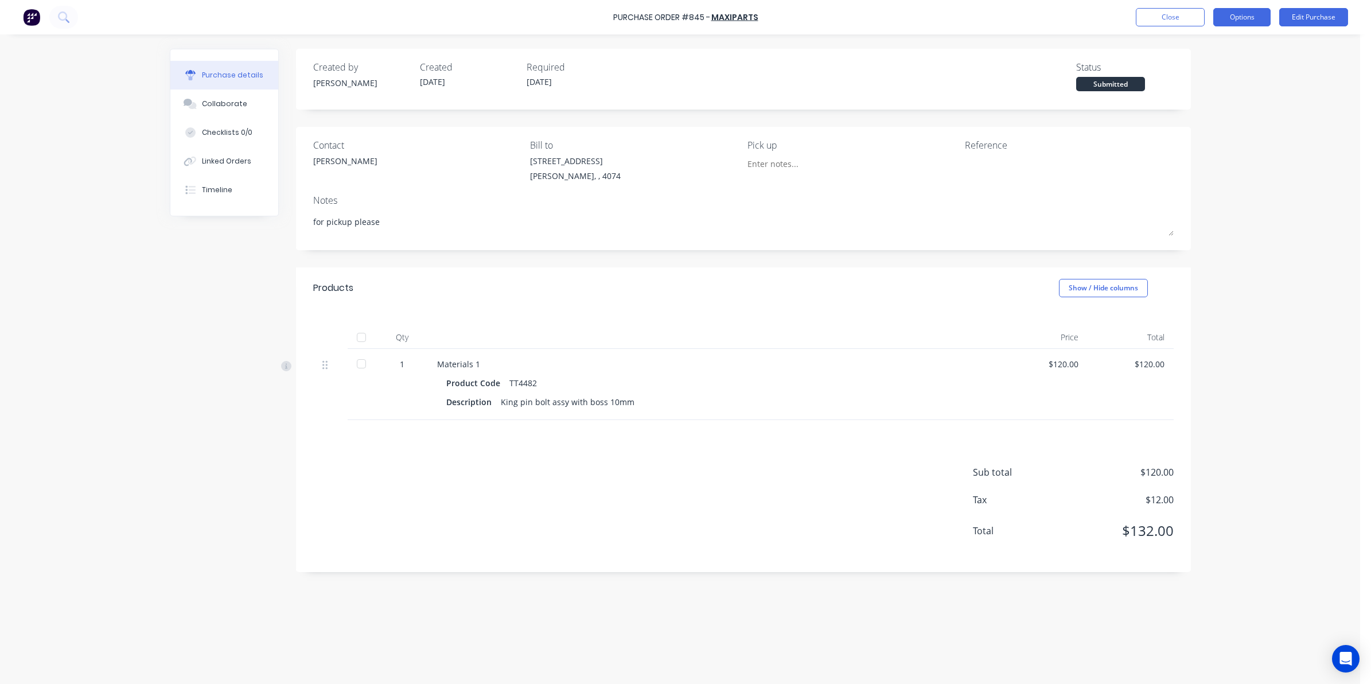
click at [1231, 15] on button "Options" at bounding box center [1241, 17] width 57 height 18
click at [1190, 47] on div "Print / Email" at bounding box center [1216, 46] width 88 height 17
click at [1199, 92] on div "Without pricing" at bounding box center [1216, 92] width 88 height 17
type textarea "x"
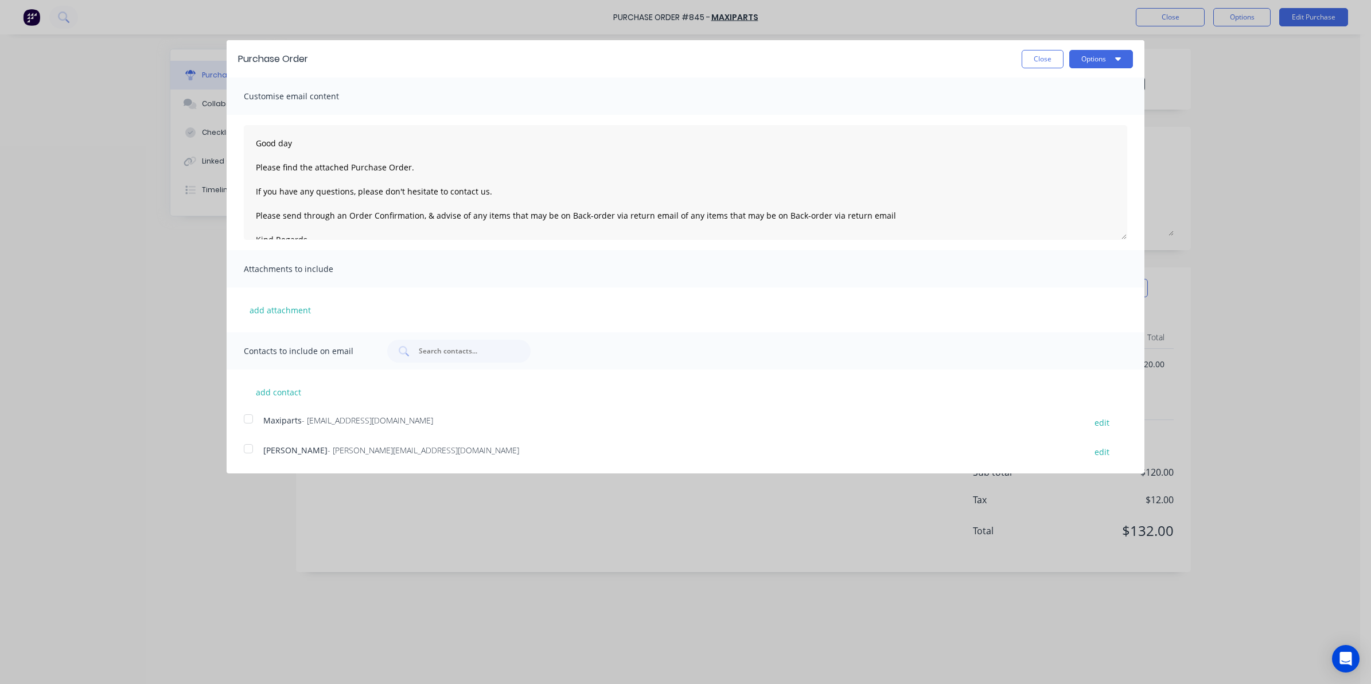
click at [1185, 79] on div "Purchase Order Close Options Customise email content Good day Please find the a…" at bounding box center [685, 342] width 1371 height 684
click at [247, 452] on div at bounding box center [248, 448] width 23 height 23
type textarea "Good day Please find the attached Purchase Order. If you have any questions, pl…"
click at [1071, 59] on button "Options" at bounding box center [1101, 59] width 64 height 18
click at [1090, 59] on button "Options" at bounding box center [1101, 59] width 64 height 18
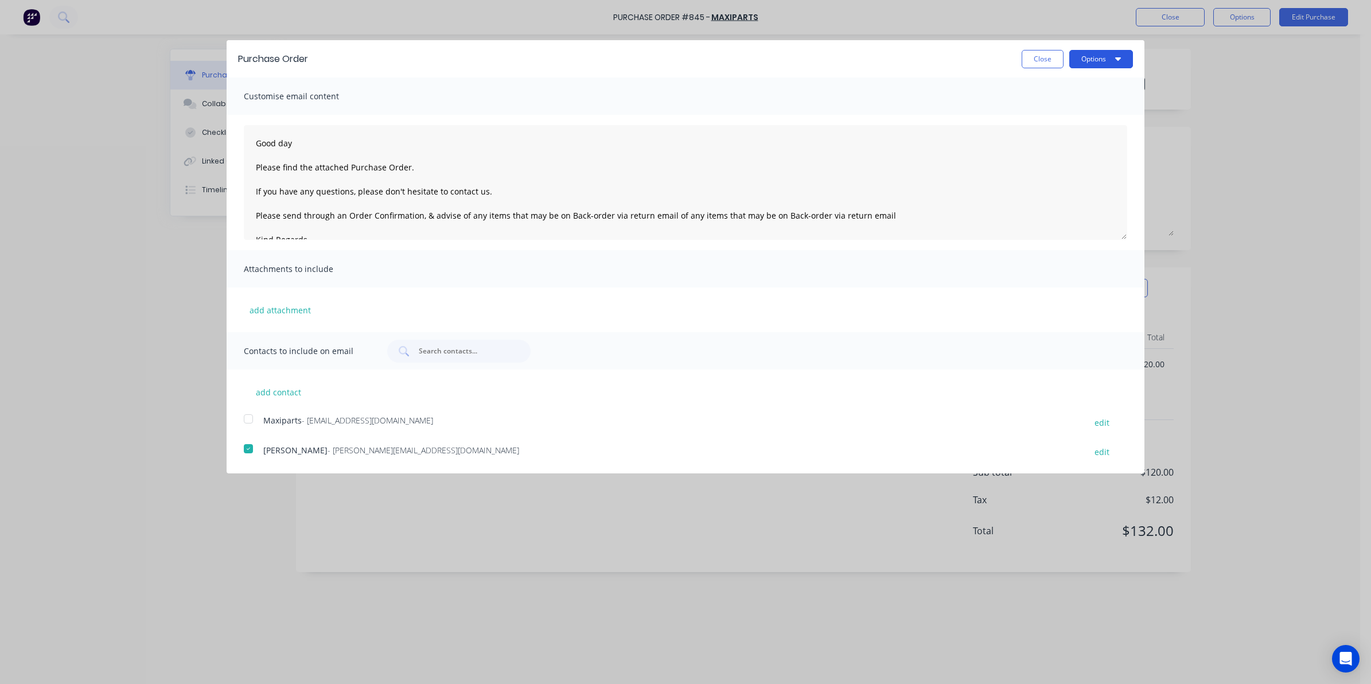
click at [1081, 59] on button "Options" at bounding box center [1101, 59] width 64 height 18
click at [1040, 108] on div "Email" at bounding box center [1078, 111] width 88 height 17
type textarea "x"
type textarea "Good day Please find the attached Purchase Order. If you have any questions, pl…"
type textarea "x"
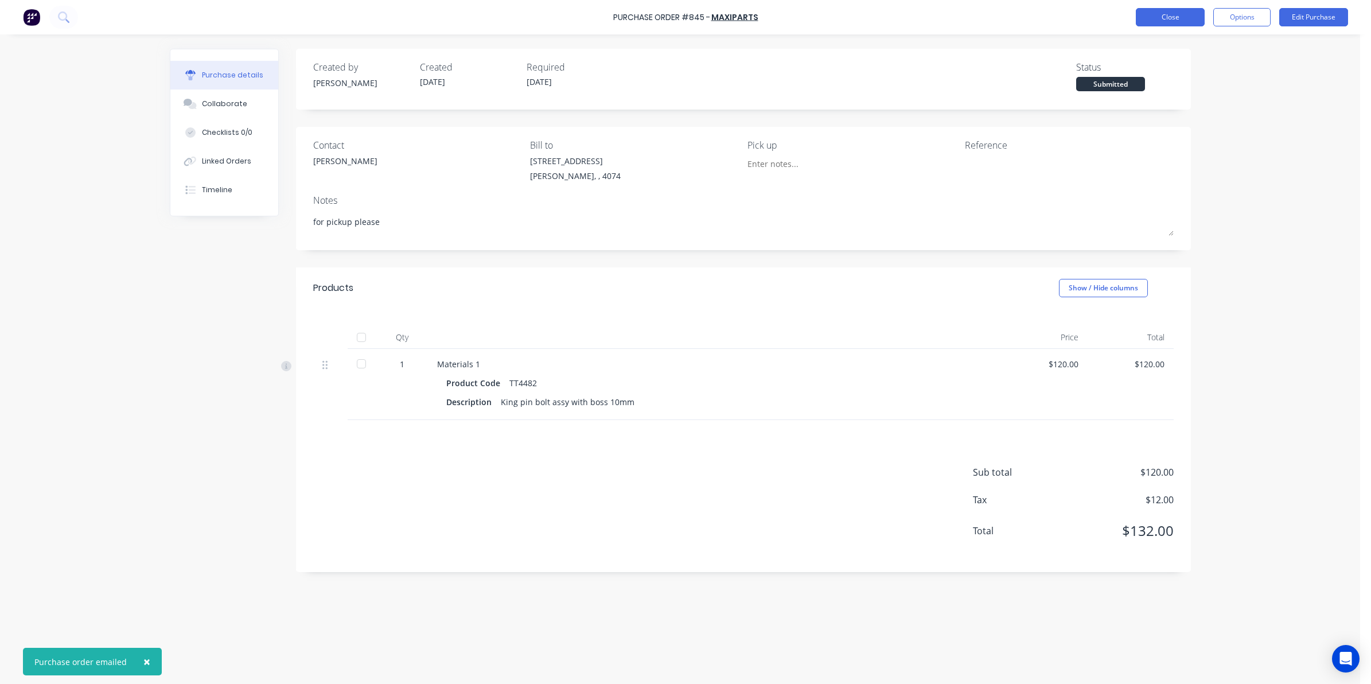
click at [1161, 13] on button "Close" at bounding box center [1170, 17] width 69 height 18
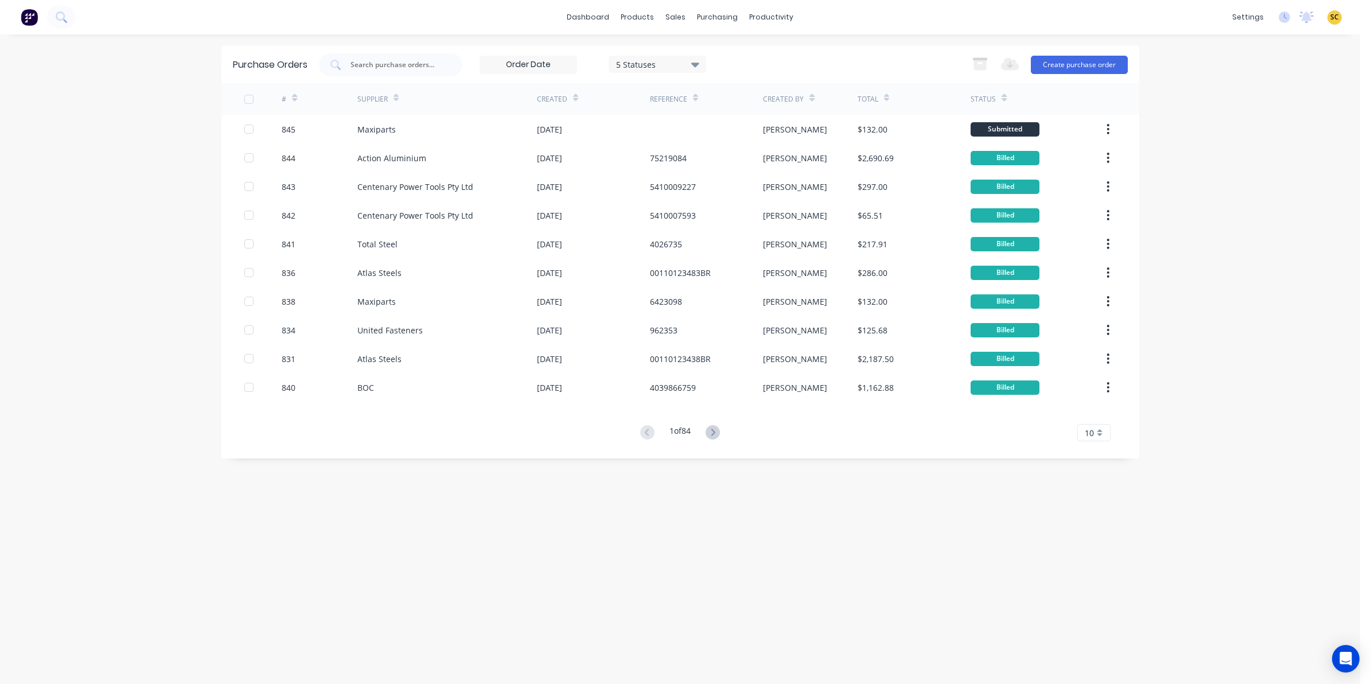
click at [28, 16] on img at bounding box center [29, 17] width 17 height 17
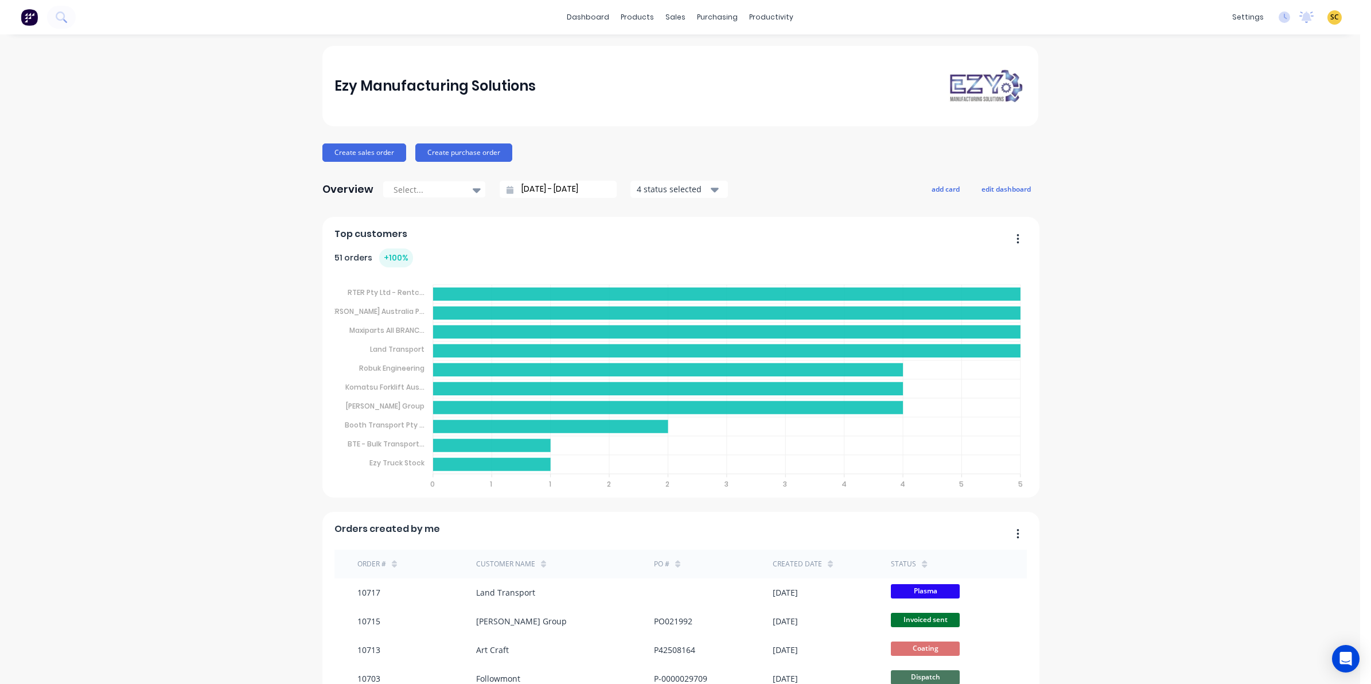
click at [449, 164] on div "Ezy Manufacturing Solutions Create sales order Create purchase order Overview S…" at bounding box center [680, 566] width 716 height 1041
click at [744, 16] on div "productivity" at bounding box center [772, 17] width 56 height 17
click at [755, 123] on icon at bounding box center [754, 124] width 13 height 10
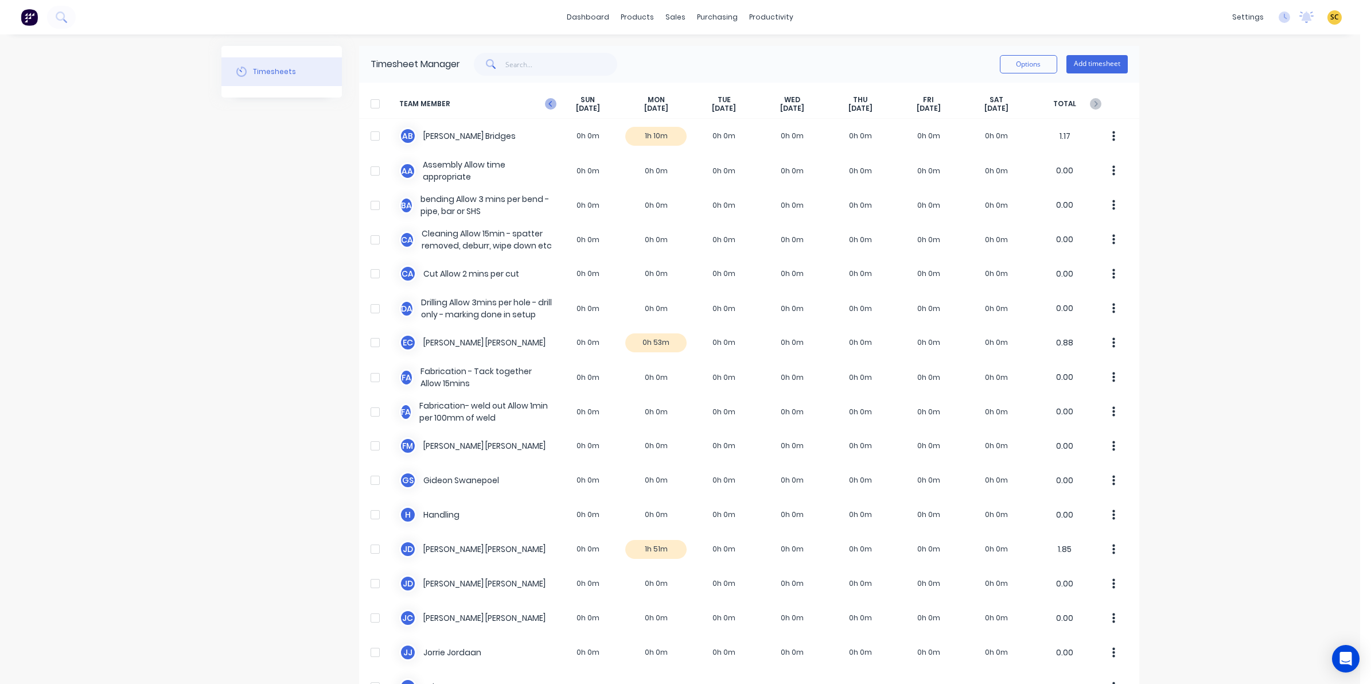
click at [548, 105] on icon at bounding box center [549, 104] width 3 height 6
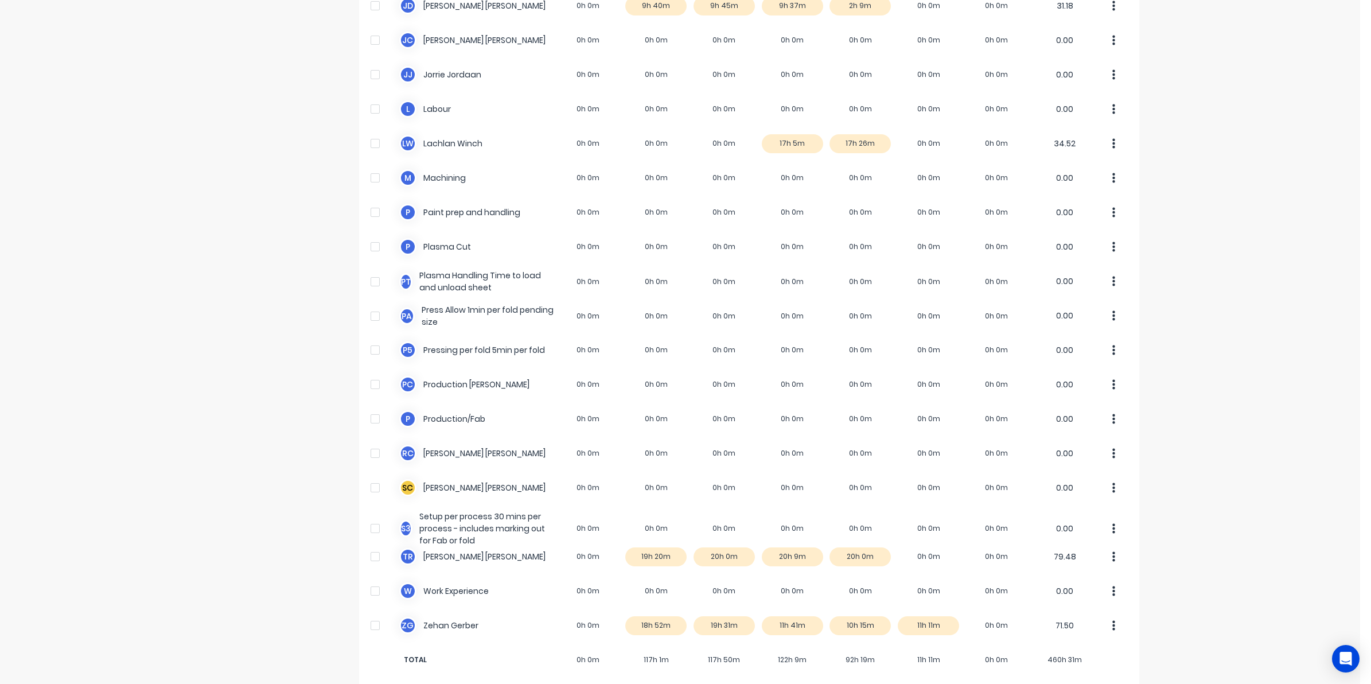
scroll to position [589, 0]
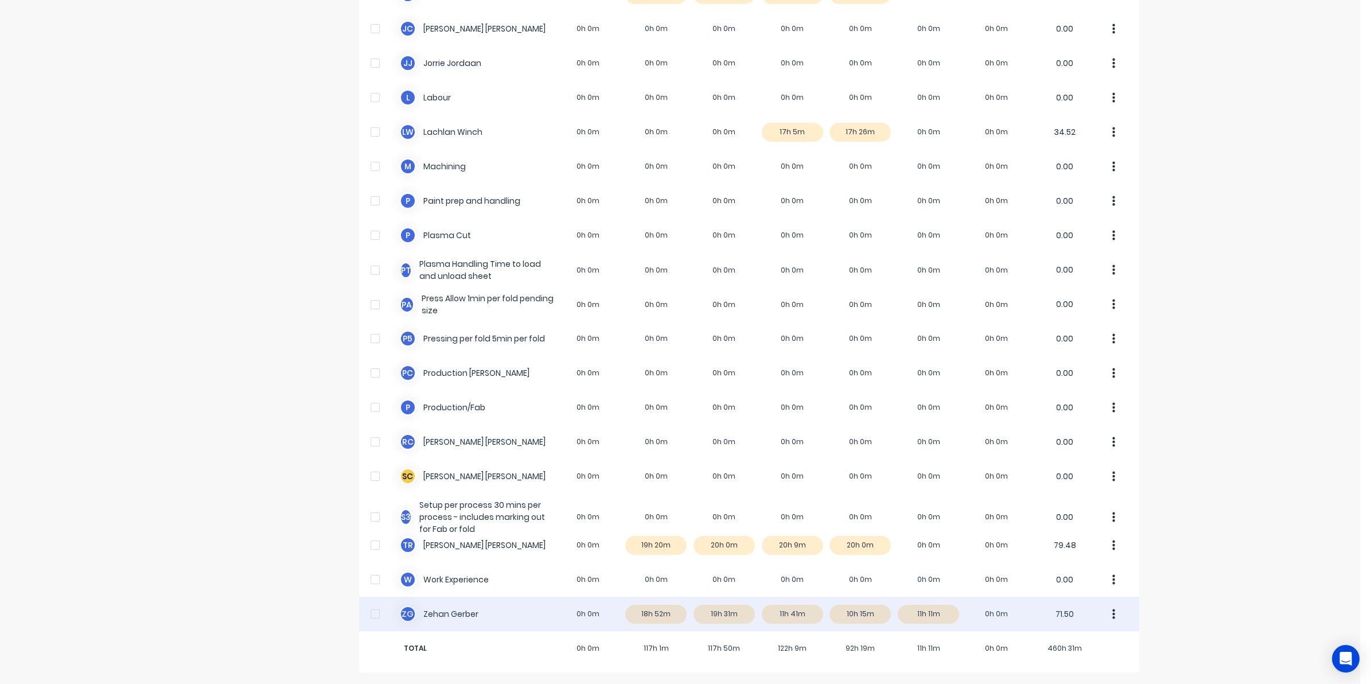
click at [858, 617] on div "Z G Zehan Gerber 0h 0m 18h 52m 19h 31m 11h 41m 10h 15m 11h 11m 0h 0m 71.50" at bounding box center [749, 614] width 780 height 34
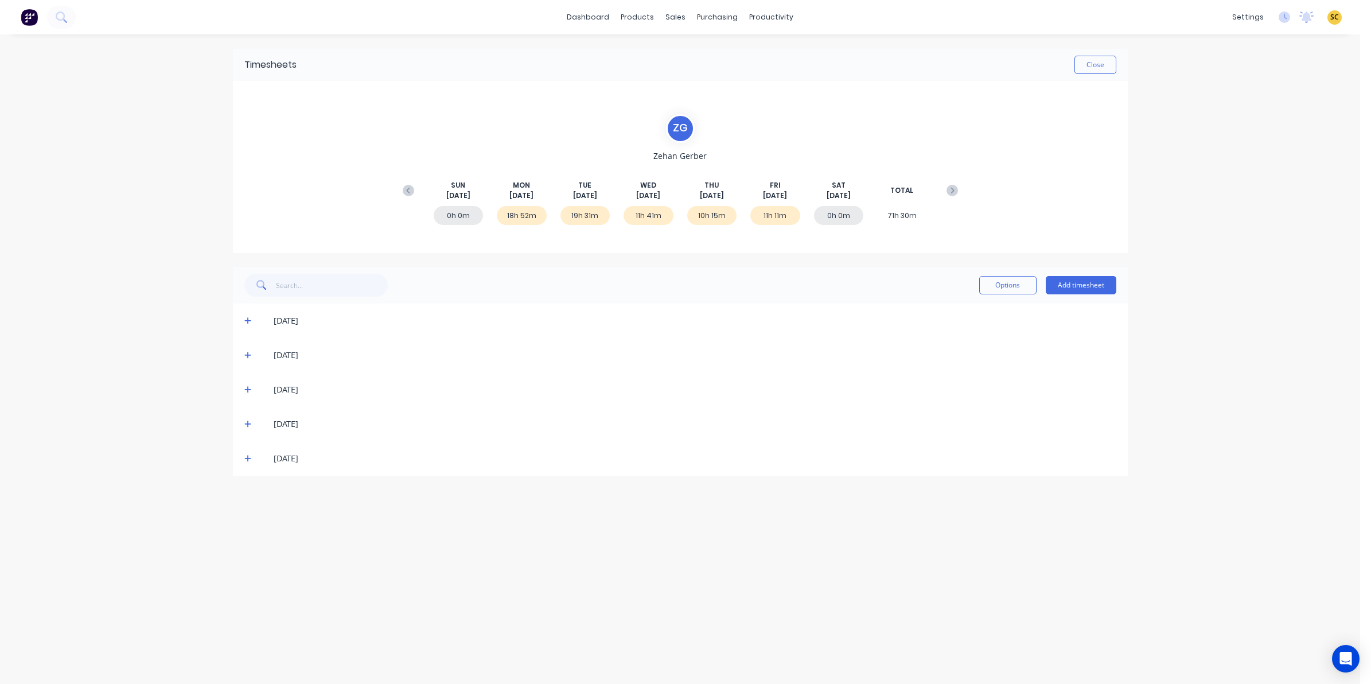
click at [245, 425] on icon at bounding box center [247, 424] width 7 height 8
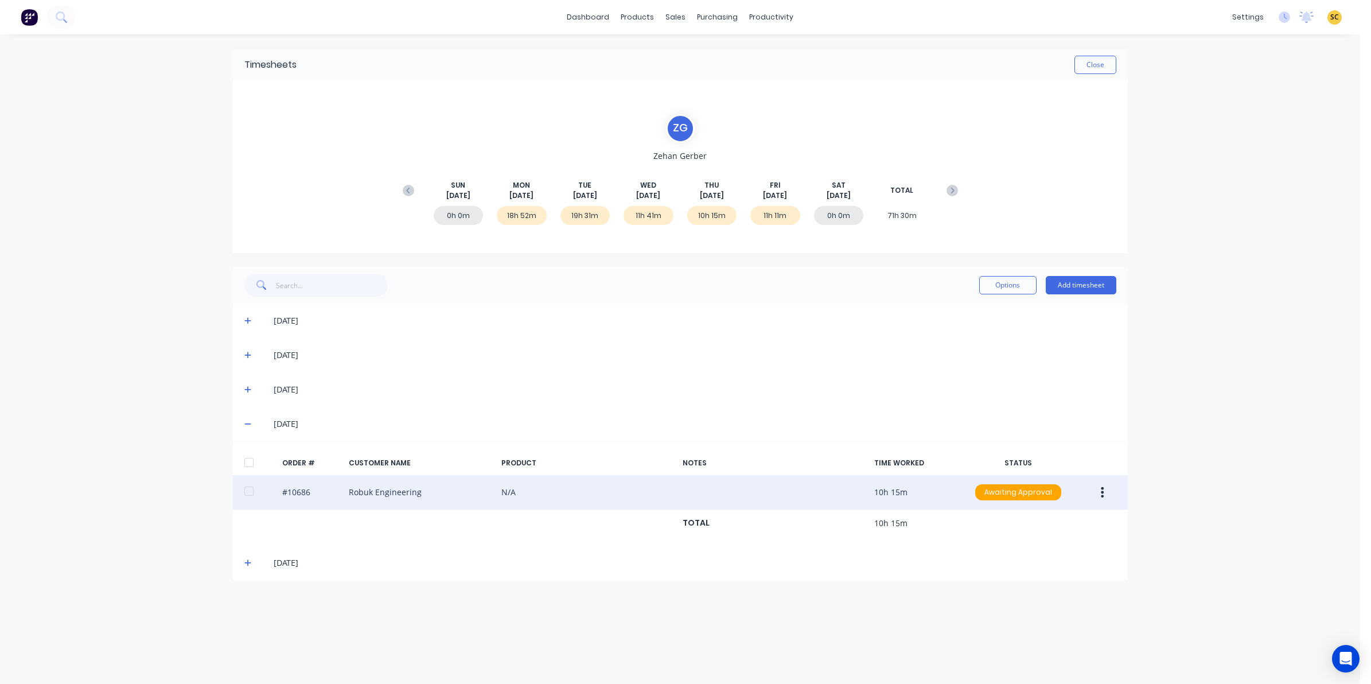
click at [1112, 495] on button "button" at bounding box center [1102, 492] width 27 height 21
click at [1025, 575] on div "Edit" at bounding box center [1062, 568] width 88 height 17
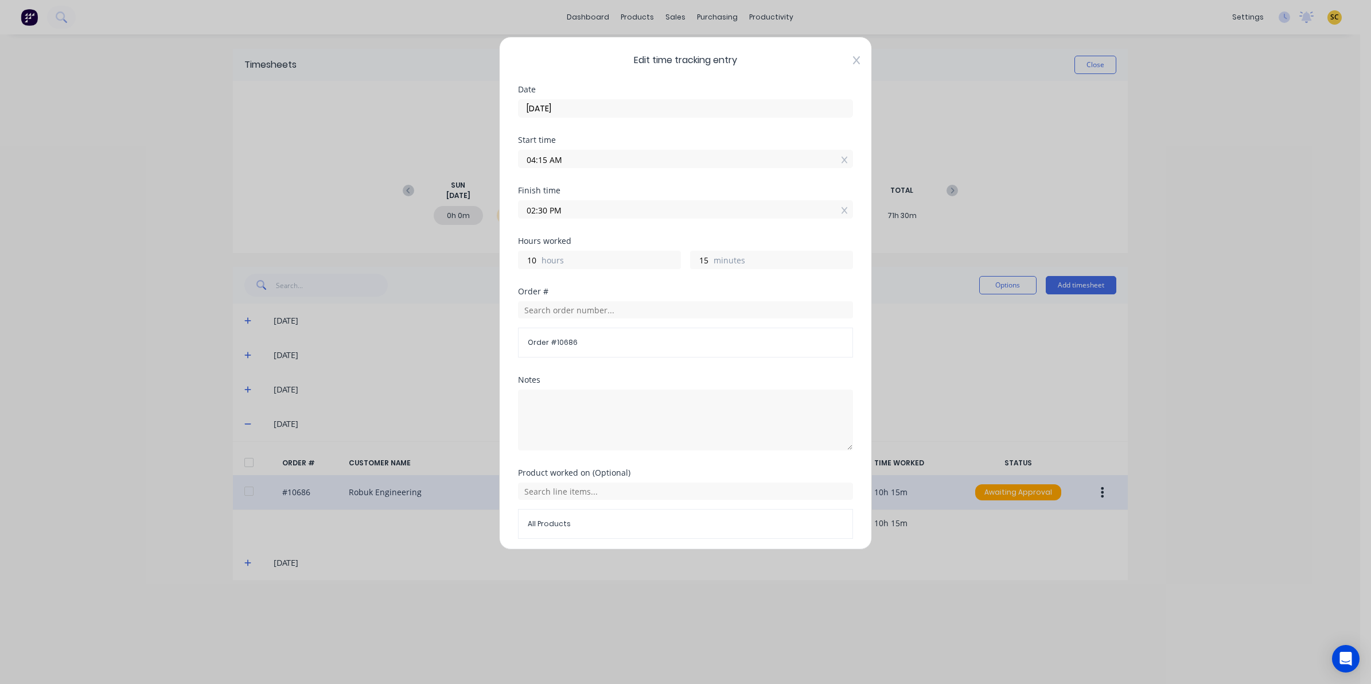
click at [853, 59] on icon at bounding box center [856, 60] width 7 height 8
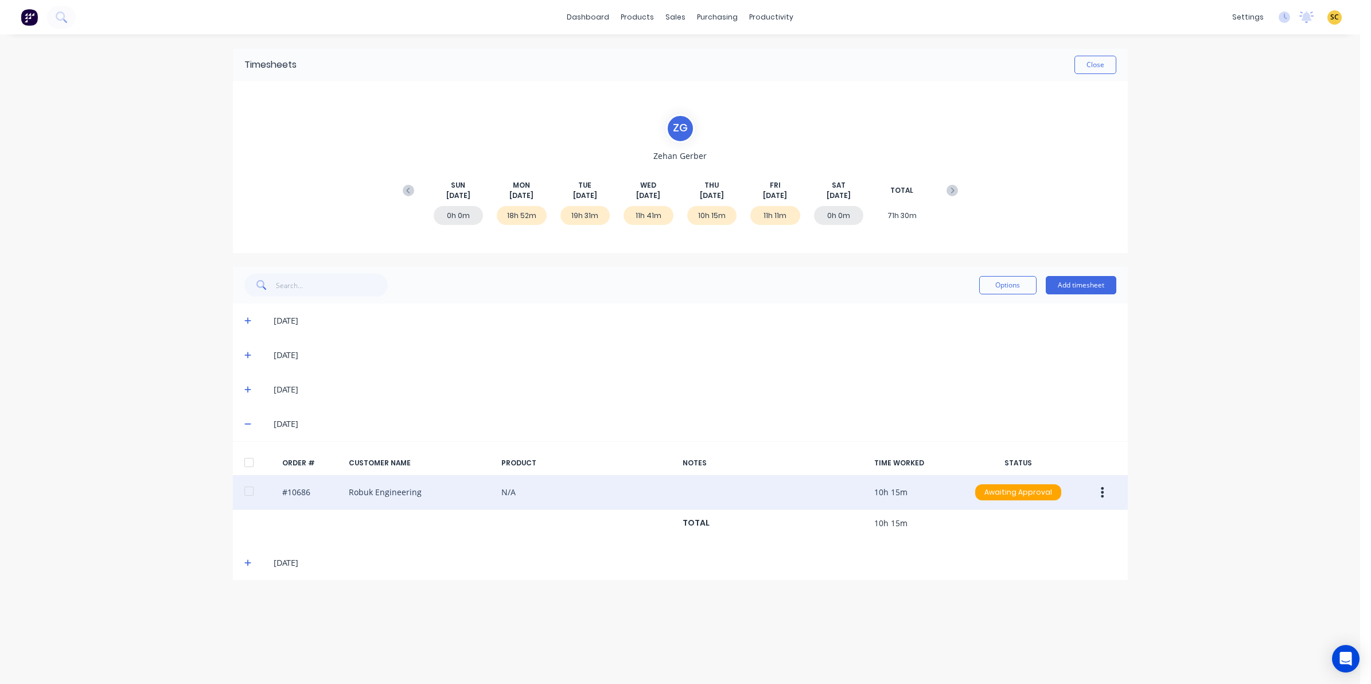
click at [243, 565] on div "22/08/25" at bounding box center [680, 563] width 895 height 34
click at [251, 565] on icon at bounding box center [247, 563] width 7 height 8
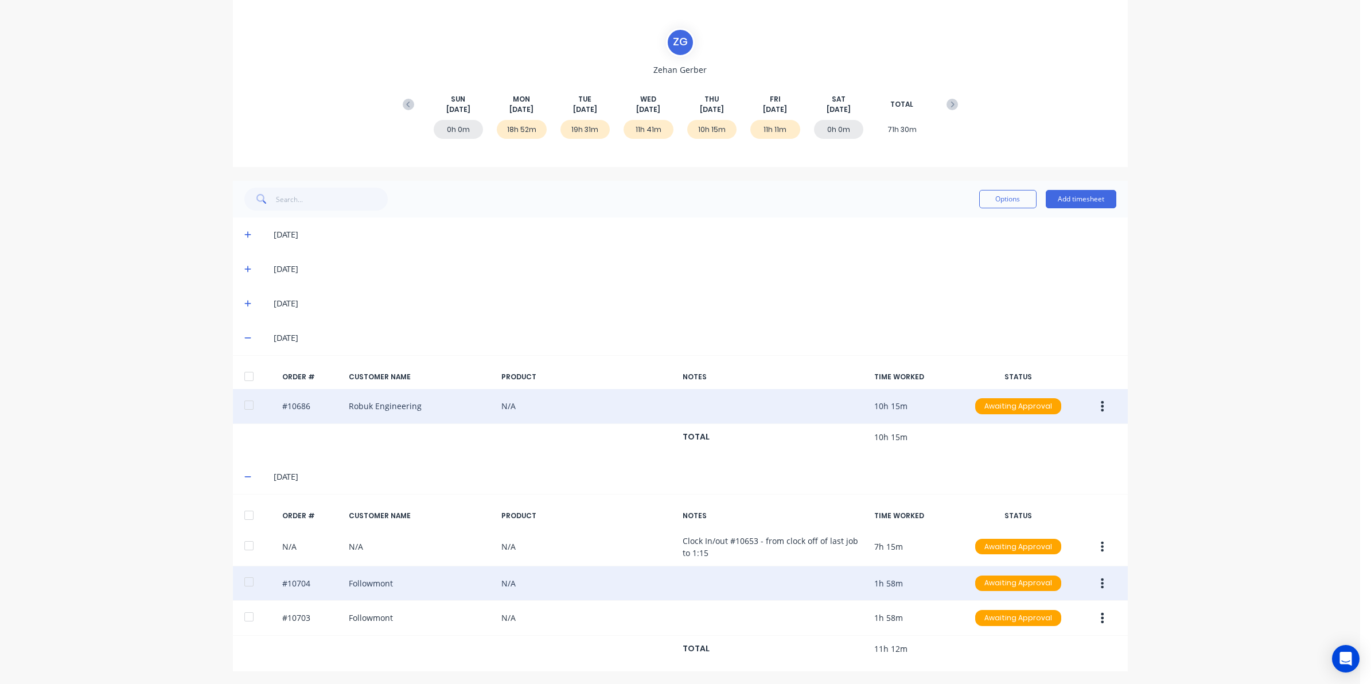
scroll to position [90, 0]
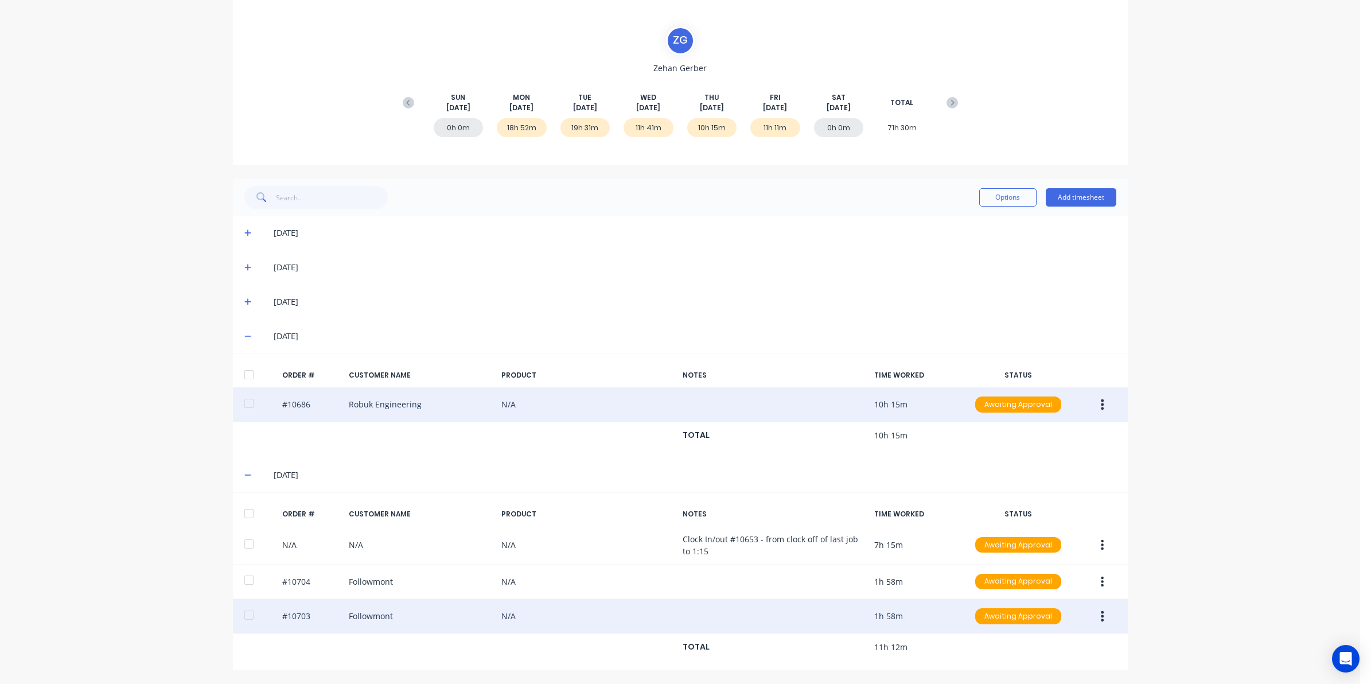
click at [1106, 611] on button "button" at bounding box center [1102, 616] width 27 height 21
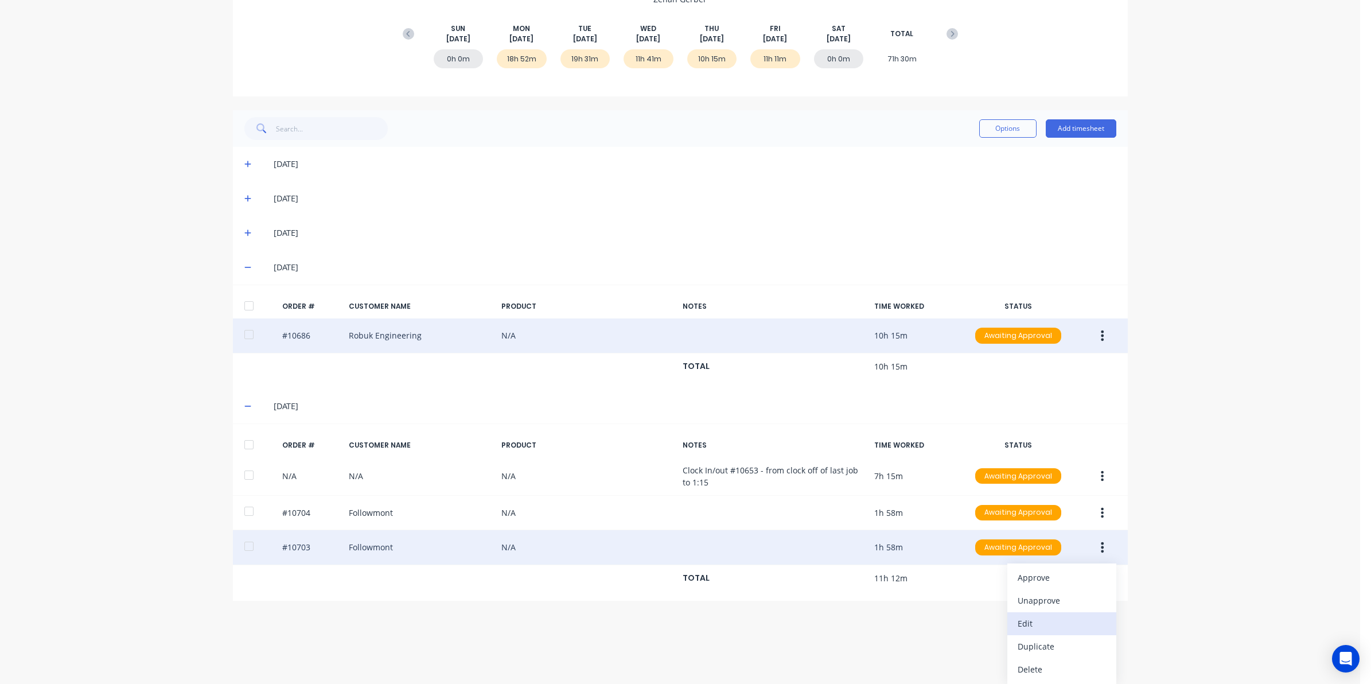
click at [1034, 627] on div "Edit" at bounding box center [1062, 623] width 88 height 17
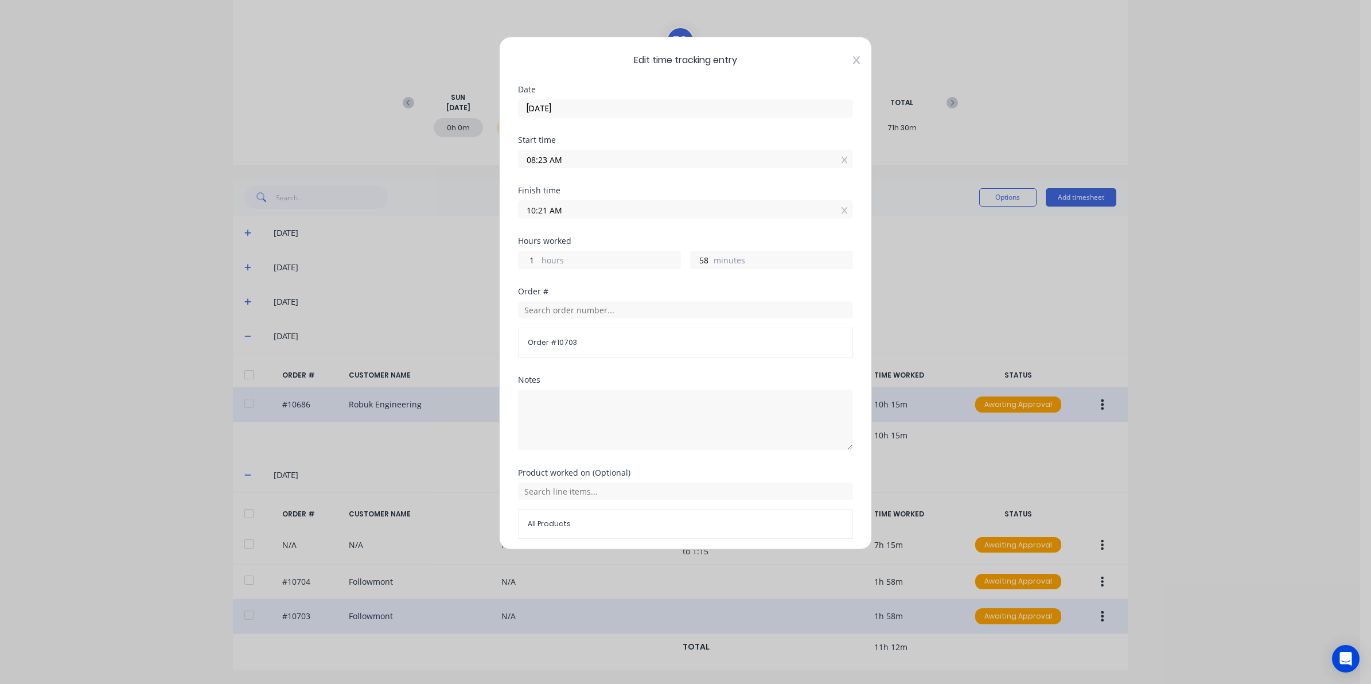
click at [853, 64] on icon at bounding box center [856, 60] width 7 height 9
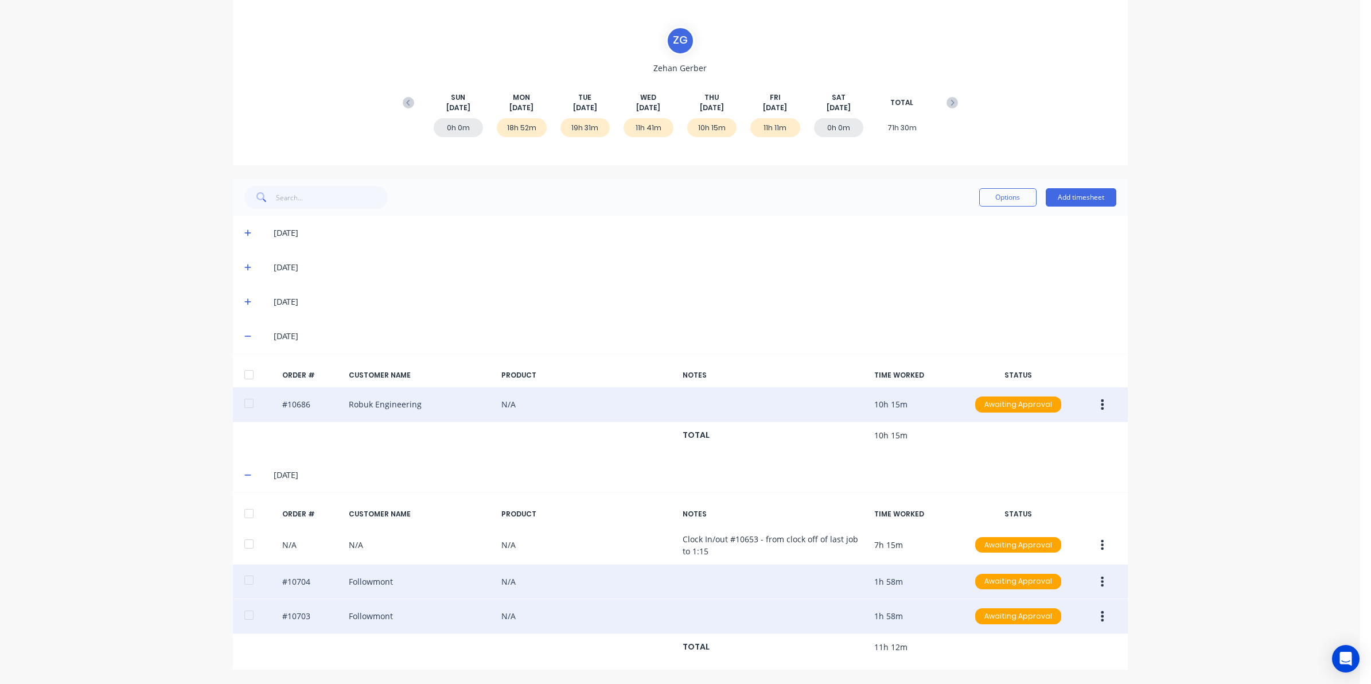
click at [1103, 579] on button "button" at bounding box center [1102, 581] width 27 height 21
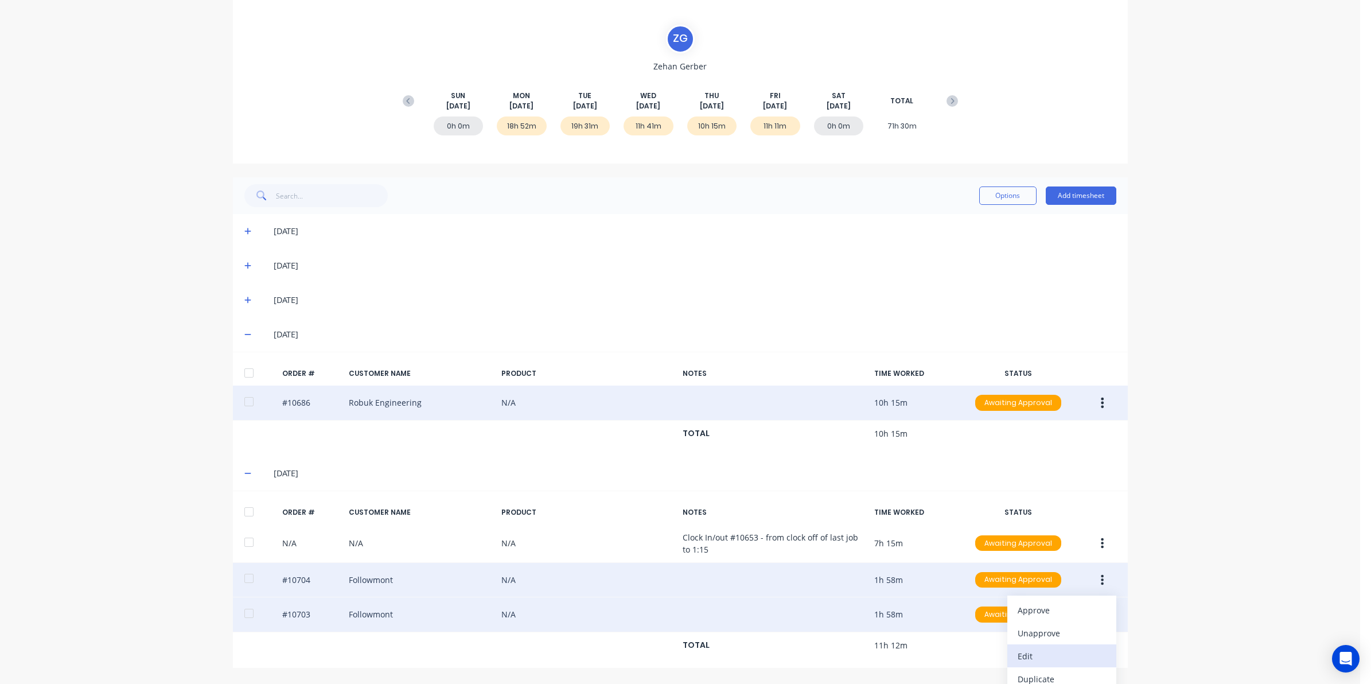
click at [1036, 653] on div "Edit" at bounding box center [1062, 656] width 88 height 17
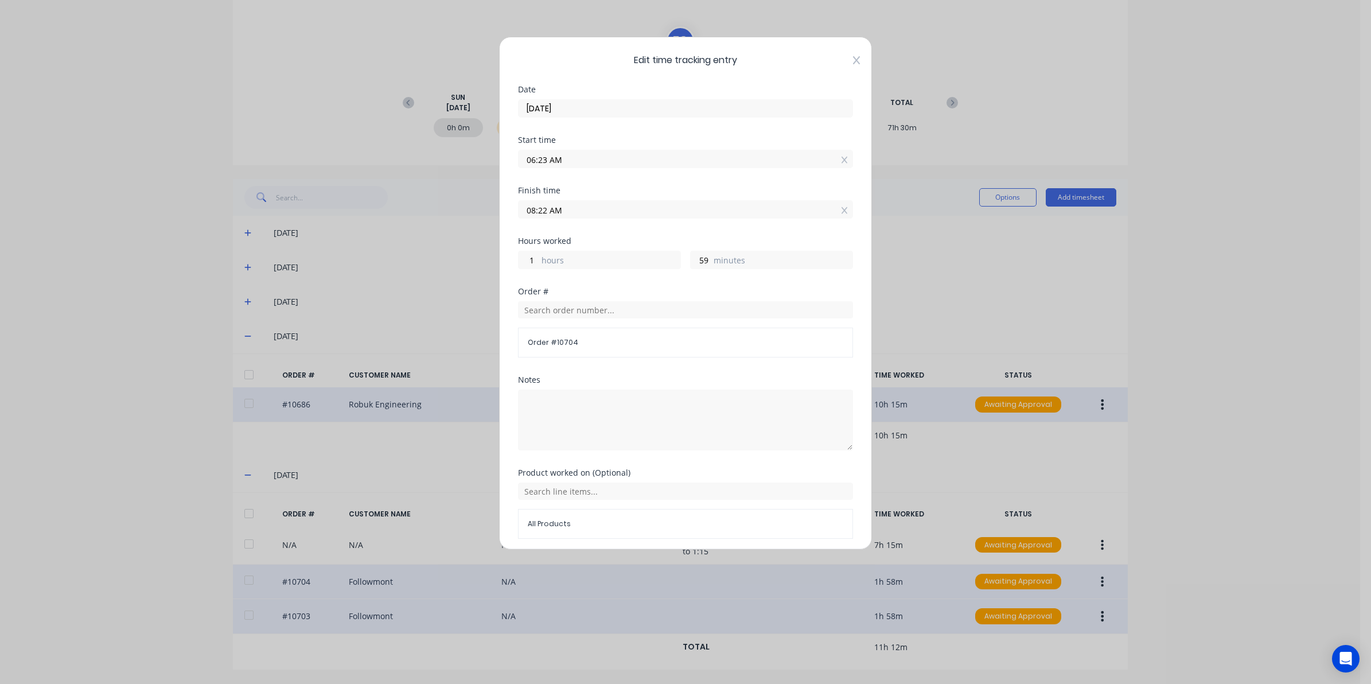
click at [853, 64] on icon at bounding box center [856, 60] width 7 height 8
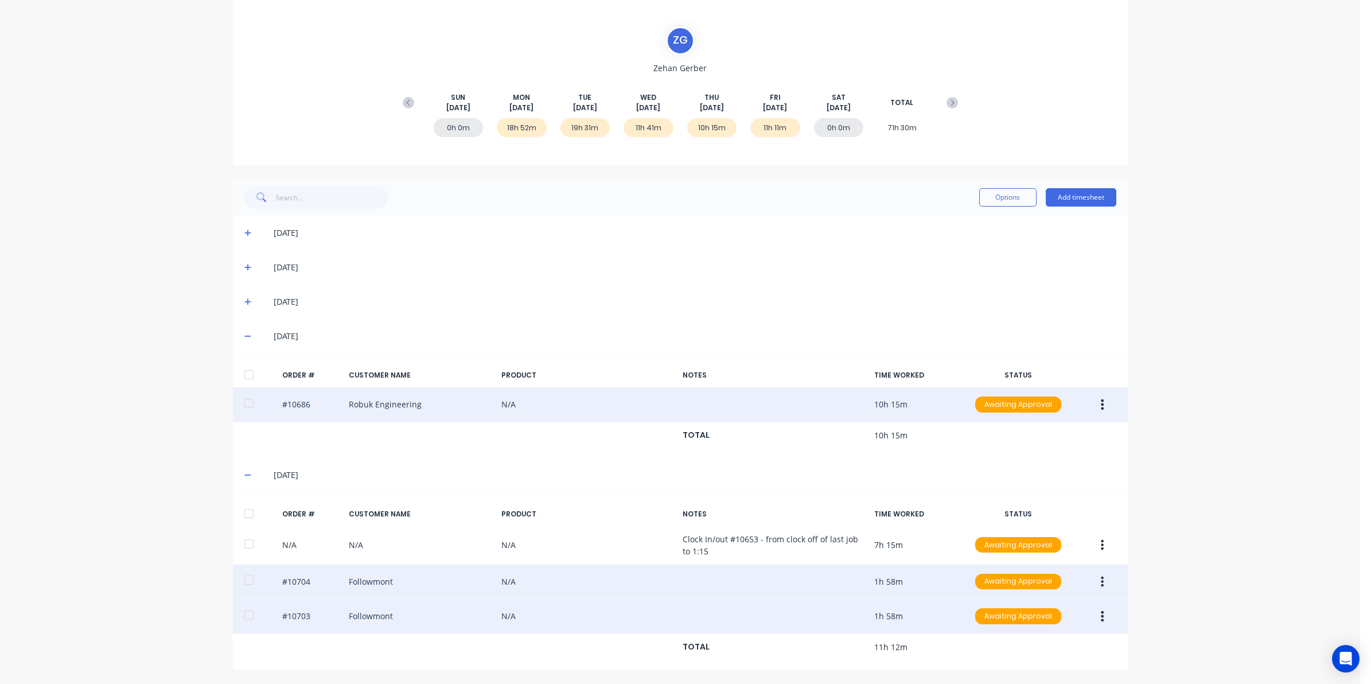
drag, startPoint x: 784, startPoint y: 502, endPoint x: 889, endPoint y: 523, distance: 107.1
click at [889, 523] on div "22/08/25 ORDER # CUSTOMER NAME PRODUCT NOTES TIME WORKED STATUS N/A N/A N/A Clo…" at bounding box center [680, 564] width 895 height 212
click at [1025, 474] on div "22/08/25" at bounding box center [695, 475] width 842 height 13
click at [1100, 617] on button "button" at bounding box center [1102, 616] width 27 height 21
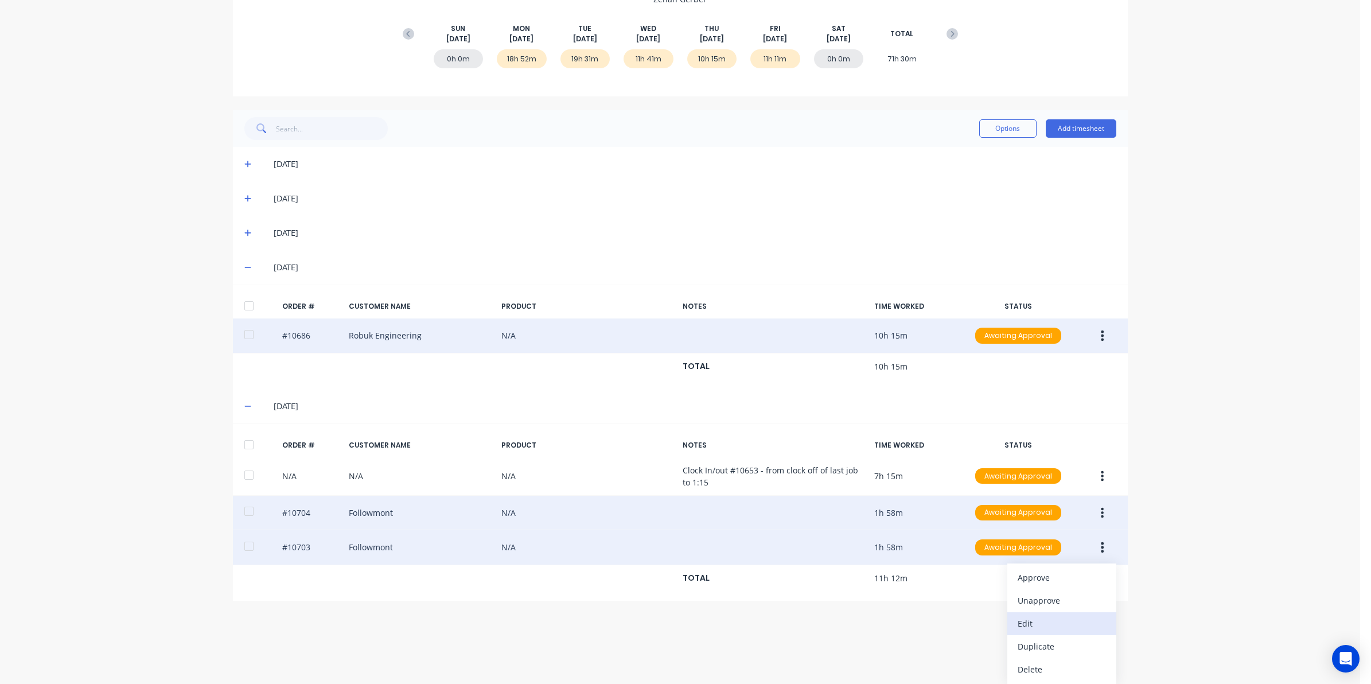
click at [1018, 626] on div "Edit" at bounding box center [1062, 623] width 88 height 17
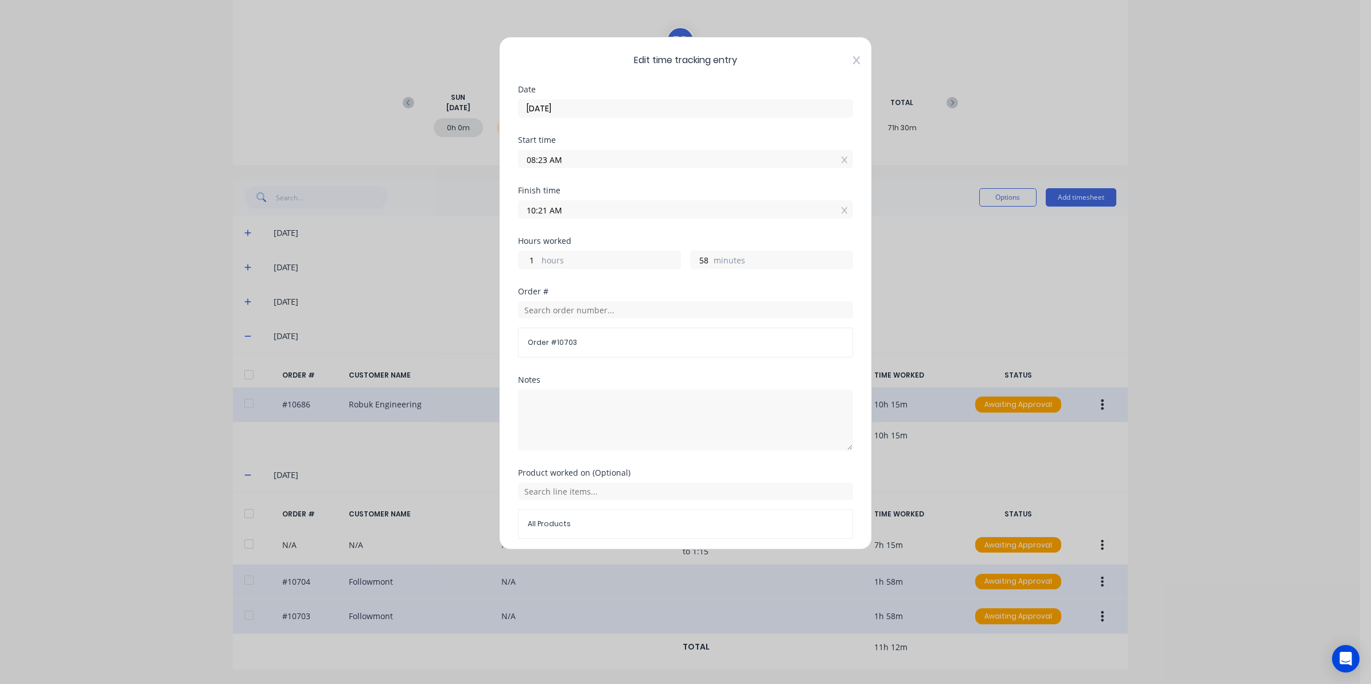
click at [853, 59] on icon at bounding box center [856, 60] width 7 height 8
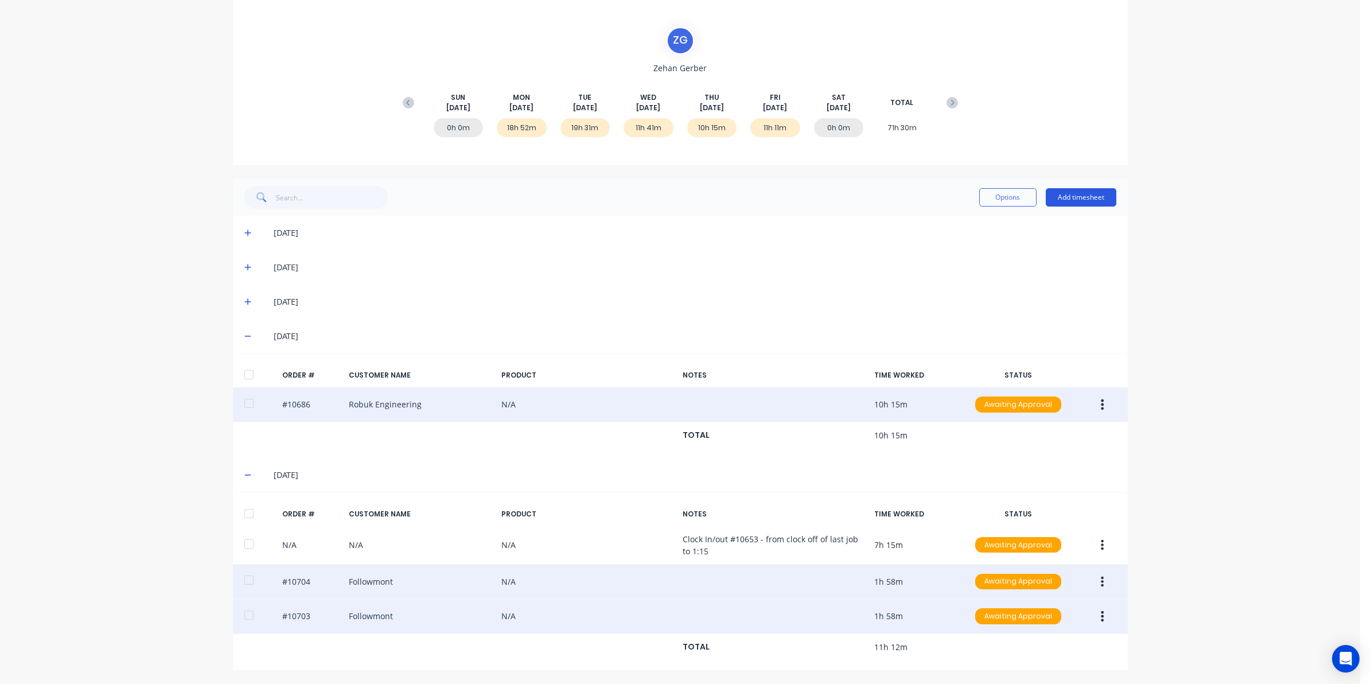
click at [1068, 195] on button "Add timesheet" at bounding box center [1081, 197] width 71 height 18
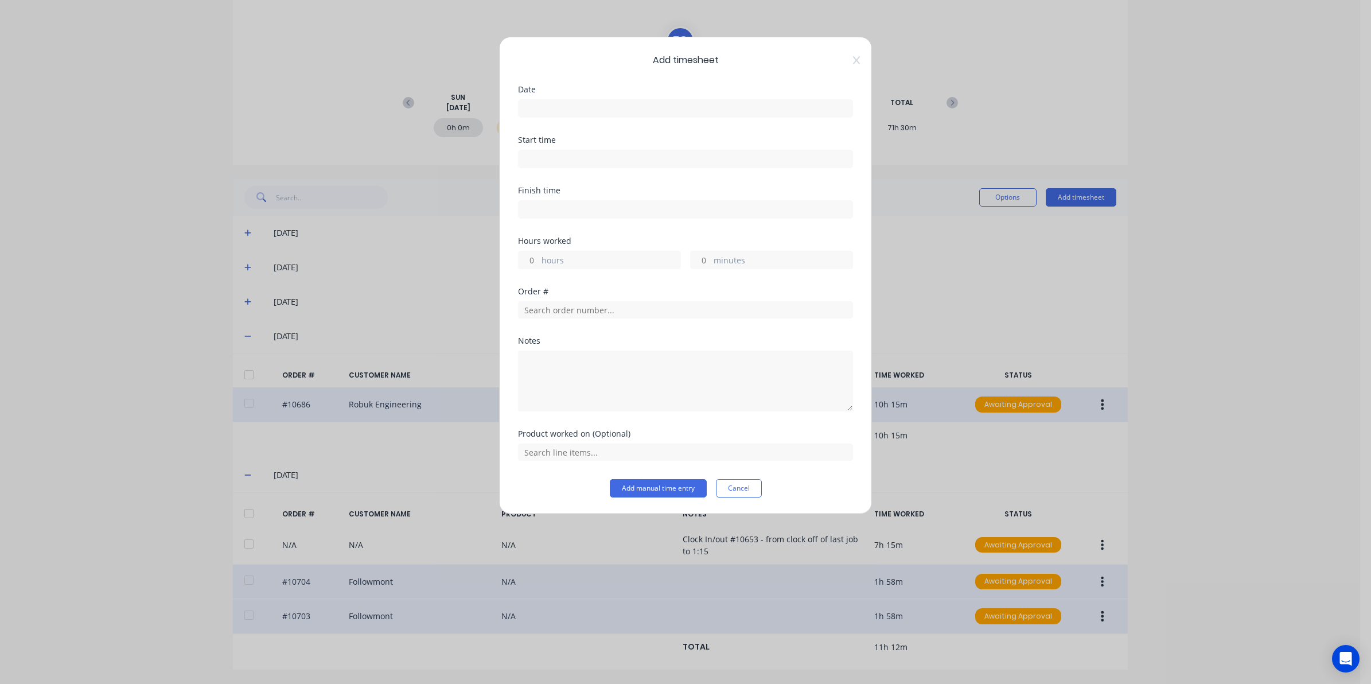
click at [553, 157] on input at bounding box center [686, 158] width 334 height 17
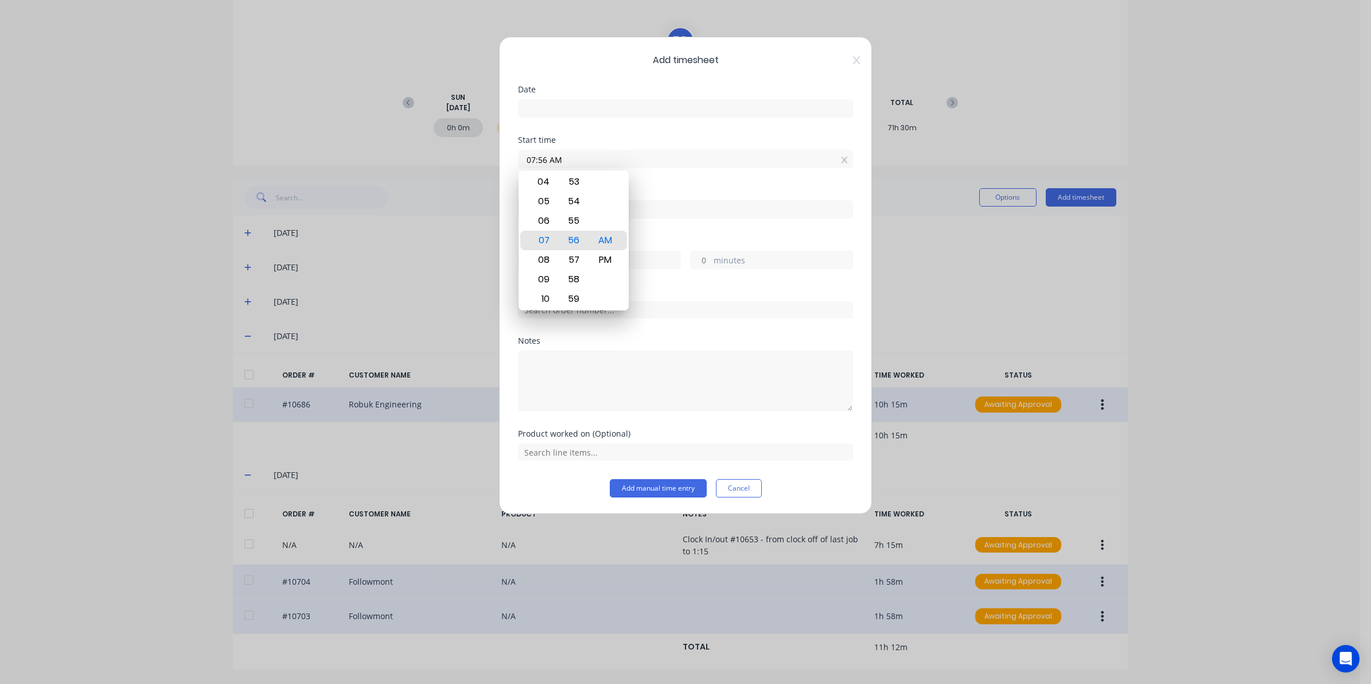
drag, startPoint x: 577, startPoint y: 161, endPoint x: 259, endPoint y: 122, distance: 320.3
click at [260, 122] on div "Add timesheet Date Start time 07:56 AM Finish time Hours worked hours minutes O…" at bounding box center [685, 342] width 1371 height 684
type input "10:22 AM"
click at [561, 110] on input at bounding box center [686, 108] width 334 height 17
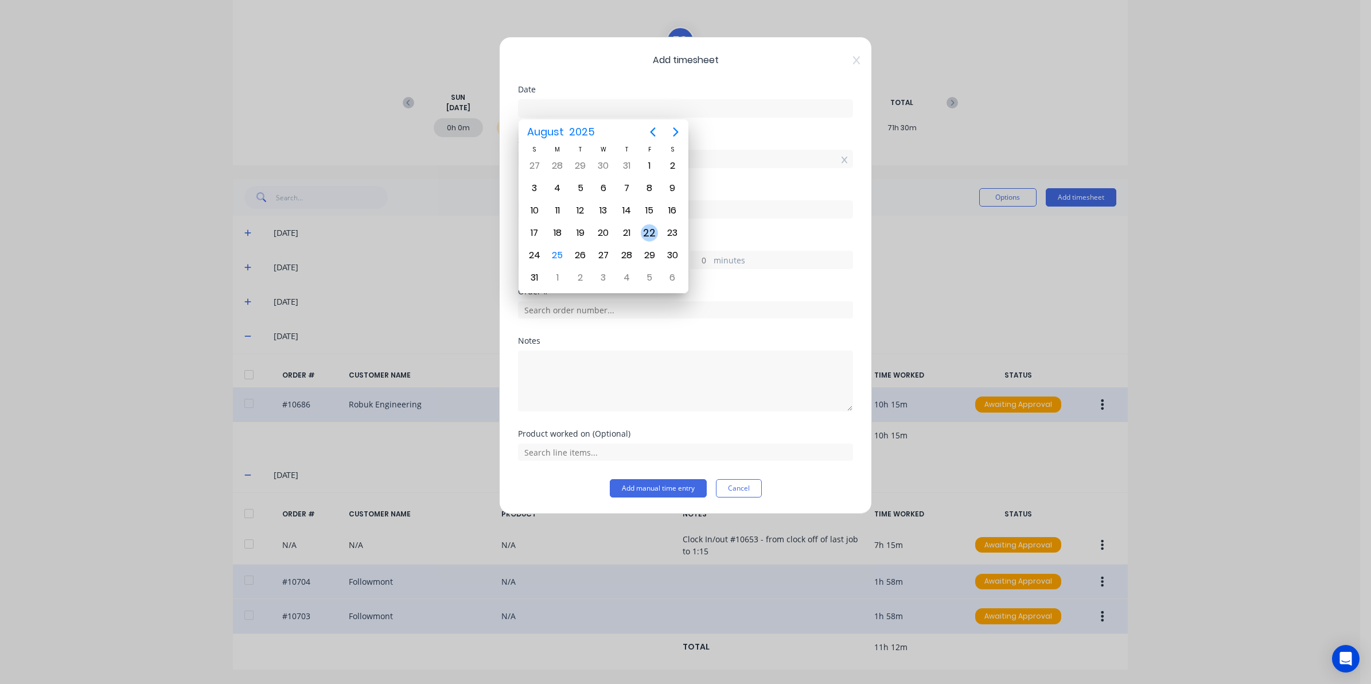
click at [645, 232] on div "22" at bounding box center [649, 232] width 17 height 17
type input "22/08/2025"
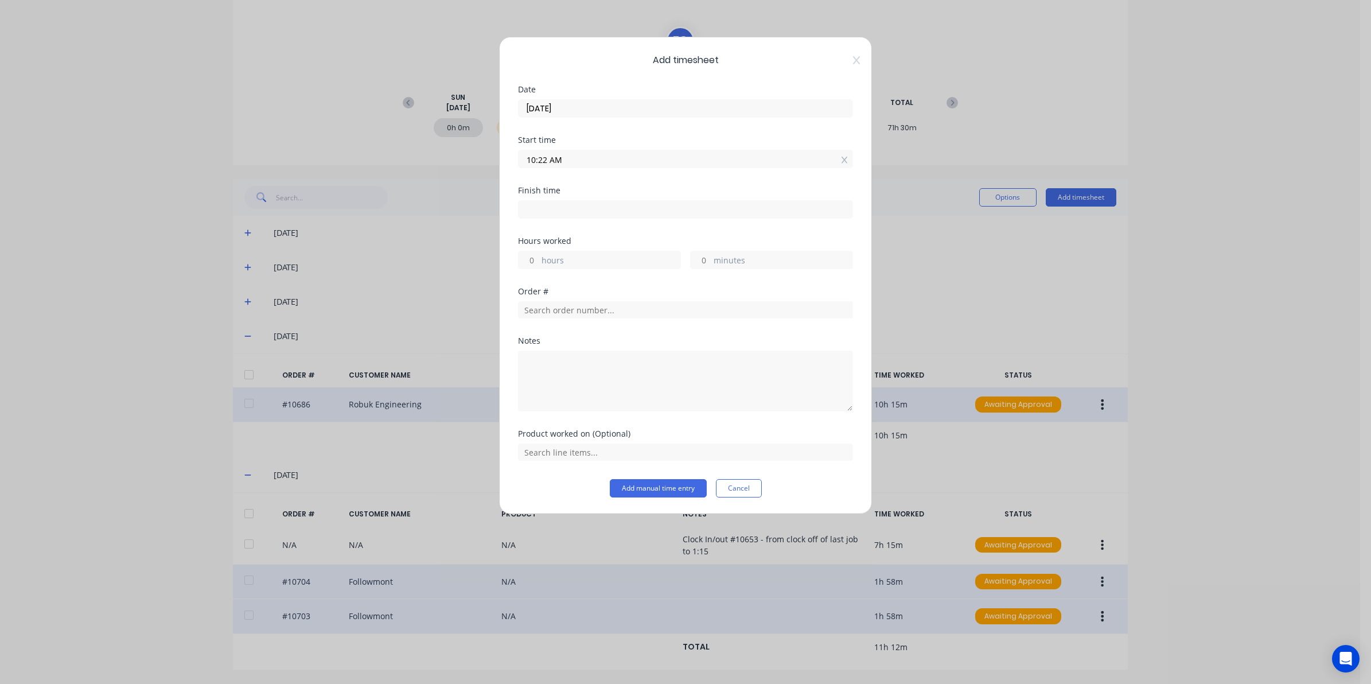
click at [584, 219] on label at bounding box center [685, 209] width 335 height 18
click at [584, 218] on input at bounding box center [686, 209] width 334 height 17
type input "07:56 AM"
type input "-2"
type input "-26"
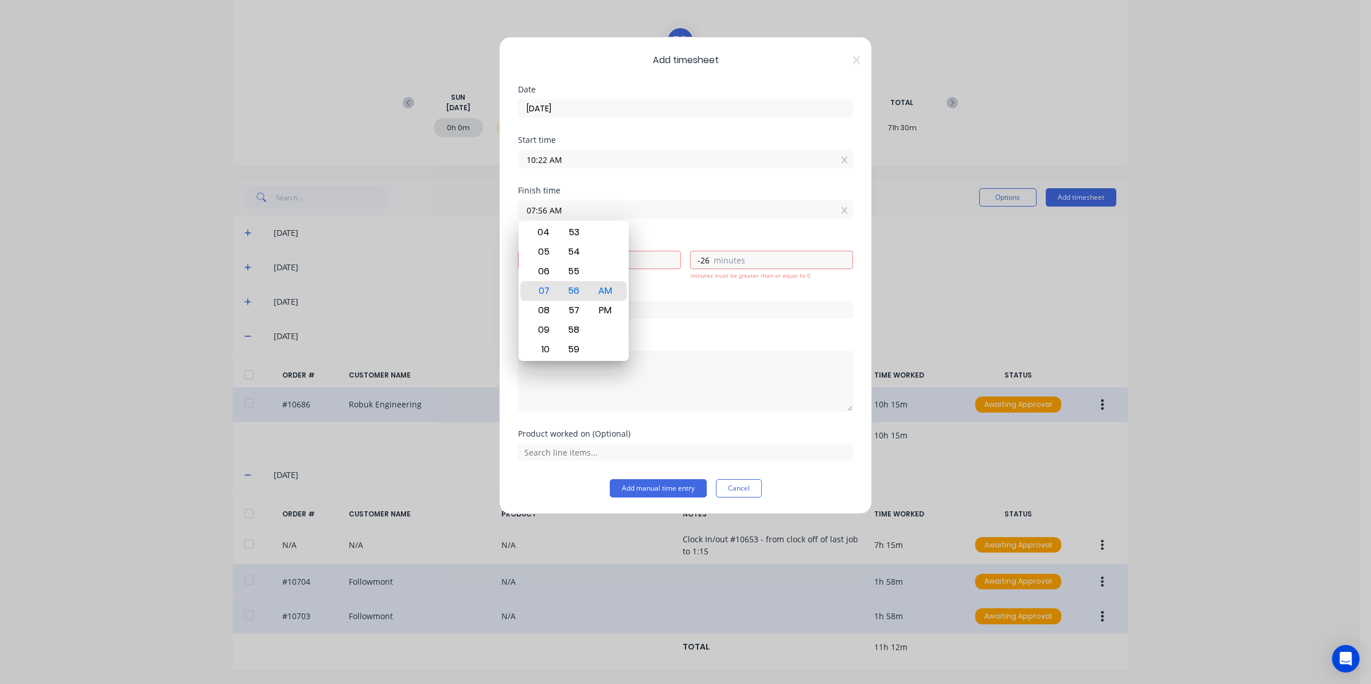
drag, startPoint x: 588, startPoint y: 204, endPoint x: 464, endPoint y: 190, distance: 125.3
click at [471, 192] on div "Add timesheet Date 22/08/2025 Start time 10:22 AM Finish time 07:56 AM Hours wo…" at bounding box center [685, 342] width 1371 height 684
type input "01:15 AM"
type input "-9"
type input "-7"
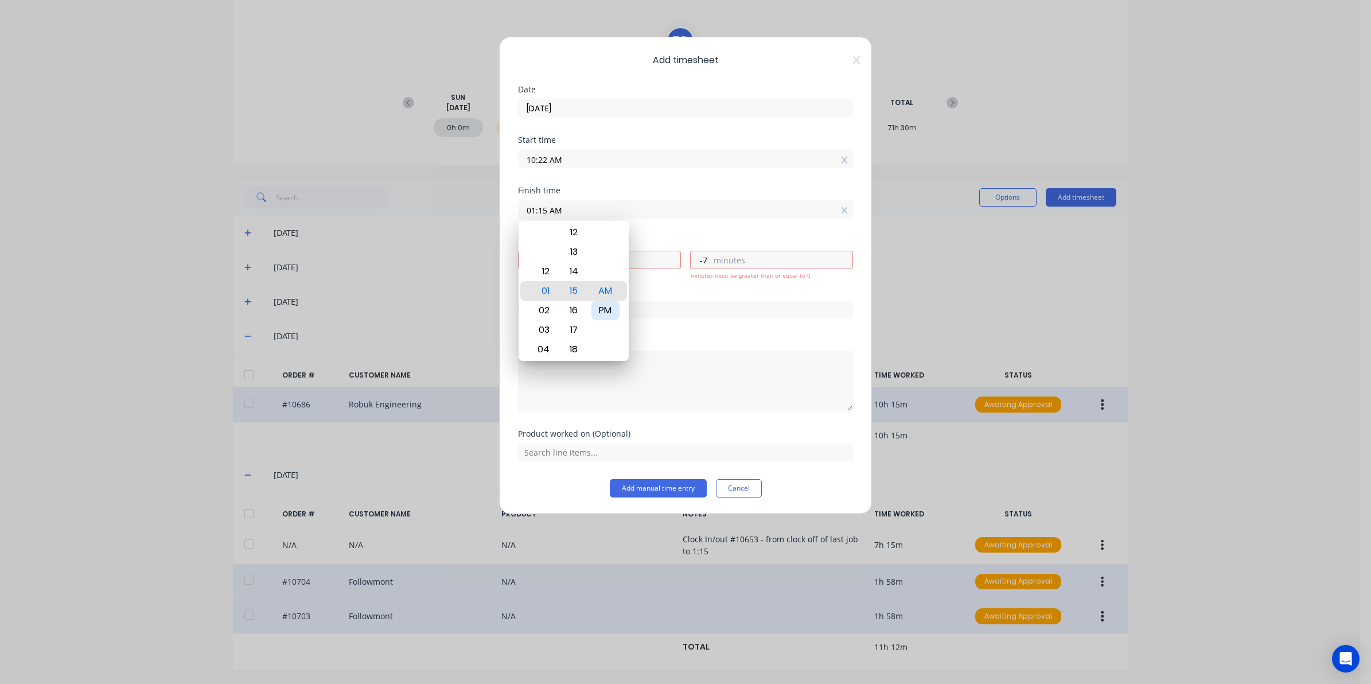
click at [604, 314] on div "PM" at bounding box center [606, 311] width 28 height 20
type input "01:15 PM"
type input "2"
type input "53"
click at [676, 427] on div "Notes" at bounding box center [685, 383] width 335 height 93
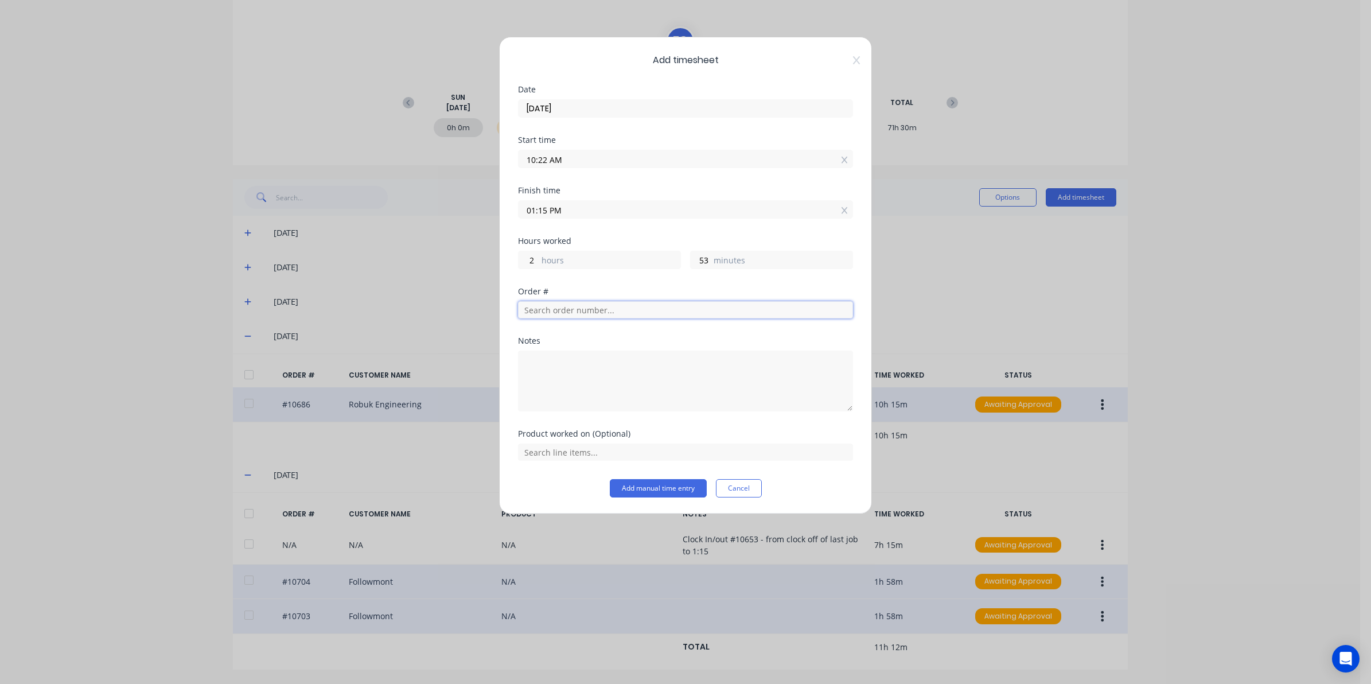
click at [621, 317] on input "text" at bounding box center [685, 309] width 335 height 17
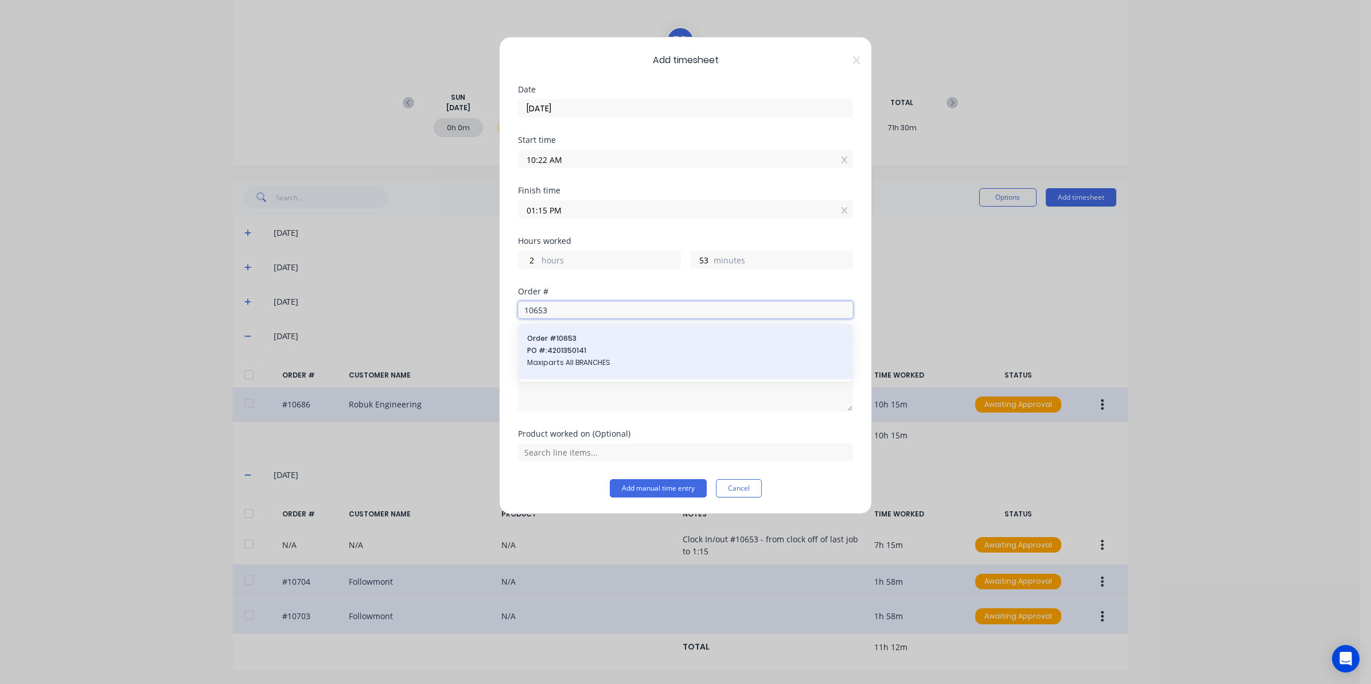
type input "10653"
click at [588, 340] on span "Order # 10653" at bounding box center [685, 338] width 317 height 10
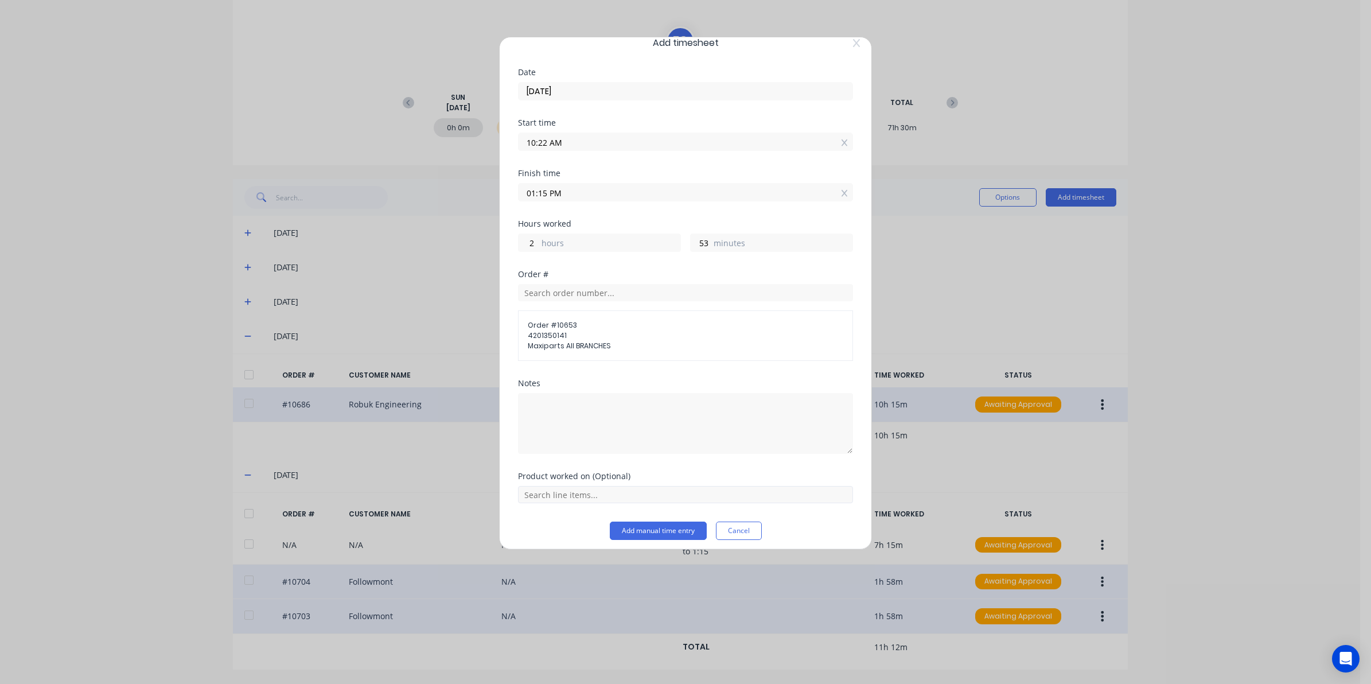
scroll to position [25, 0]
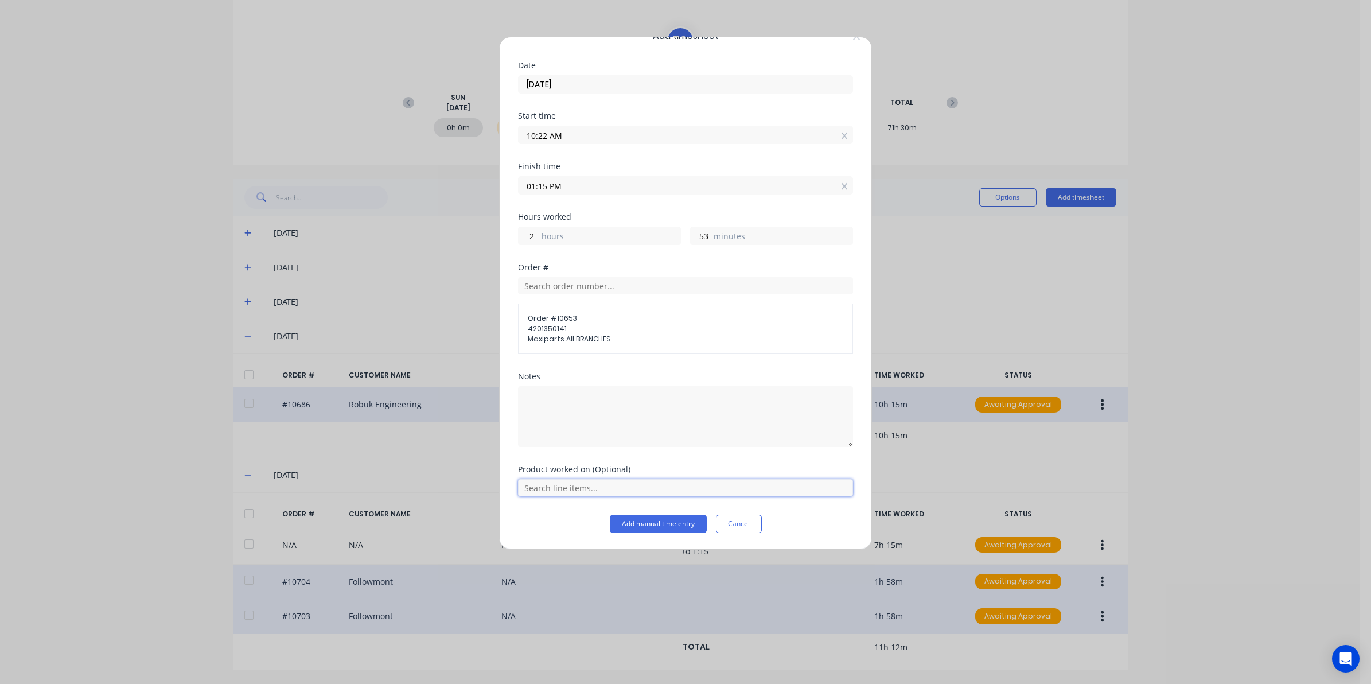
click at [571, 486] on input "text" at bounding box center [685, 487] width 335 height 17
click at [563, 458] on span "Gates Aluminium 1600 X 1640 Spade Centre - 2 spades" at bounding box center [695, 459] width 298 height 10
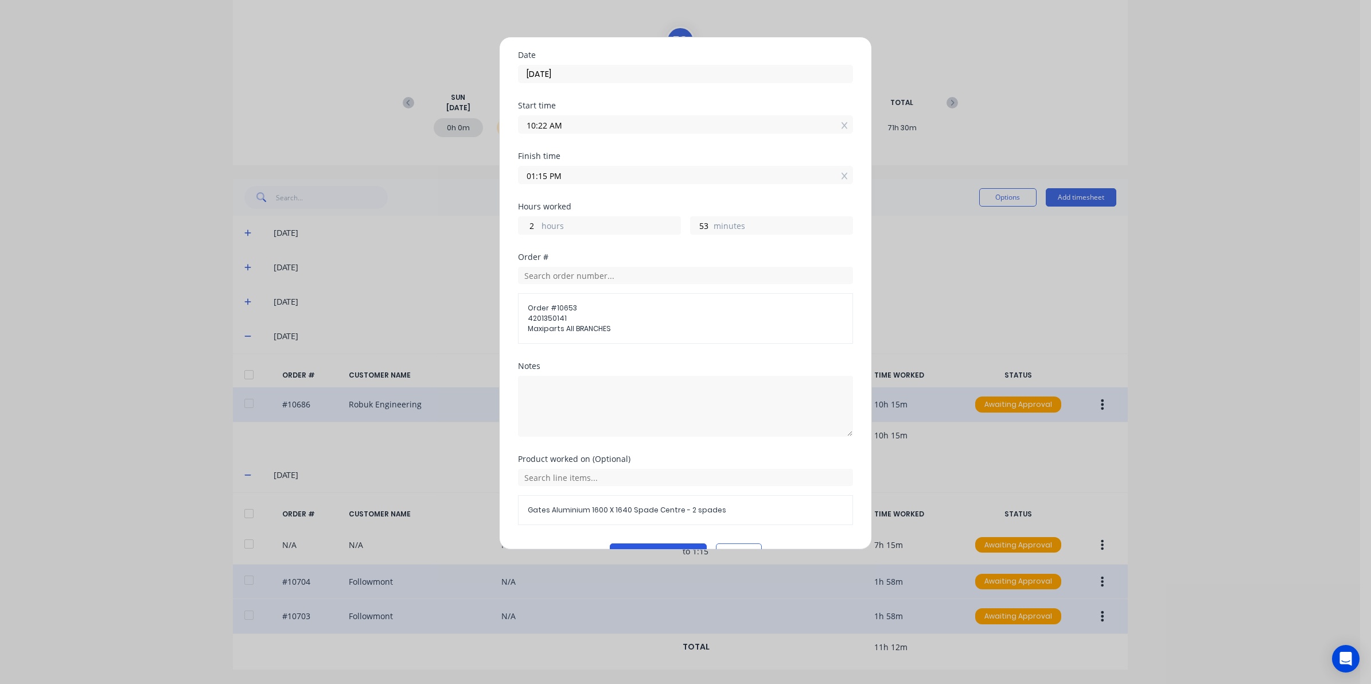
scroll to position [64, 0]
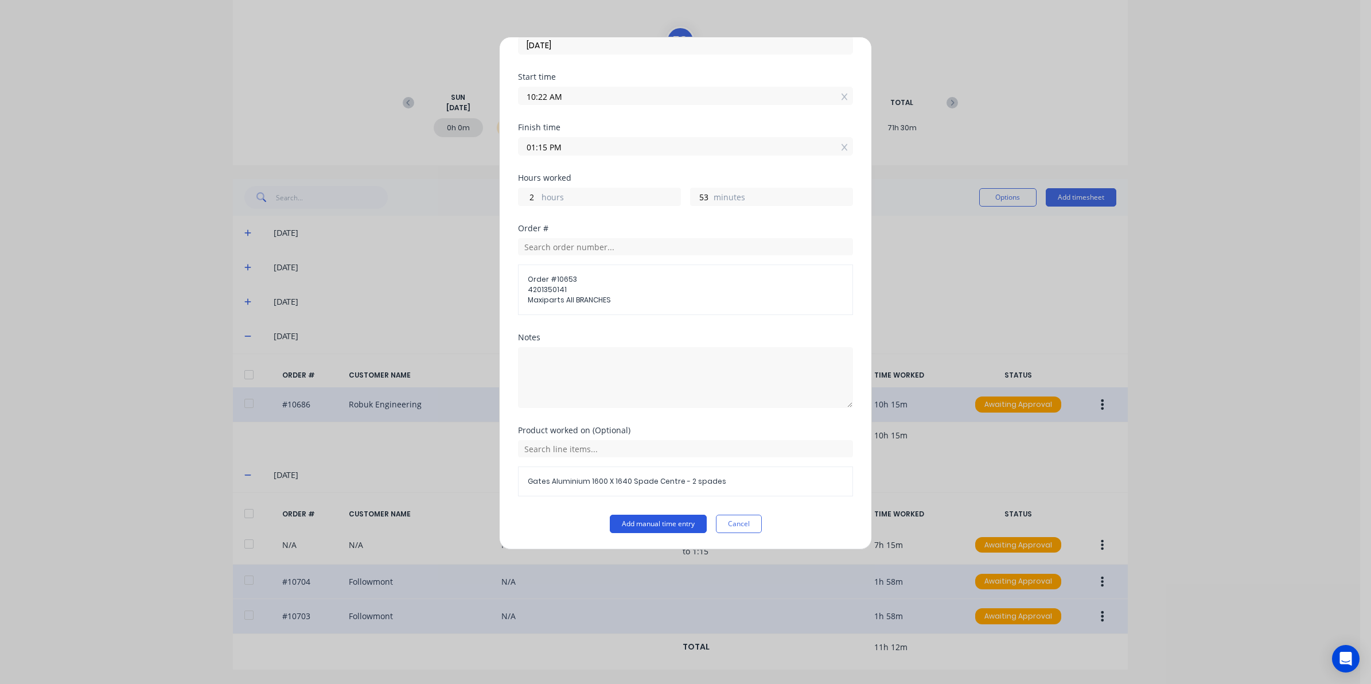
click at [648, 523] on button "Add manual time entry" at bounding box center [658, 524] width 97 height 18
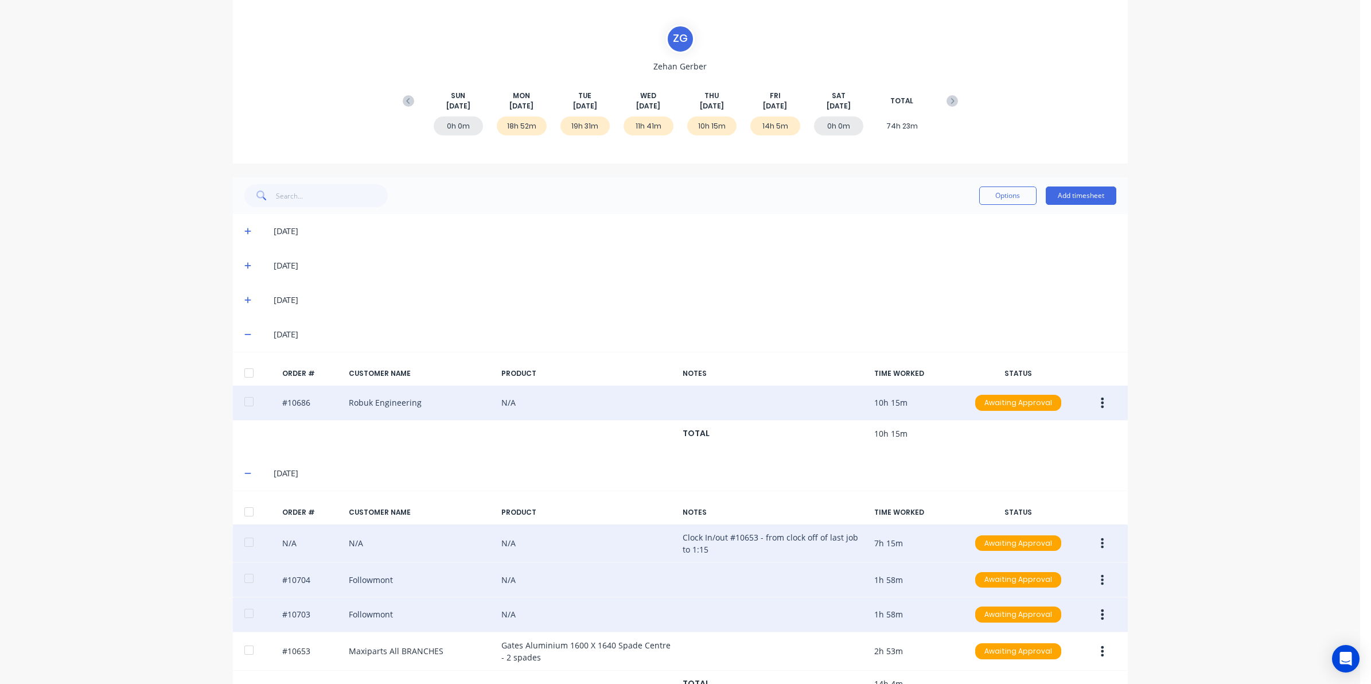
click at [1099, 539] on button "button" at bounding box center [1102, 543] width 27 height 21
click at [1029, 627] on div "Edit" at bounding box center [1062, 619] width 88 height 17
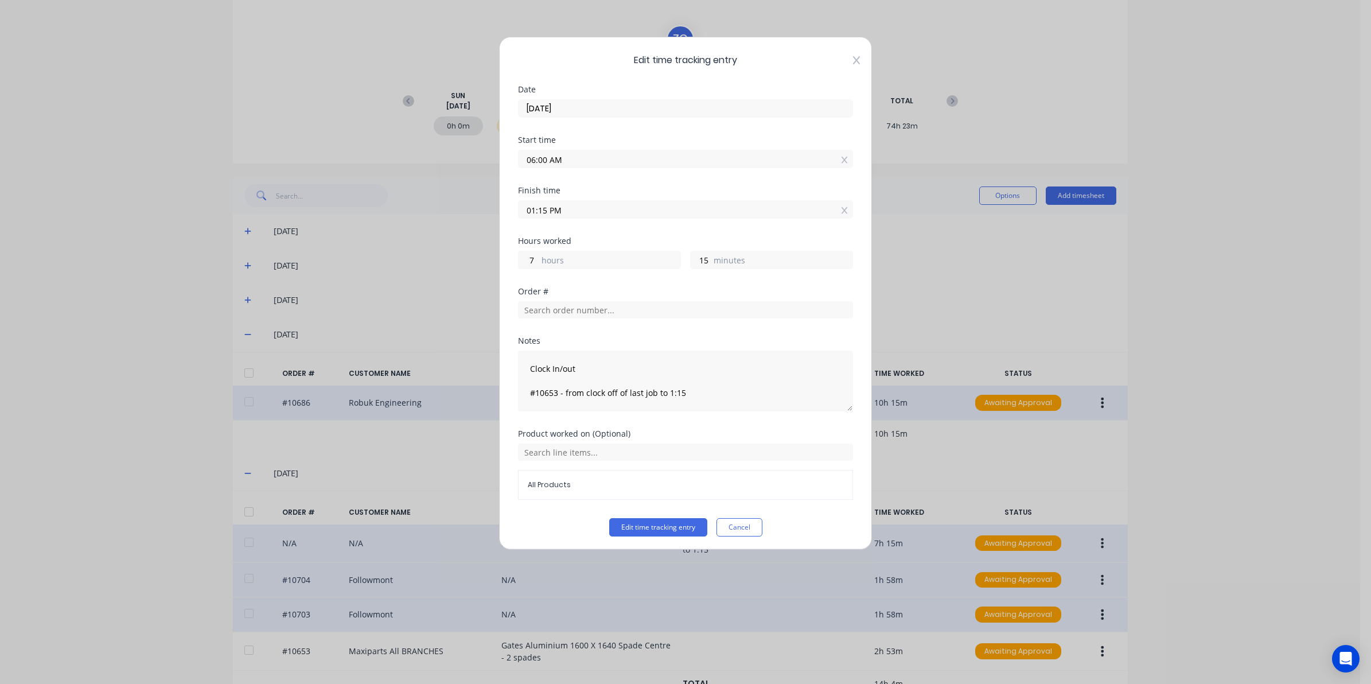
click at [853, 61] on icon at bounding box center [856, 60] width 7 height 8
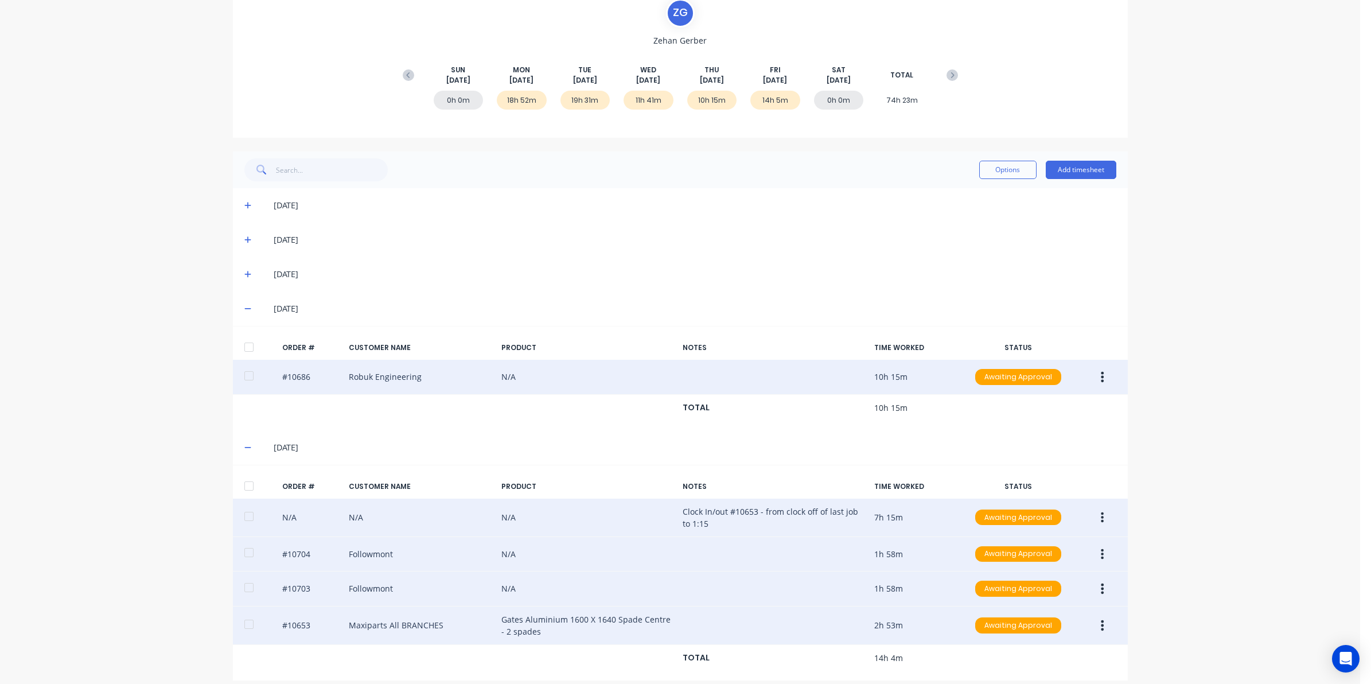
scroll to position [128, 0]
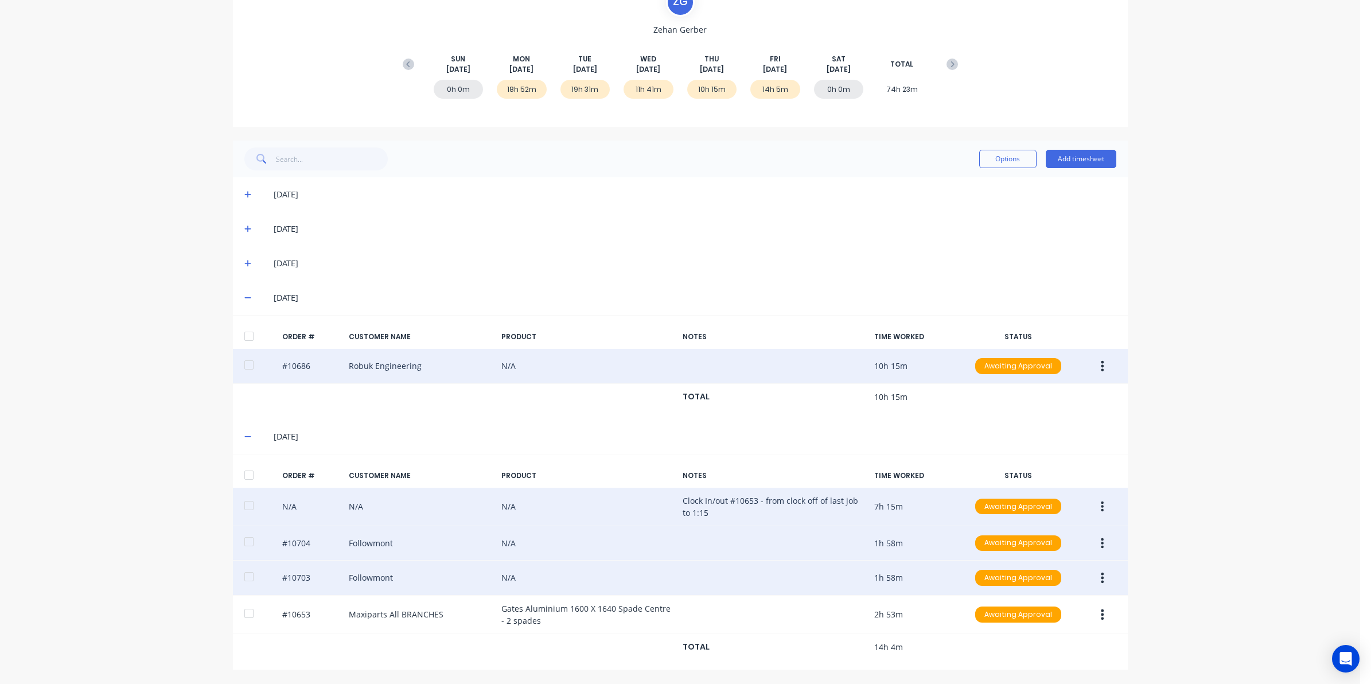
click at [246, 296] on span at bounding box center [249, 297] width 11 height 11
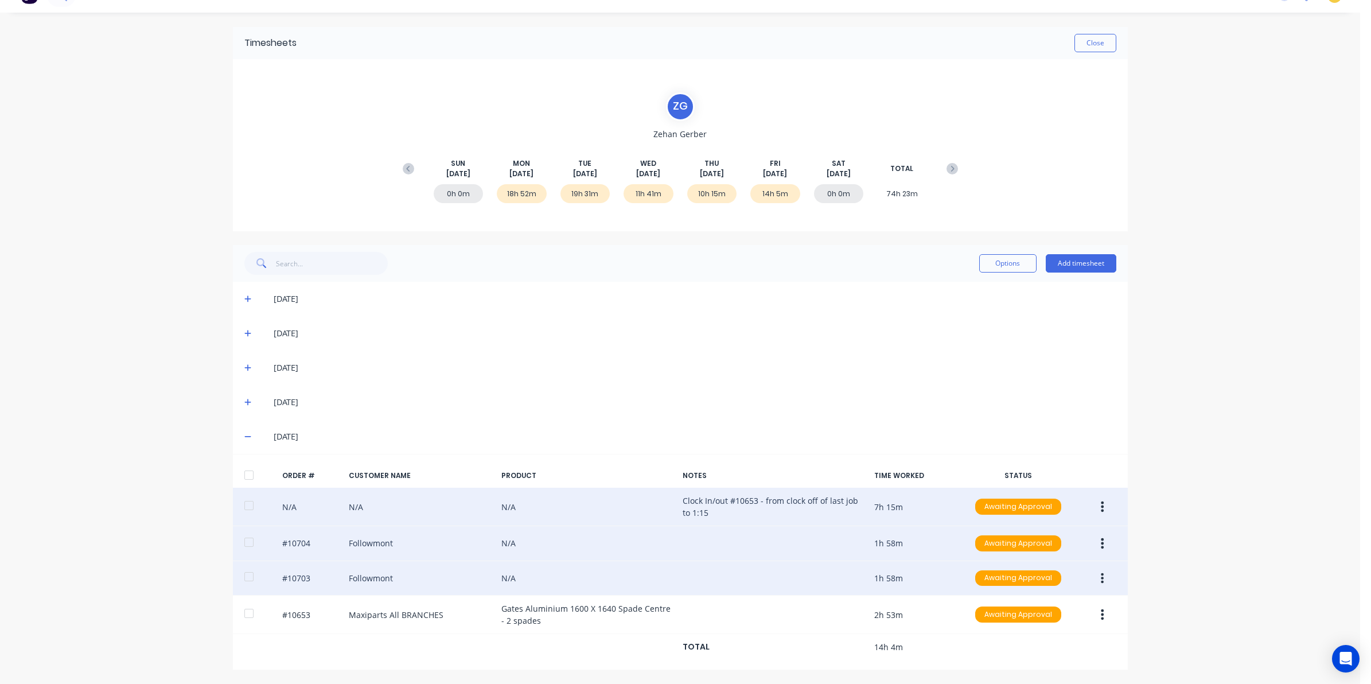
scroll to position [23, 0]
click at [244, 441] on span at bounding box center [249, 436] width 11 height 11
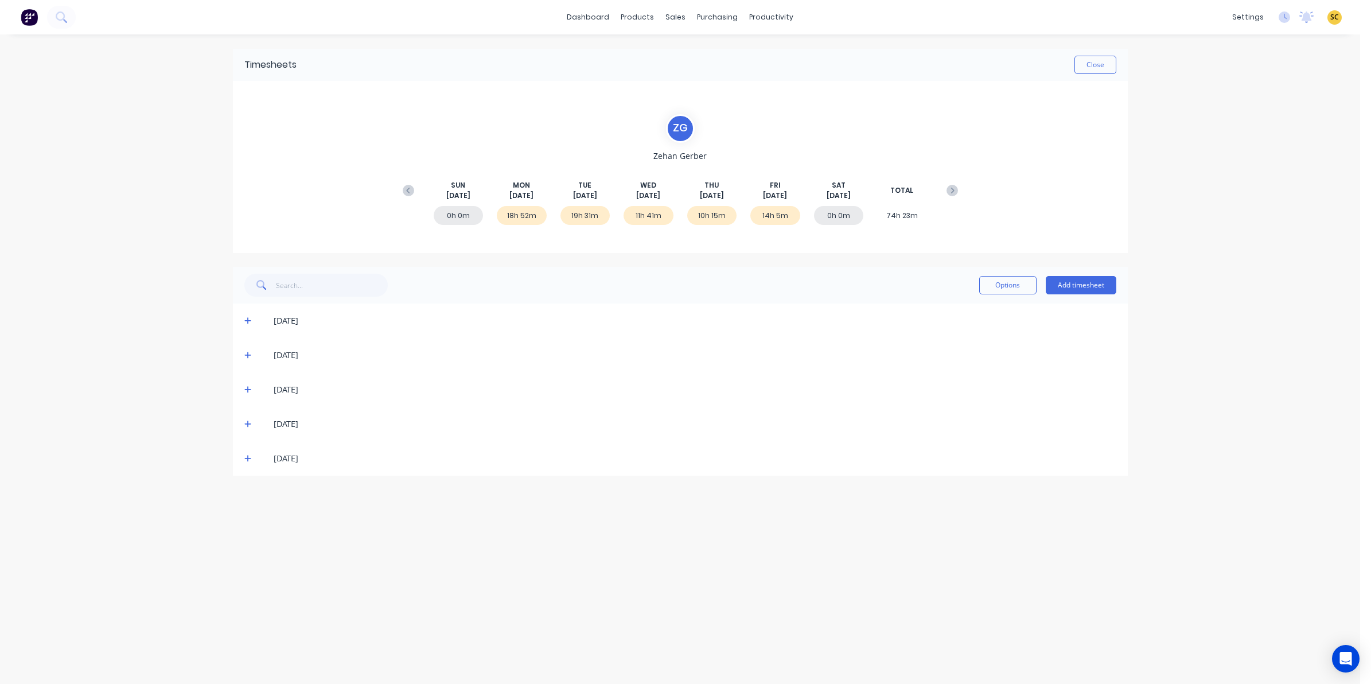
scroll to position [0, 0]
click at [1097, 58] on button "Close" at bounding box center [1096, 65] width 42 height 18
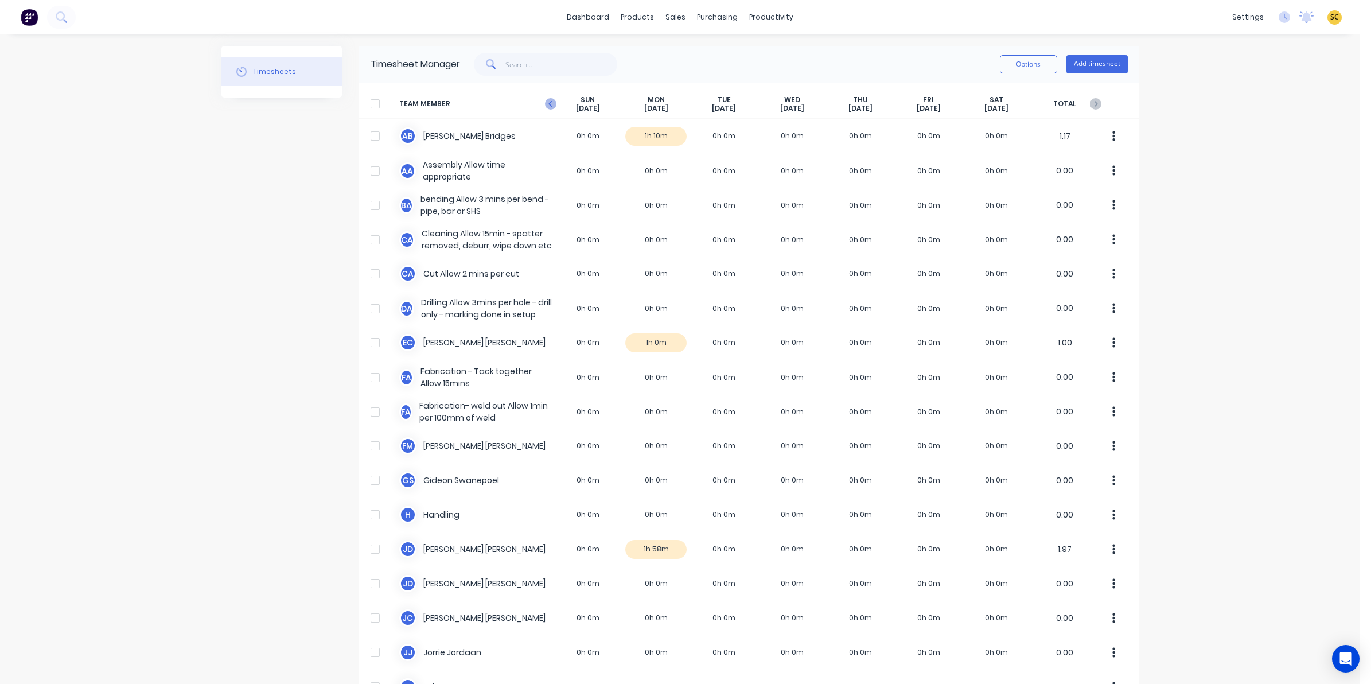
click at [545, 107] on icon at bounding box center [550, 103] width 11 height 11
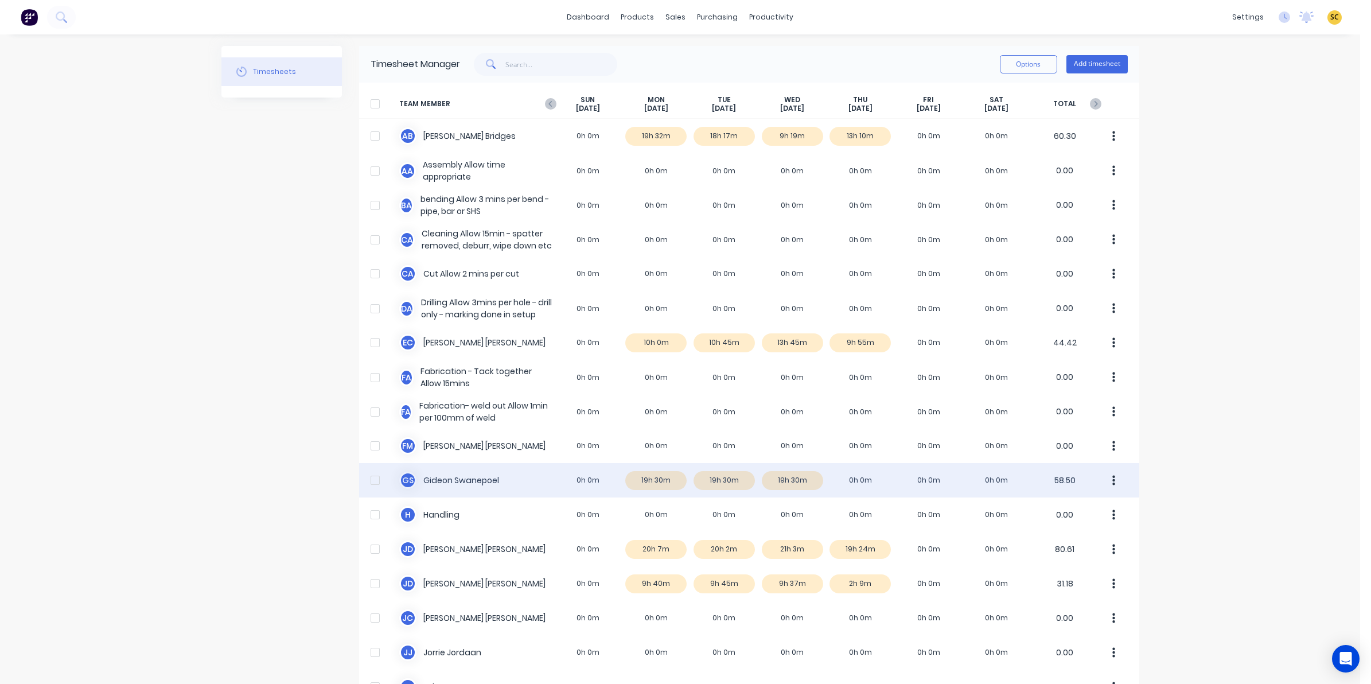
click at [850, 479] on div "G S Gideon Swanepoel 0h 0m 19h 30m 19h 30m 19h 30m 0h 0m 0h 0m 0h 0m 58.50" at bounding box center [749, 480] width 780 height 34
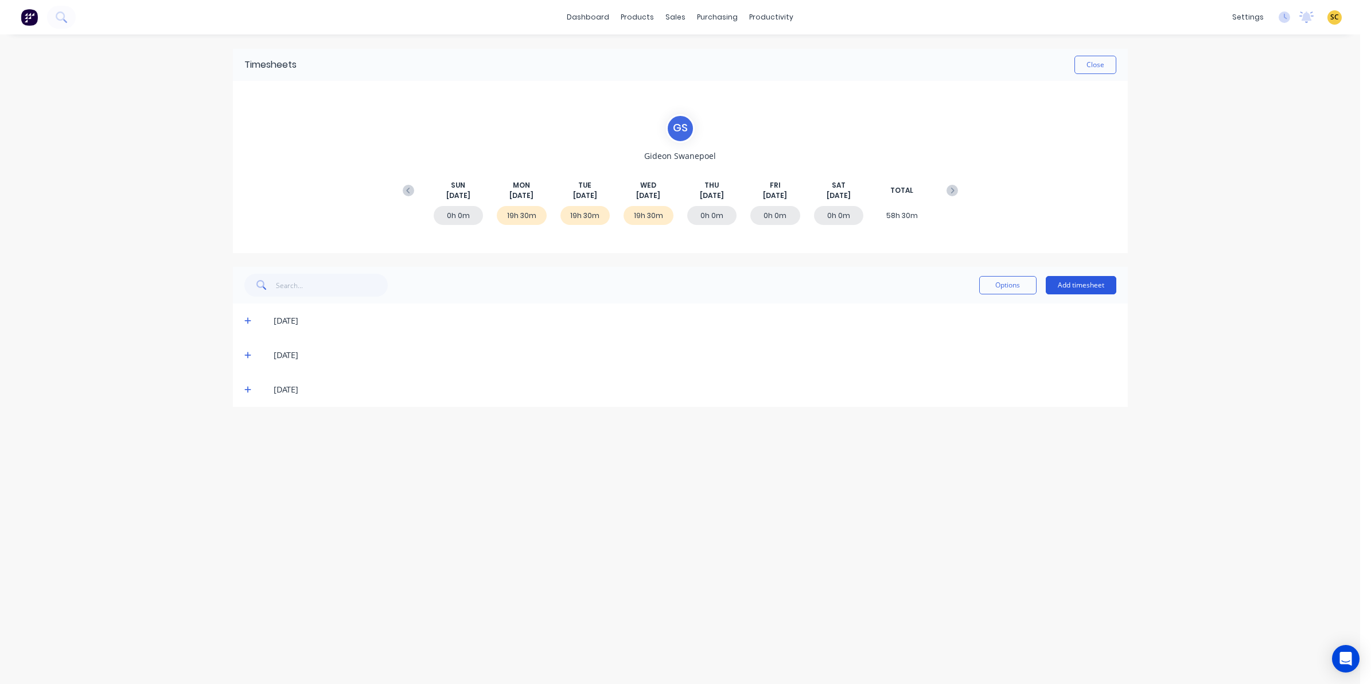
click at [1087, 291] on button "Add timesheet" at bounding box center [1081, 285] width 71 height 18
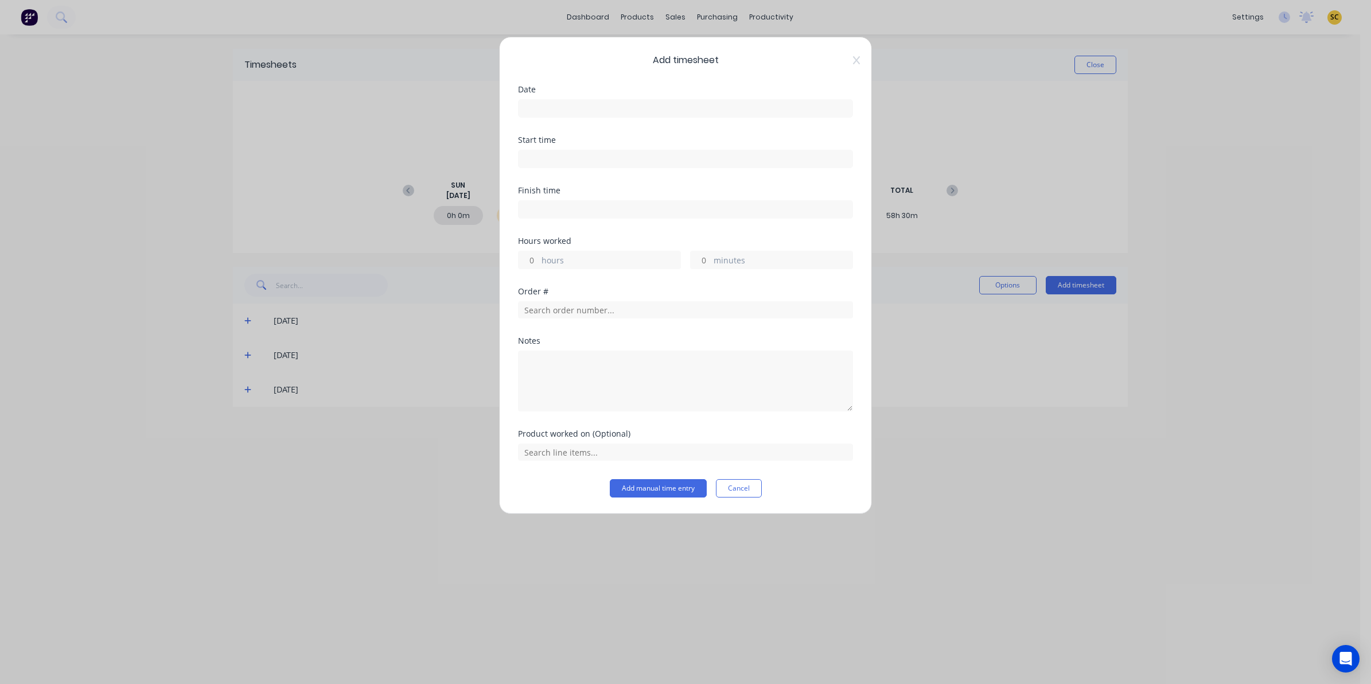
click at [571, 102] on input at bounding box center [686, 108] width 334 height 17
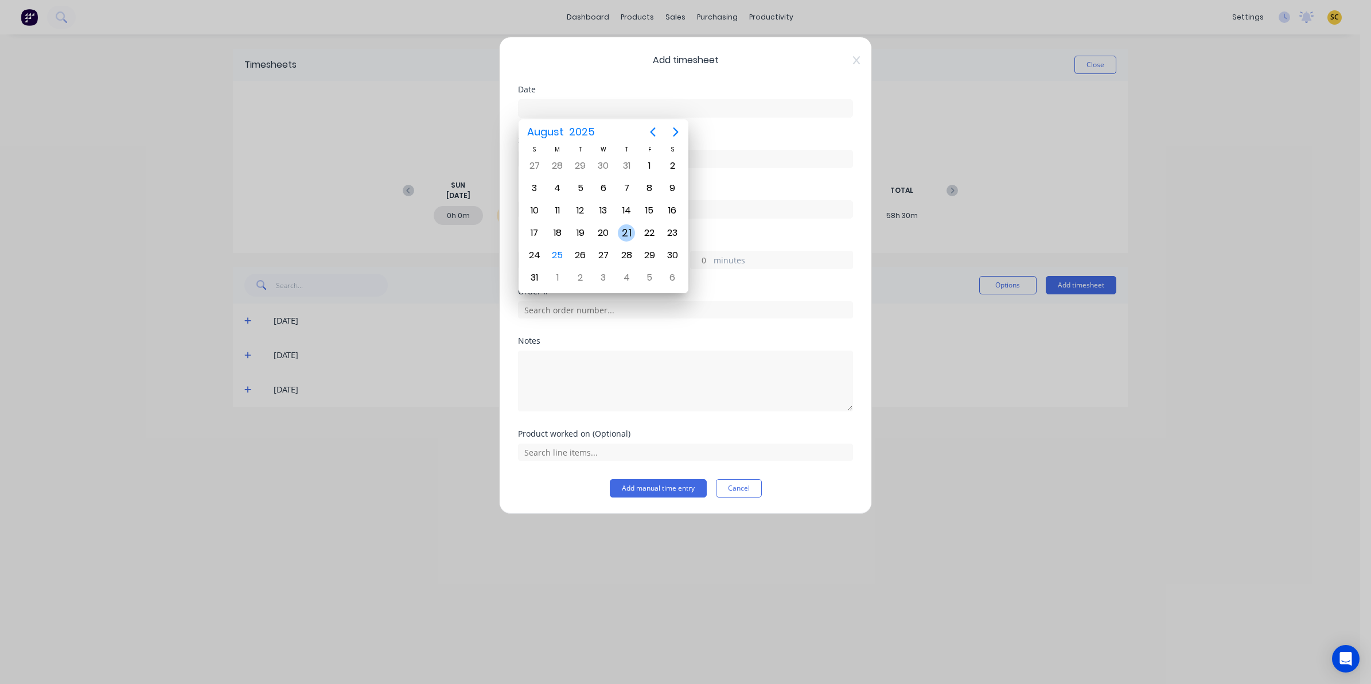
click at [626, 234] on div "21" at bounding box center [626, 232] width 17 height 17
type input "21/08/2025"
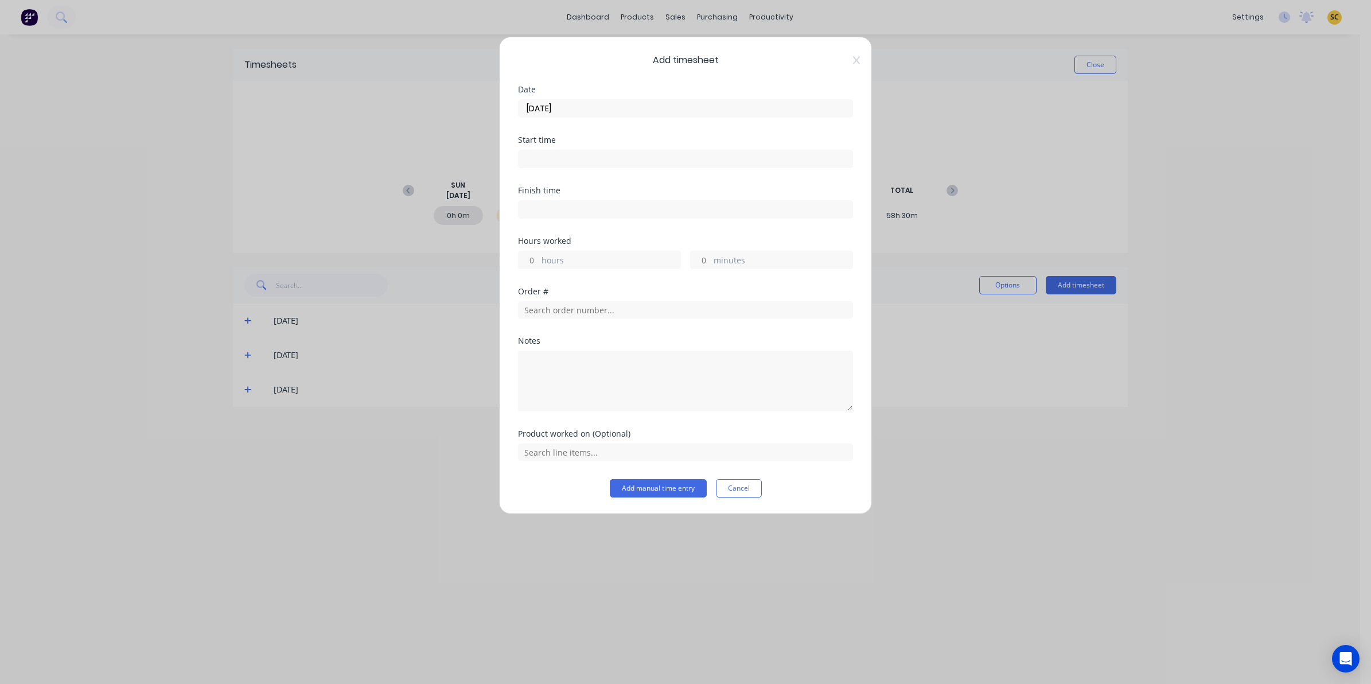
click at [557, 162] on input at bounding box center [686, 158] width 334 height 17
drag, startPoint x: 564, startPoint y: 158, endPoint x: 325, endPoint y: 165, distance: 238.8
click at [328, 165] on div "Add timesheet Date 21/08/2025 Start time 08:14 AM Finish time Hours worked hour…" at bounding box center [685, 342] width 1371 height 684
type input "06:00 AM"
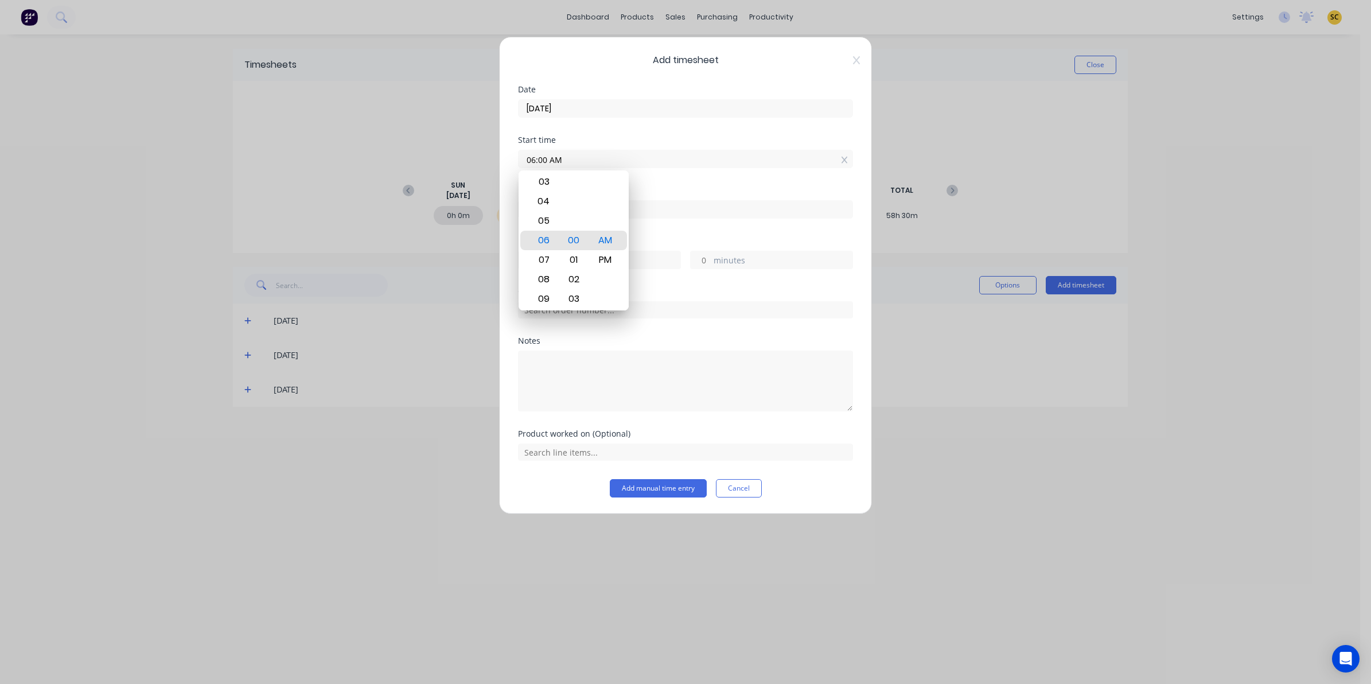
click at [706, 211] on input at bounding box center [686, 209] width 334 height 17
type input "08:14 AM"
type input "2"
type input "14"
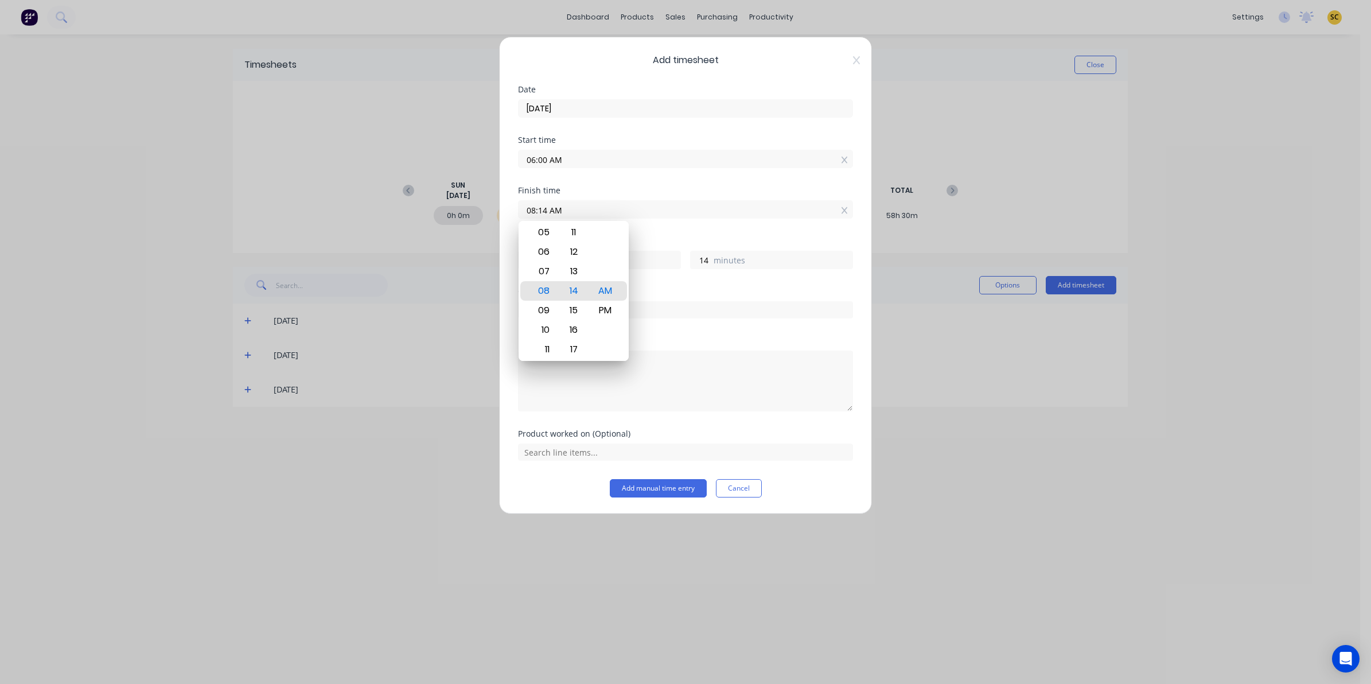
drag, startPoint x: 705, startPoint y: 212, endPoint x: 303, endPoint y: 173, distance: 403.6
click at [331, 193] on div "Add timesheet Date 21/08/2025 Start time 06:00 AM Finish time 08:14 AM Hours wo…" at bounding box center [685, 342] width 1371 height 684
type input "07:15 AM"
type input "1"
type input "15"
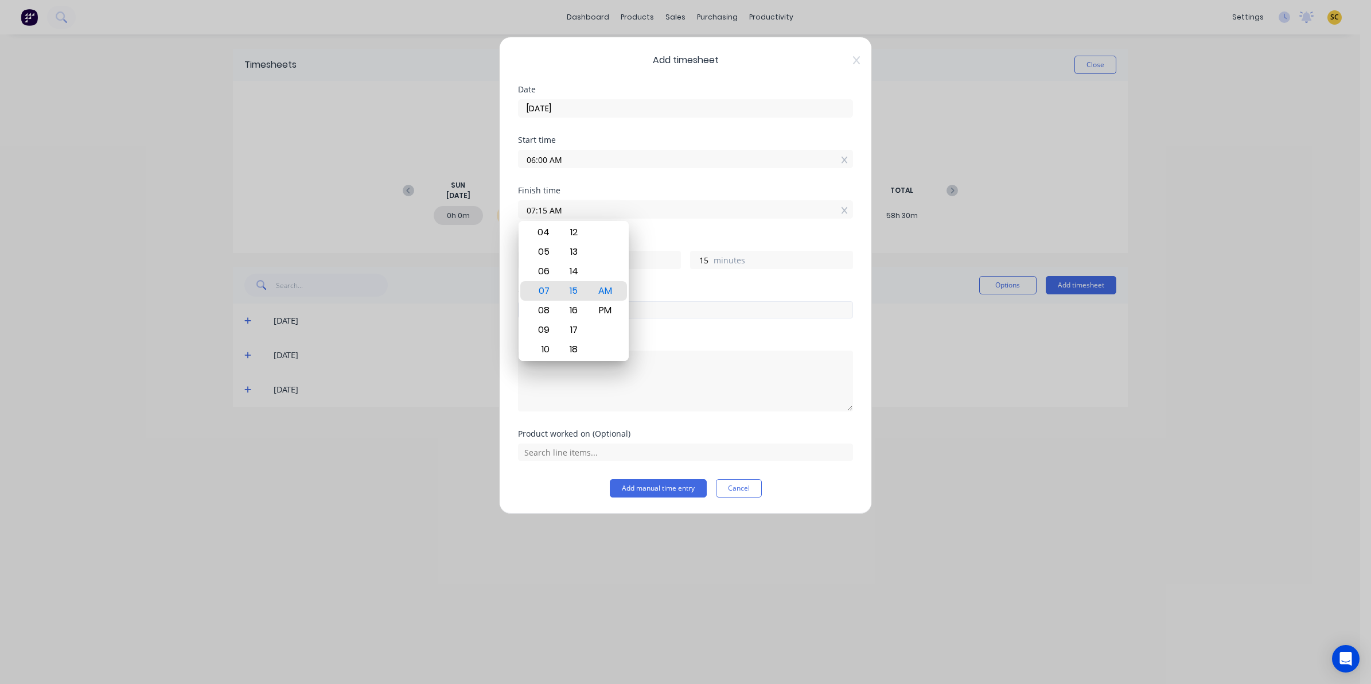
click at [644, 313] on input "text" at bounding box center [685, 309] width 335 height 17
click at [637, 302] on input "text" at bounding box center [685, 309] width 335 height 17
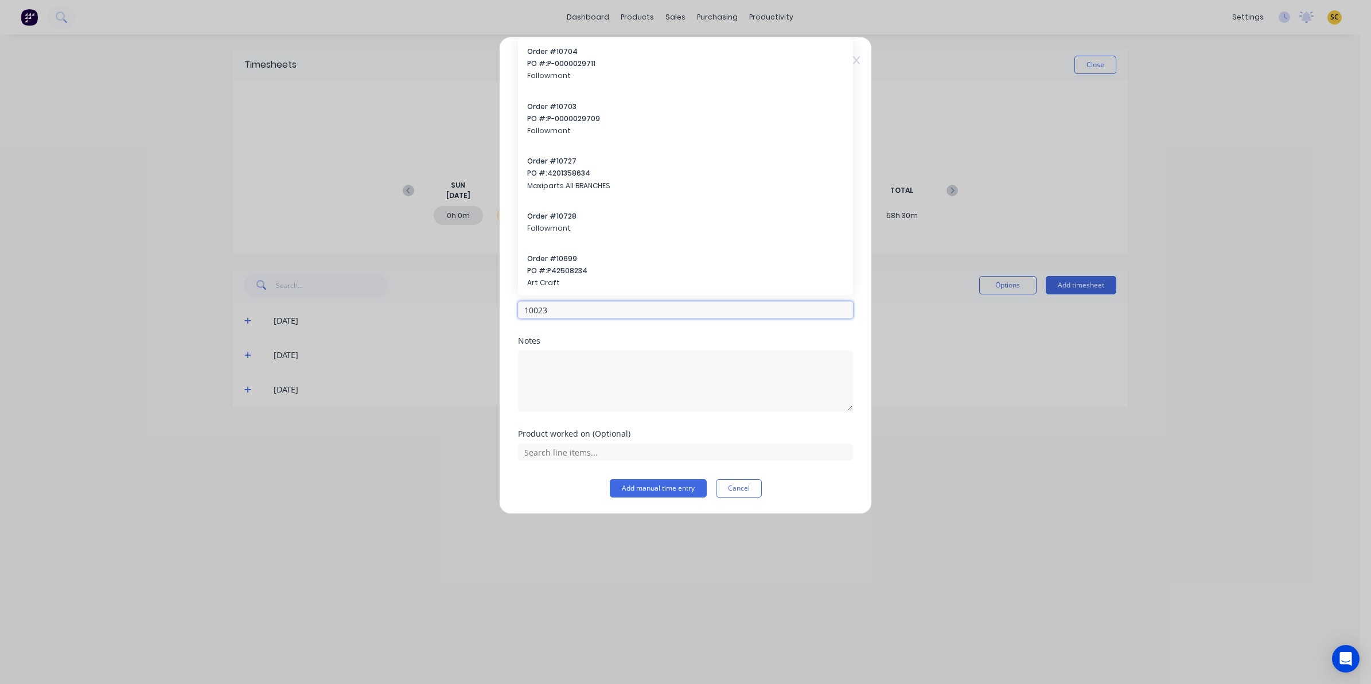
drag, startPoint x: 581, startPoint y: 314, endPoint x: 468, endPoint y: 318, distance: 112.5
click at [468, 317] on div "Add timesheet Date 21/08/2025 Start time 06:00 AM Finish time 07:15 AM Hours wo…" at bounding box center [685, 342] width 1371 height 684
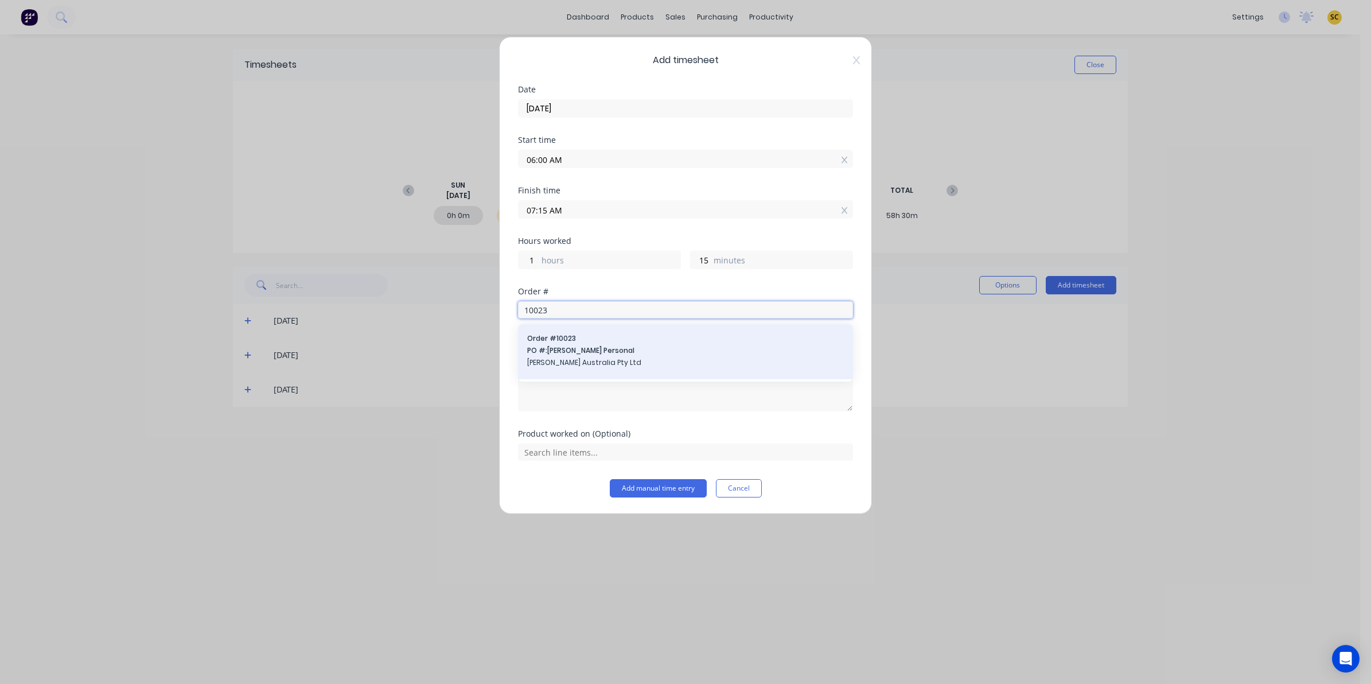
type input "10023"
click at [617, 349] on span "PO #: Andrew Personal" at bounding box center [685, 350] width 317 height 10
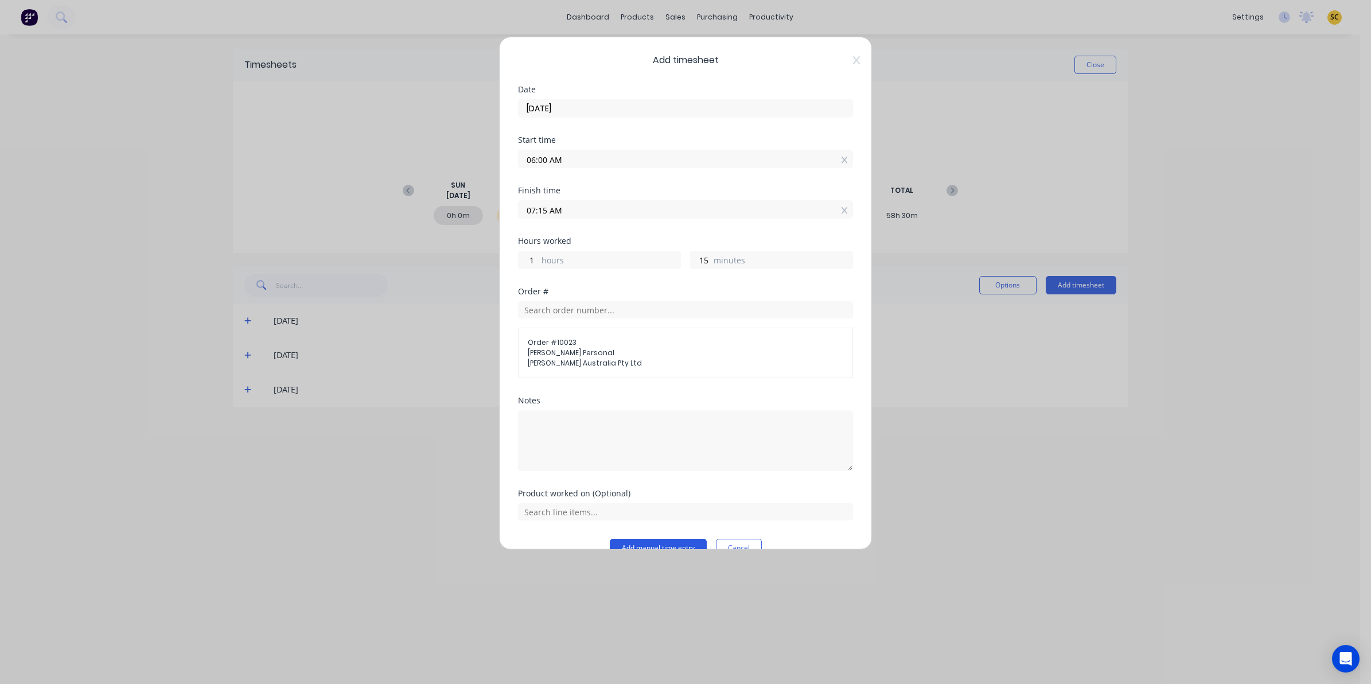
click at [625, 543] on button "Add manual time entry" at bounding box center [658, 548] width 97 height 18
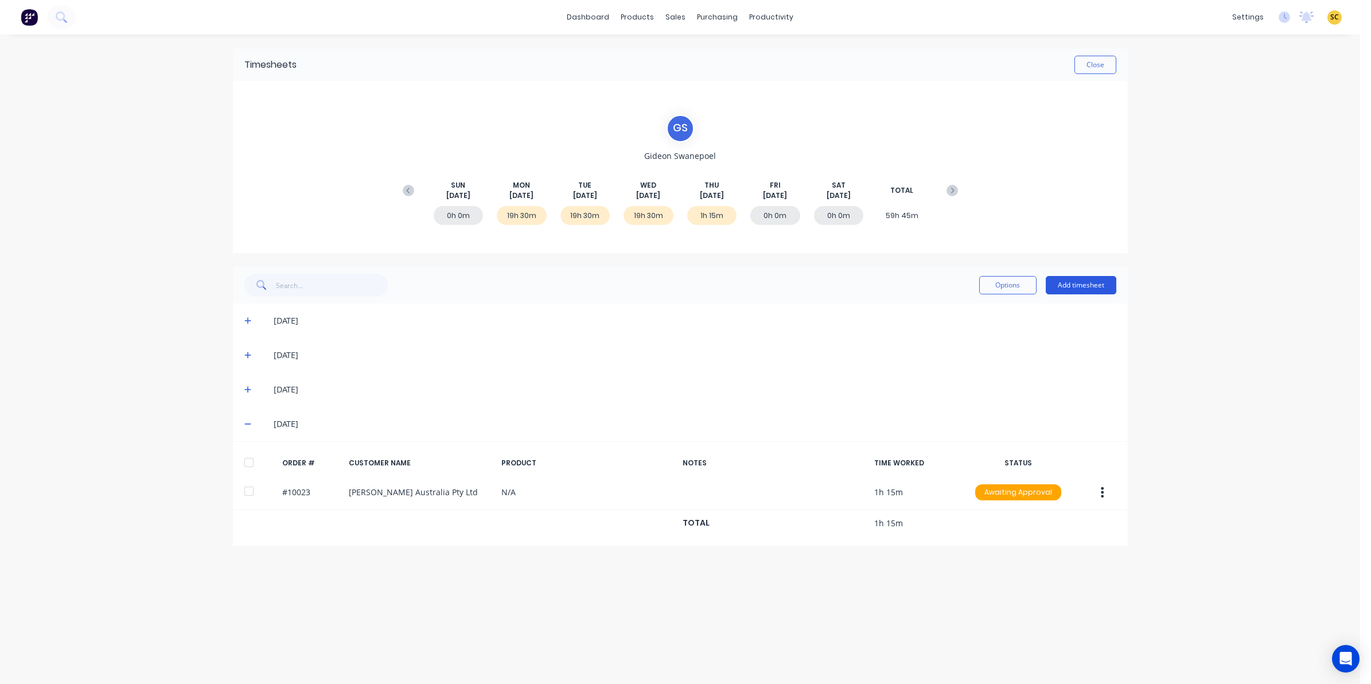
click at [1080, 285] on button "Add timesheet" at bounding box center [1081, 285] width 71 height 18
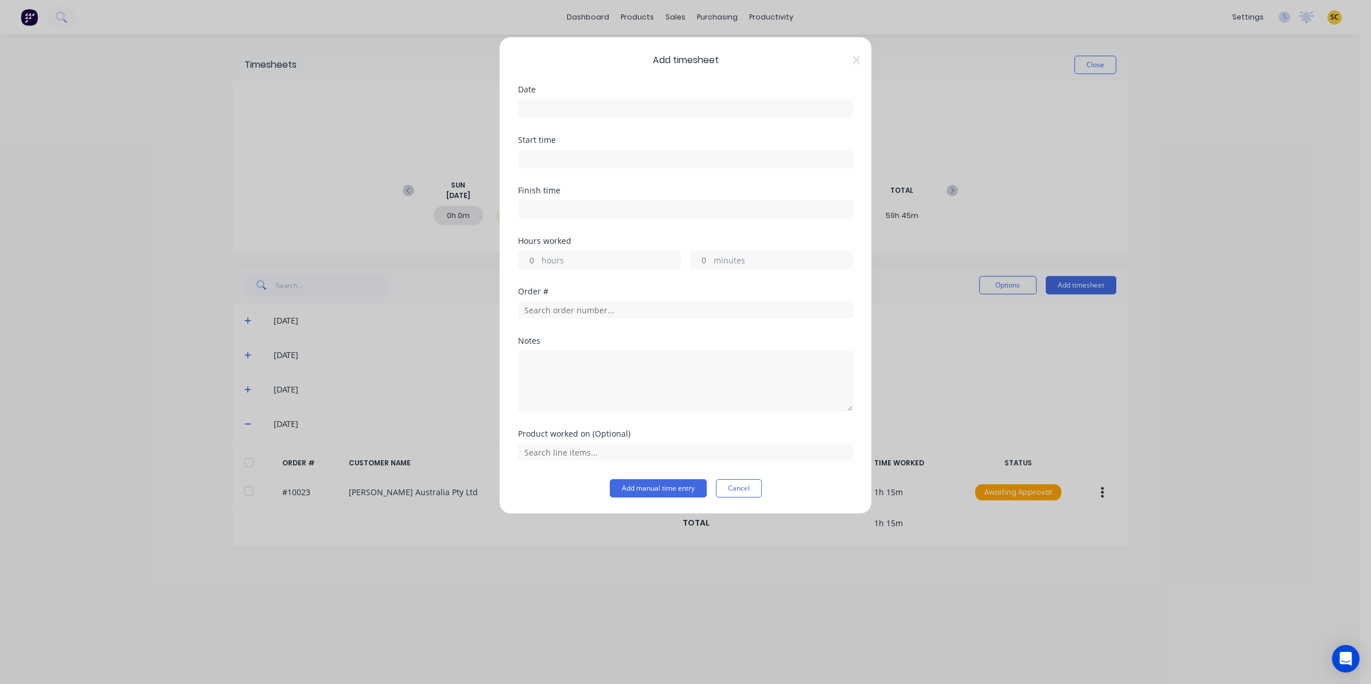
click at [561, 107] on input at bounding box center [686, 108] width 334 height 17
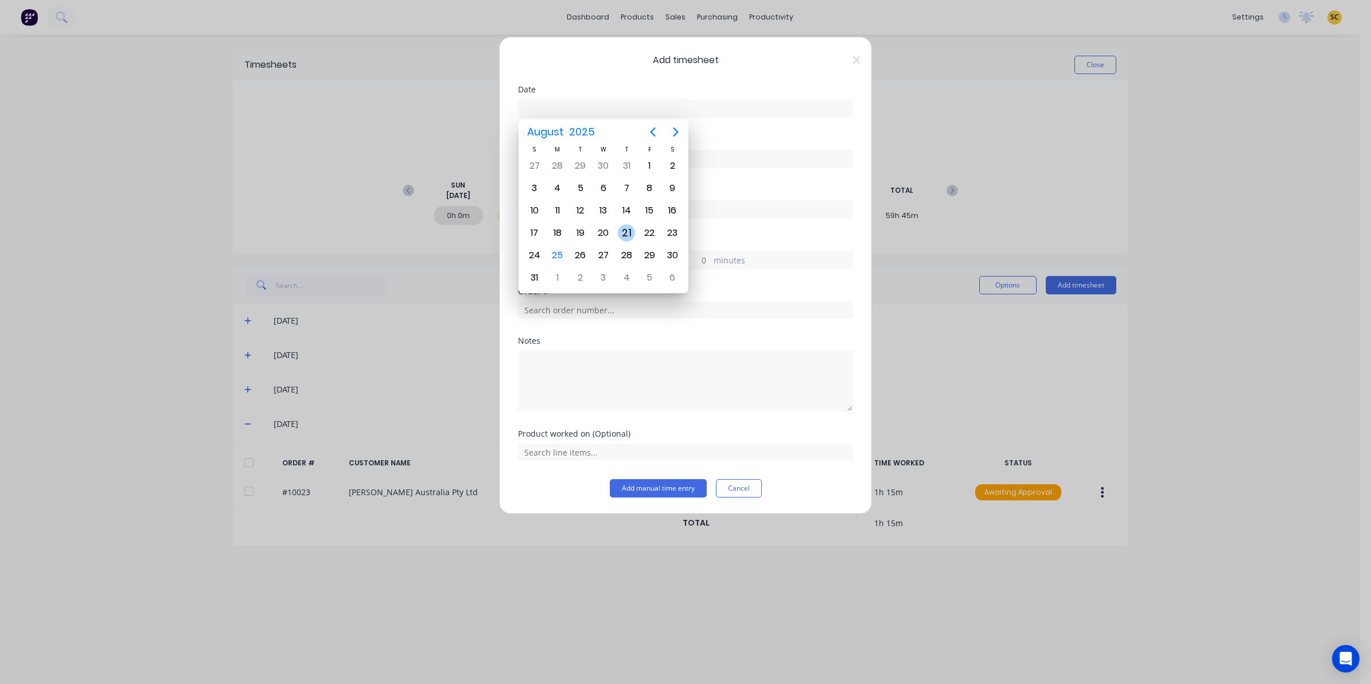
click at [629, 231] on div "21" at bounding box center [626, 232] width 17 height 17
type input "21/08/2025"
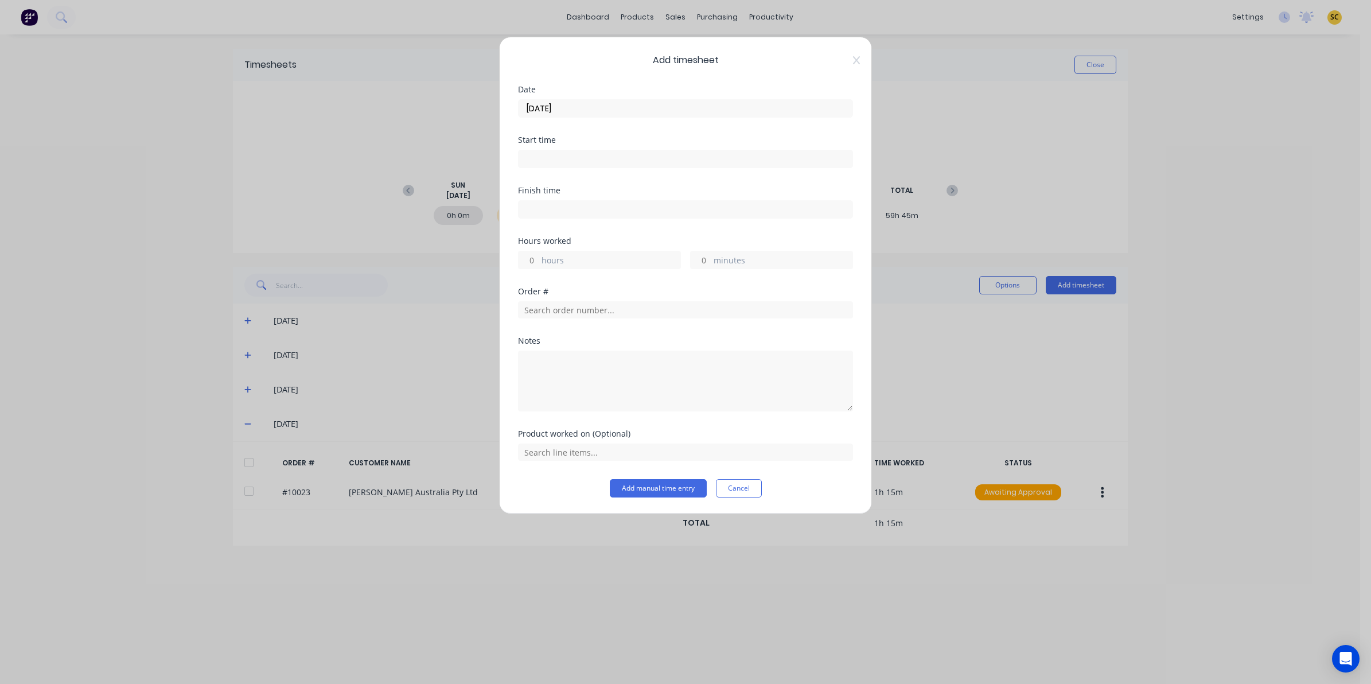
drag, startPoint x: 543, startPoint y: 176, endPoint x: 543, endPoint y: 168, distance: 7.5
click at [543, 175] on div "Start time" at bounding box center [685, 161] width 335 height 50
click at [545, 164] on input at bounding box center [686, 158] width 334 height 17
drag, startPoint x: 578, startPoint y: 157, endPoint x: 322, endPoint y: 147, distance: 256.1
click at [369, 172] on div "Add timesheet Date 21/08/2025 Start time 08:16 AM Finish time Hours worked hour…" at bounding box center [685, 342] width 1371 height 684
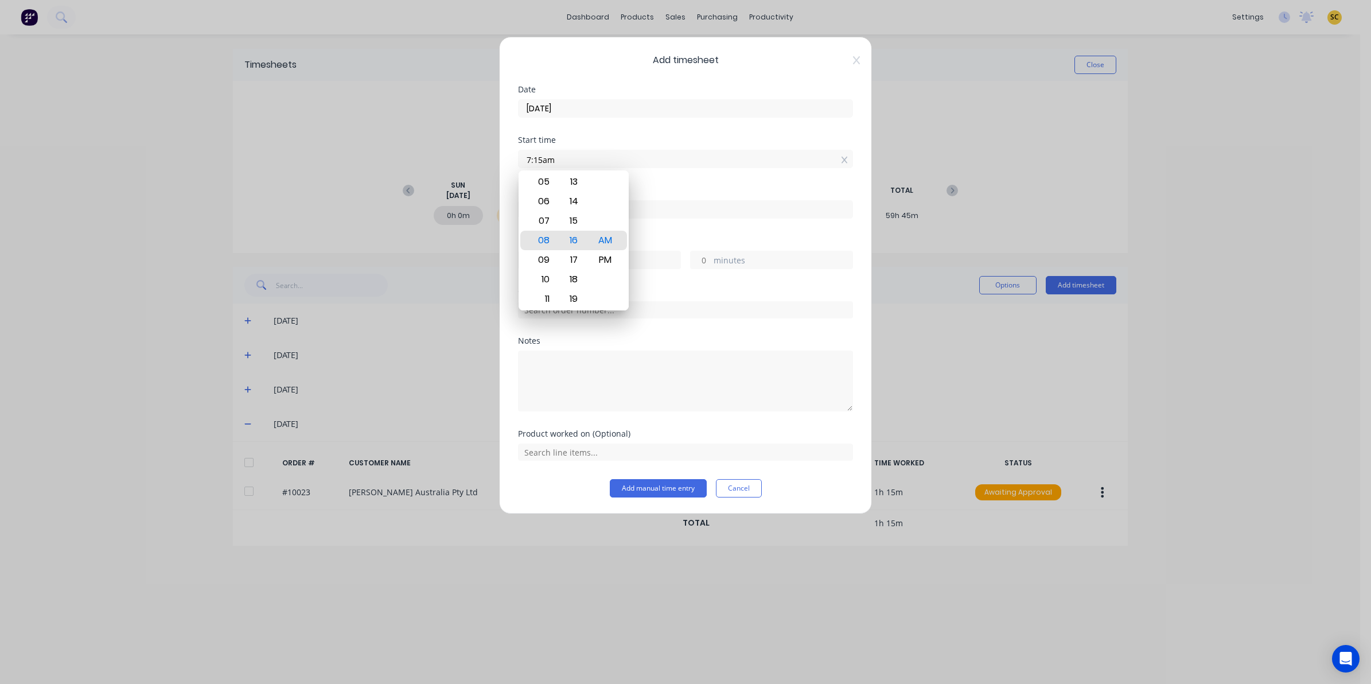
type input "07:15 AM"
click at [667, 205] on input at bounding box center [686, 209] width 334 height 17
type input "08:16 AM"
type input "1"
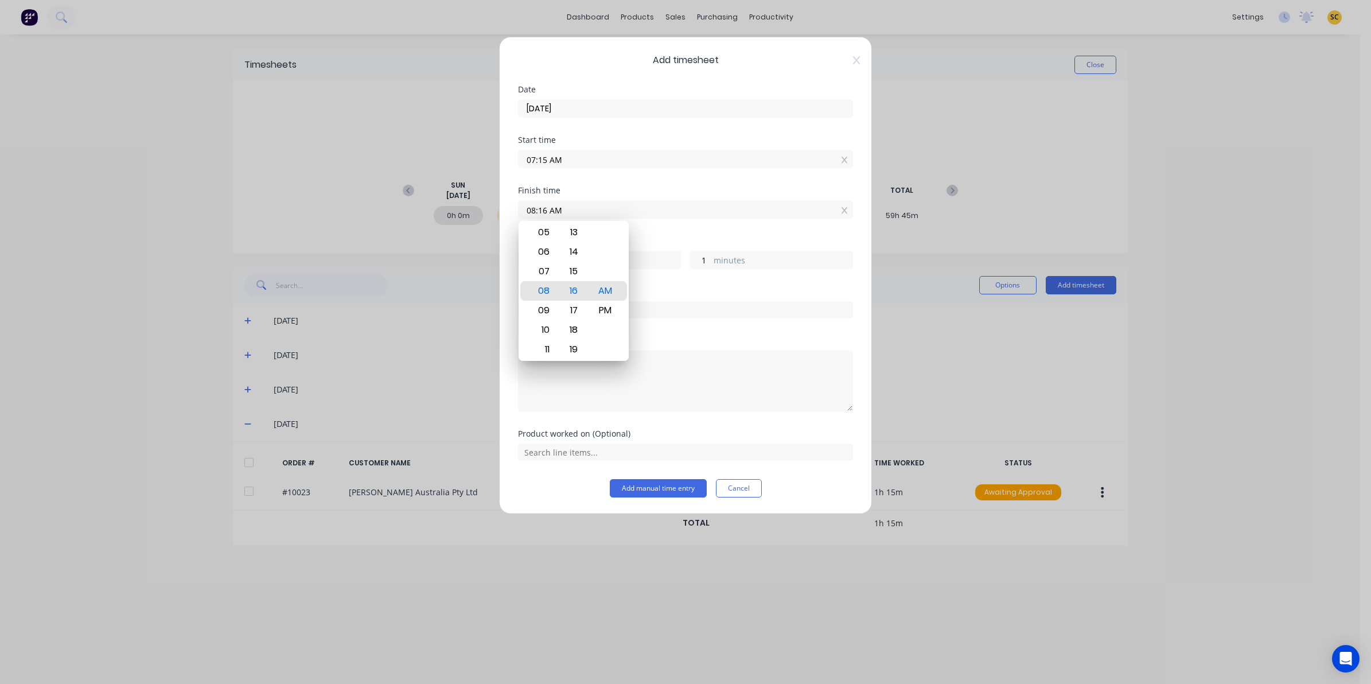
drag, startPoint x: 667, startPoint y: 205, endPoint x: 352, endPoint y: 221, distance: 315.4
click at [352, 221] on div "Add timesheet Date 21/08/2025 Start time 07:15 AM Finish time 08:16 AM Hours wo…" at bounding box center [685, 342] width 1371 height 684
type input "04:15 AM"
type input "-3"
type input "0"
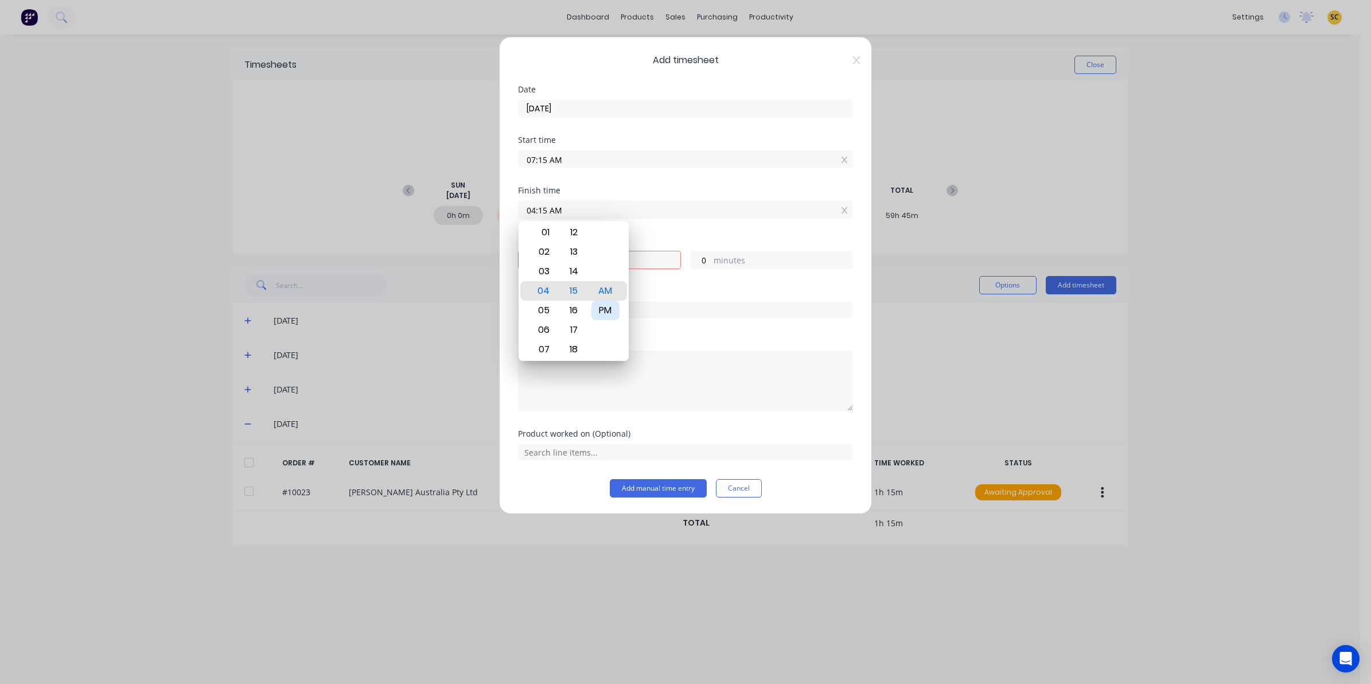
click at [609, 310] on div "PM" at bounding box center [606, 311] width 28 height 20
type input "04:15 PM"
type input "9"
click at [704, 330] on div "Order #" at bounding box center [685, 311] width 335 height 49
click at [571, 310] on input "text" at bounding box center [685, 309] width 335 height 17
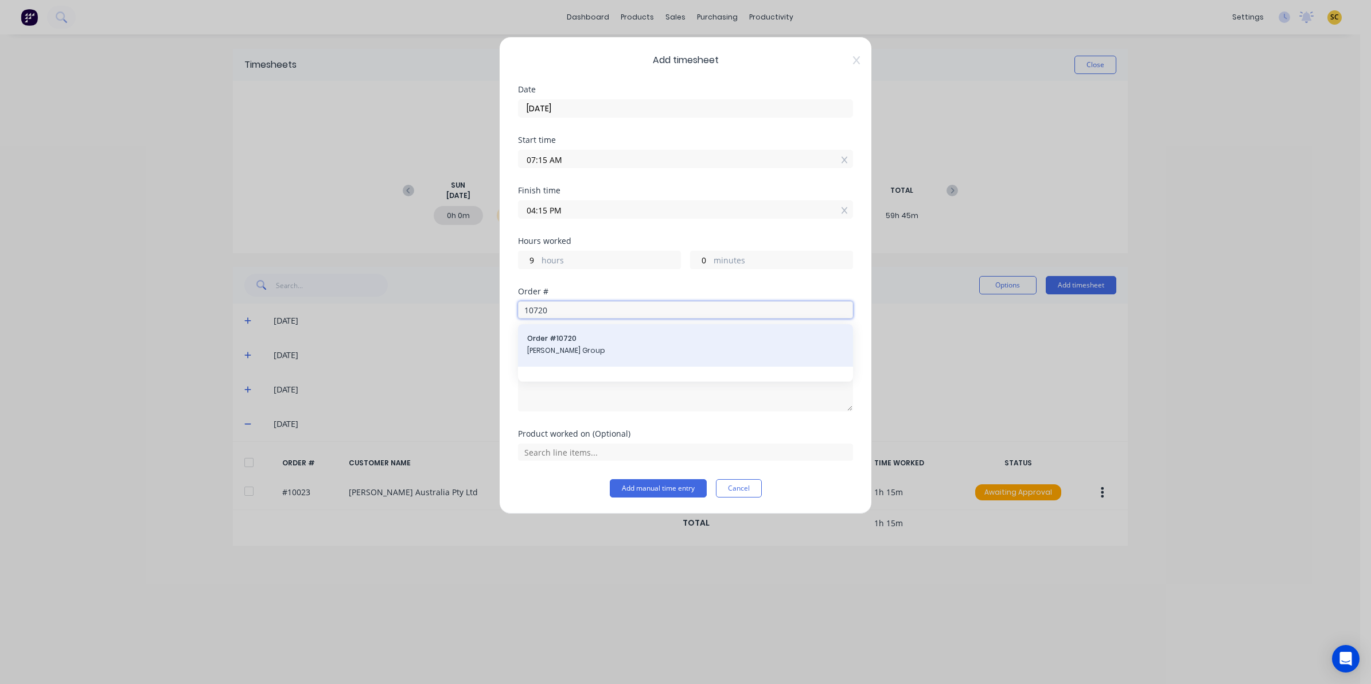
type input "10720"
click at [578, 345] on div "Order # 10720 Barrett Group" at bounding box center [685, 345] width 317 height 24
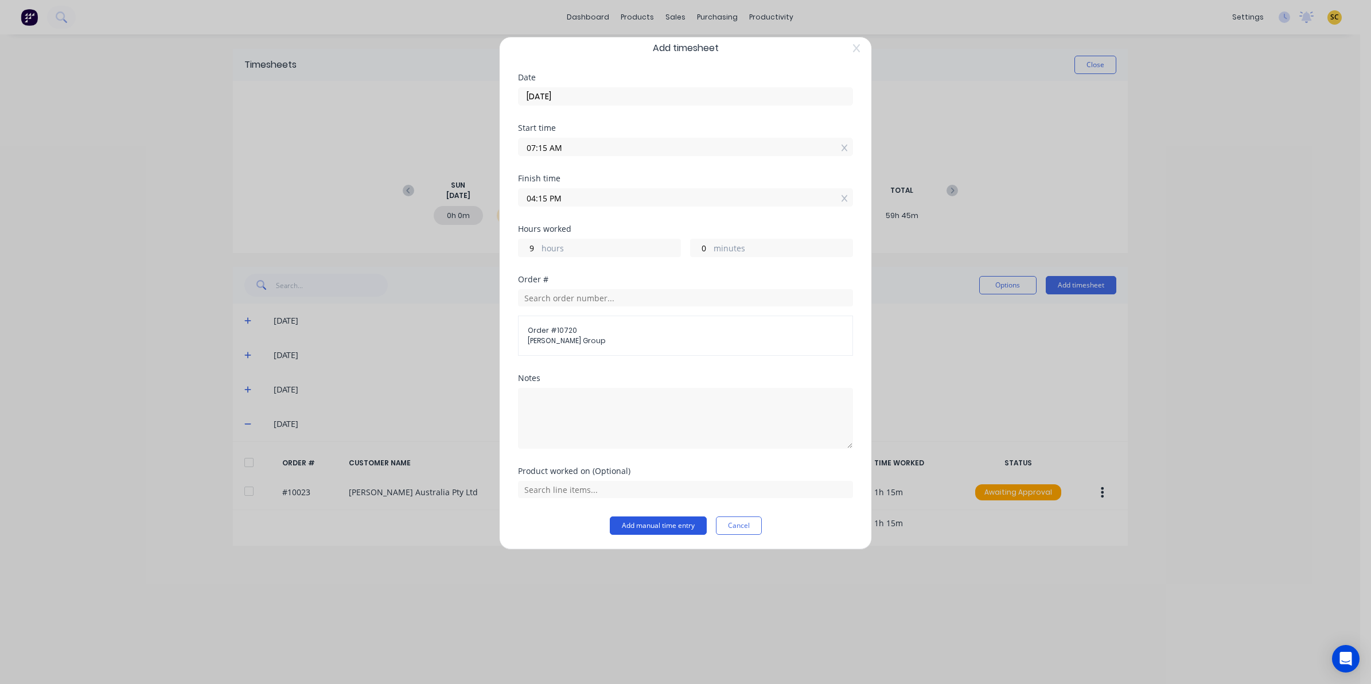
scroll to position [15, 0]
click at [594, 483] on input "text" at bounding box center [685, 487] width 335 height 17
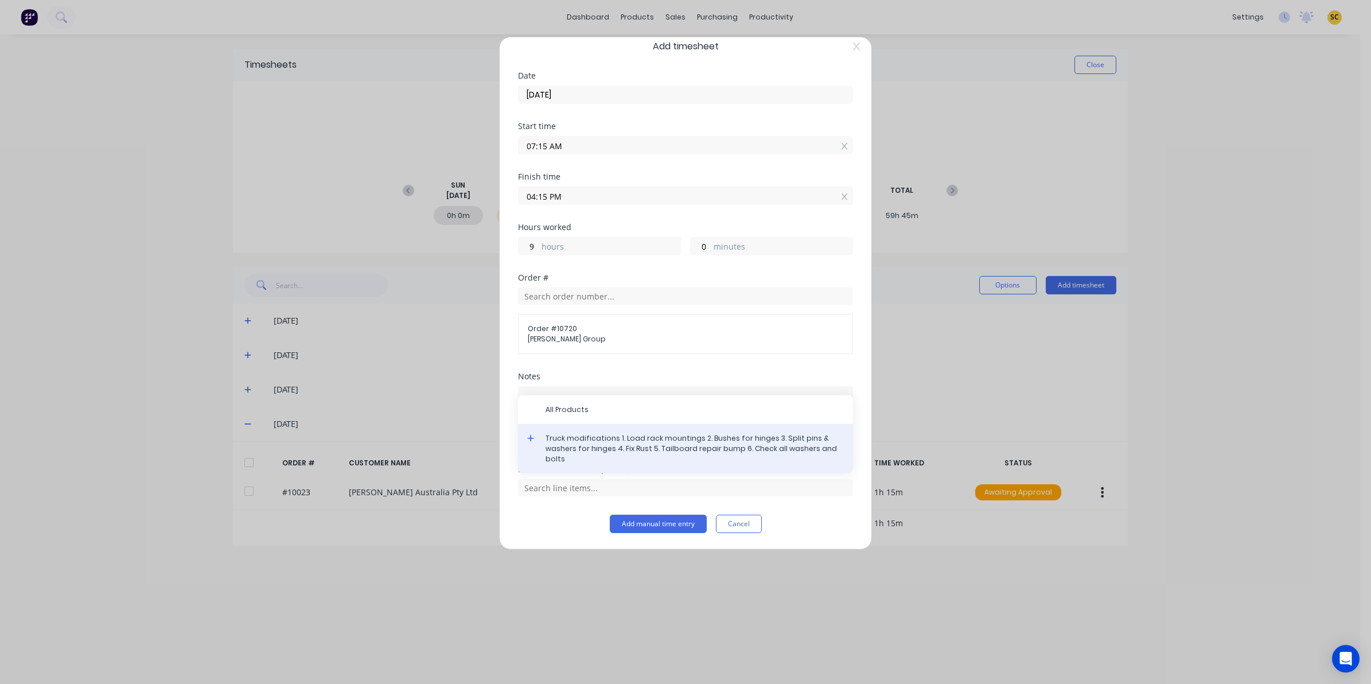
click at [578, 443] on span "Truck modifications 1. Load rack mountings 2. Bushes for hinges 3. Split pins &…" at bounding box center [695, 448] width 298 height 31
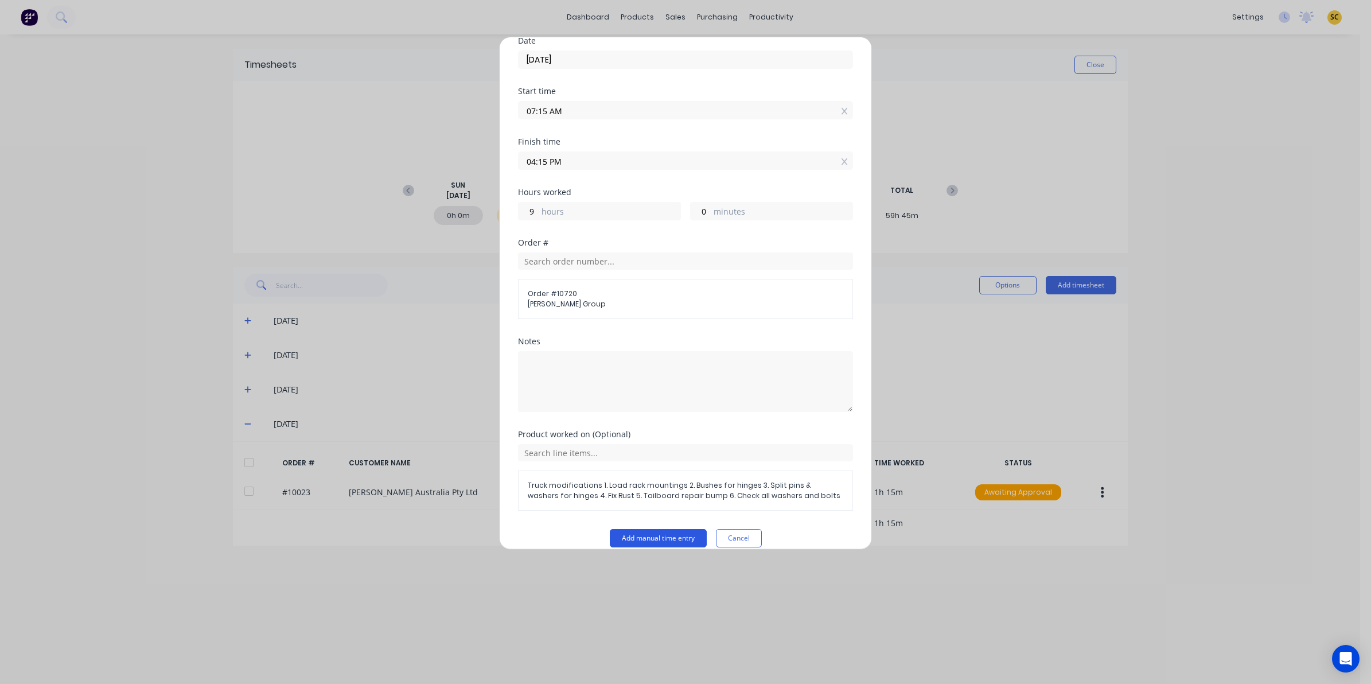
scroll to position [64, 0]
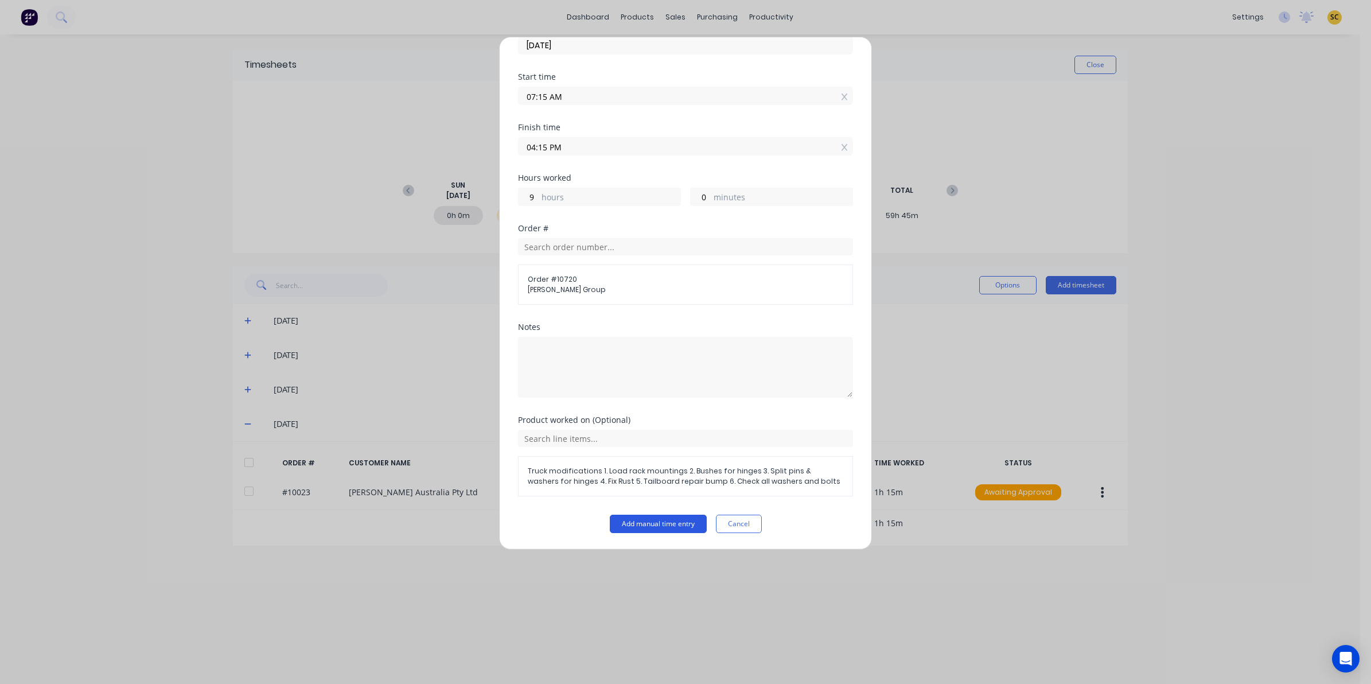
click at [664, 523] on button "Add manual time entry" at bounding box center [658, 524] width 97 height 18
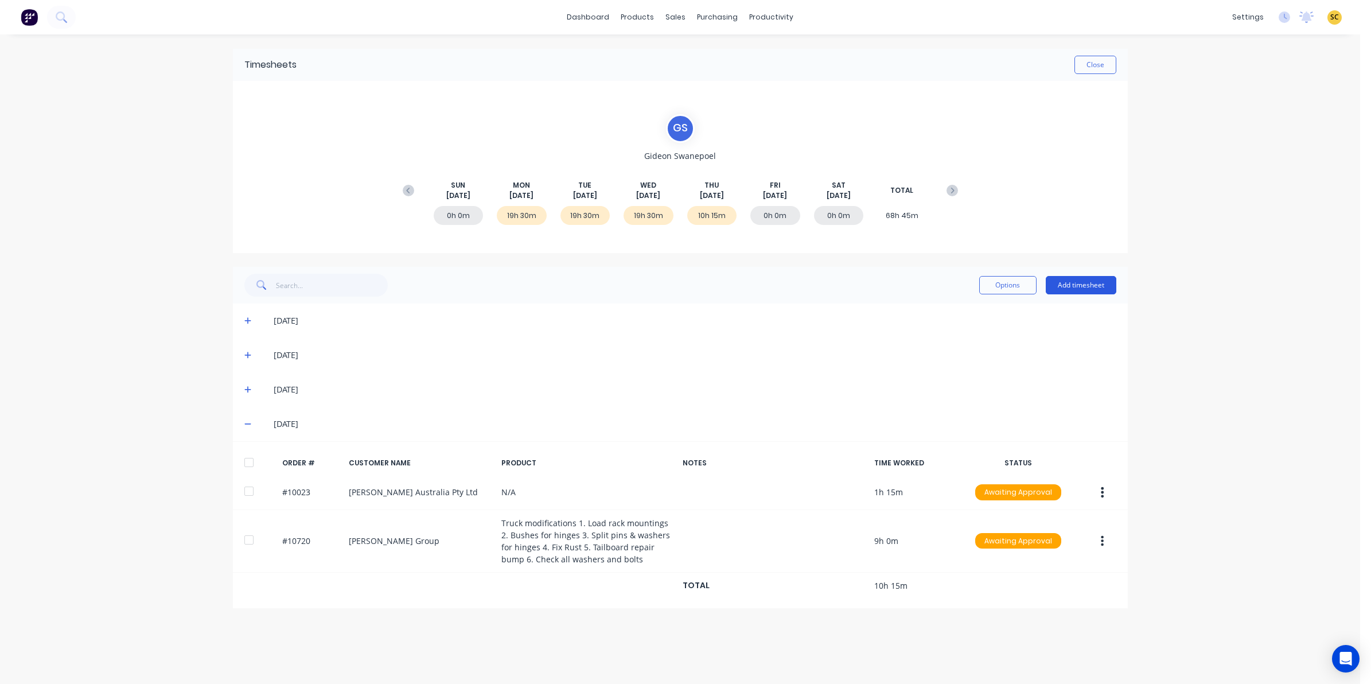
click at [1085, 285] on button "Add timesheet" at bounding box center [1081, 285] width 71 height 18
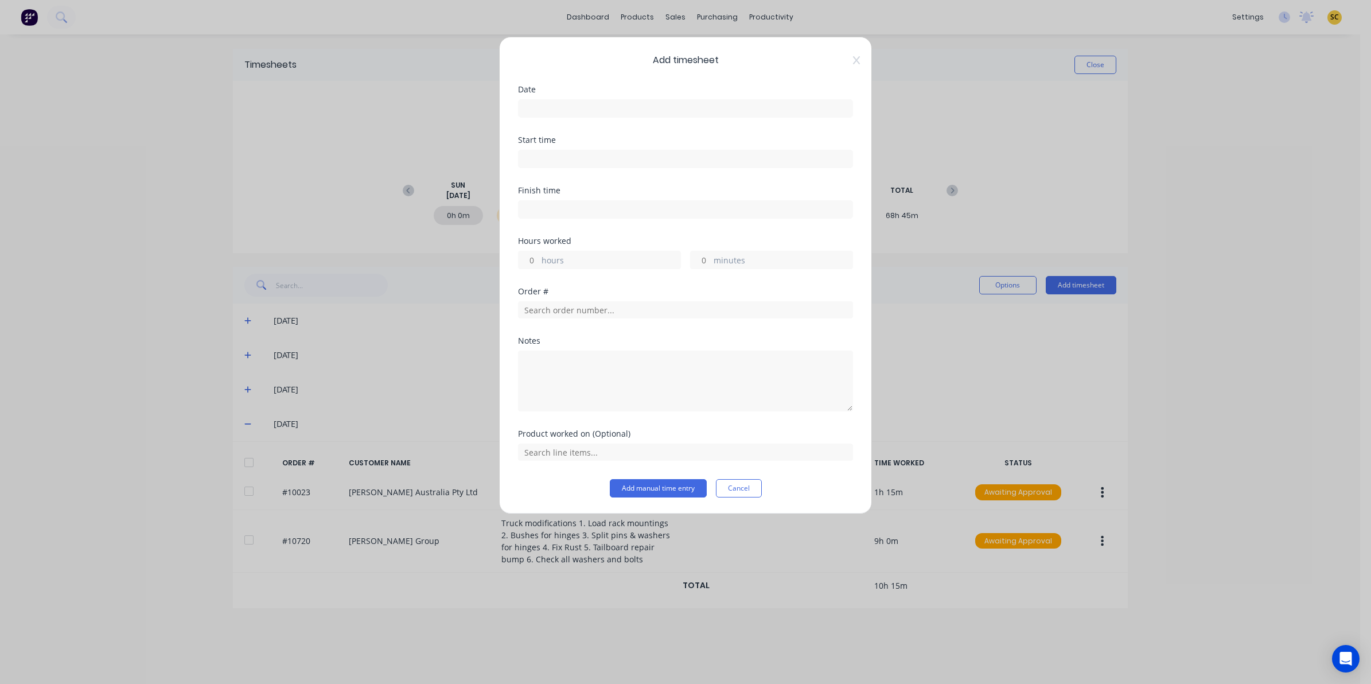
drag, startPoint x: 598, startPoint y: 106, endPoint x: 597, endPoint y: 113, distance: 6.9
click at [598, 107] on input at bounding box center [686, 108] width 334 height 17
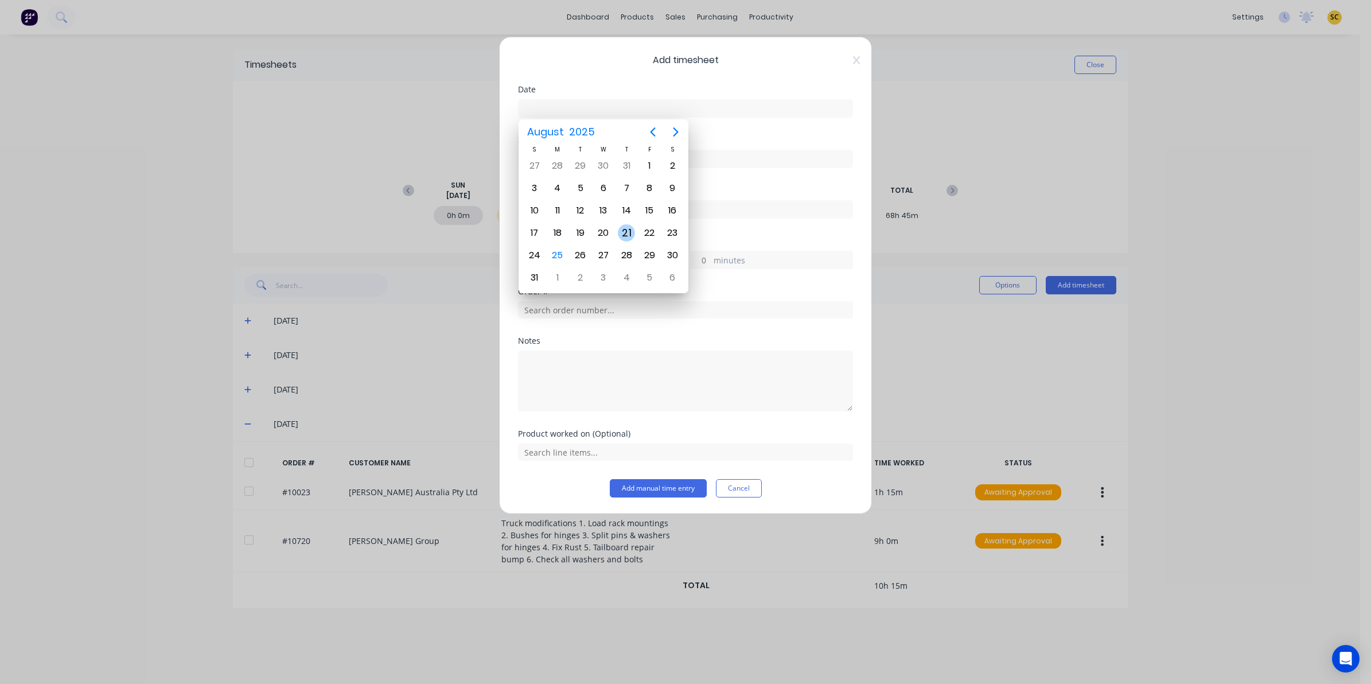
drag, startPoint x: 629, startPoint y: 228, endPoint x: 614, endPoint y: 207, distance: 25.6
click at [628, 228] on div "21" at bounding box center [626, 232] width 17 height 17
type input "21/08/2025"
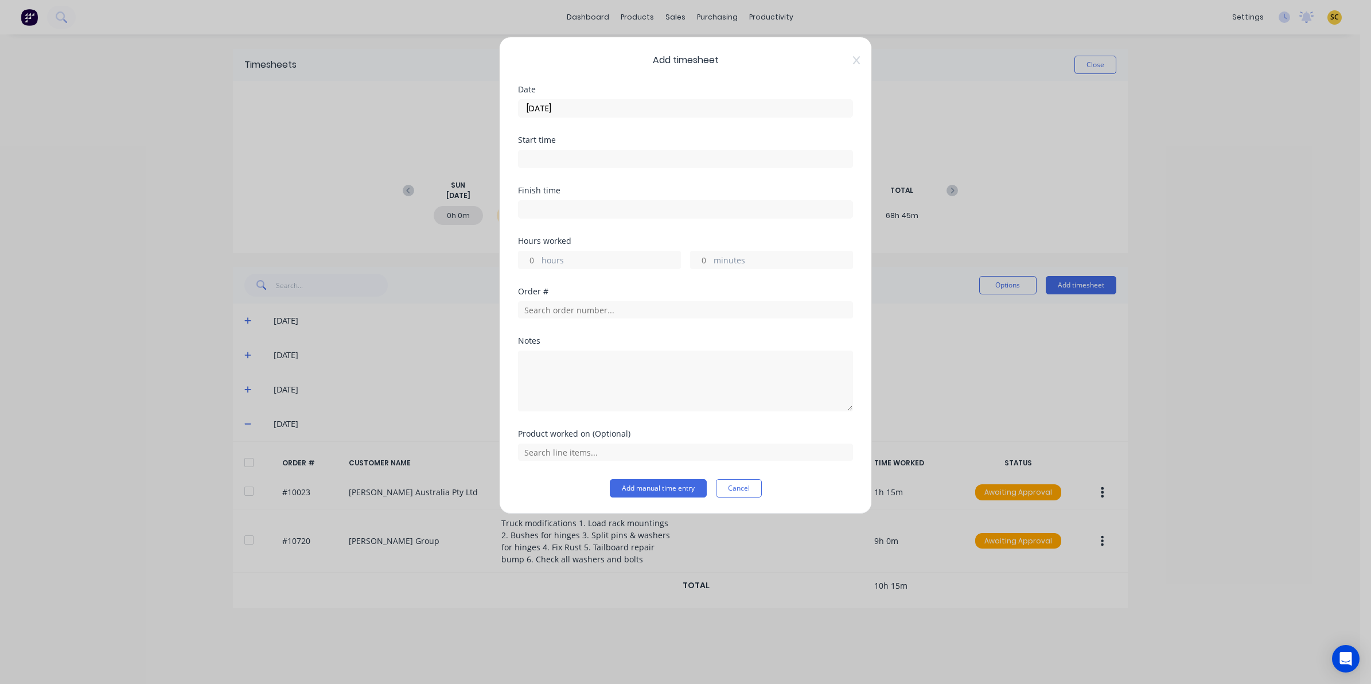
click at [584, 162] on input at bounding box center [686, 158] width 334 height 17
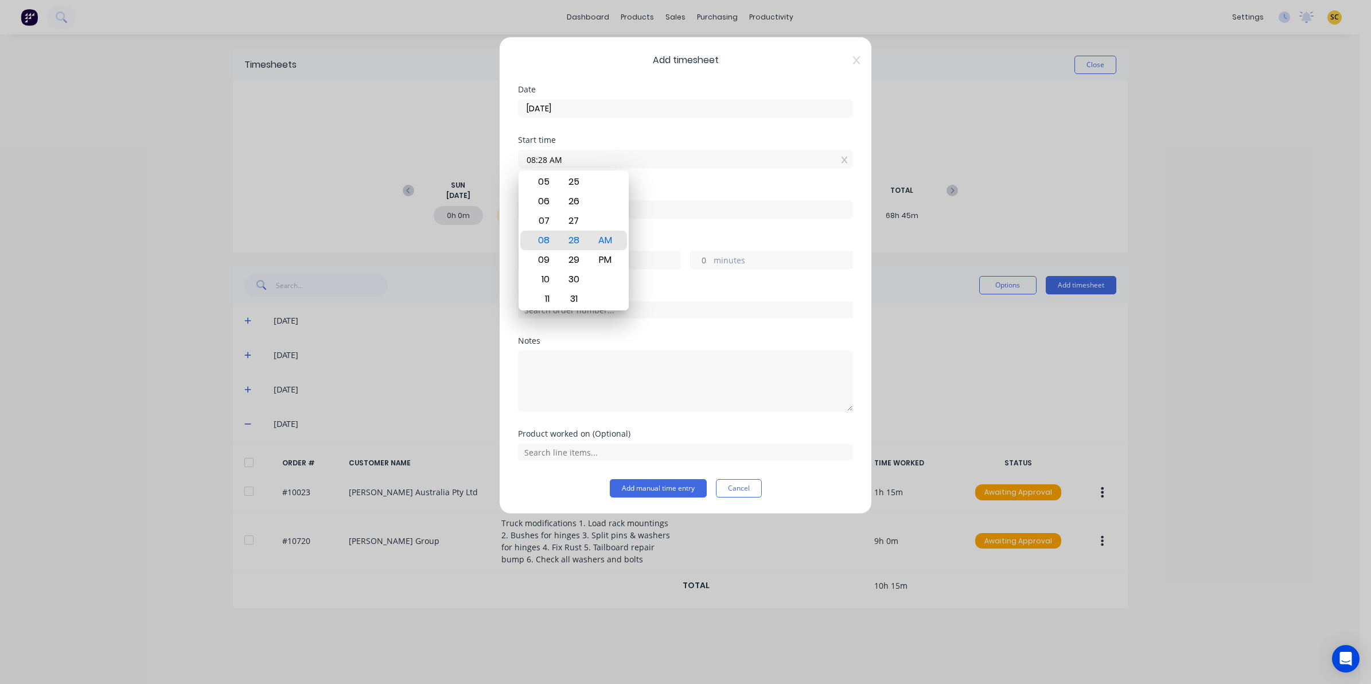
drag, startPoint x: 601, startPoint y: 161, endPoint x: 368, endPoint y: 162, distance: 232.9
click at [369, 162] on div "Add timesheet Date 21/08/2025 Start time 08:28 AM Finish time Hours worked hour…" at bounding box center [685, 342] width 1371 height 684
type input "06:00 AM"
click at [726, 340] on div "Notes" at bounding box center [685, 341] width 335 height 8
click at [559, 214] on input at bounding box center [686, 209] width 334 height 17
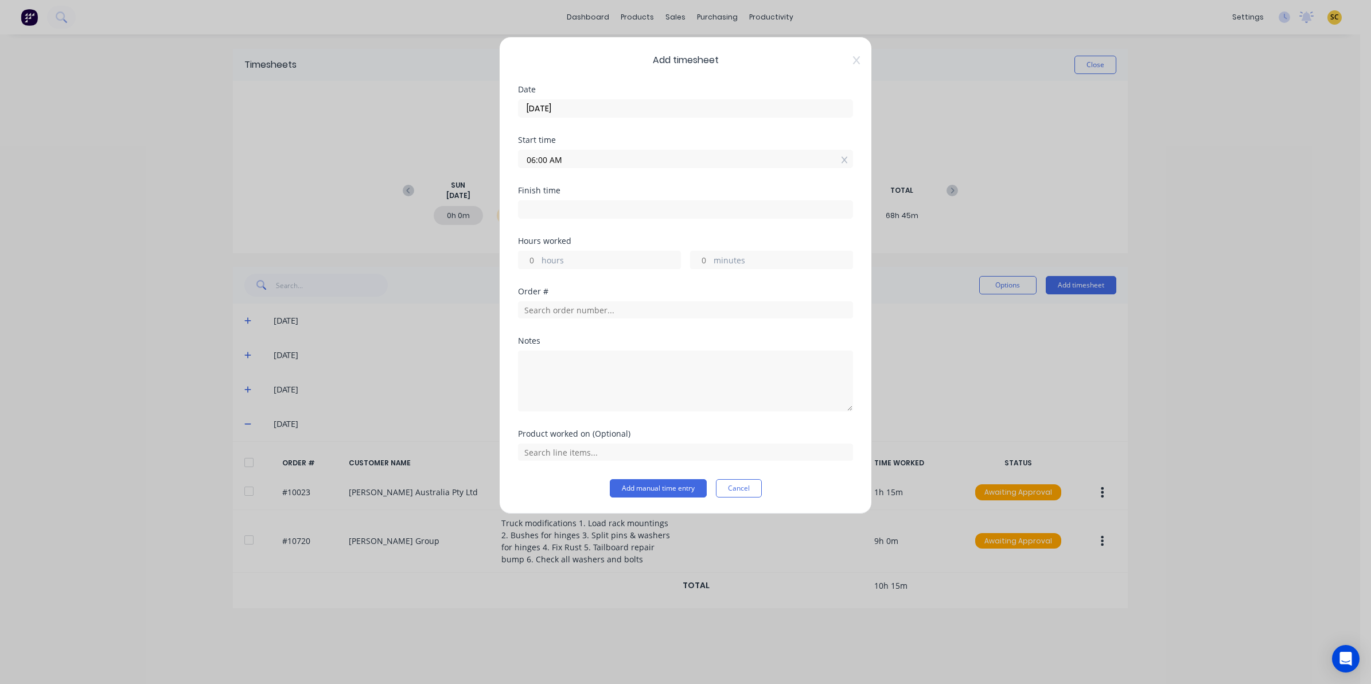
type input "08:29 AM"
type input "2"
type input "29"
click at [697, 402] on textarea at bounding box center [685, 381] width 335 height 61
drag, startPoint x: 600, startPoint y: 211, endPoint x: 192, endPoint y: 251, distance: 409.4
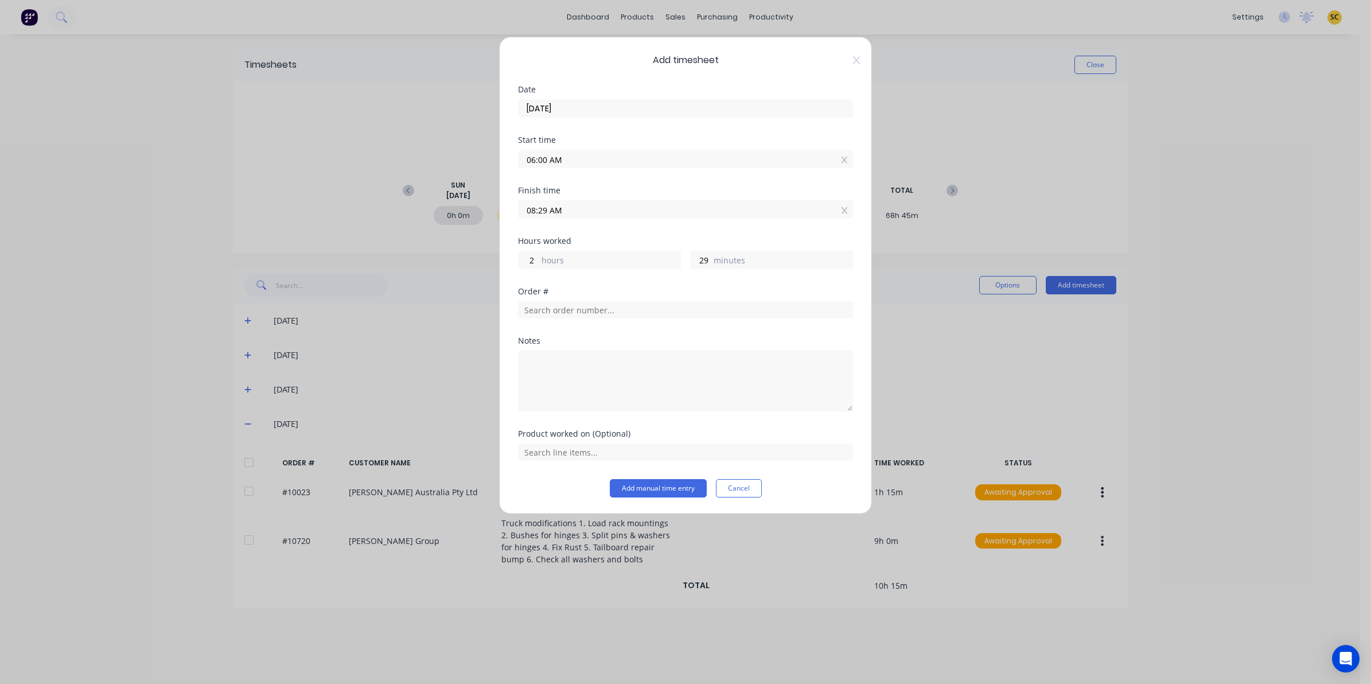
click at [210, 251] on div "Add timesheet Date 21/08/2025 Start time 06:00 AM Finish time 08:29 AM Hours wo…" at bounding box center [685, 342] width 1371 height 684
type input "04:45 AM"
type input "-1"
type input "-15"
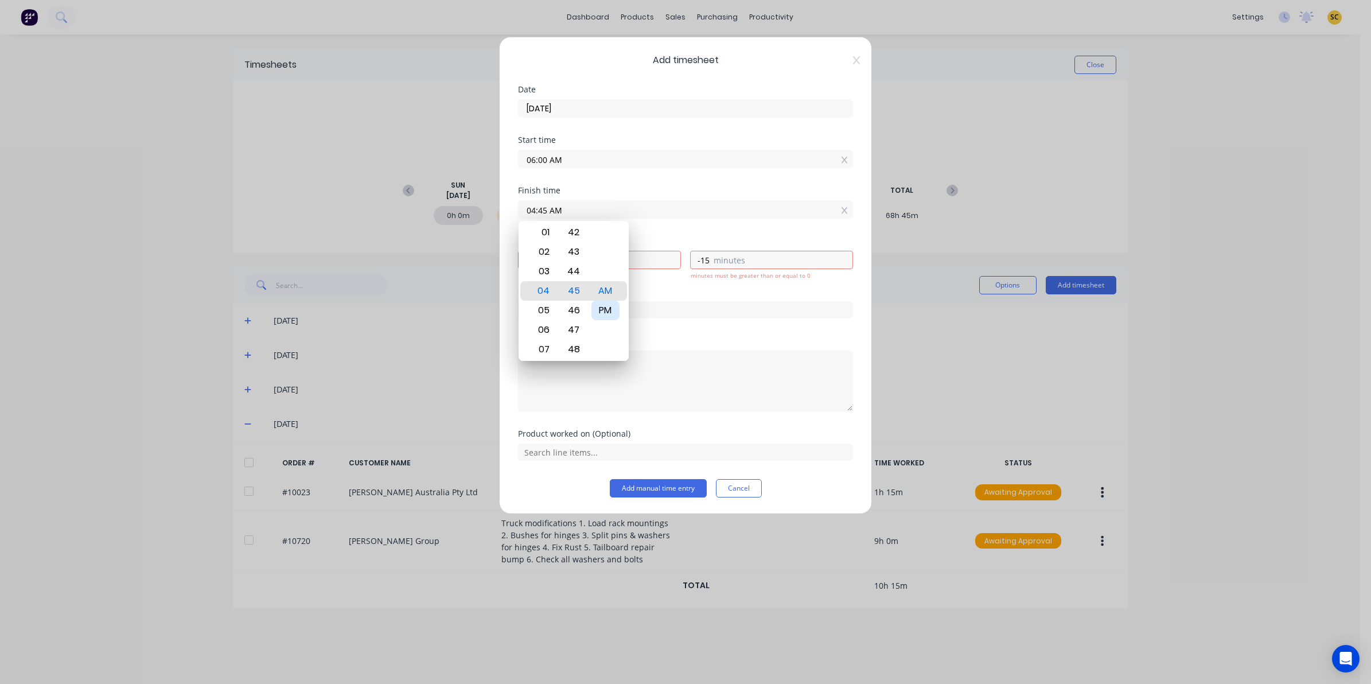
click at [617, 308] on div "PM" at bounding box center [606, 311] width 28 height 20
type input "04:45 PM"
type input "10"
type input "45"
click at [596, 430] on div "Product worked on (Optional)" at bounding box center [685, 434] width 335 height 8
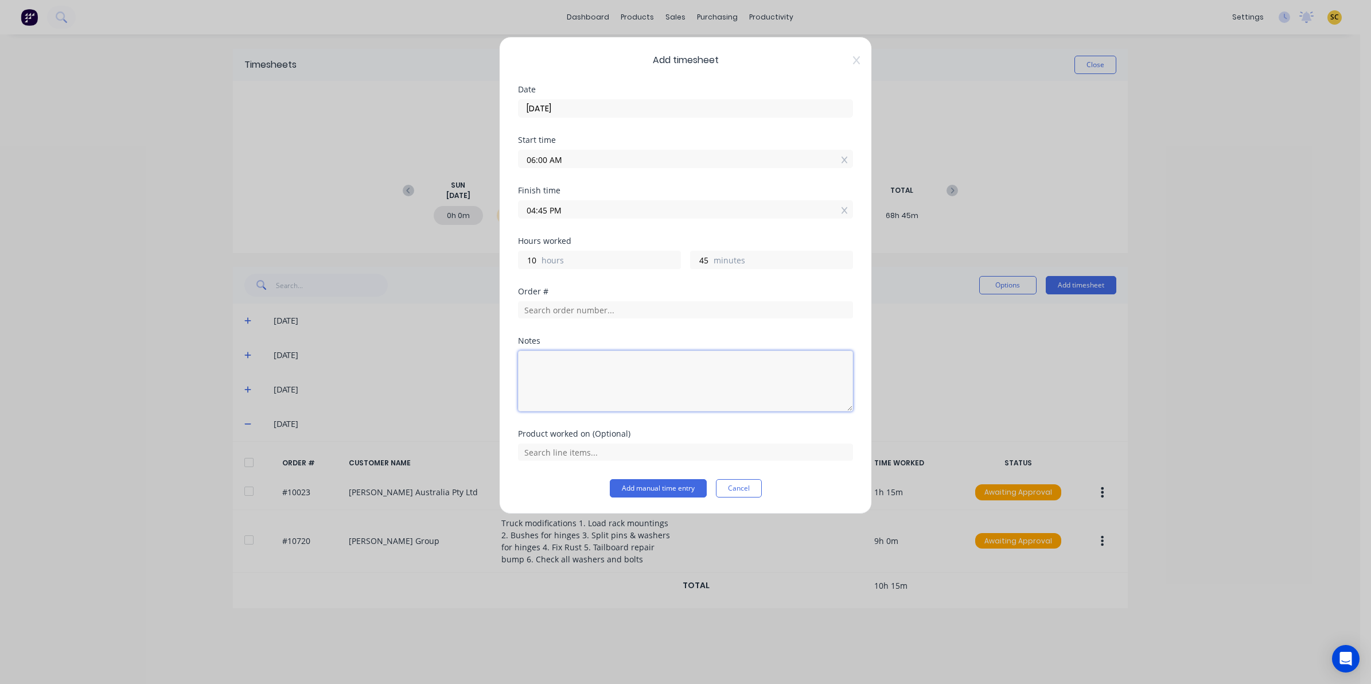
click at [581, 396] on textarea at bounding box center [685, 381] width 335 height 61
type textarea "clock in/out 30 mins lunch"
click at [644, 492] on button "Add manual time entry" at bounding box center [658, 488] width 97 height 18
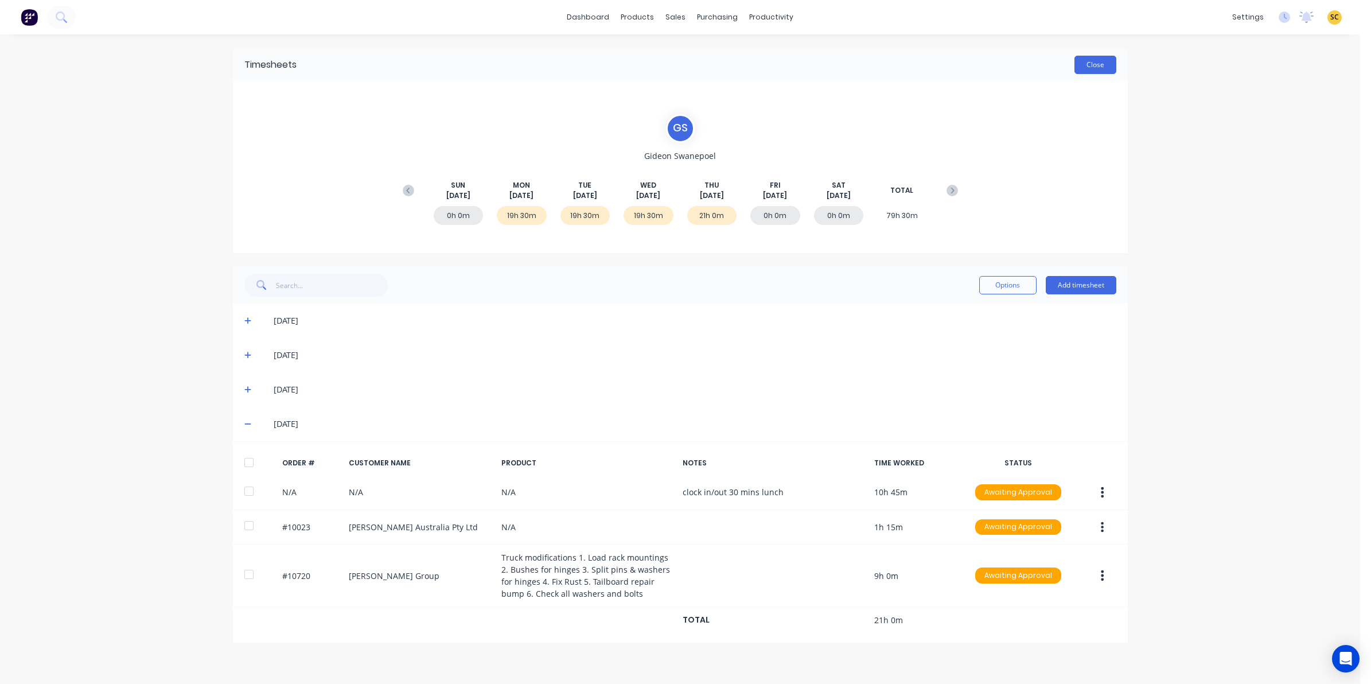
click at [1096, 66] on button "Close" at bounding box center [1096, 65] width 42 height 18
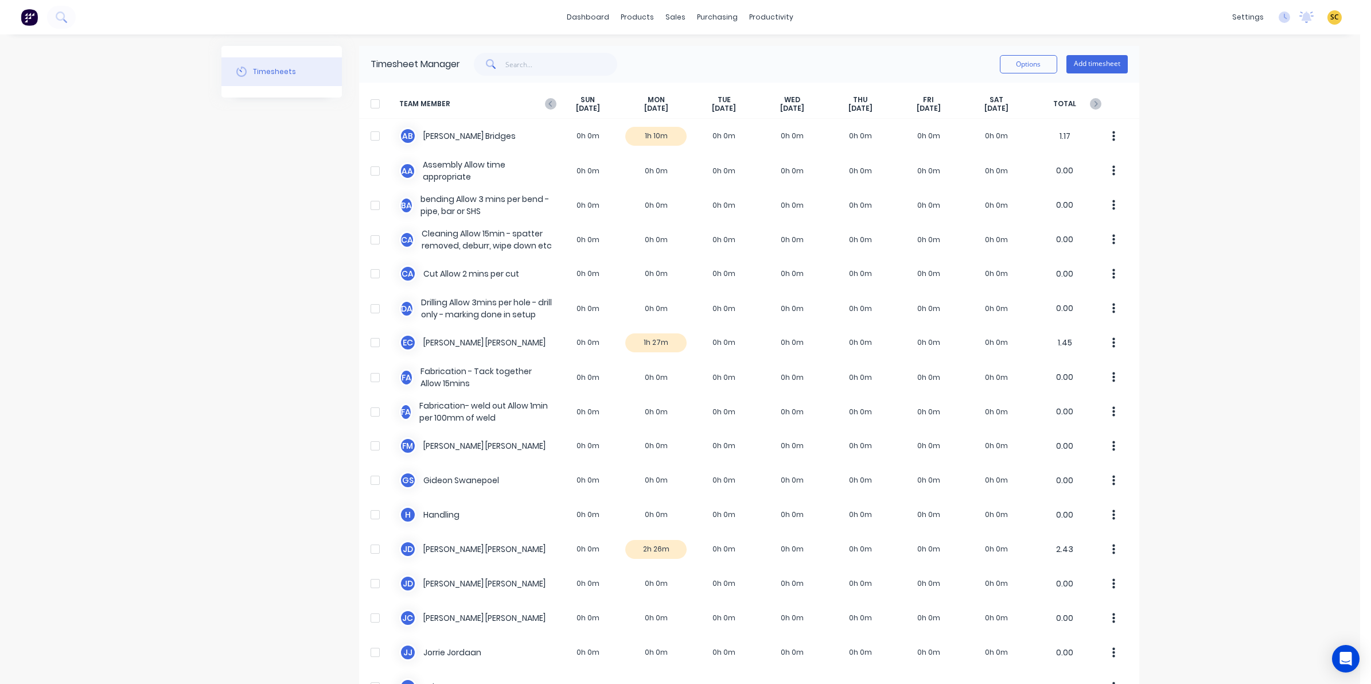
click at [538, 110] on span "TEAM MEMBER" at bounding box center [476, 104] width 155 height 18
click at [545, 108] on icon at bounding box center [550, 103] width 11 height 11
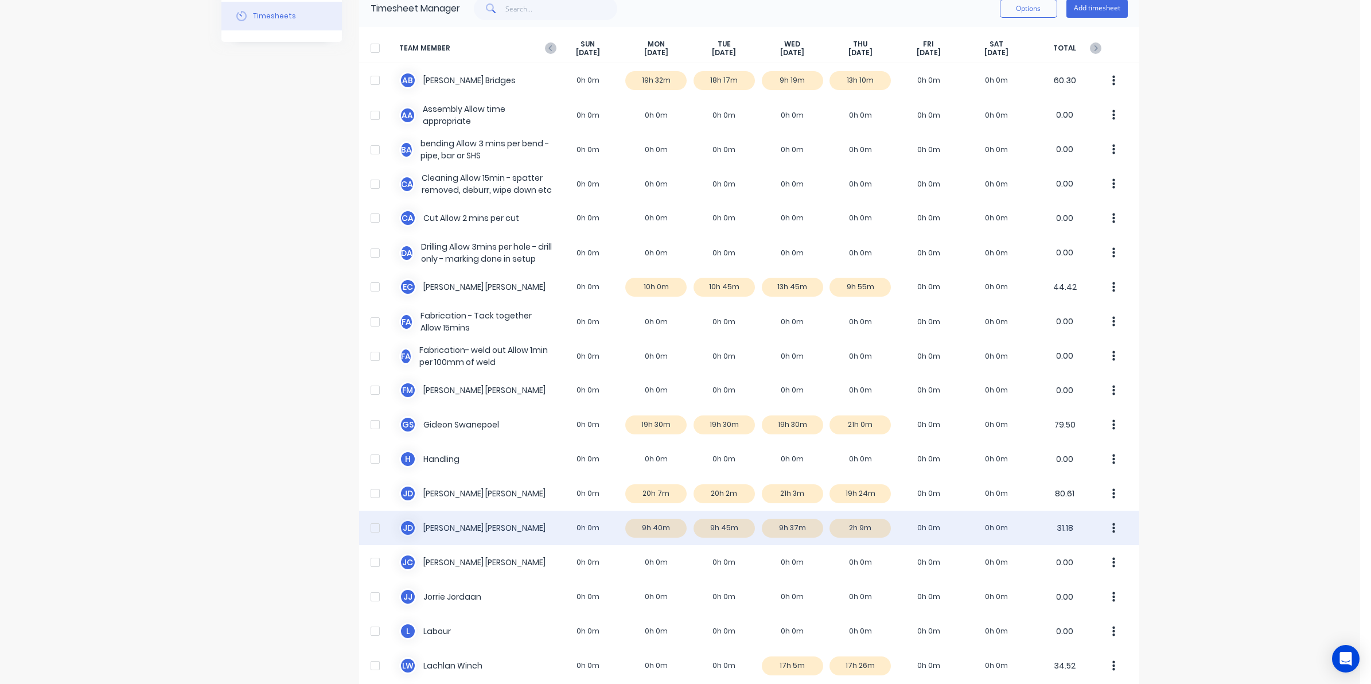
scroll to position [72, 0]
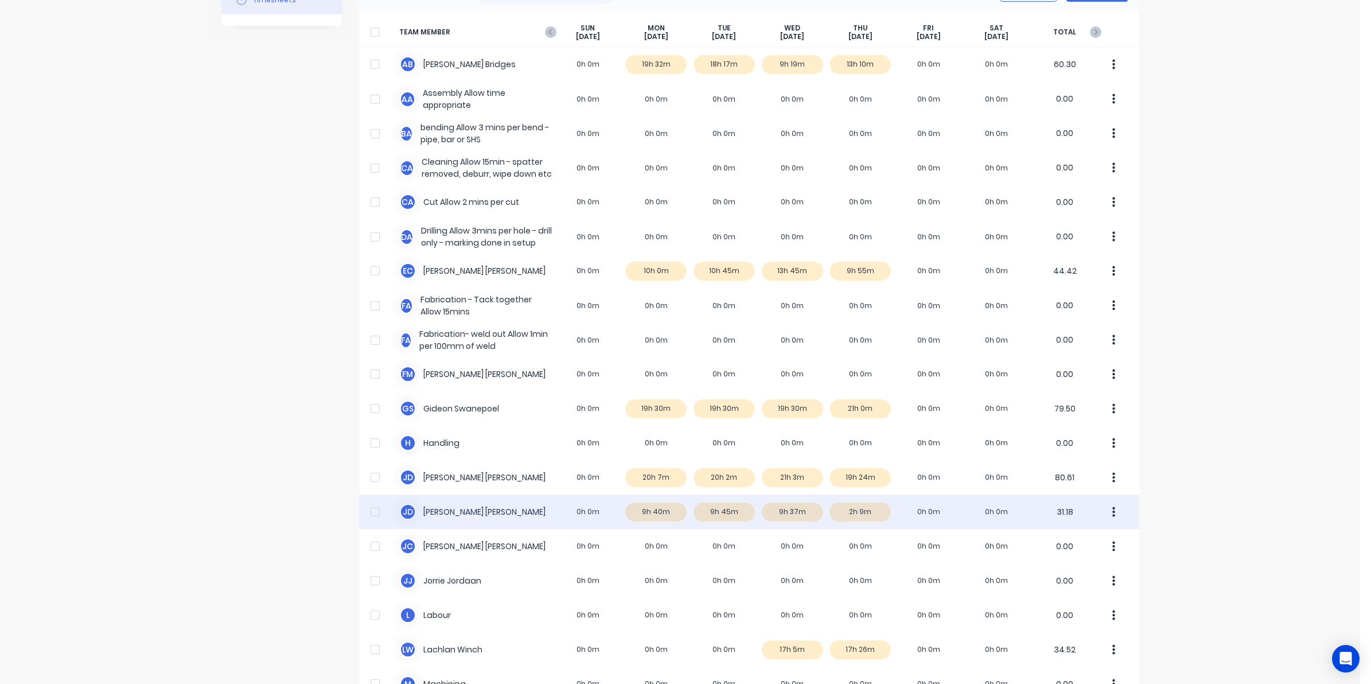
click at [856, 514] on div "J d Johan de Lange 0h 0m 9h 40m 9h 45m 9h 37m 2h 9m 0h 0m 0h 0m 31.18" at bounding box center [749, 512] width 780 height 34
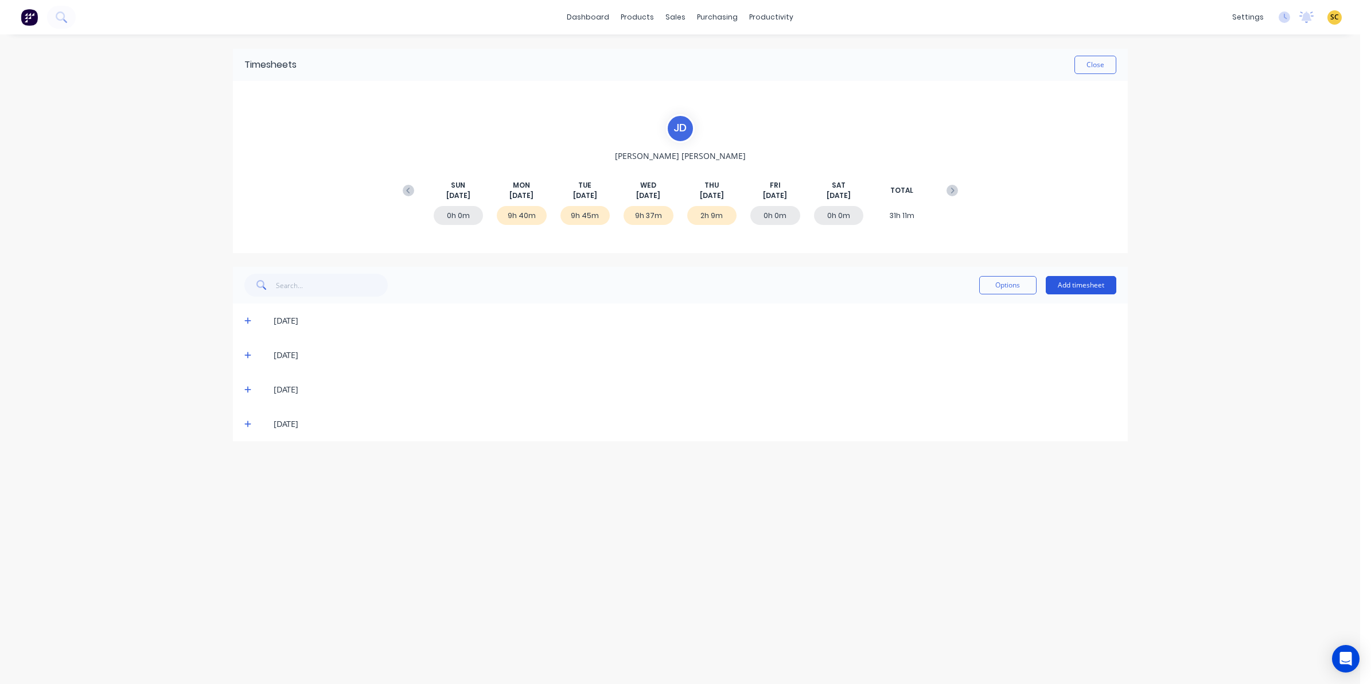
click at [1103, 284] on button "Add timesheet" at bounding box center [1081, 285] width 71 height 18
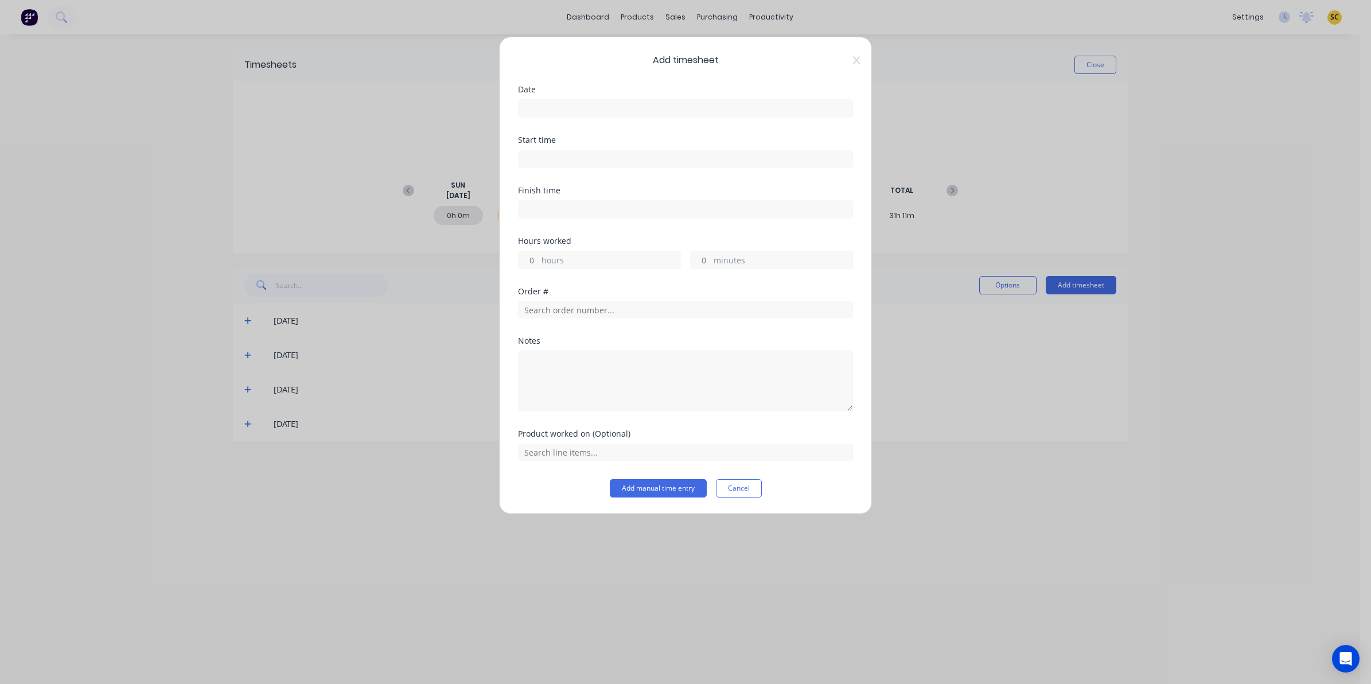
click at [537, 104] on input at bounding box center [686, 108] width 334 height 17
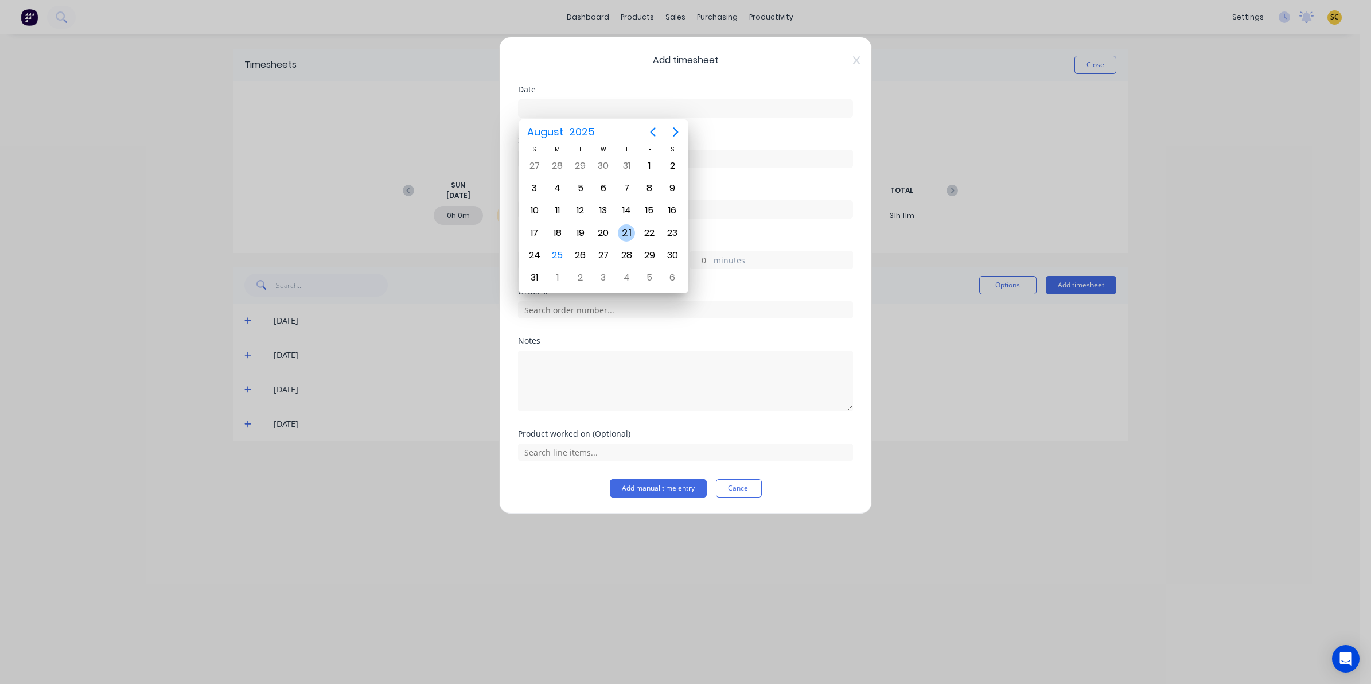
click at [627, 225] on div "21" at bounding box center [626, 232] width 17 height 17
type input "21/08/2025"
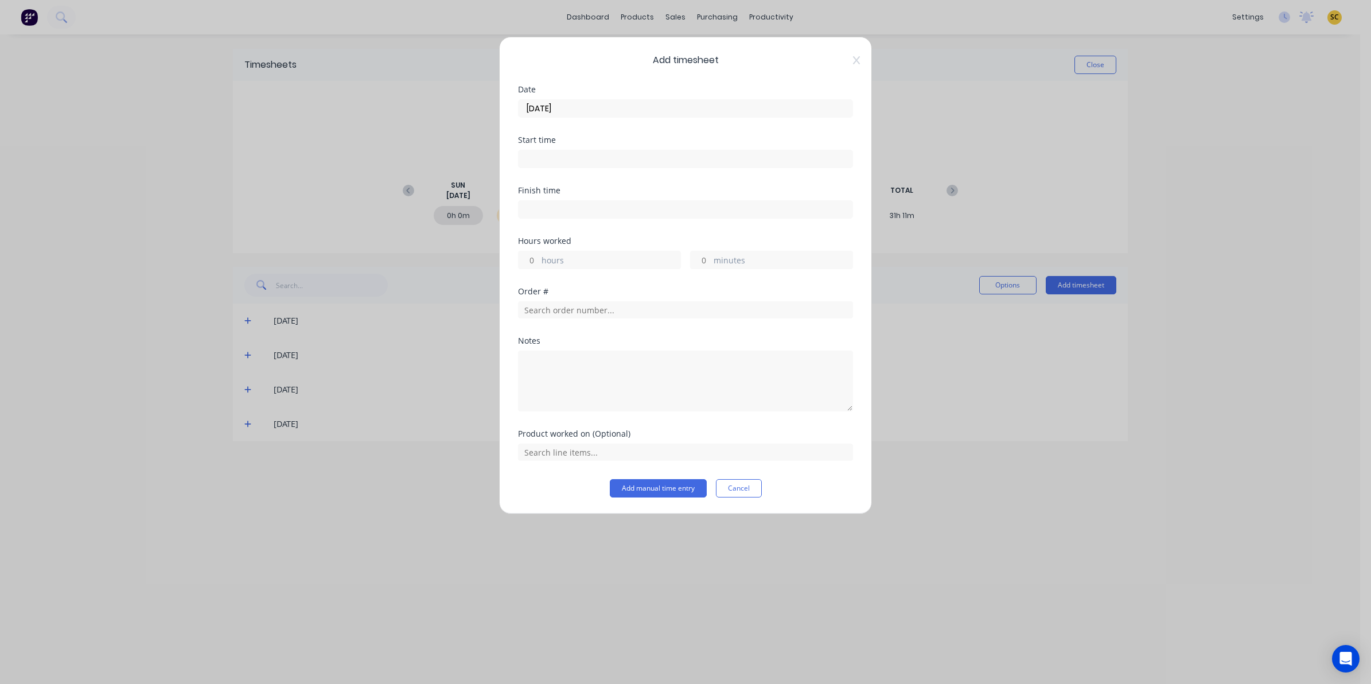
drag, startPoint x: 609, startPoint y: 169, endPoint x: 604, endPoint y: 161, distance: 10.3
click at [609, 169] on div "Start time" at bounding box center [685, 161] width 335 height 50
click at [603, 157] on input at bounding box center [686, 158] width 334 height 17
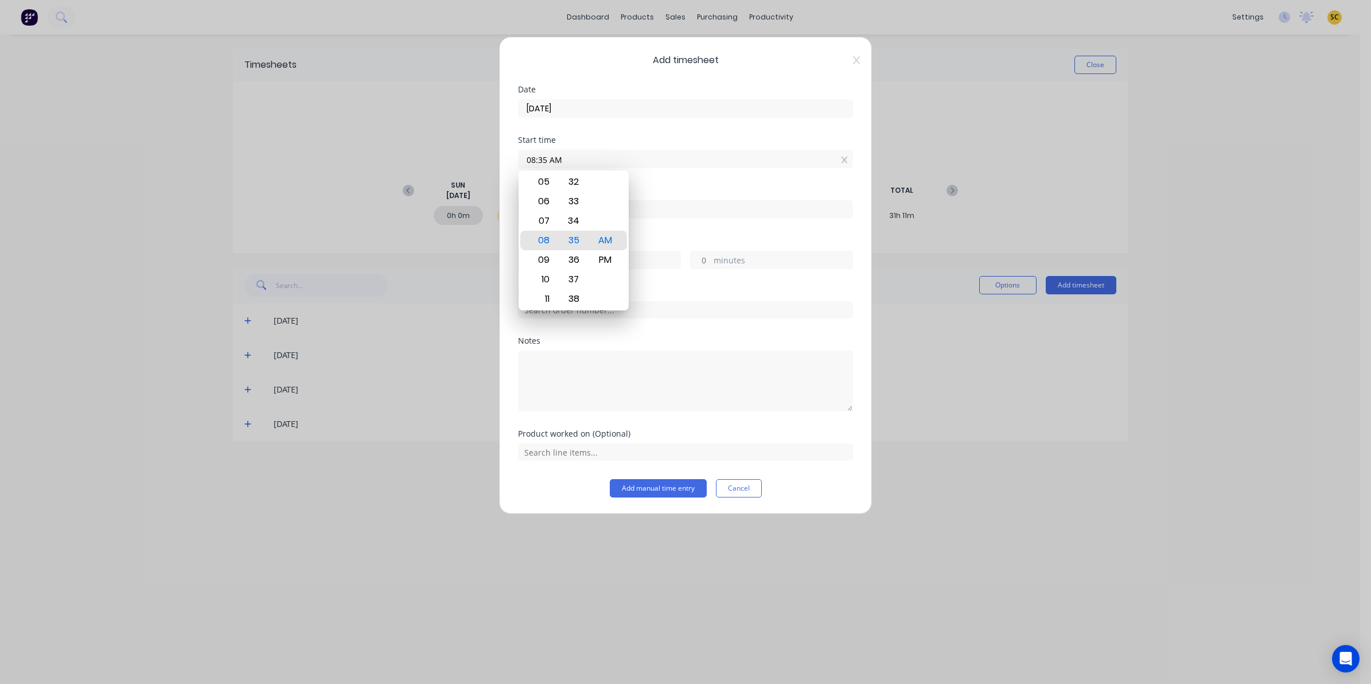
drag, startPoint x: 603, startPoint y: 157, endPoint x: 345, endPoint y: 174, distance: 258.8
click at [345, 174] on div "Add timesheet Date 21/08/2025 Start time 08:35 AM Finish time Hours worked hour…" at bounding box center [685, 342] width 1371 height 684
type input "08:30 AM"
click at [606, 354] on textarea at bounding box center [685, 381] width 335 height 61
click at [564, 215] on input at bounding box center [686, 209] width 334 height 17
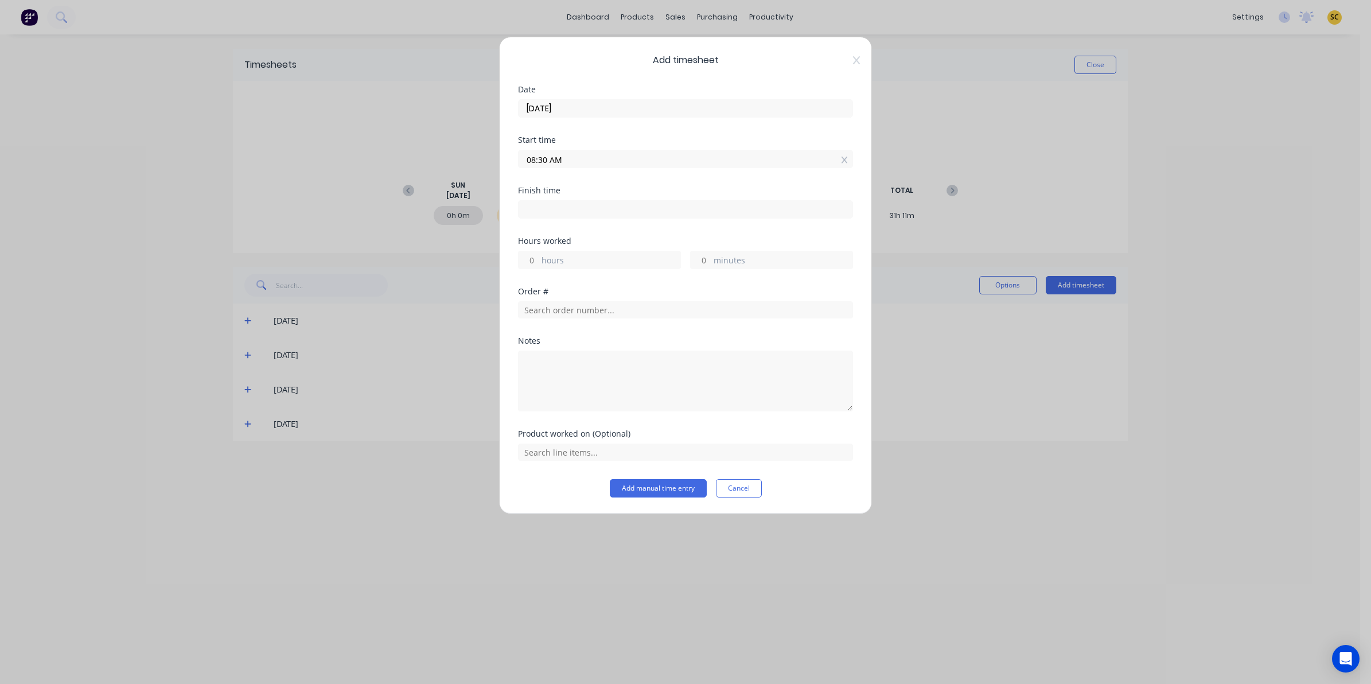
type input "08:35 AM"
type input "0"
type input "5"
drag, startPoint x: 430, startPoint y: 196, endPoint x: 346, endPoint y: 193, distance: 84.4
click at [348, 193] on div "Add timesheet Date 21/08/2025 Start time 08:30 AM Finish time 08:35 AM Hours wo…" at bounding box center [685, 342] width 1371 height 684
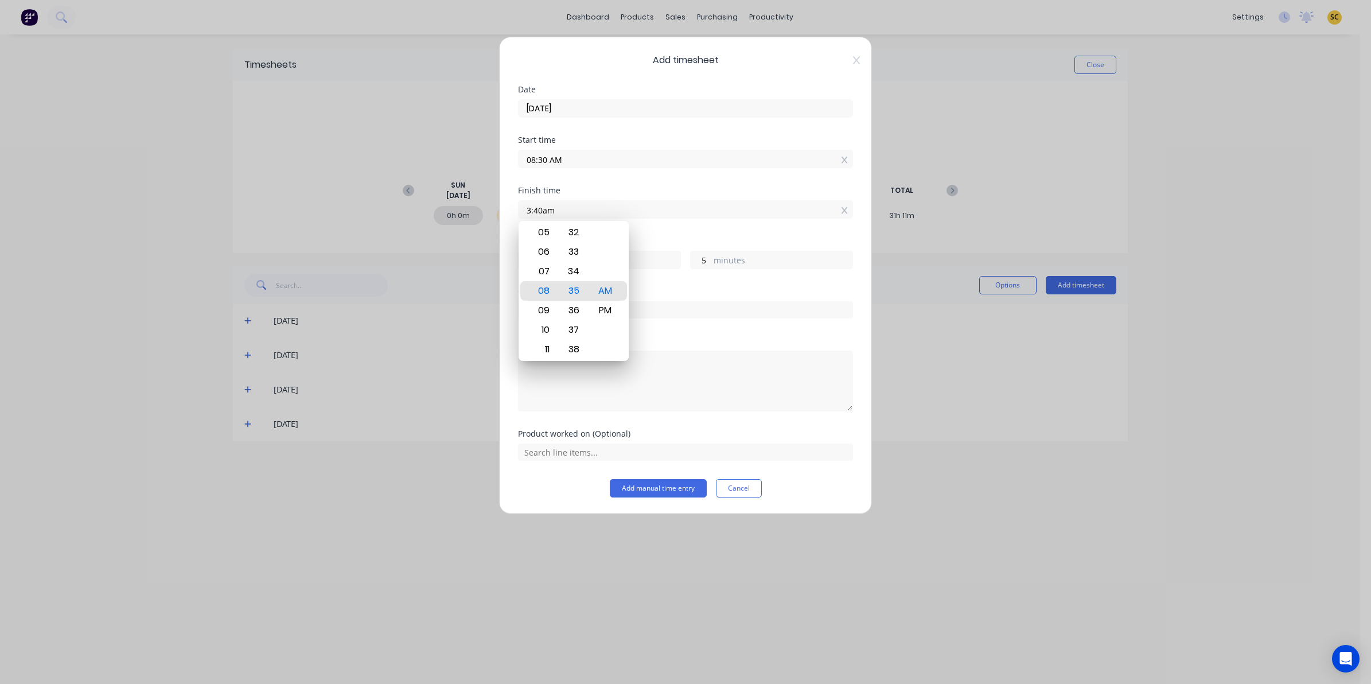
type input "03:40 AM"
type input "-4"
type input "-50"
click at [604, 313] on div "PM" at bounding box center [606, 311] width 28 height 20
type input "03:40 PM"
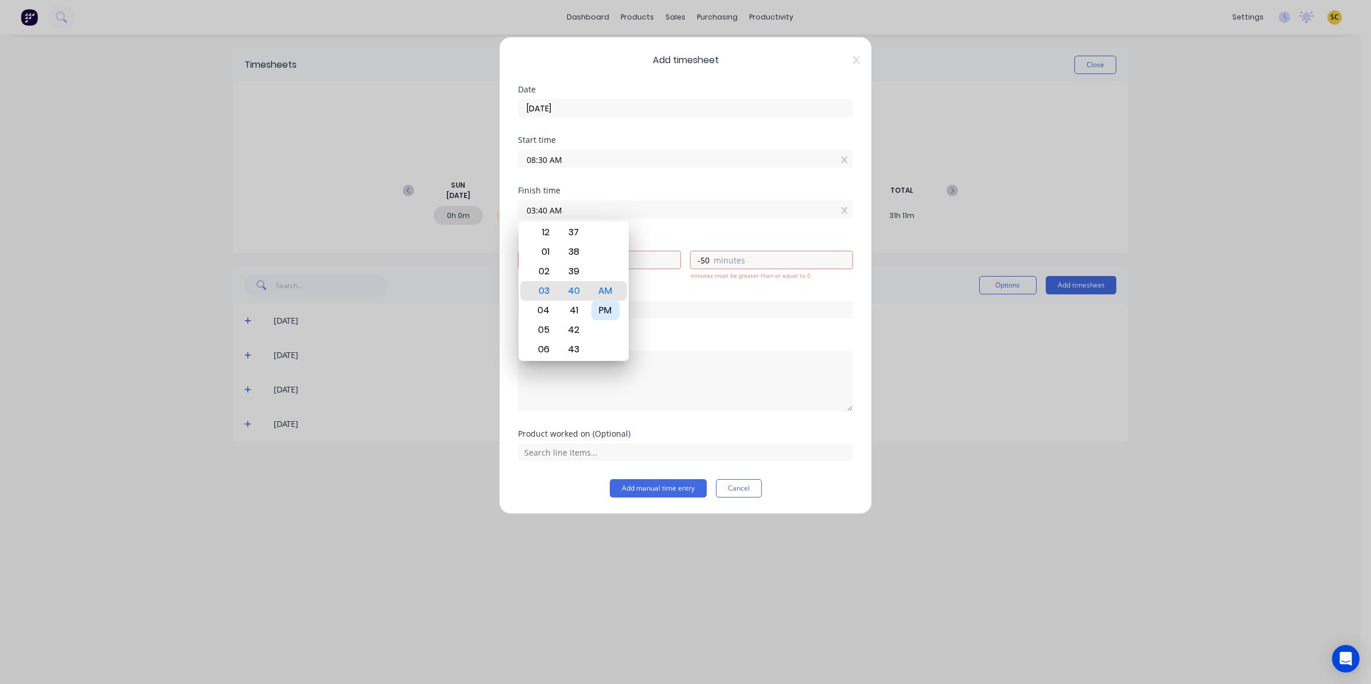
type input "7"
type input "10"
click at [681, 326] on div "Order #" at bounding box center [685, 311] width 335 height 49
click at [649, 305] on input "text" at bounding box center [685, 309] width 335 height 17
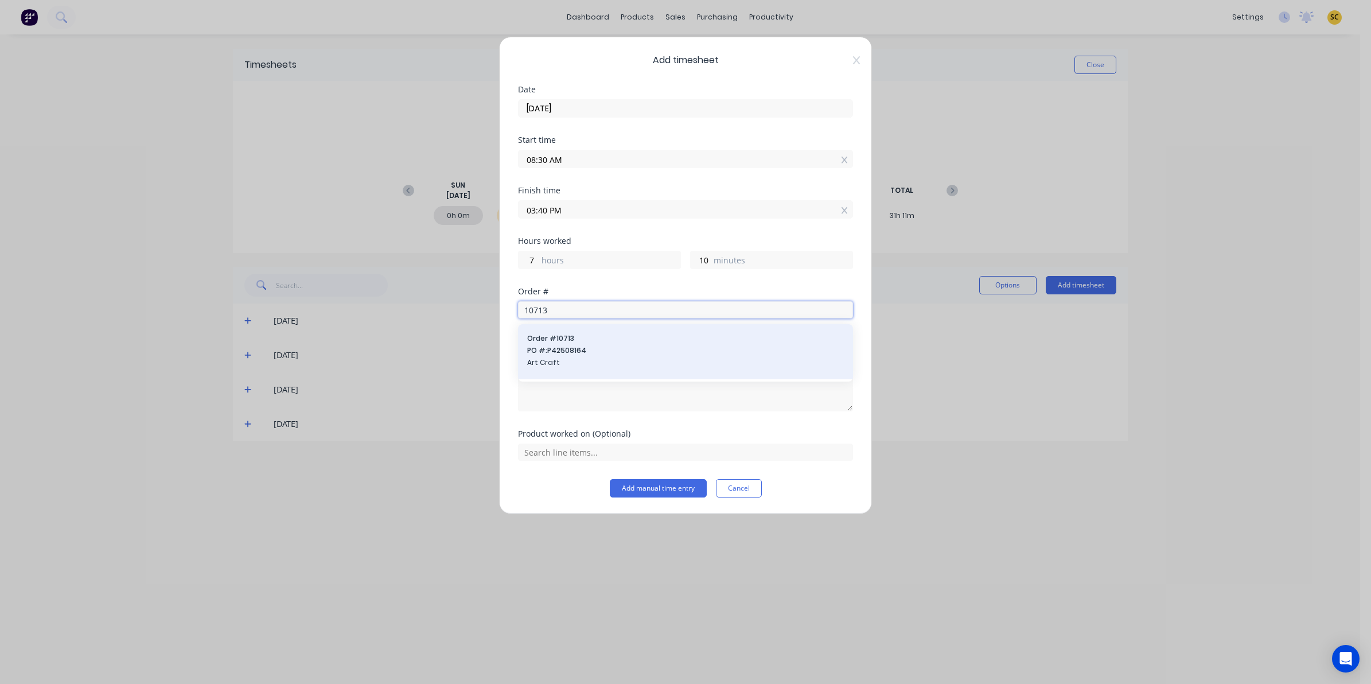
type input "10713"
click at [552, 357] on div "Order # 10713 PO #: P42508164 Art Craft" at bounding box center [685, 351] width 317 height 37
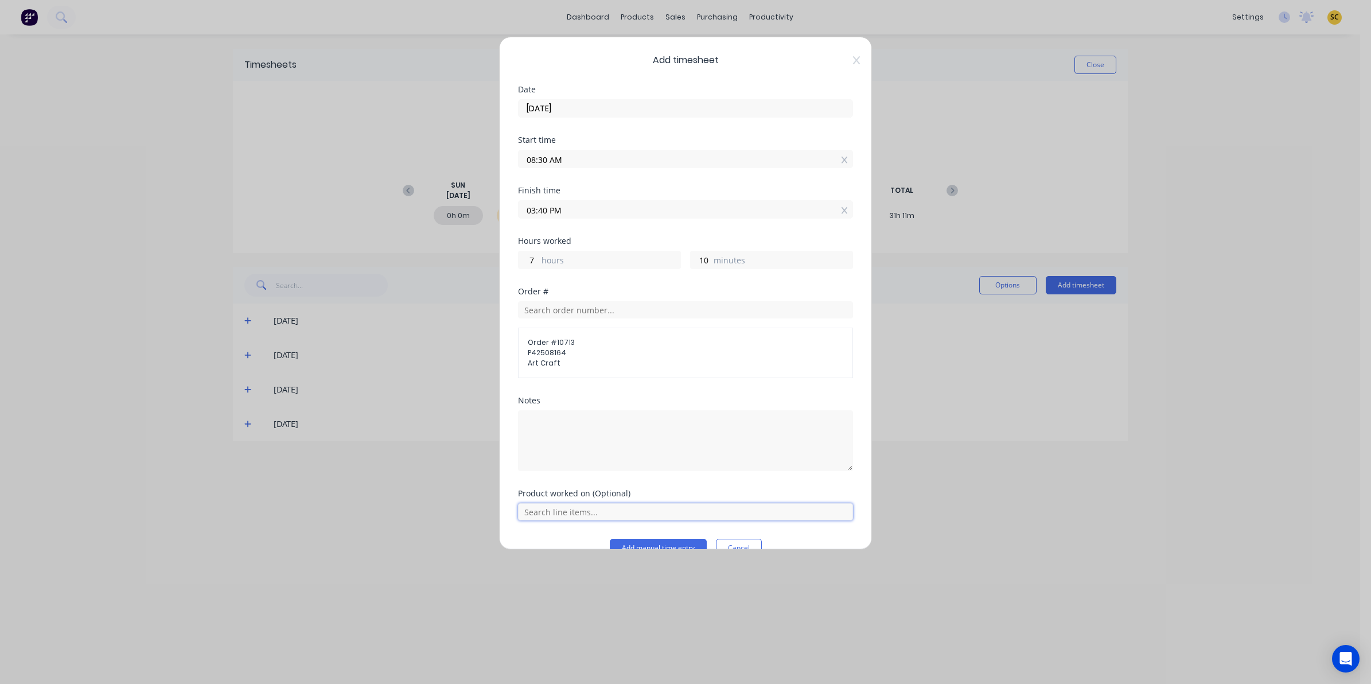
click at [552, 511] on input "text" at bounding box center [685, 511] width 335 height 17
click at [548, 472] on span "ccpm - Clear Coat Price per meter" at bounding box center [695, 470] width 298 height 10
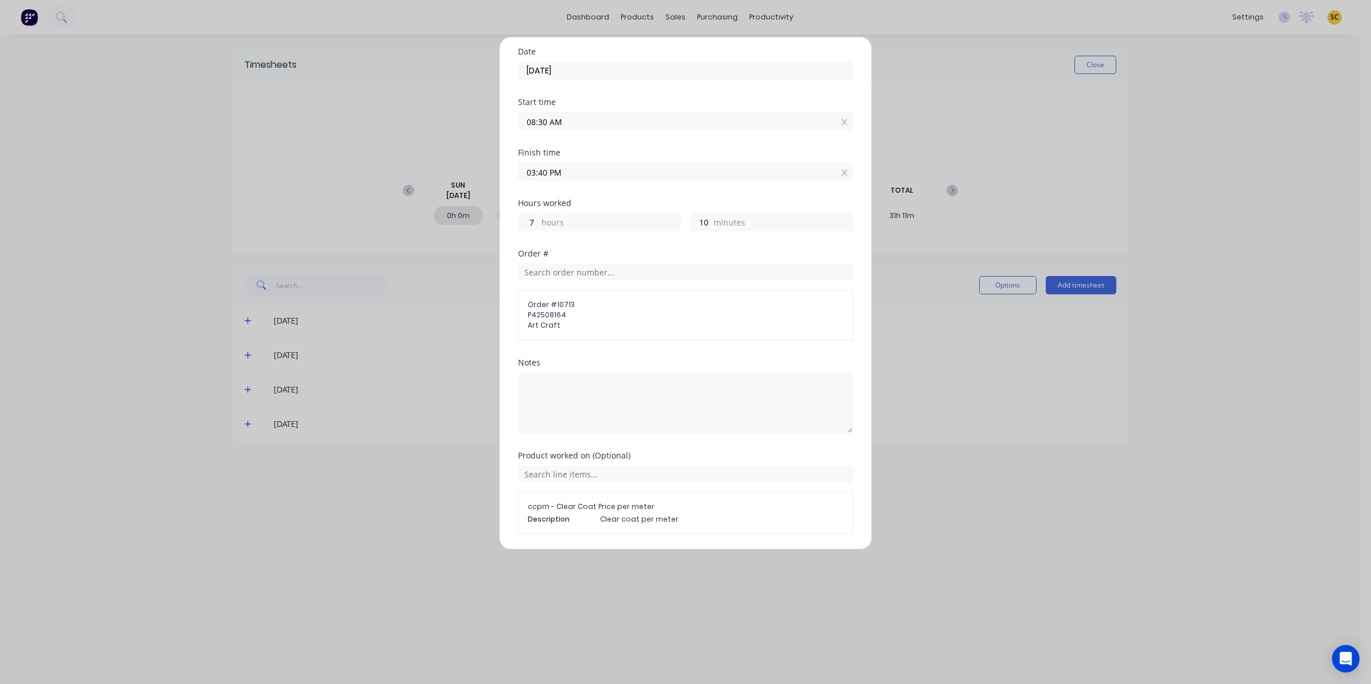
scroll to position [77, 0]
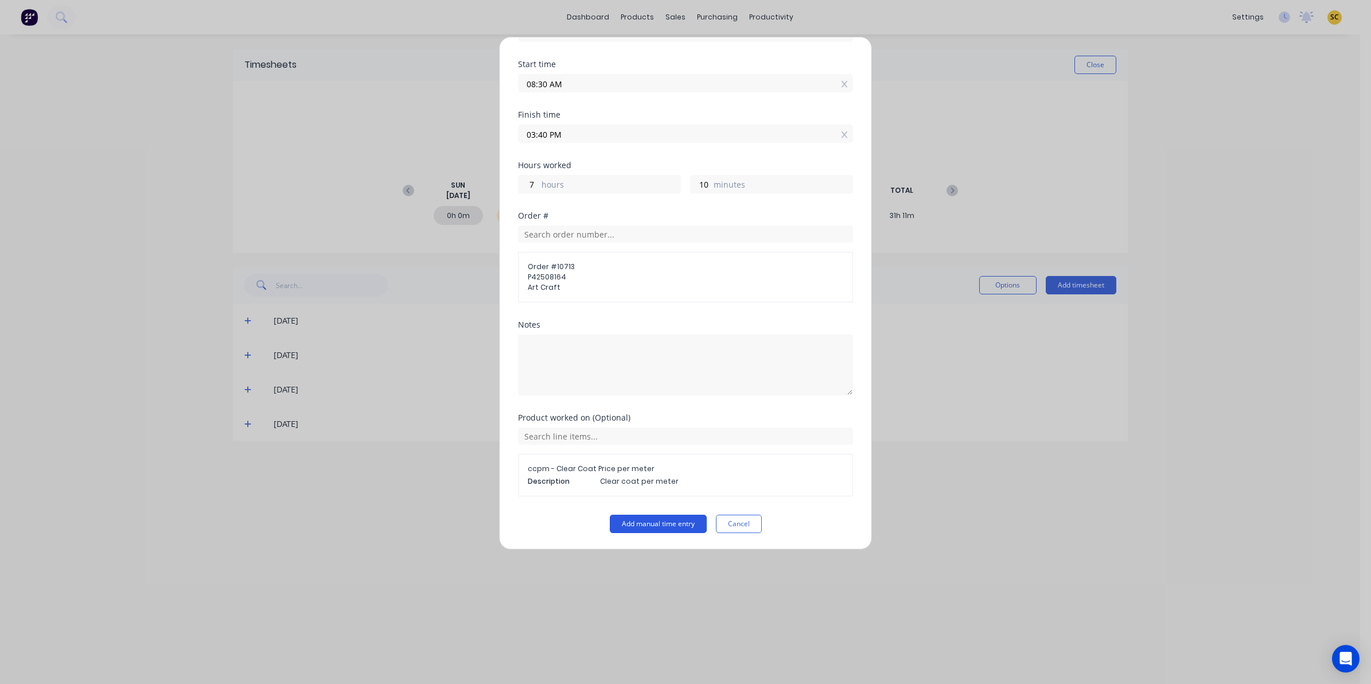
click at [651, 527] on button "Add manual time entry" at bounding box center [658, 524] width 97 height 18
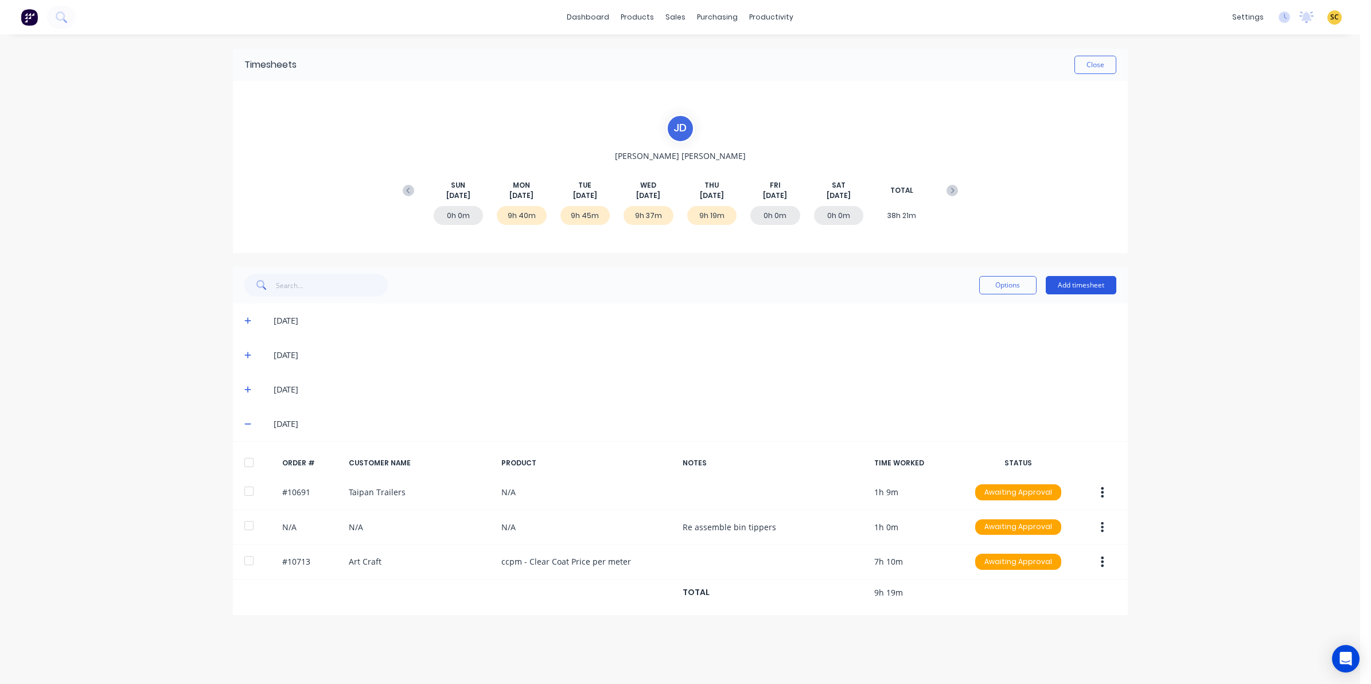
click at [1076, 277] on button "Add timesheet" at bounding box center [1081, 285] width 71 height 18
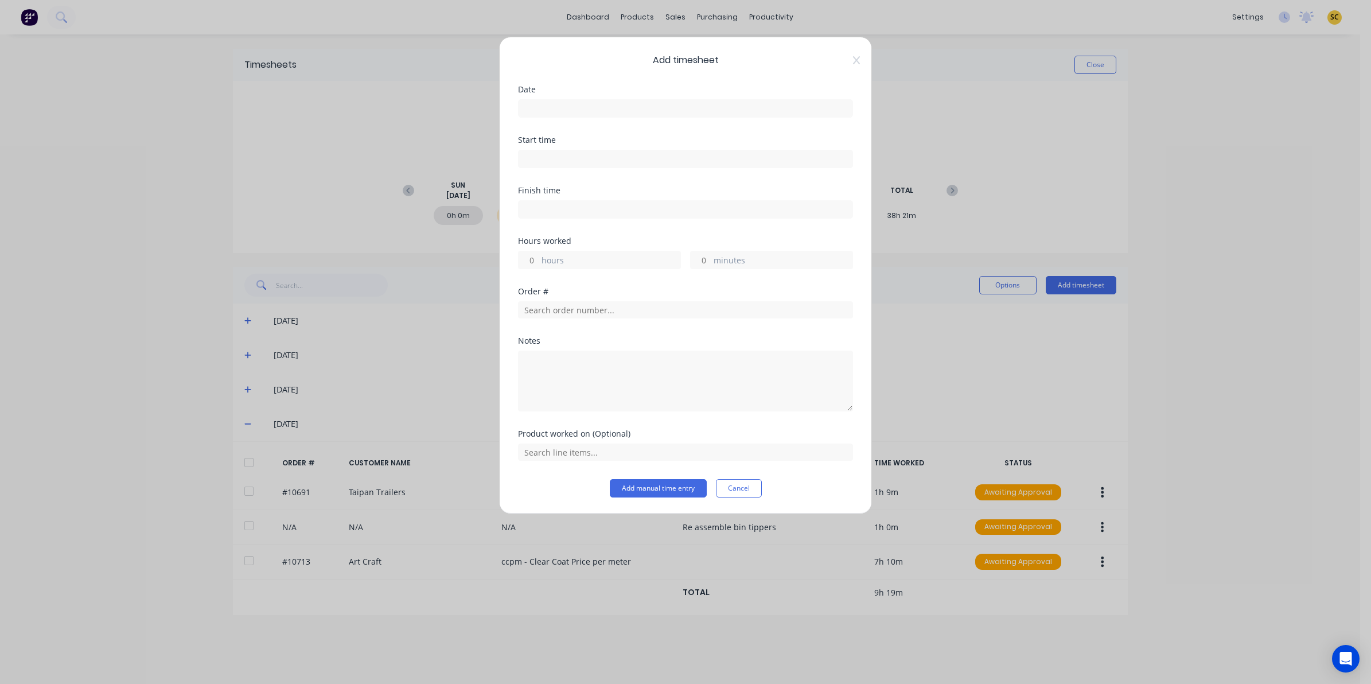
click at [593, 98] on div at bounding box center [685, 106] width 335 height 21
click at [614, 113] on input at bounding box center [686, 108] width 334 height 17
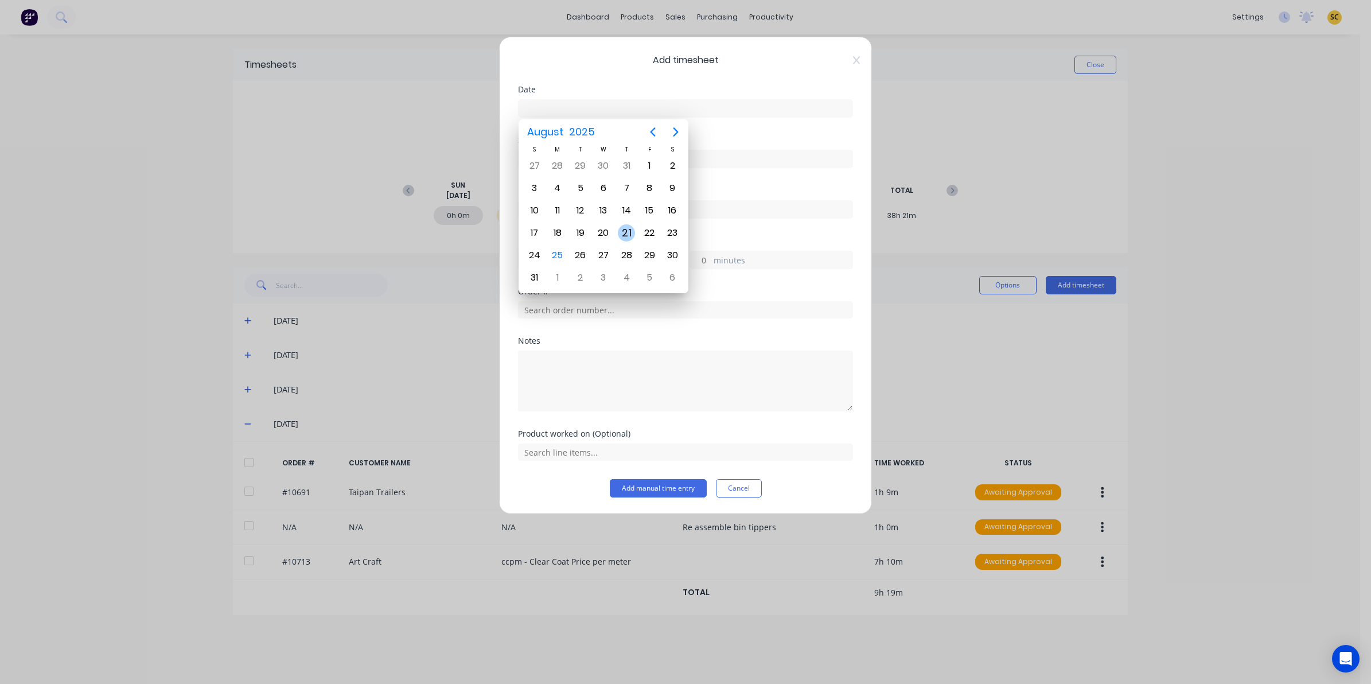
click at [629, 227] on div "21" at bounding box center [626, 232] width 17 height 17
type input "21/08/2025"
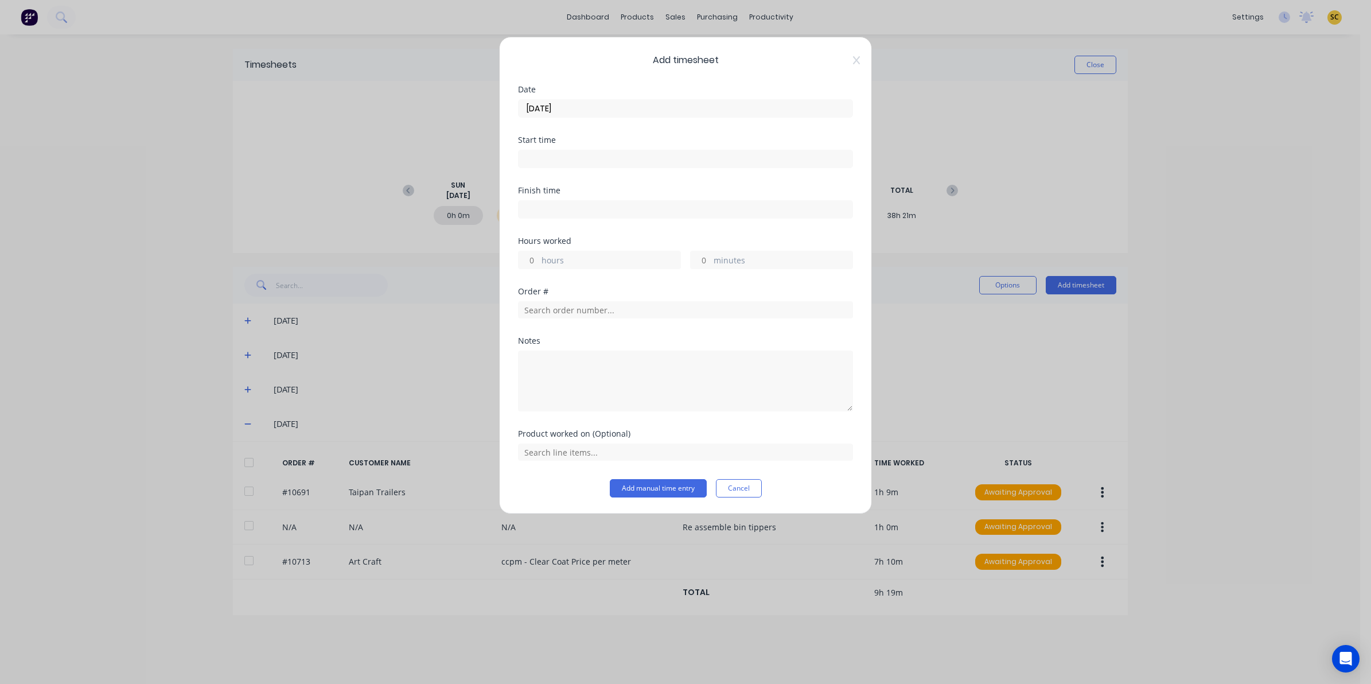
click at [577, 165] on input at bounding box center [686, 158] width 334 height 17
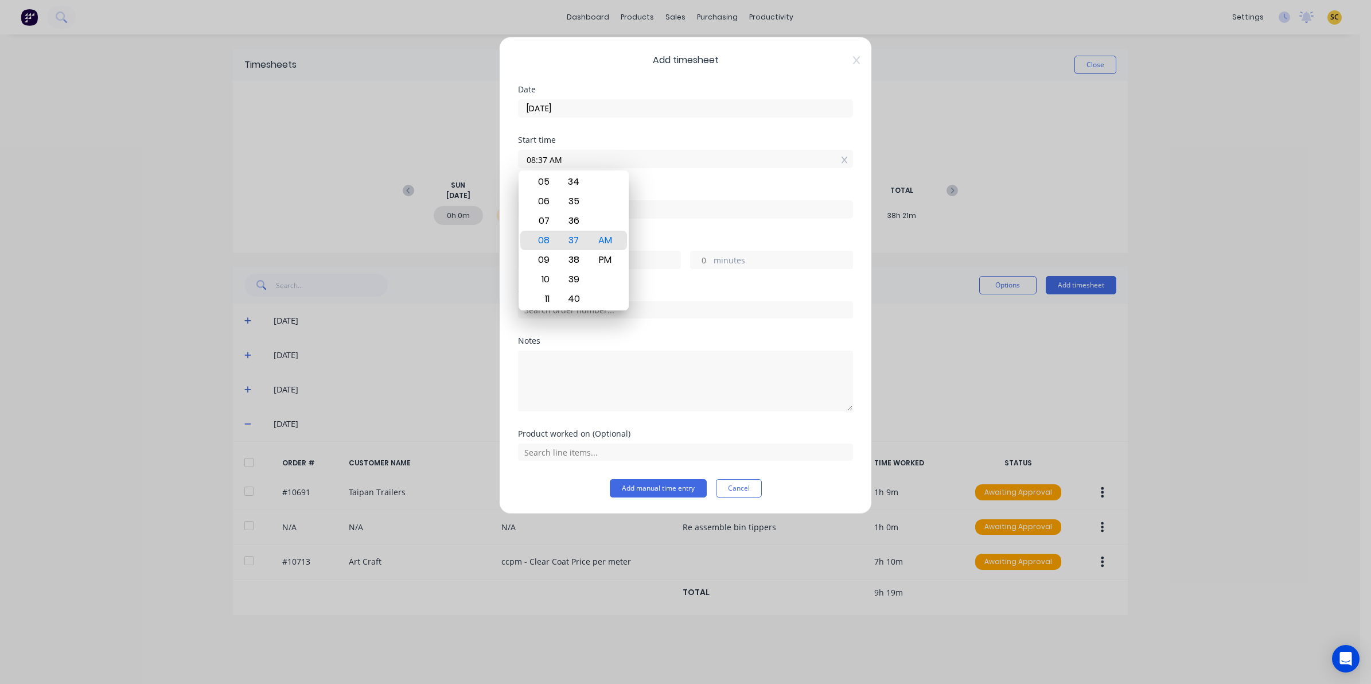
drag, startPoint x: 577, startPoint y: 165, endPoint x: 340, endPoint y: 170, distance: 237.0
click at [387, 168] on div "Add timesheet Date 21/08/2025 Start time 08:37 AM Finish time Hours worked hour…" at bounding box center [685, 342] width 1371 height 684
click at [610, 256] on div "PM" at bounding box center [606, 260] width 28 height 20
type input "03:40 PM"
click at [689, 223] on div "Finish time" at bounding box center [685, 211] width 335 height 50
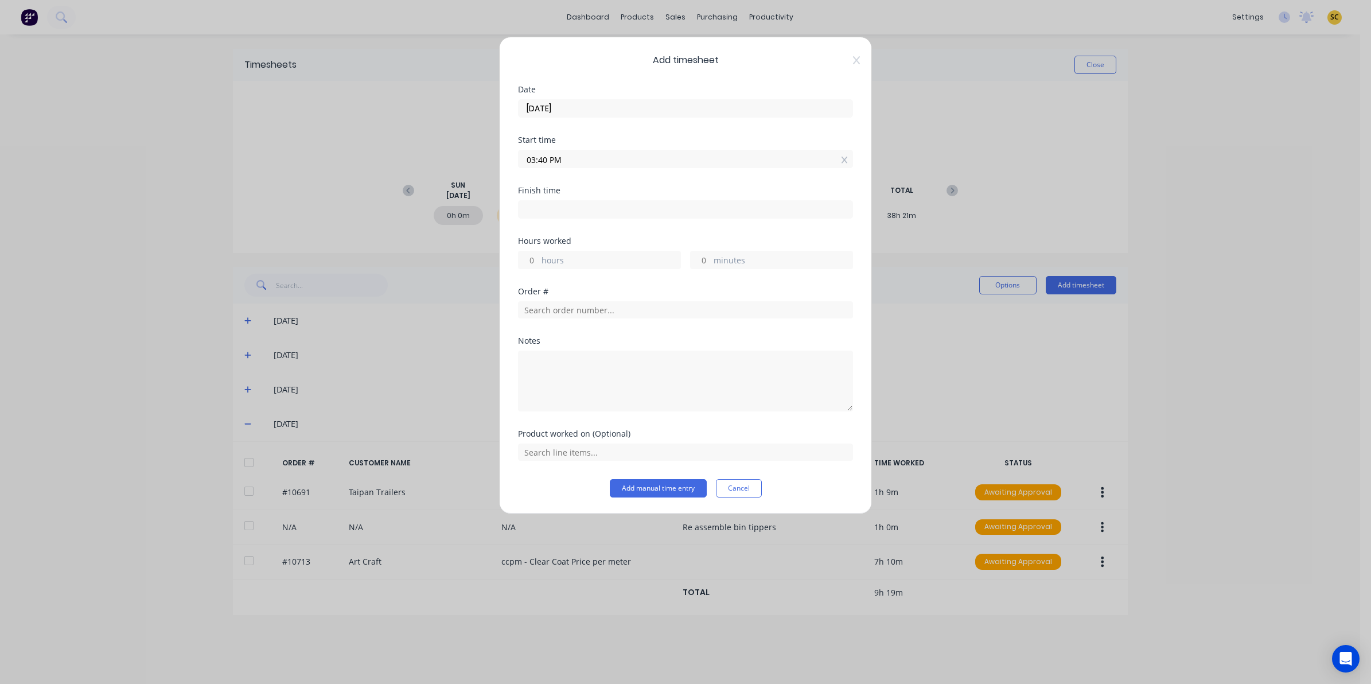
click at [689, 209] on input at bounding box center [686, 209] width 334 height 17
type input "08:37 AM"
type input "-7"
type input "-3"
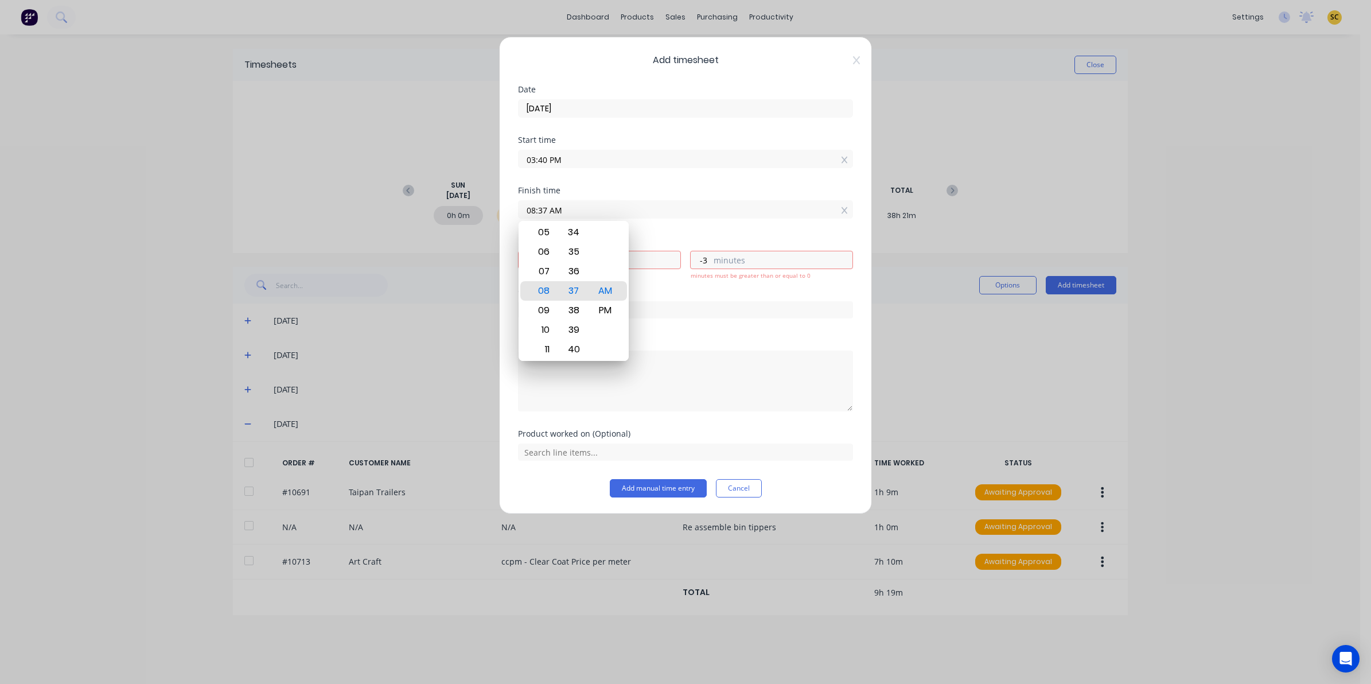
drag, startPoint x: 689, startPoint y: 209, endPoint x: 353, endPoint y: 211, distance: 335.6
click at [353, 211] on div "Add timesheet Date 21/08/2025 Start time 03:40 PM Finish time 08:37 AM Hours wo…" at bounding box center [685, 342] width 1371 height 684
type input "04:00 AM"
type input "-11"
type input "-40"
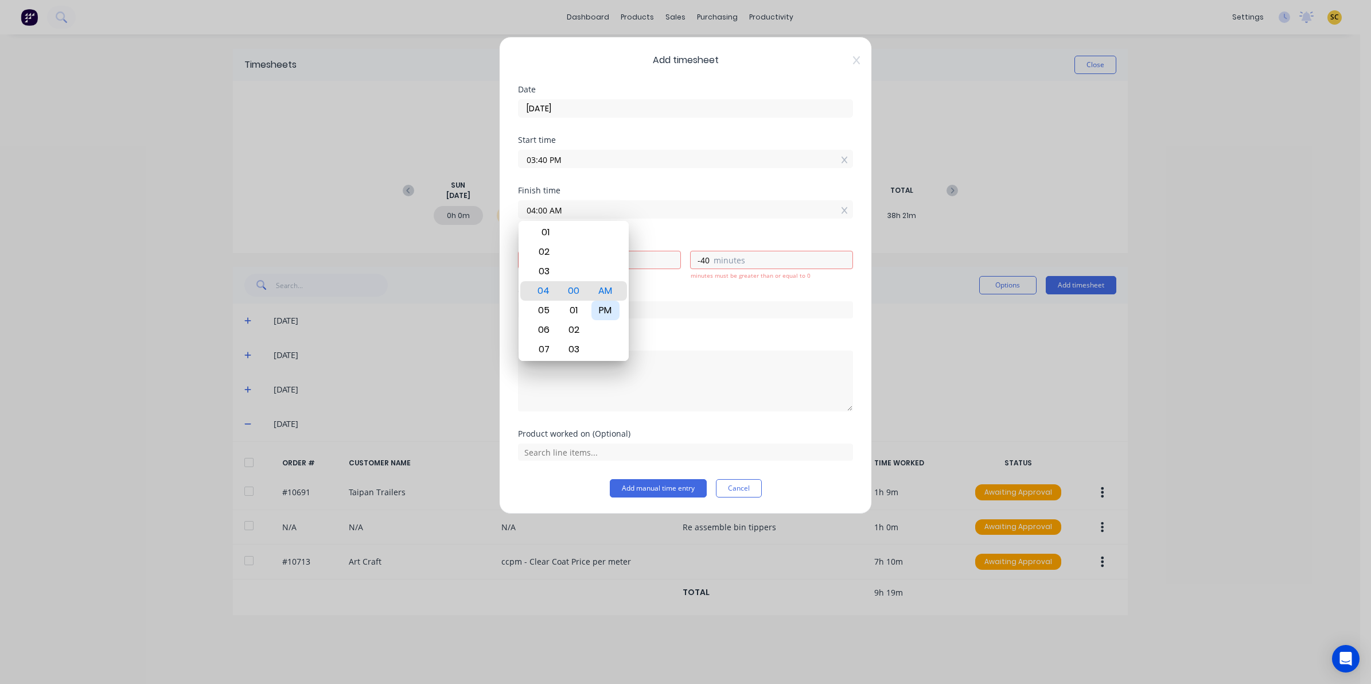
click at [600, 314] on div "PM" at bounding box center [606, 311] width 28 height 20
type input "04:00 PM"
type input "0"
type input "20"
click at [667, 313] on input "text" at bounding box center [685, 309] width 335 height 17
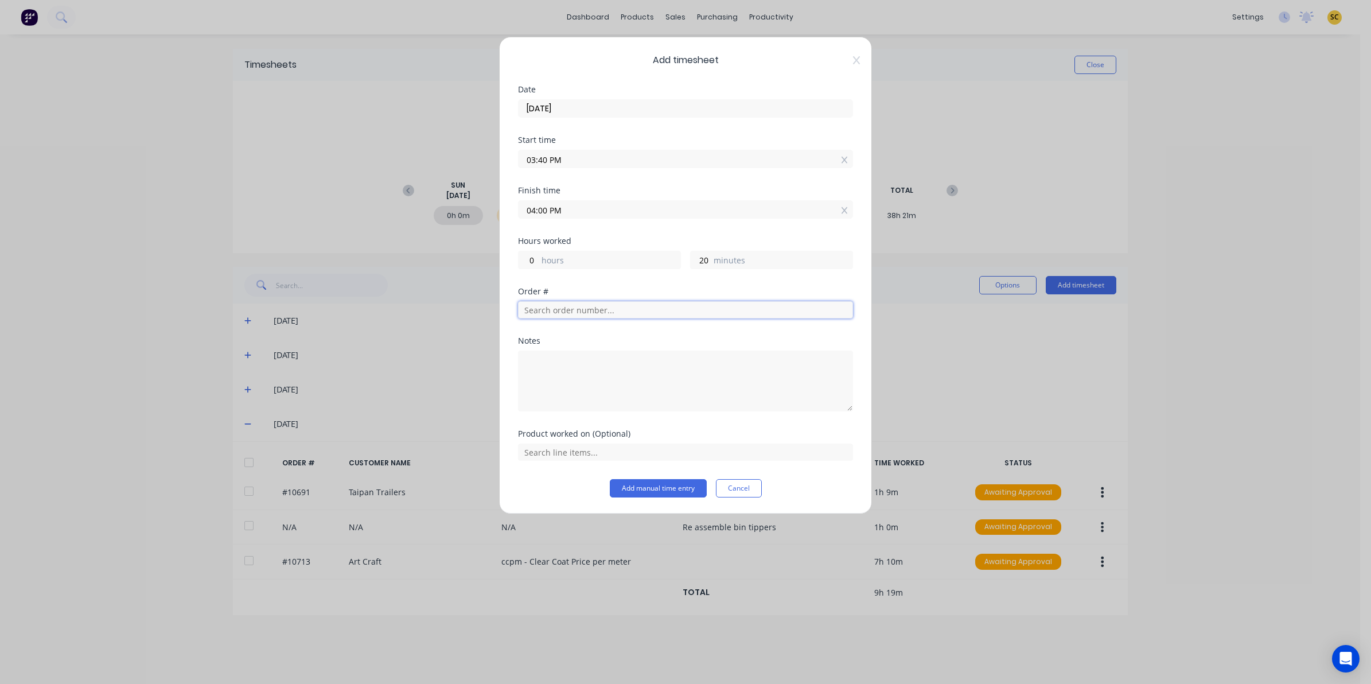
click at [667, 313] on input "text" at bounding box center [685, 309] width 335 height 17
click at [547, 309] on input "text" at bounding box center [685, 309] width 335 height 17
click at [703, 365] on textarea at bounding box center [685, 381] width 335 height 61
type textarea "pack up workshop bring vehicles in"
click at [670, 494] on button "Add manual time entry" at bounding box center [658, 488] width 97 height 18
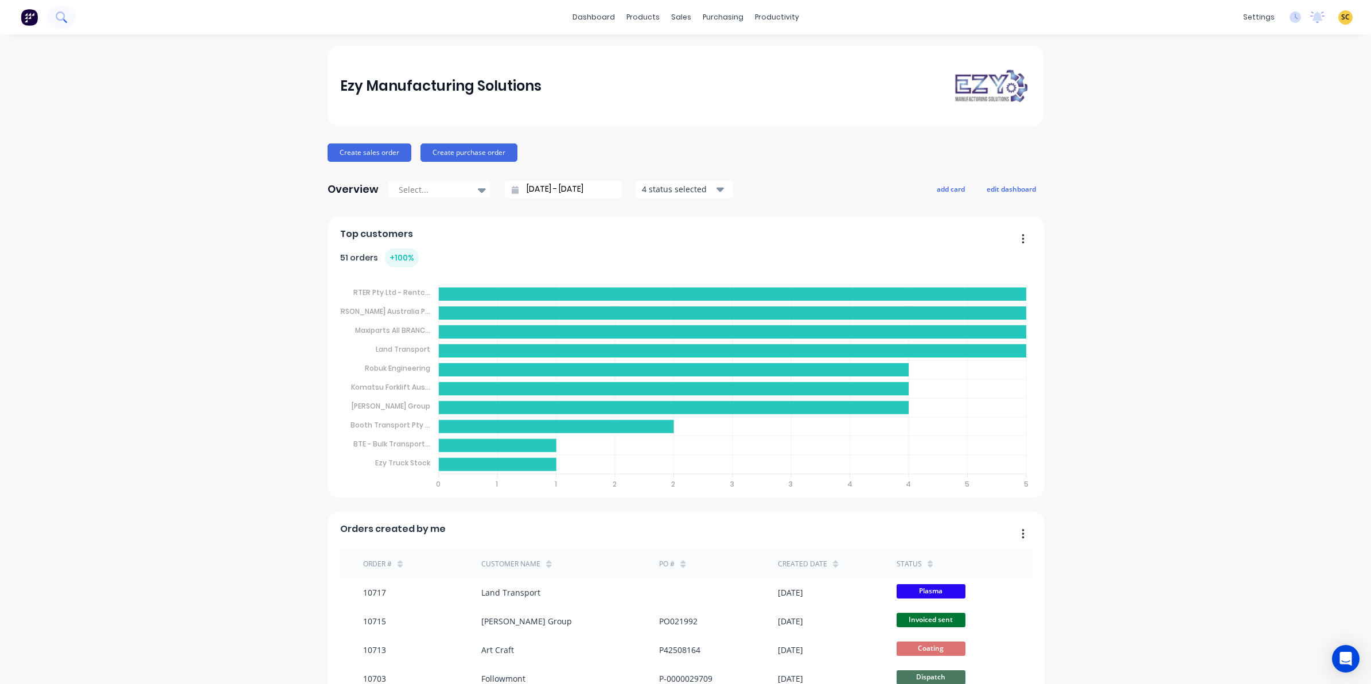
click at [62, 23] on button at bounding box center [61, 17] width 29 height 23
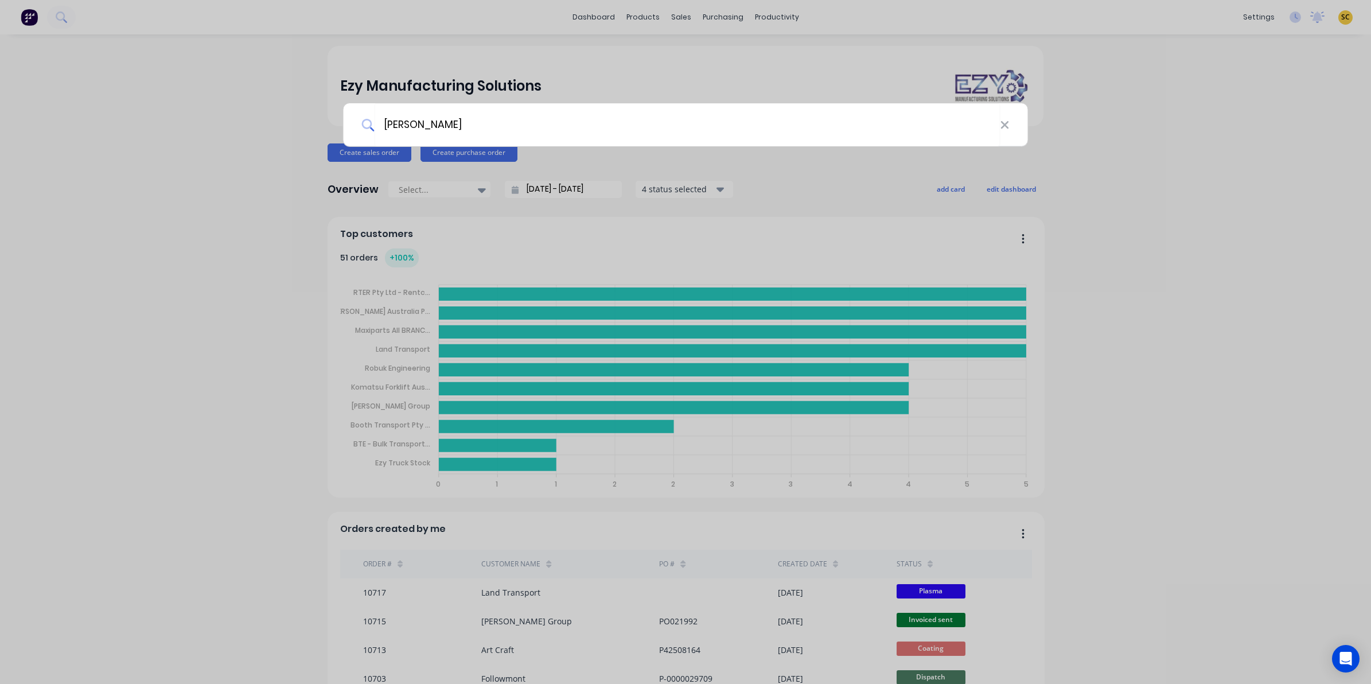
type input "[PERSON_NAME]"
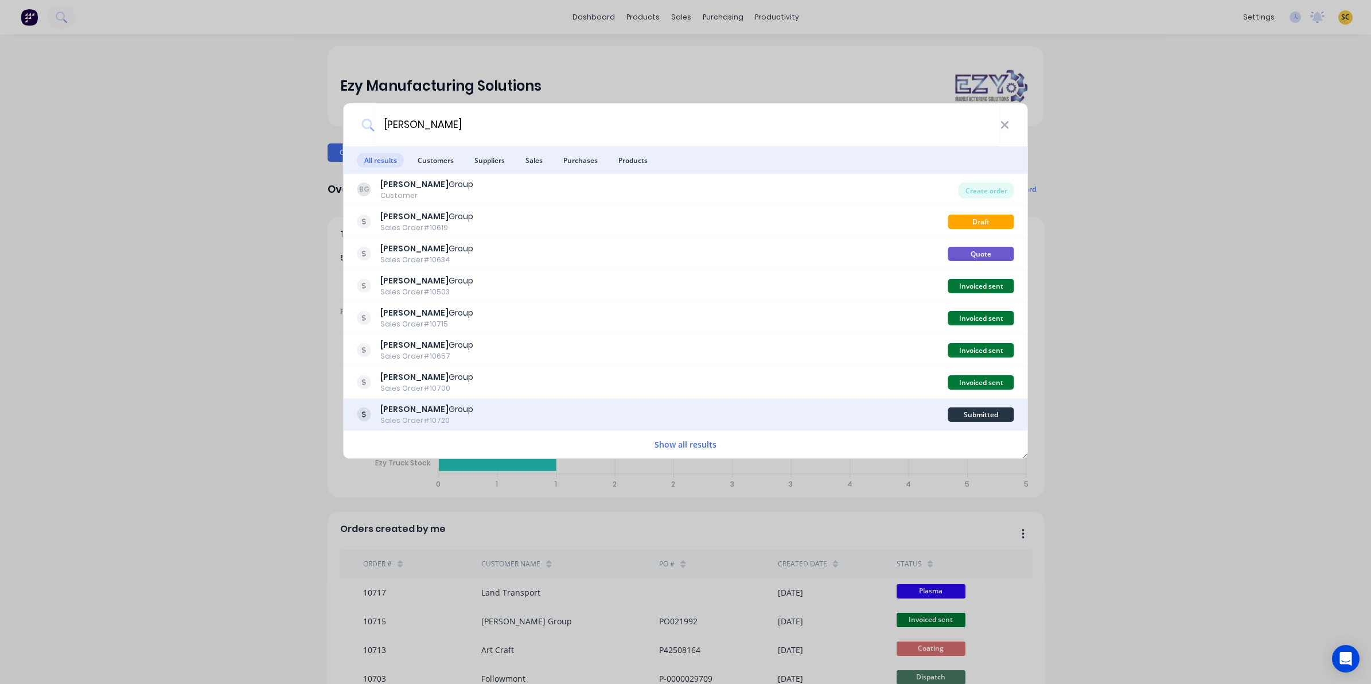
click at [402, 416] on div "Sales Order #10720" at bounding box center [426, 420] width 93 height 10
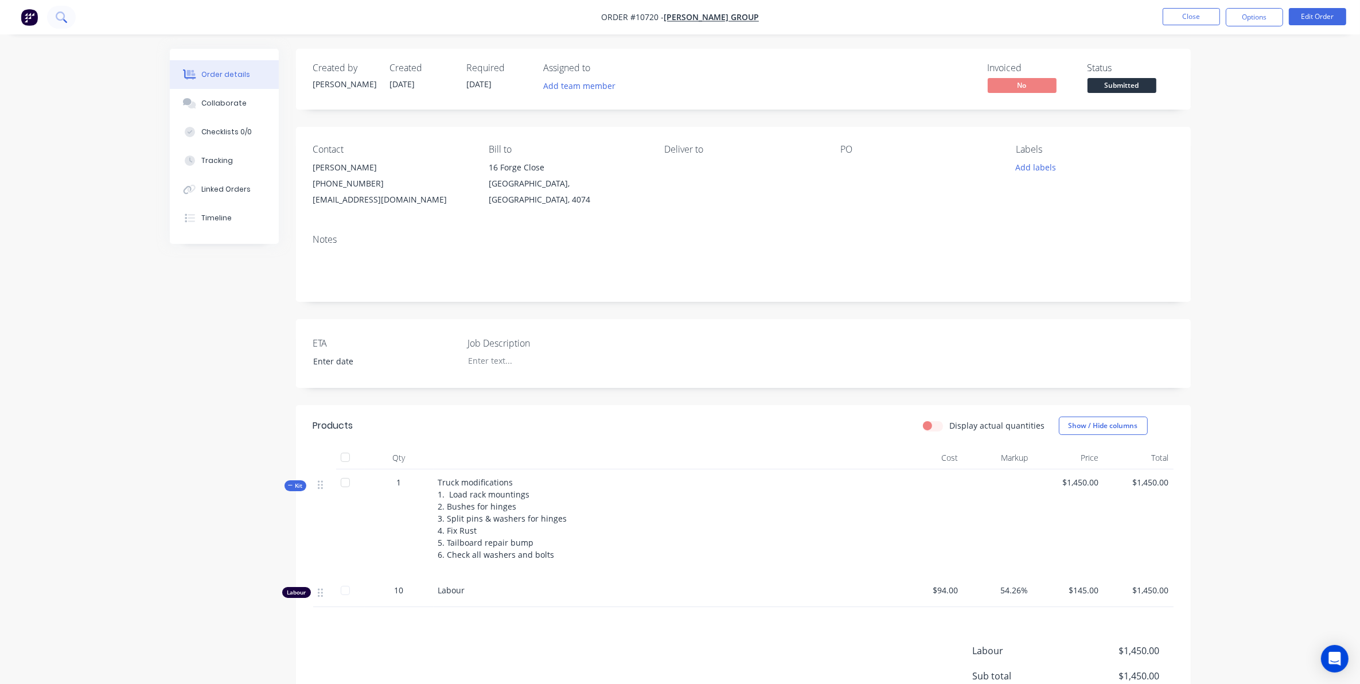
click at [58, 14] on icon at bounding box center [61, 16] width 11 height 11
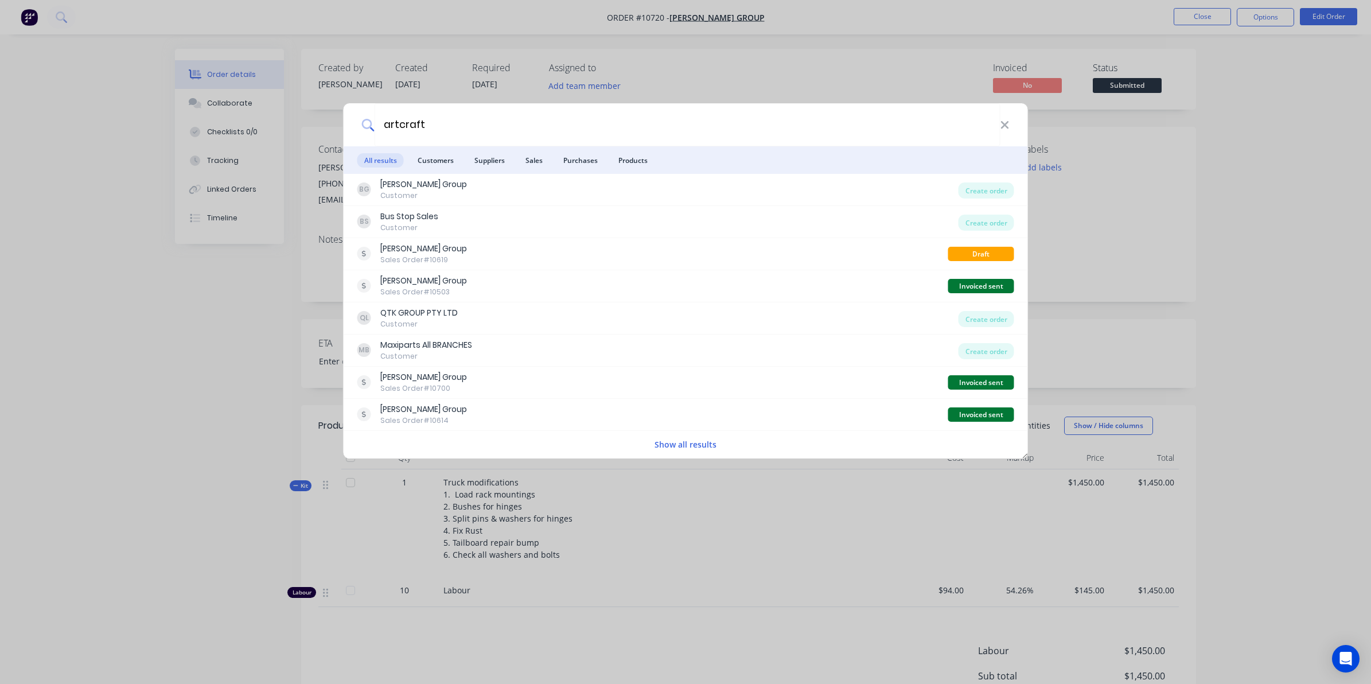
type input "artcraft"
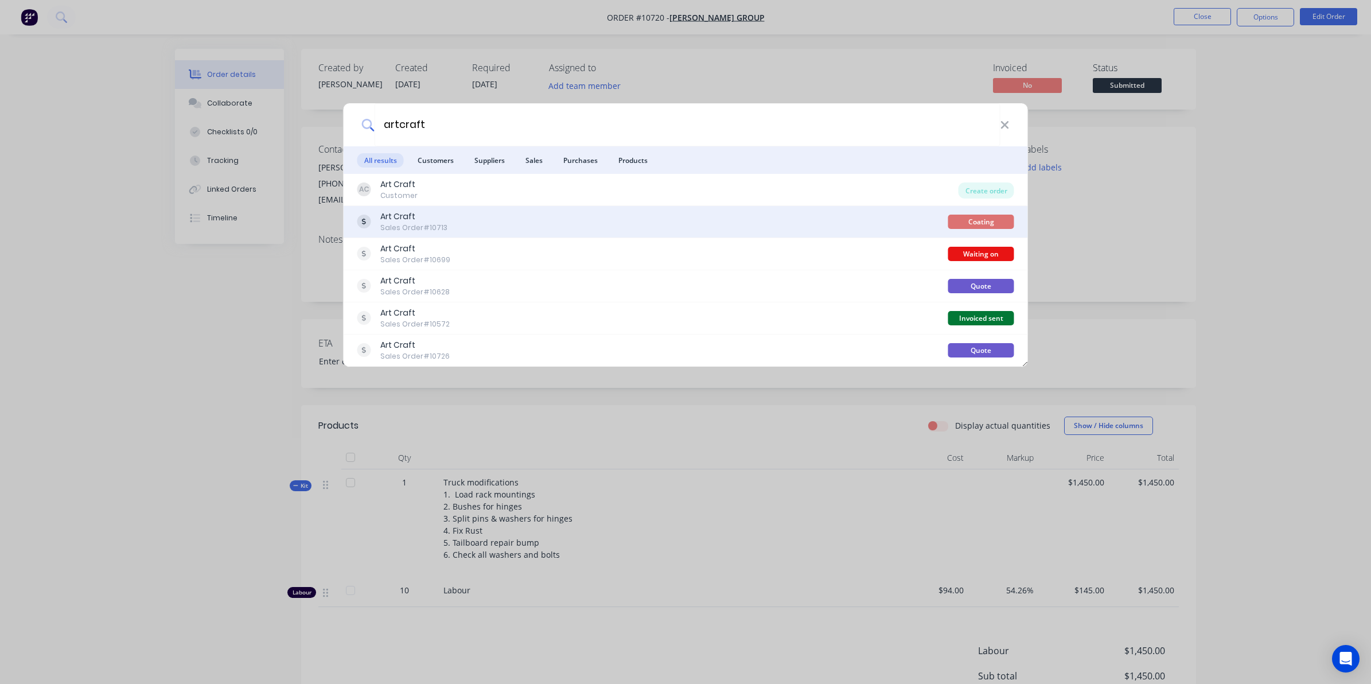
click at [546, 216] on div "Art Craft Sales Order #10713" at bounding box center [652, 222] width 591 height 22
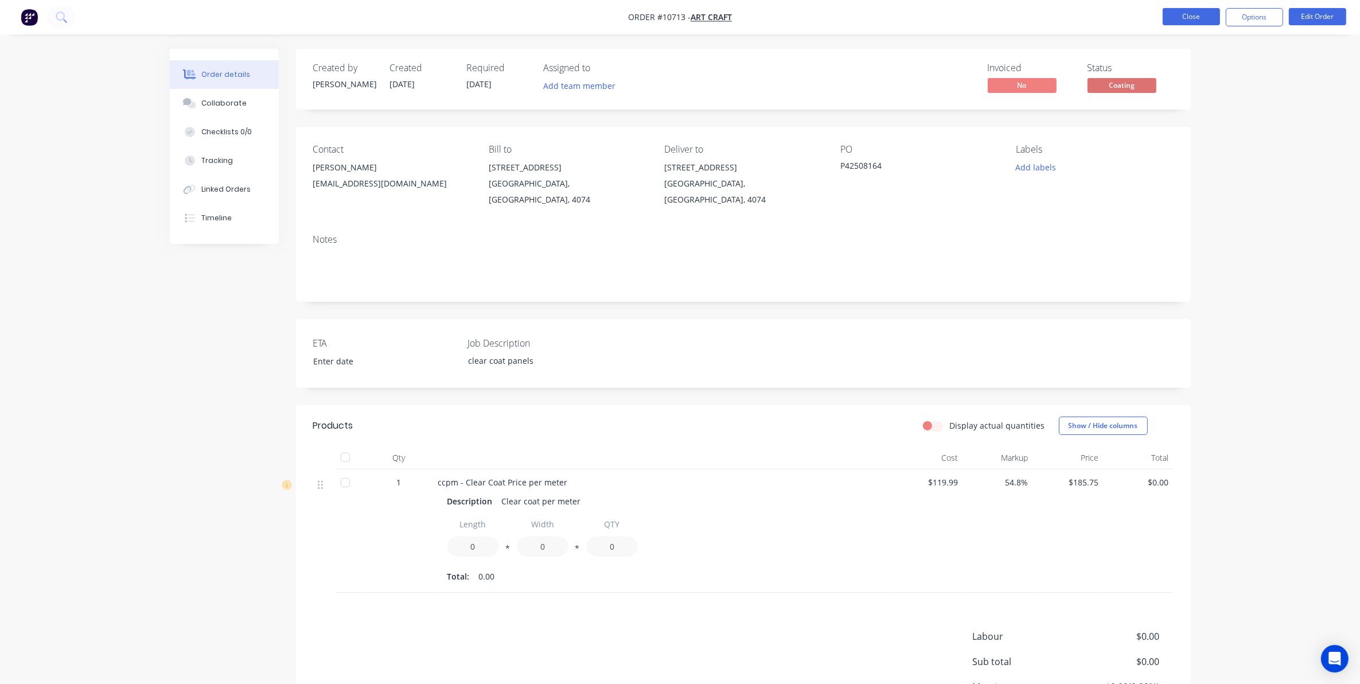
click at [1189, 17] on button "Close" at bounding box center [1191, 16] width 57 height 17
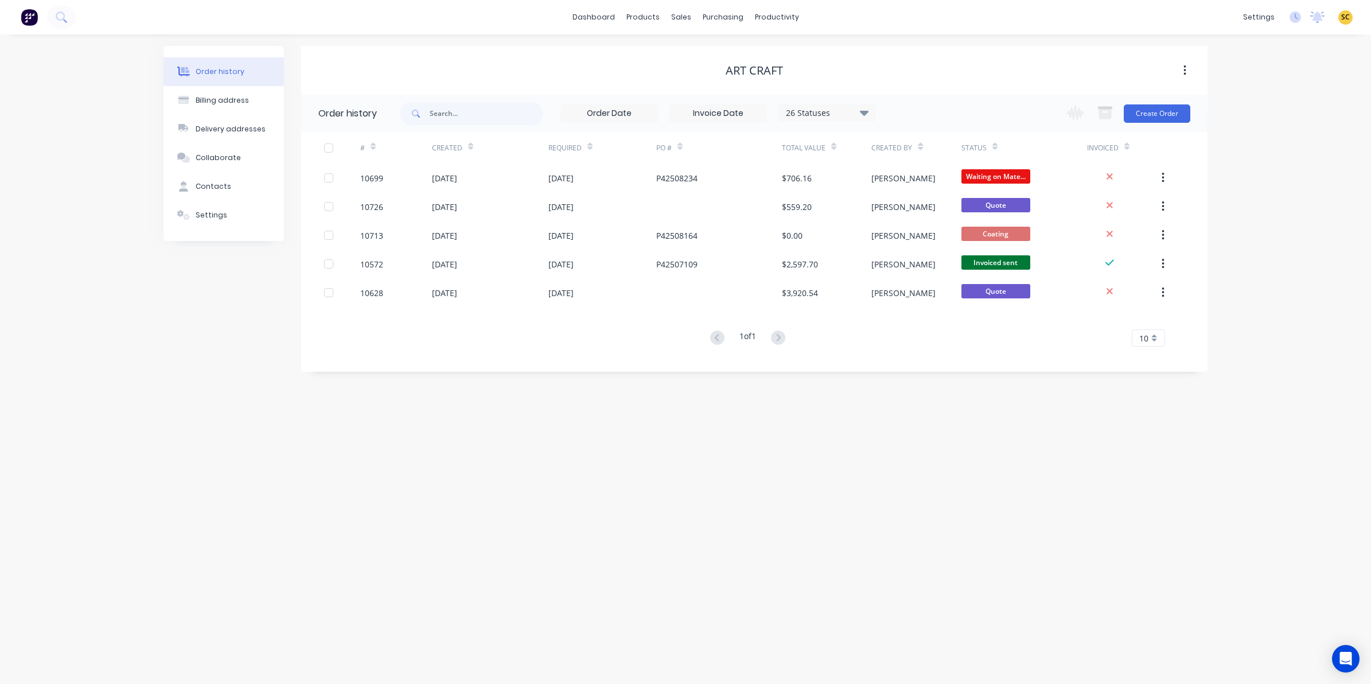
click at [34, 16] on img at bounding box center [29, 17] width 17 height 17
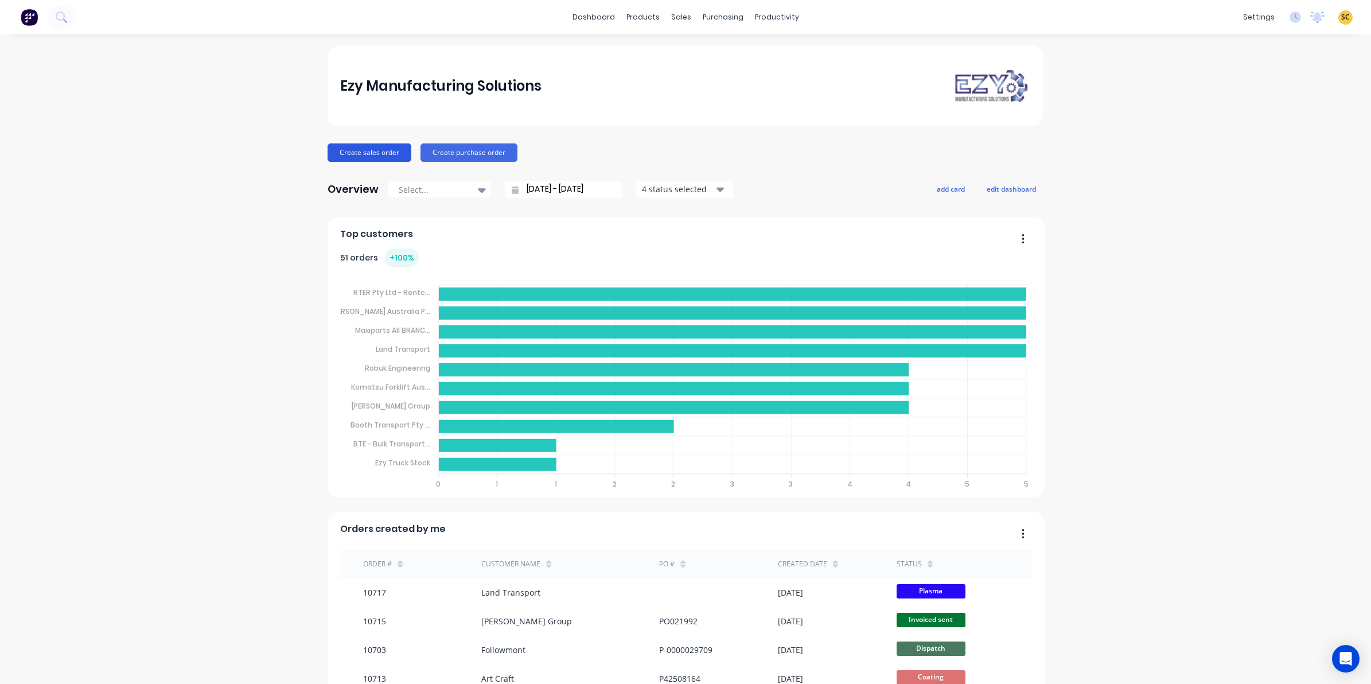
click at [376, 149] on button "Create sales order" at bounding box center [370, 152] width 84 height 18
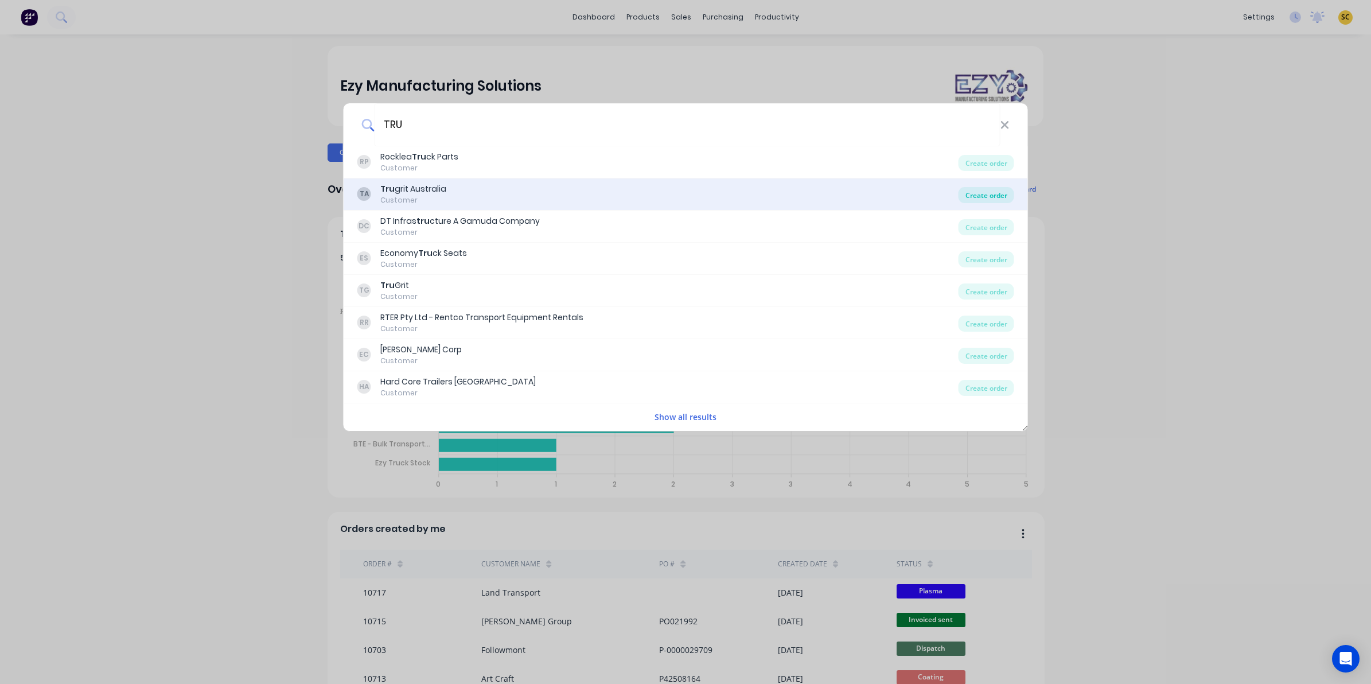
type input "TRU"
click at [987, 198] on div "Create order" at bounding box center [987, 195] width 56 height 16
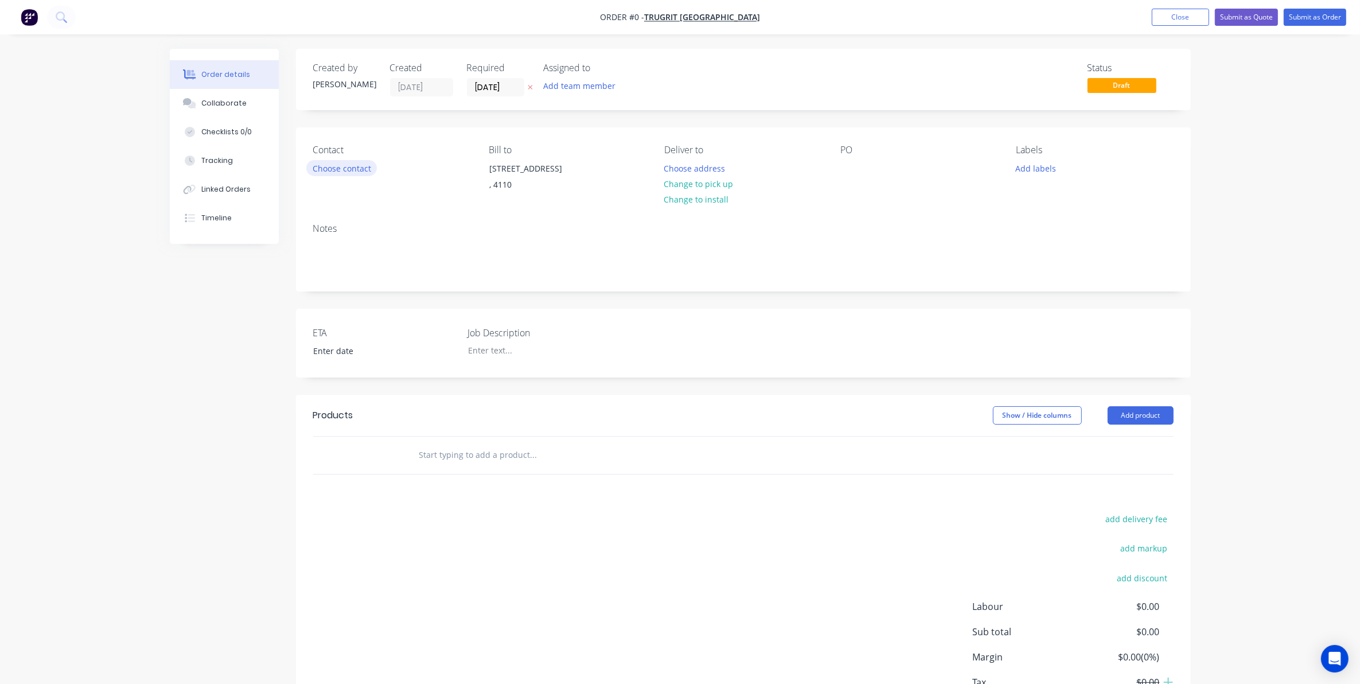
click at [361, 165] on button "Choose contact" at bounding box center [341, 167] width 71 height 15
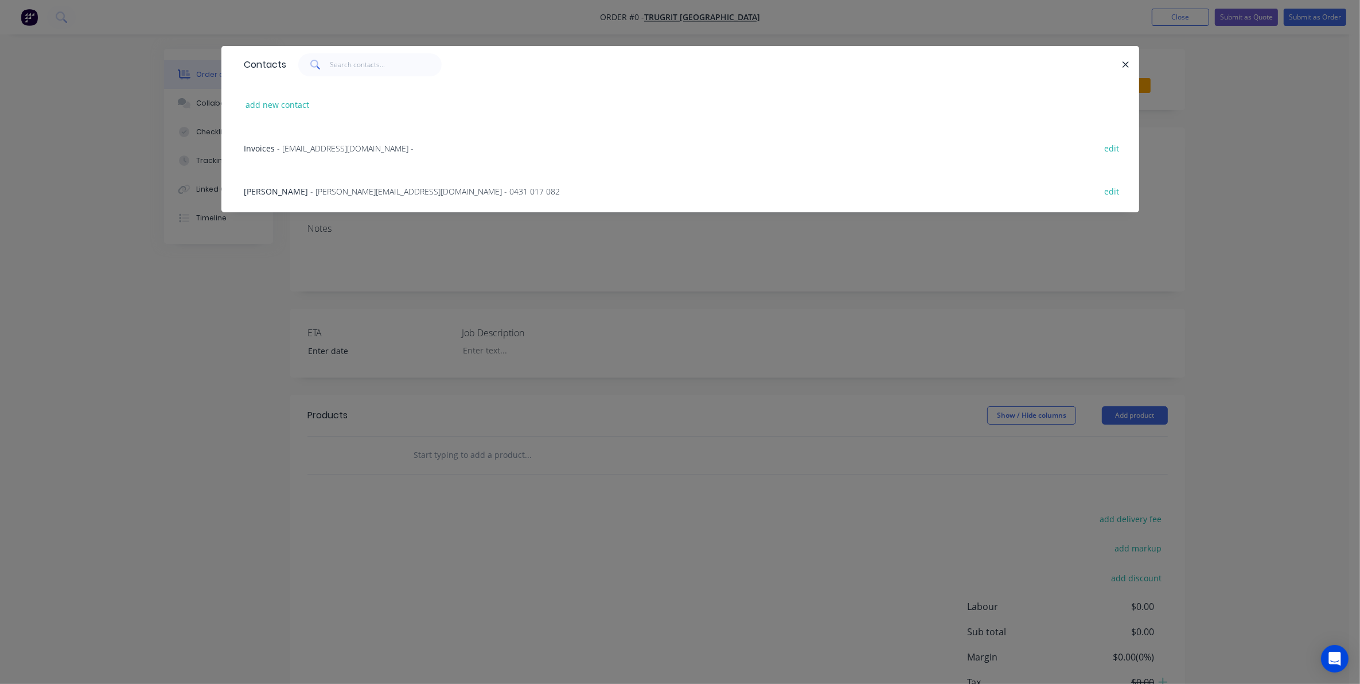
click at [337, 193] on span "- [PERSON_NAME][EMAIL_ADDRESS][DOMAIN_NAME] - 0431 017 082" at bounding box center [436, 191] width 250 height 11
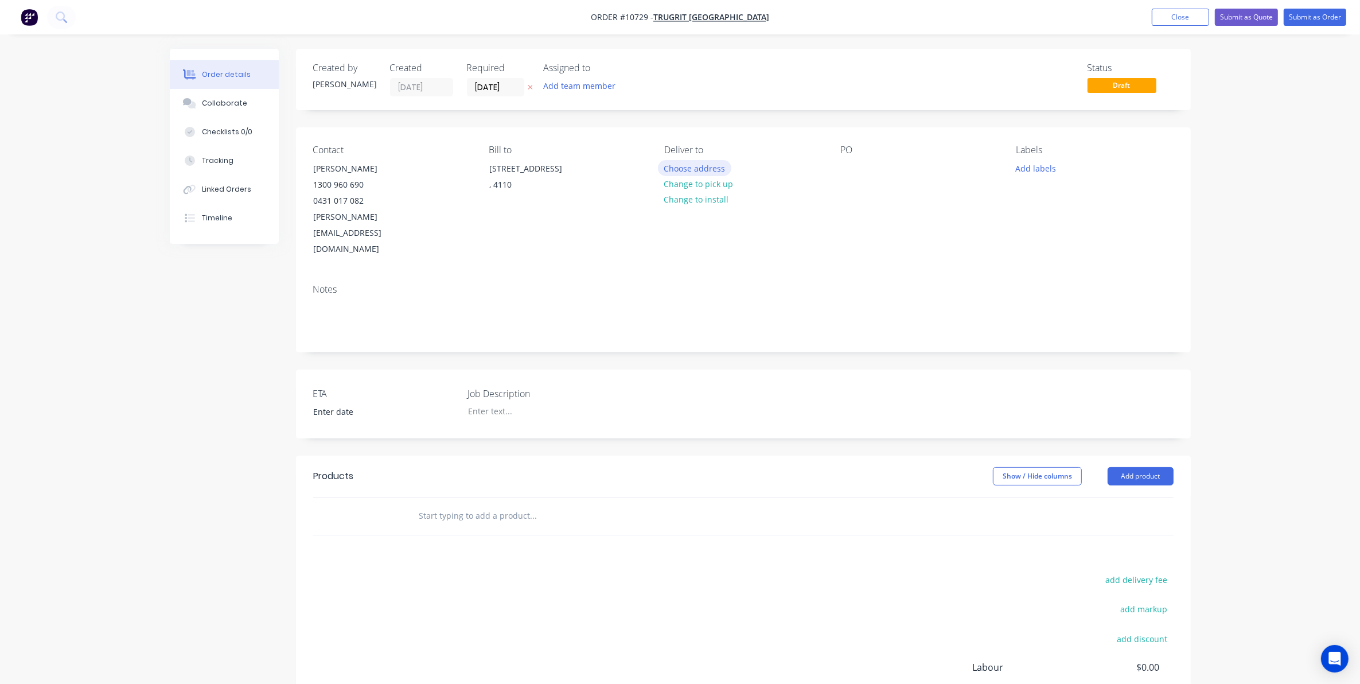
click at [666, 173] on button "Choose address" at bounding box center [694, 167] width 73 height 15
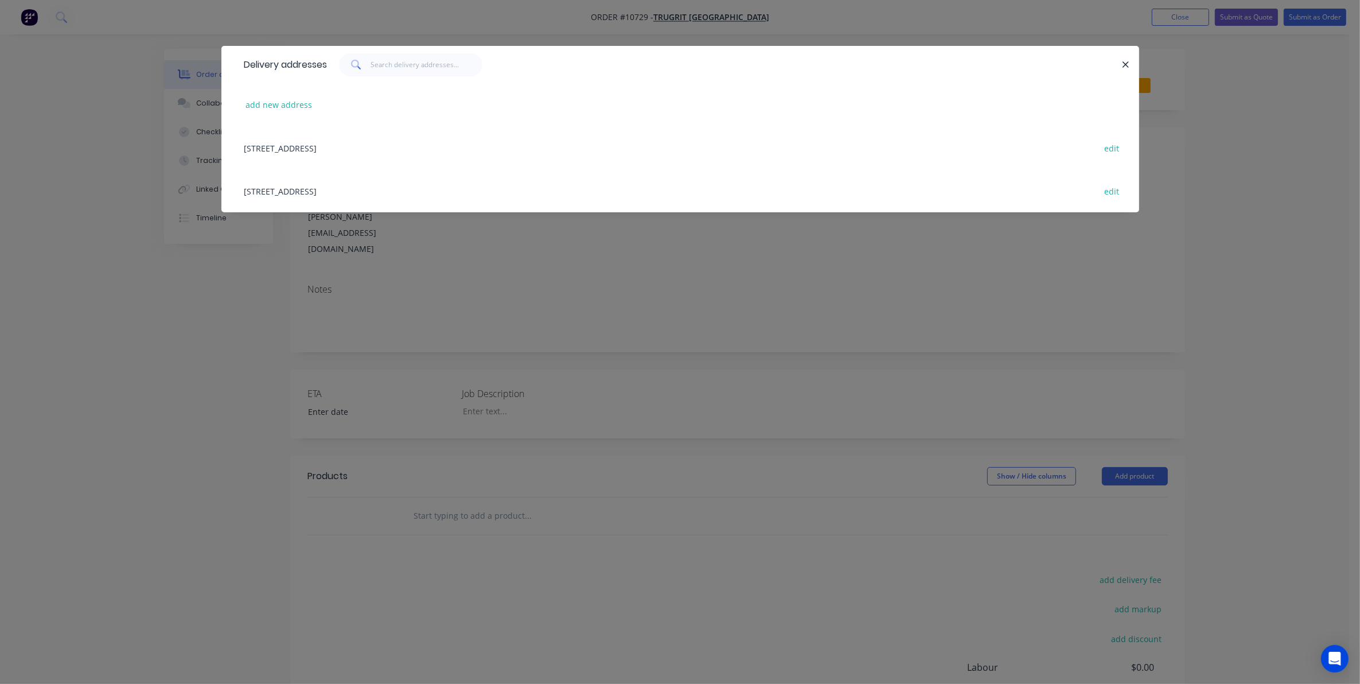
click at [357, 147] on div "[STREET_ADDRESS] edit" at bounding box center [681, 147] width 884 height 43
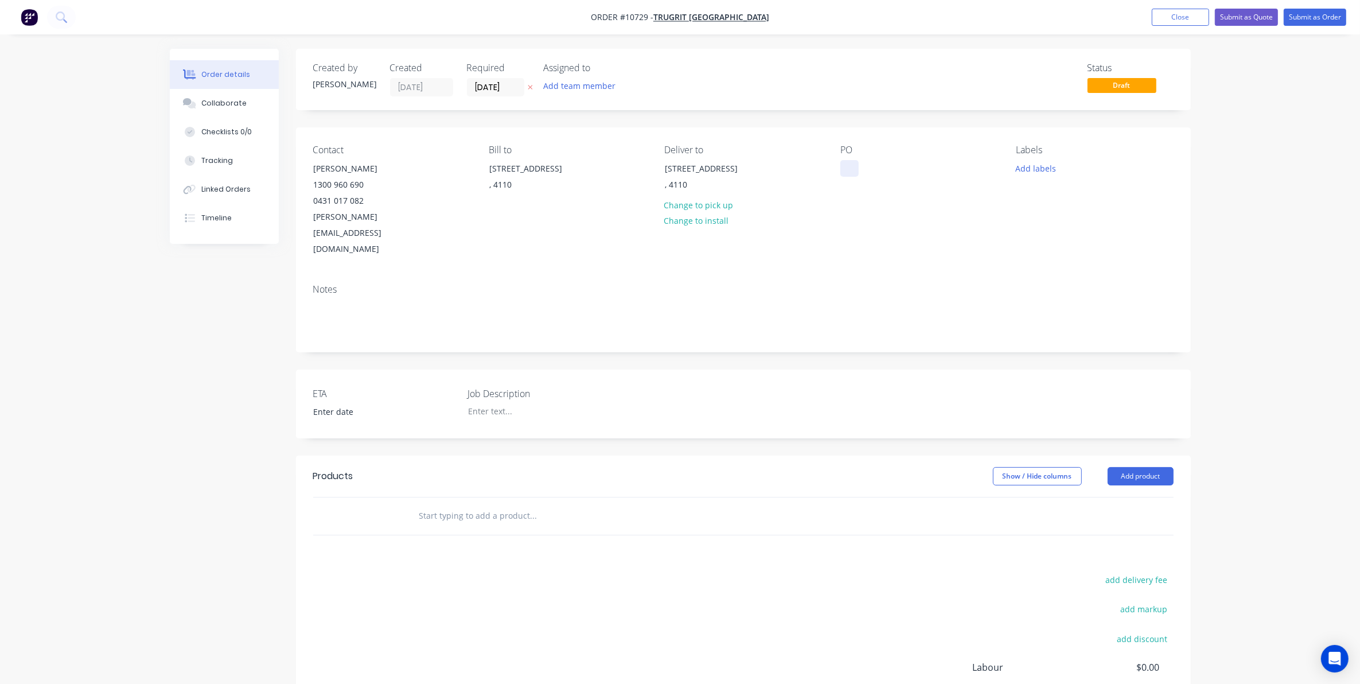
click at [843, 164] on div at bounding box center [850, 168] width 18 height 17
click at [506, 81] on input "[DATE]" at bounding box center [496, 87] width 56 height 17
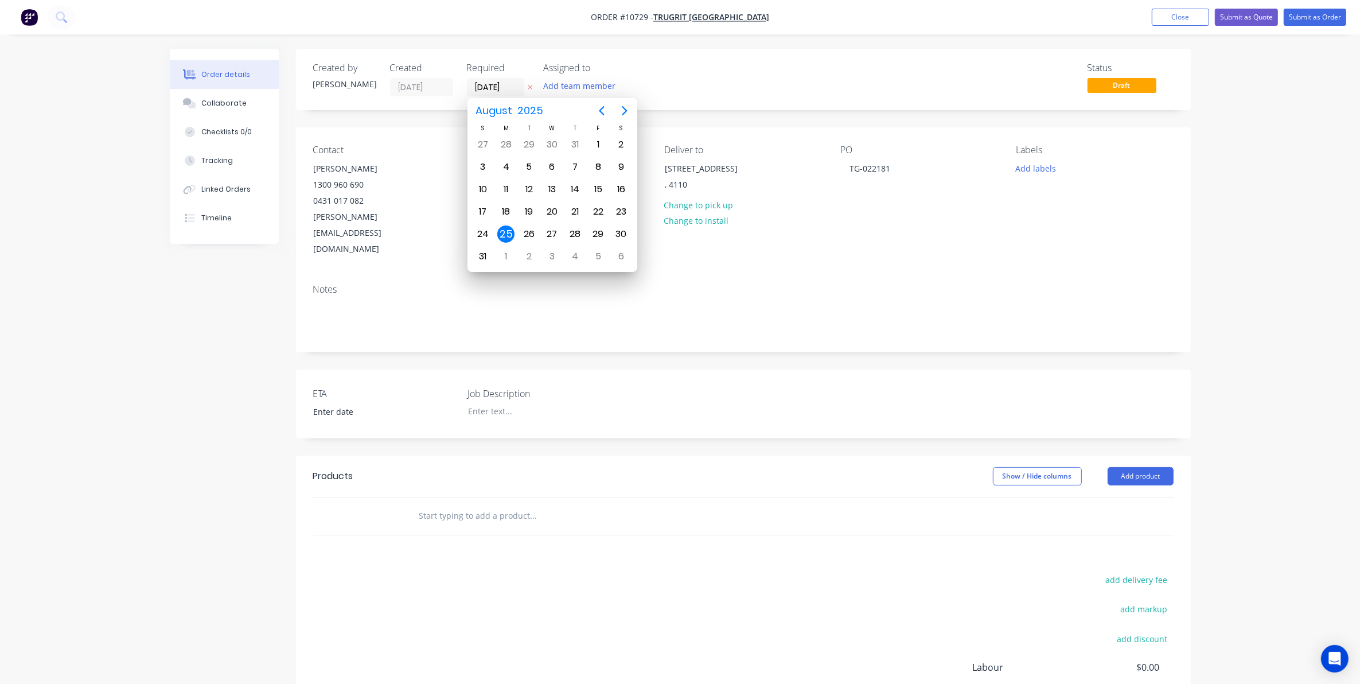
drag, startPoint x: 512, startPoint y: 87, endPoint x: 396, endPoint y: 104, distance: 117.2
click at [396, 104] on div "Created by [PERSON_NAME] Created [DATE] Required [DATE] Assigned to Add team me…" at bounding box center [743, 79] width 895 height 61
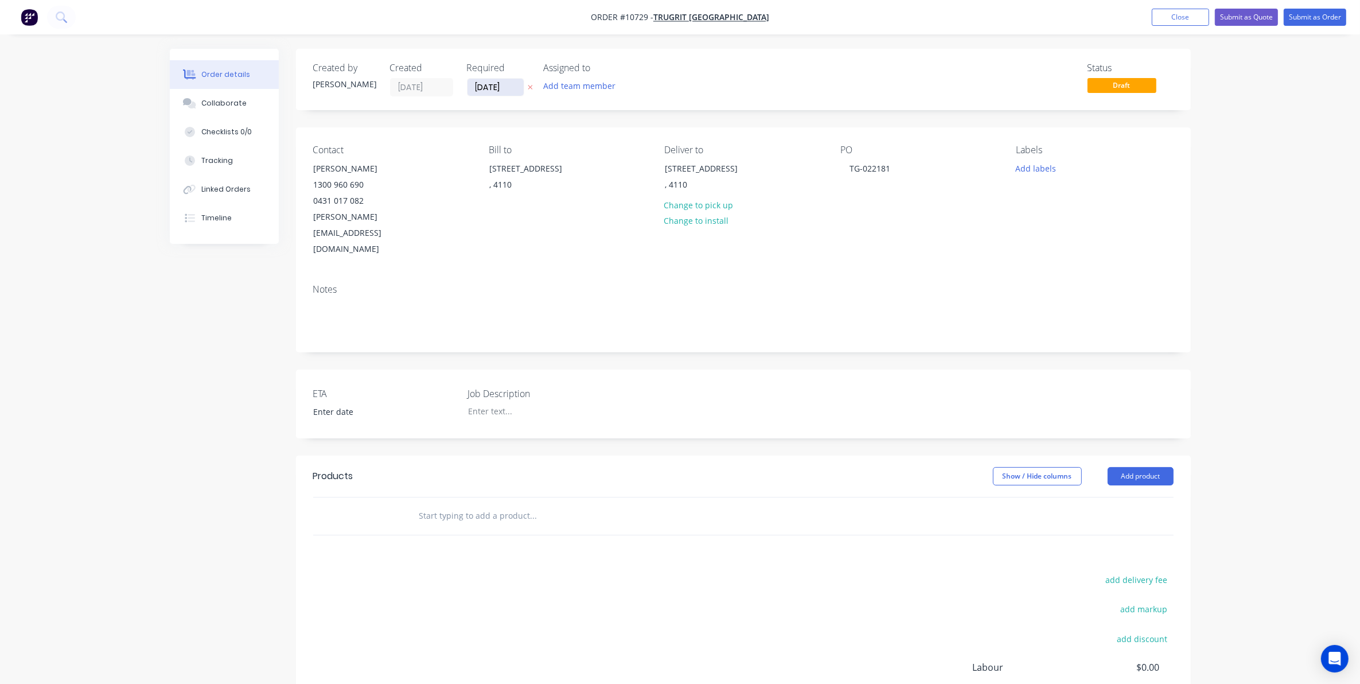
click at [514, 93] on input "[DATE]" at bounding box center [496, 87] width 56 height 17
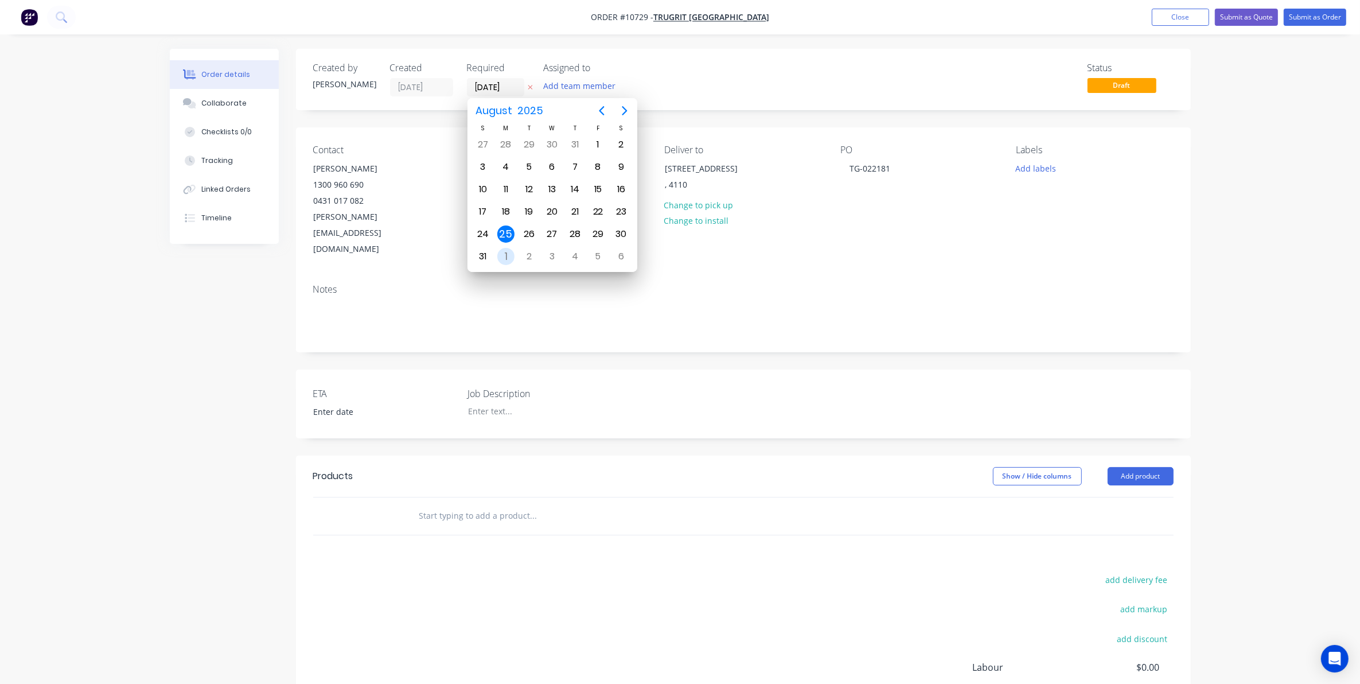
drag, startPoint x: 505, startPoint y: 250, endPoint x: 479, endPoint y: 225, distance: 35.7
click at [504, 250] on div "1" at bounding box center [505, 256] width 17 height 17
type input "[DATE]"
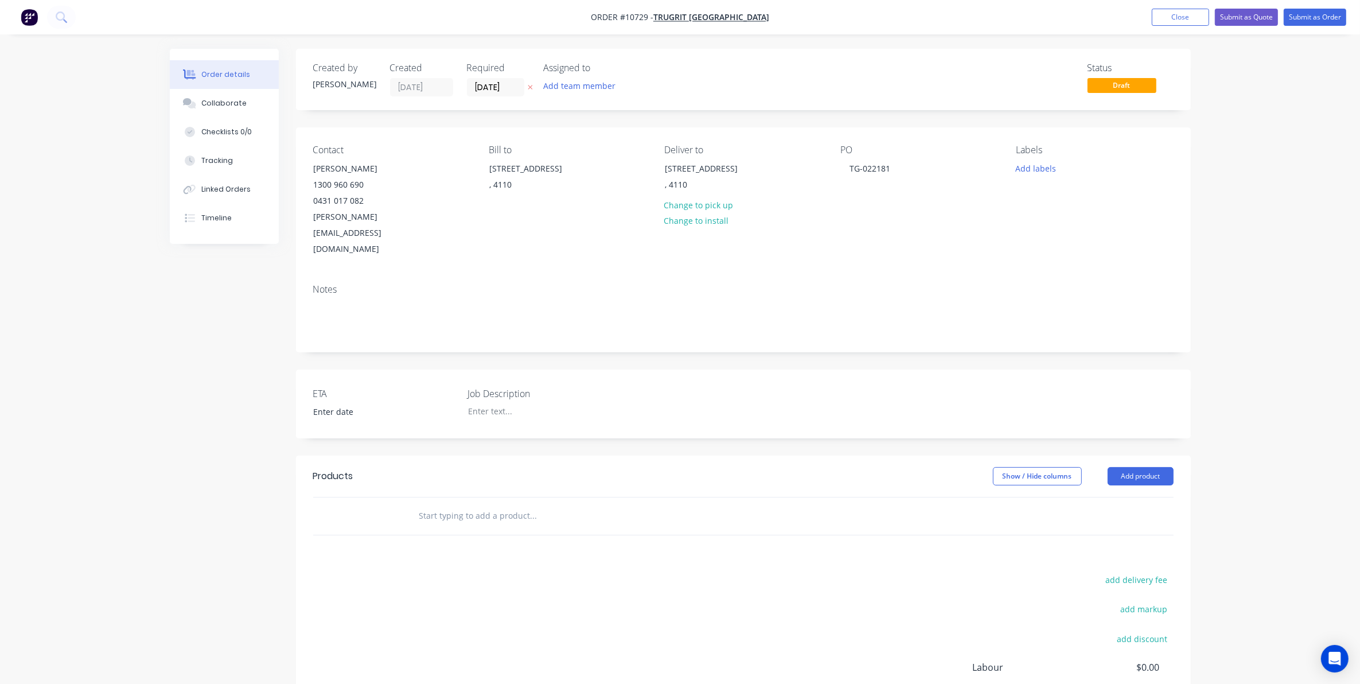
click at [464, 504] on input "text" at bounding box center [533, 515] width 229 height 23
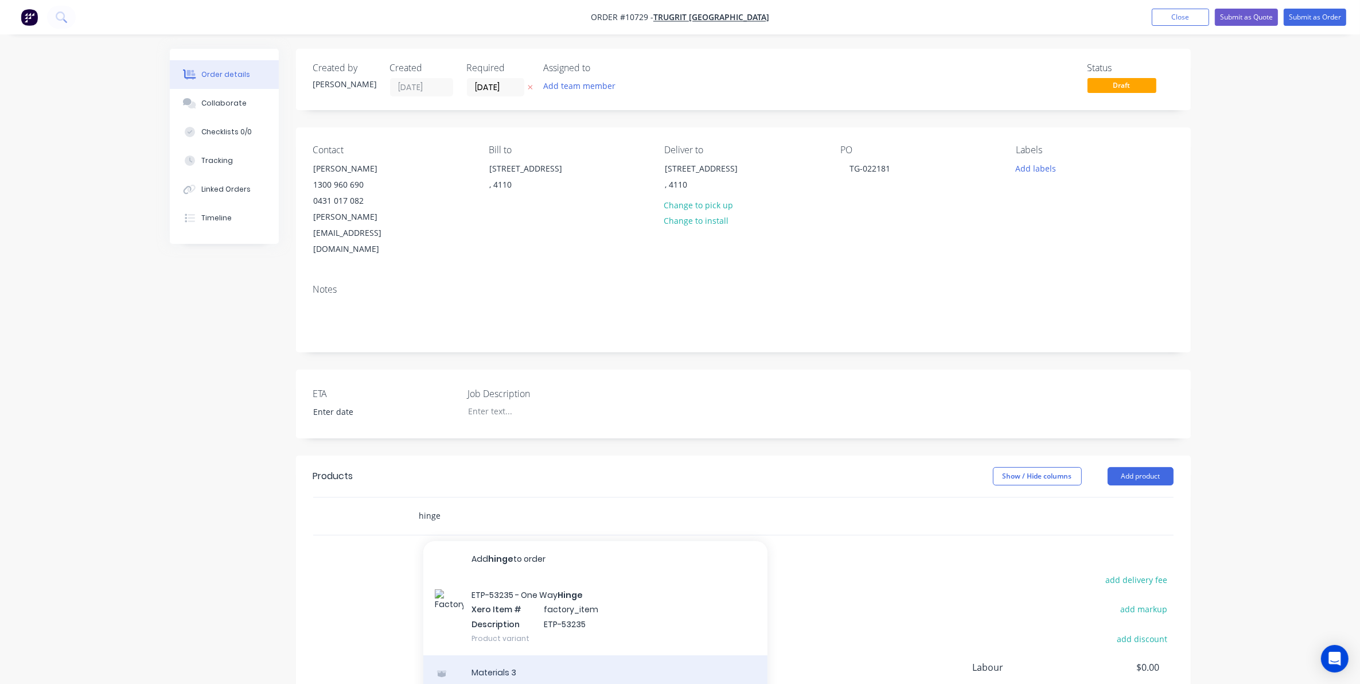
type input "hinge"
click at [589, 578] on div "ETP-53235 - One Way Hinge Xero Item # factory_item Description ETP-53235 Produc…" at bounding box center [595, 616] width 344 height 77
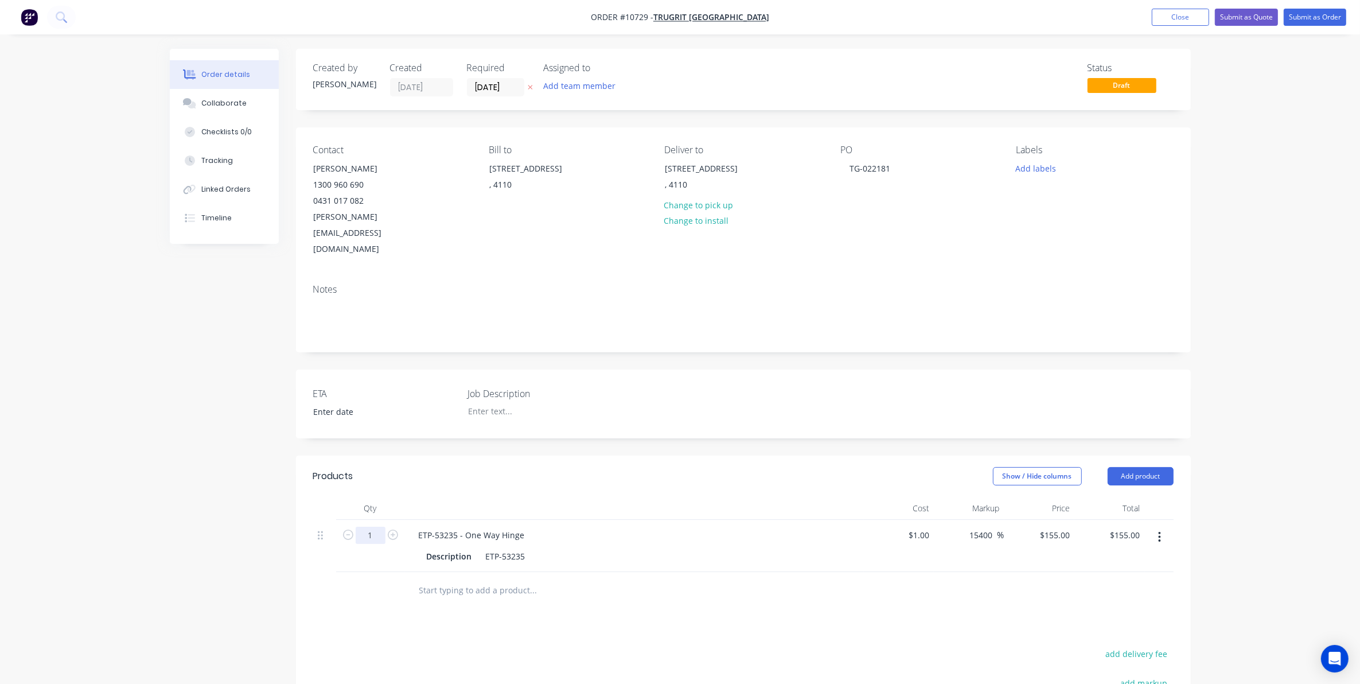
click at [376, 527] on input "1" at bounding box center [371, 535] width 30 height 17
type input "16"
type input "$2,480.00"
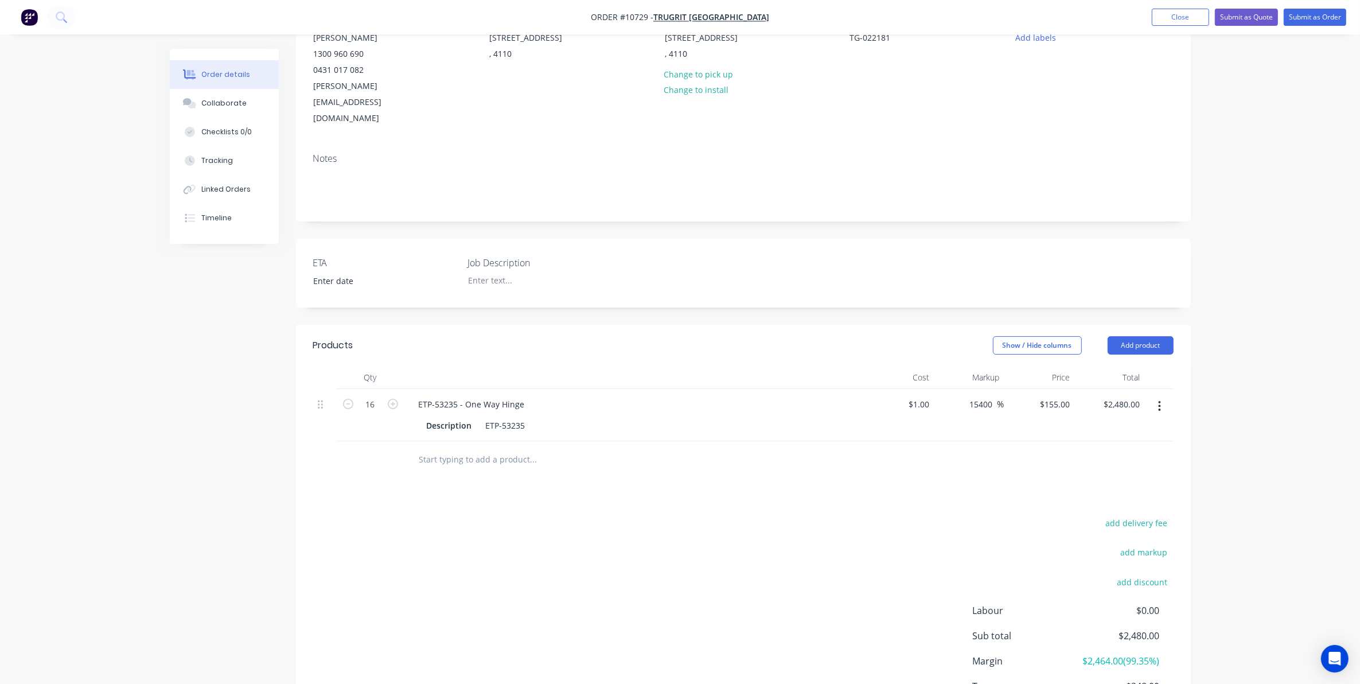
scroll to position [143, 0]
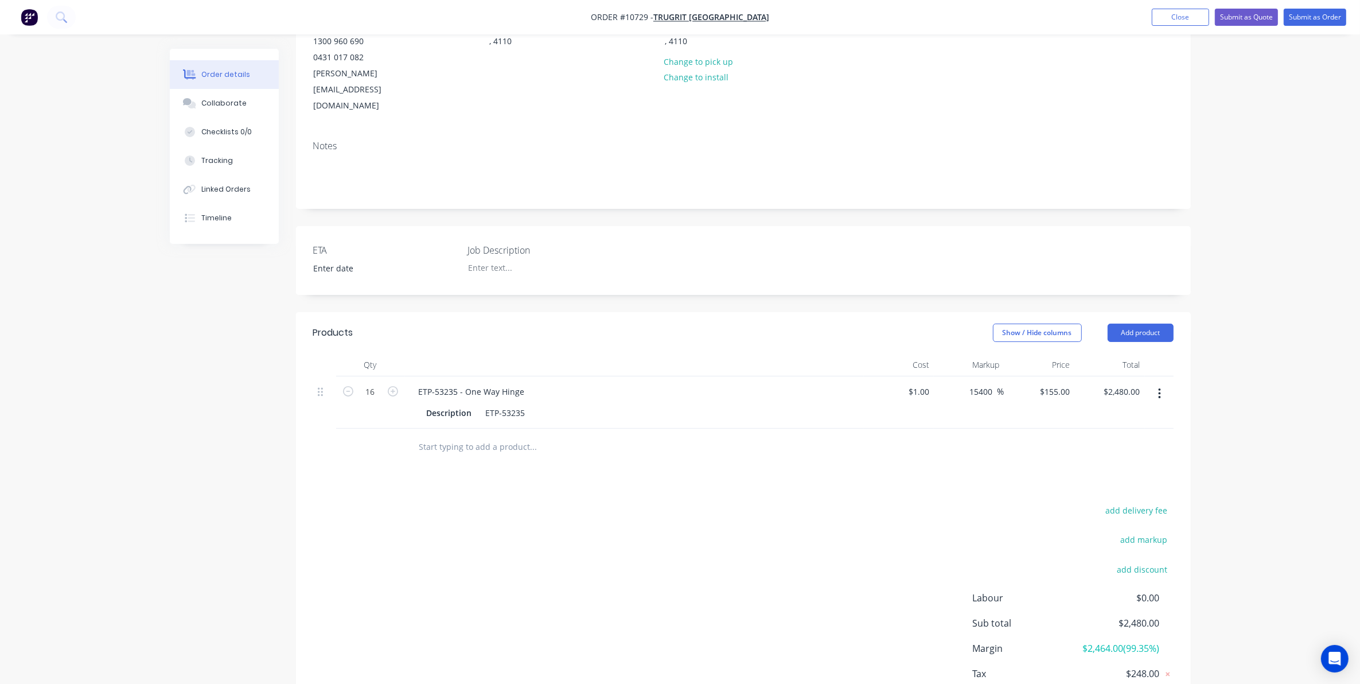
click at [274, 607] on div "Created by [PERSON_NAME] Created [DATE] Required [DATE] Assigned to Add team me…" at bounding box center [680, 331] width 1021 height 853
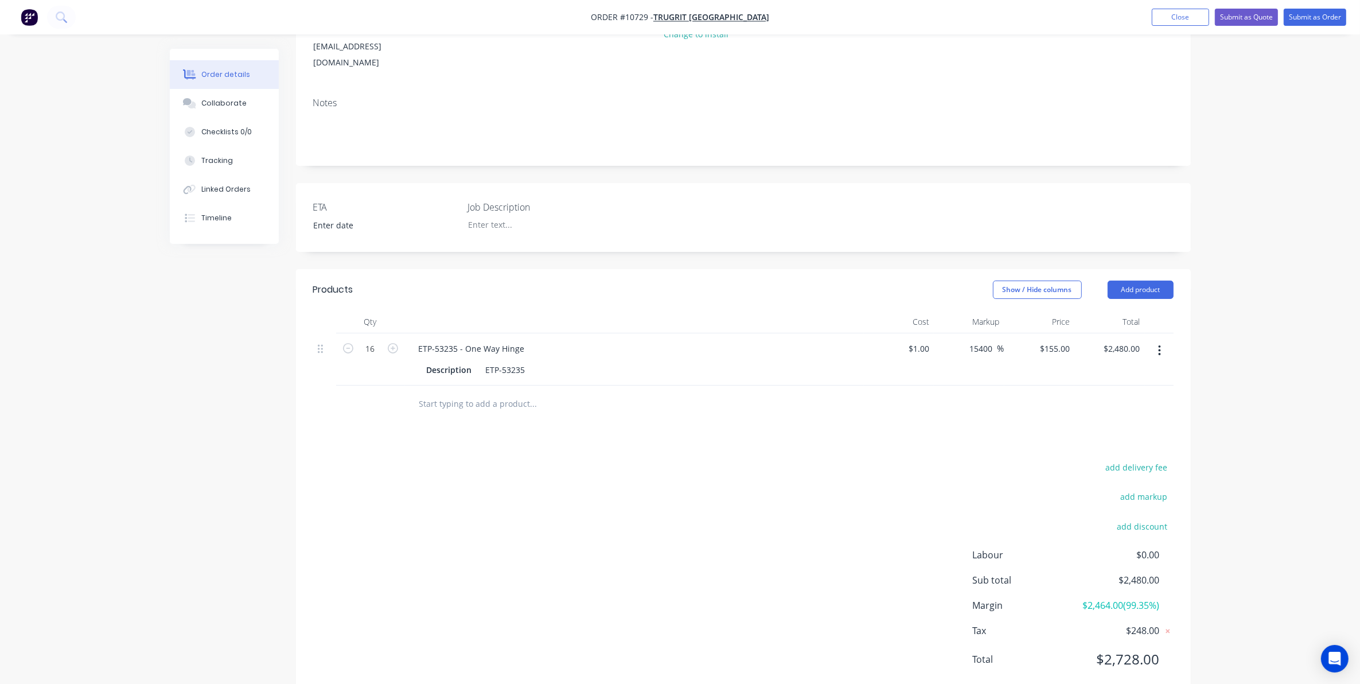
click at [700, 469] on div "add delivery fee add markup add discount Labour $0.00 Sub total $2,480.00 Margi…" at bounding box center [743, 570] width 861 height 221
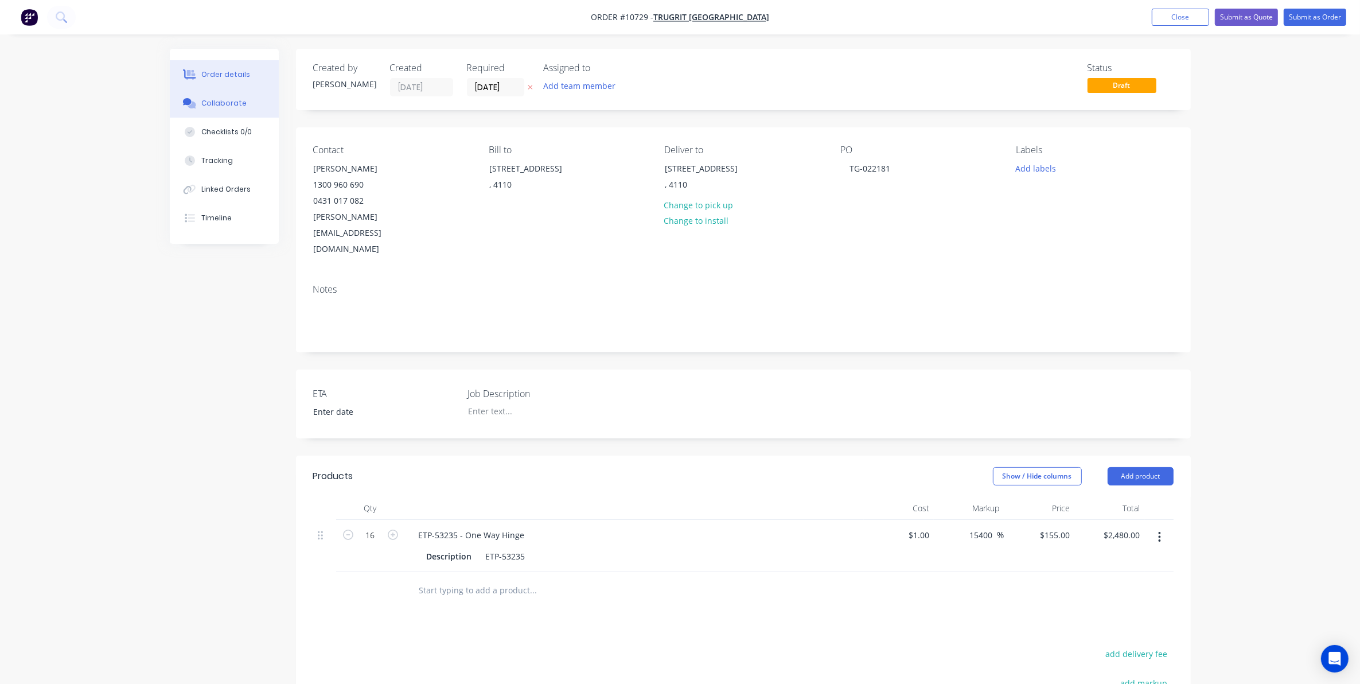
click at [223, 107] on div "Collaborate" at bounding box center [223, 103] width 45 height 10
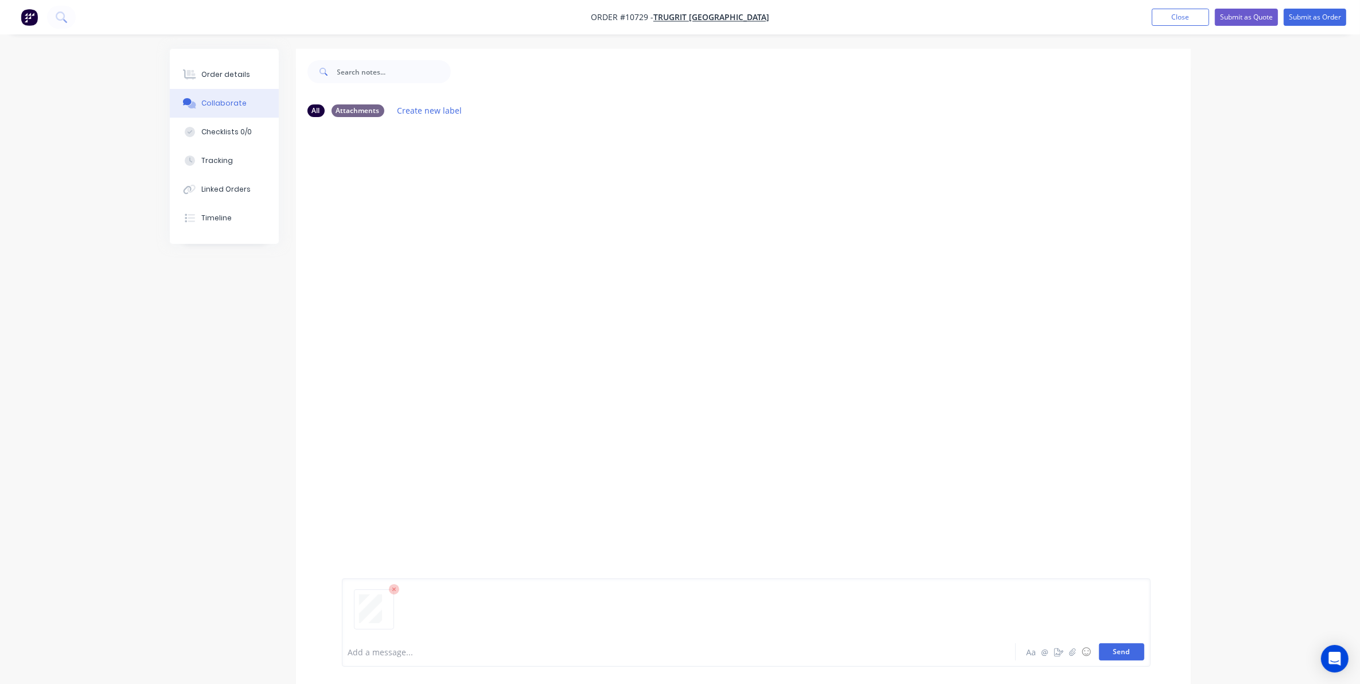
click at [1119, 655] on button "Send" at bounding box center [1121, 651] width 45 height 17
click at [233, 67] on button "Order details" at bounding box center [224, 74] width 109 height 29
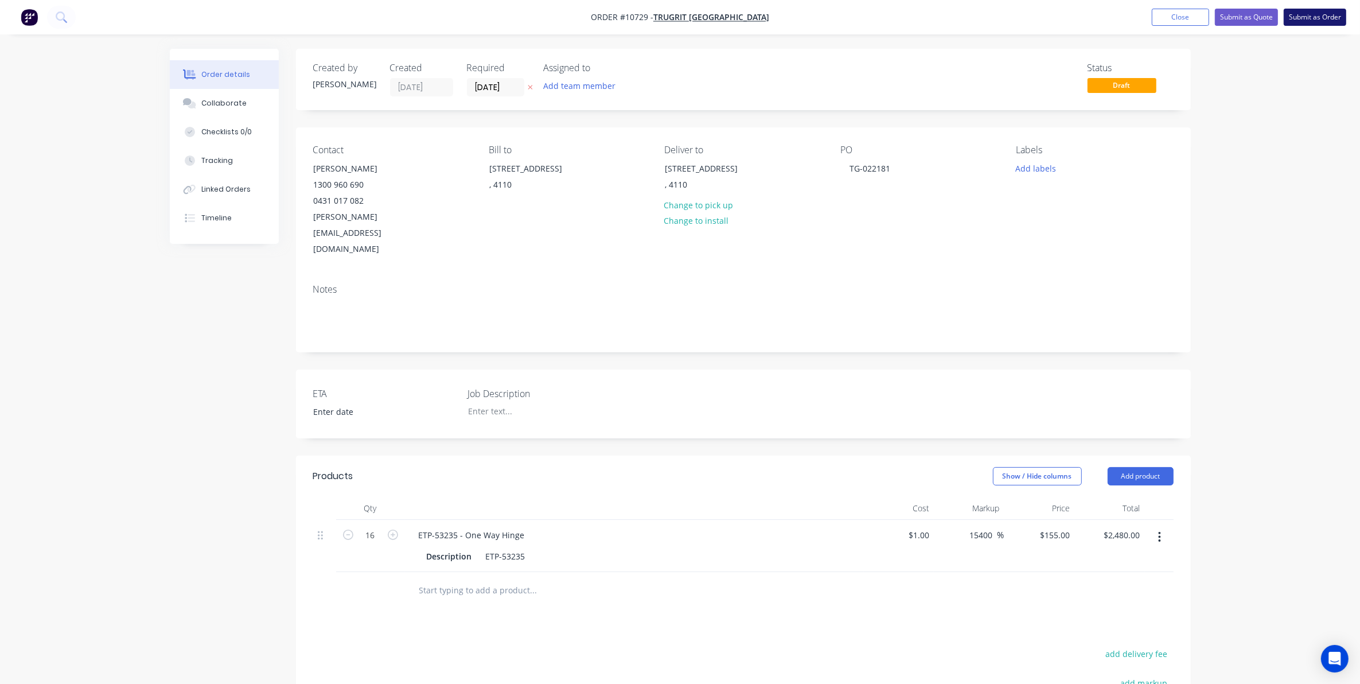
click at [1327, 17] on button "Submit as Order" at bounding box center [1315, 17] width 63 height 17
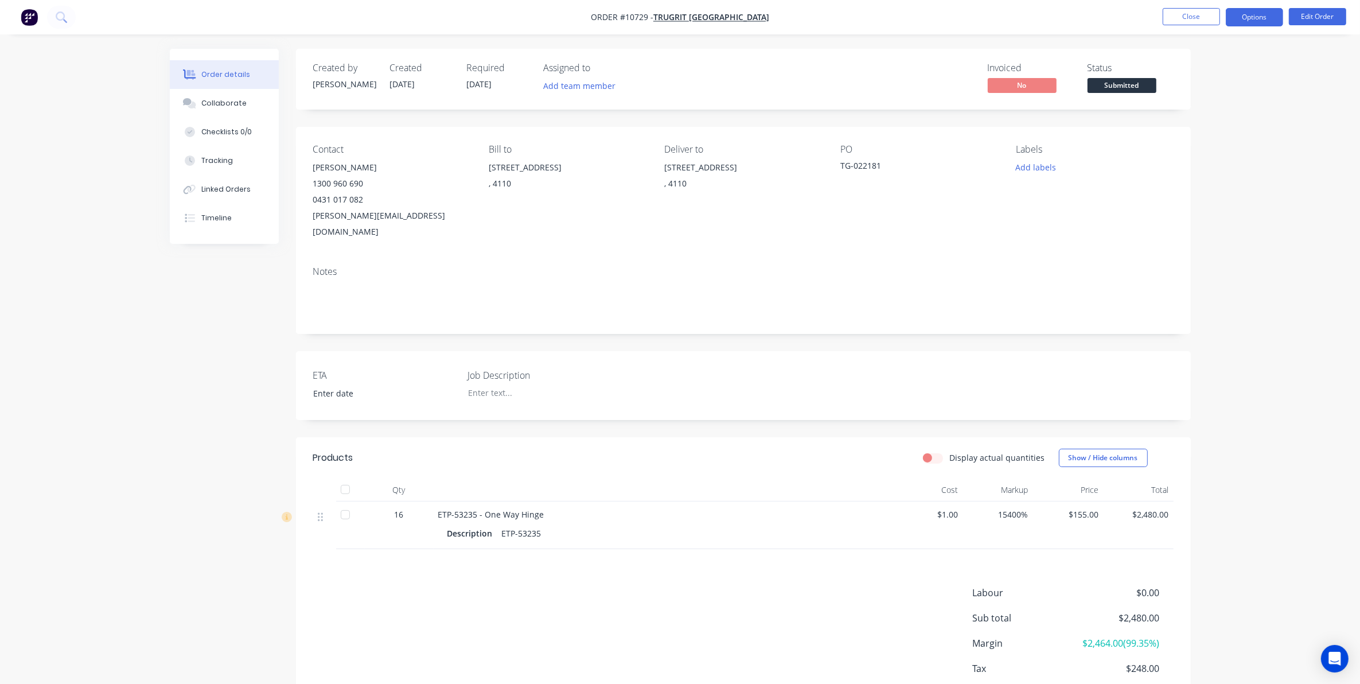
click at [1269, 18] on button "Options" at bounding box center [1254, 17] width 57 height 18
click at [1203, 138] on div "Work Order" at bounding box center [1221, 138] width 106 height 17
click at [1196, 115] on div "Without pricing" at bounding box center [1221, 115] width 106 height 17
click at [1172, 18] on button "Close" at bounding box center [1191, 16] width 57 height 17
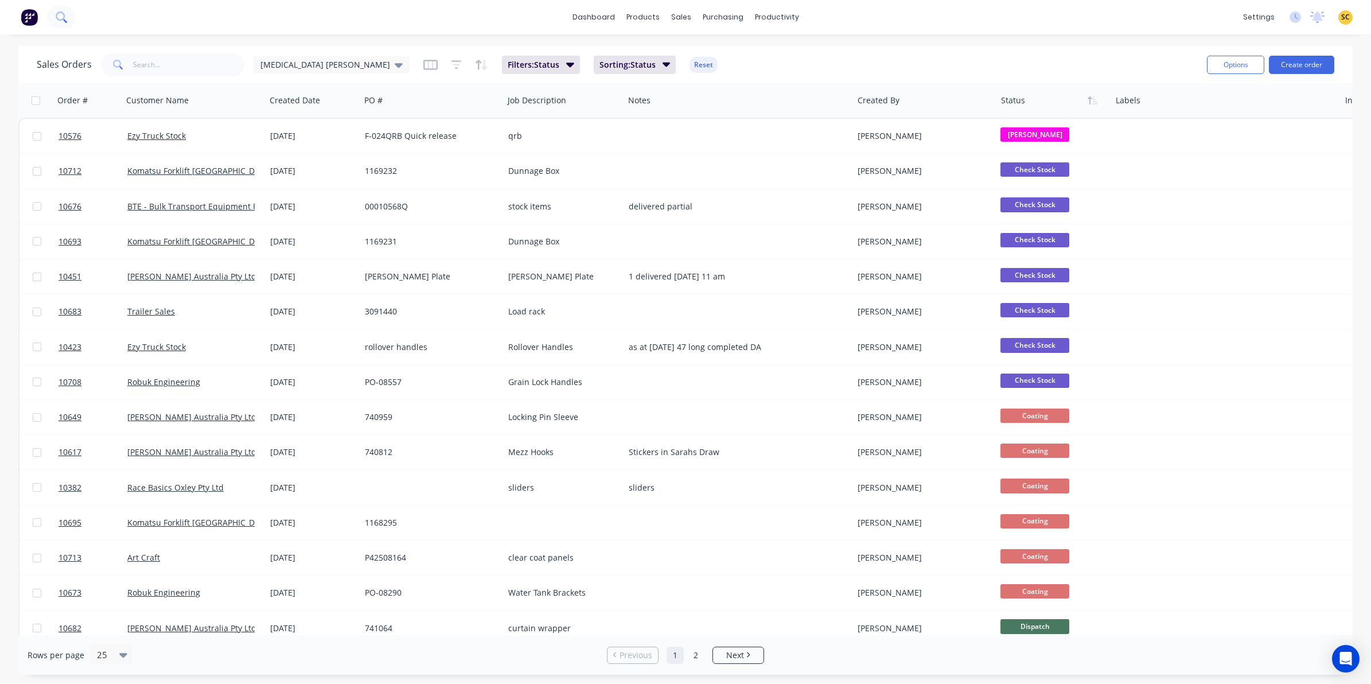
click at [70, 17] on button at bounding box center [61, 17] width 29 height 23
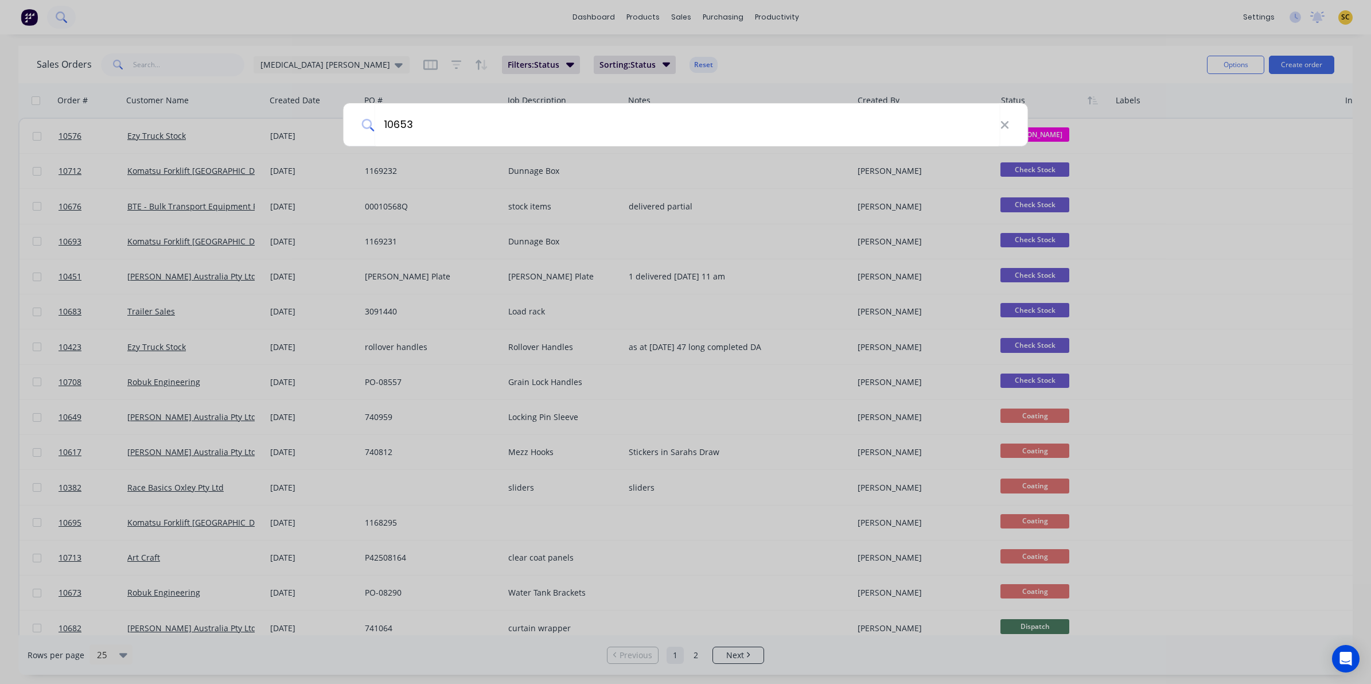
type input "10653"
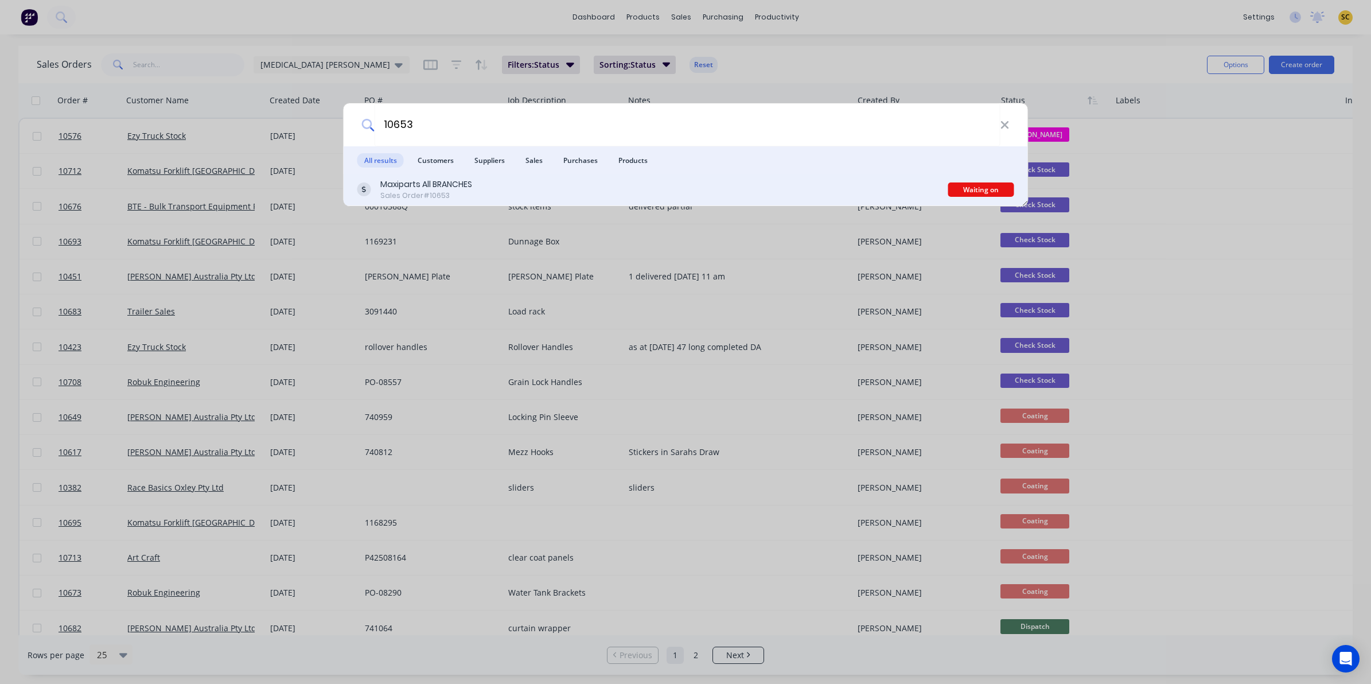
click at [551, 193] on div "Maxiparts All BRANCHES Sales Order #10653" at bounding box center [652, 189] width 591 height 22
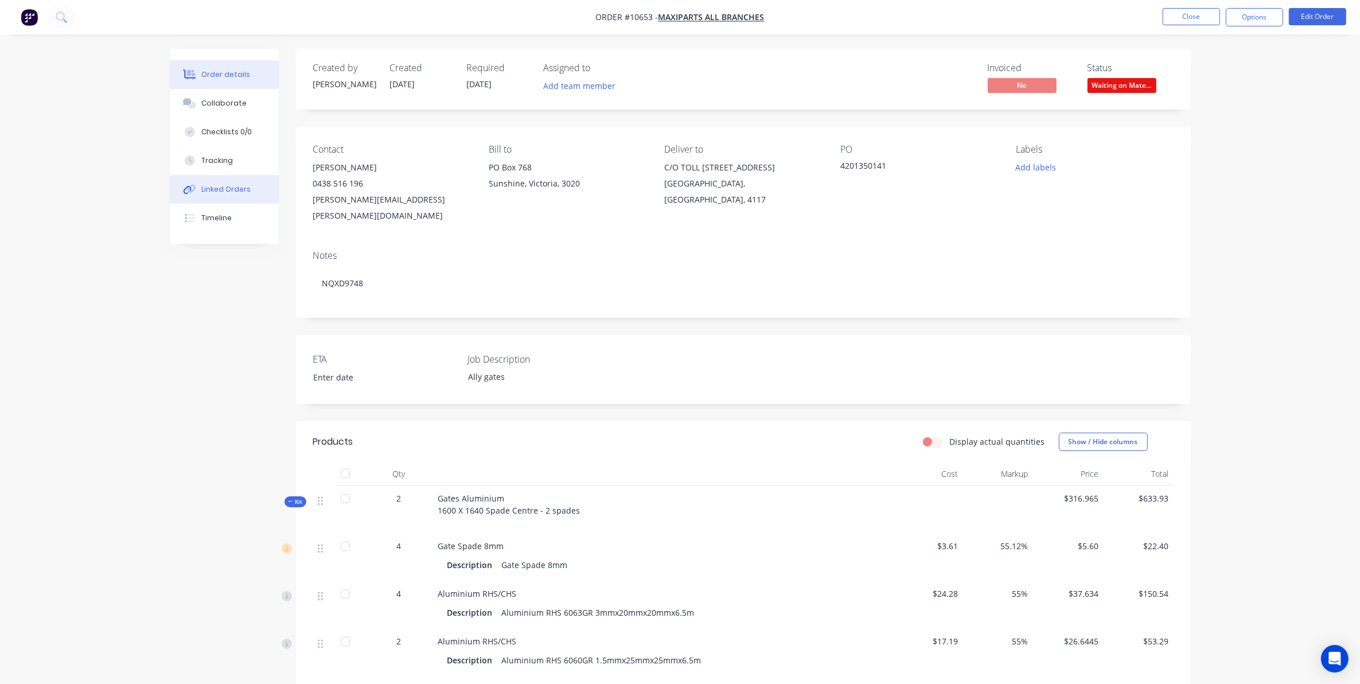
click at [243, 193] on div "Linked Orders" at bounding box center [225, 189] width 49 height 10
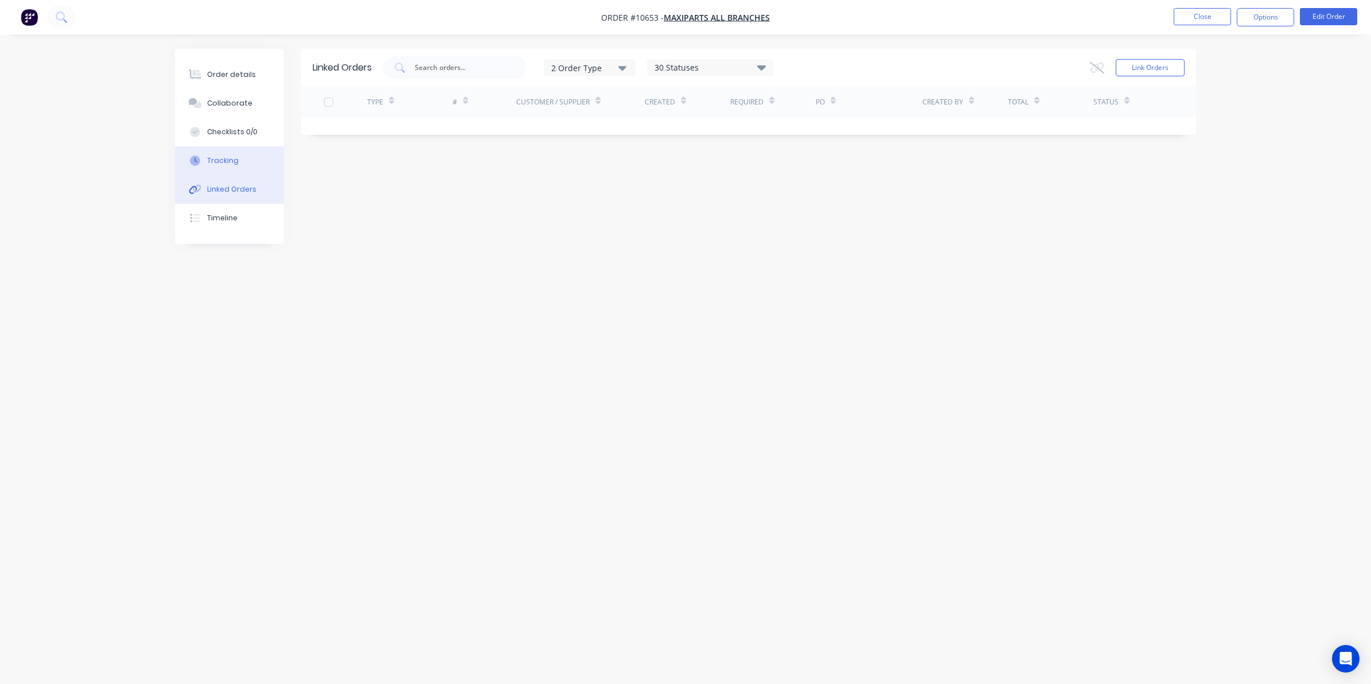
click at [233, 173] on button "Tracking" at bounding box center [229, 160] width 109 height 29
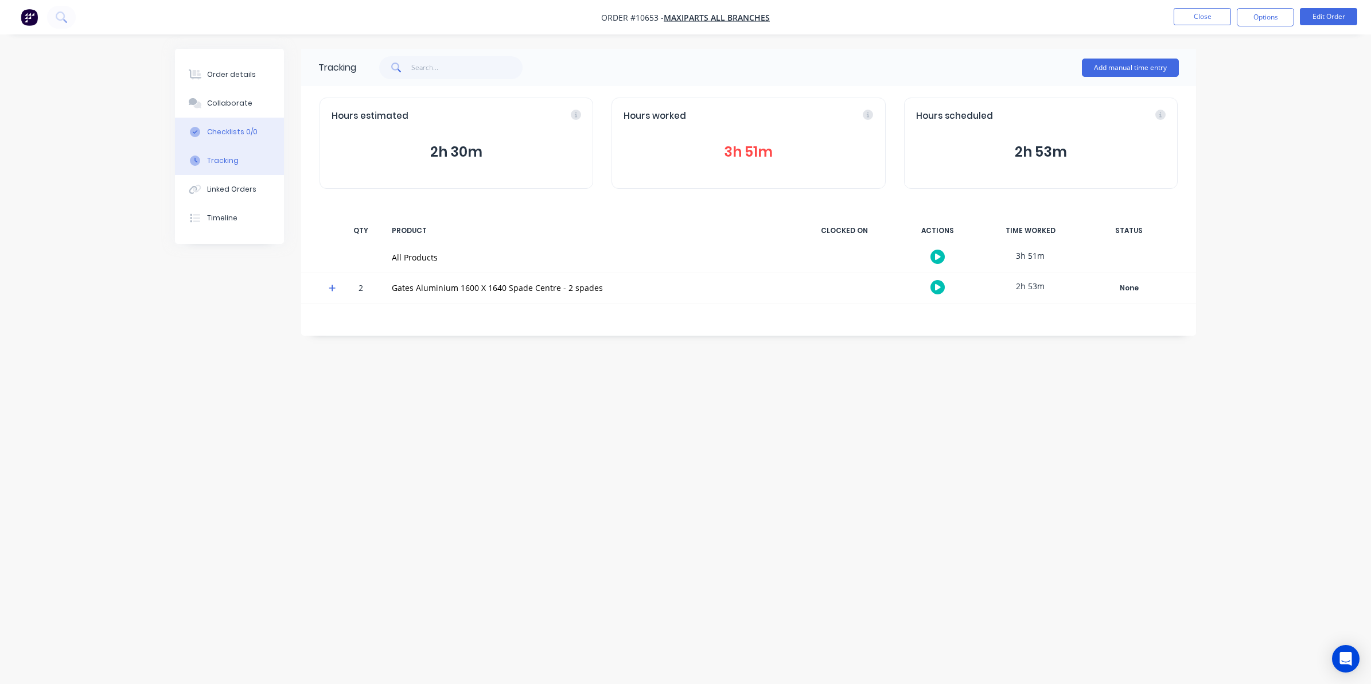
click at [225, 120] on button "Checklists 0/0" at bounding box center [229, 132] width 109 height 29
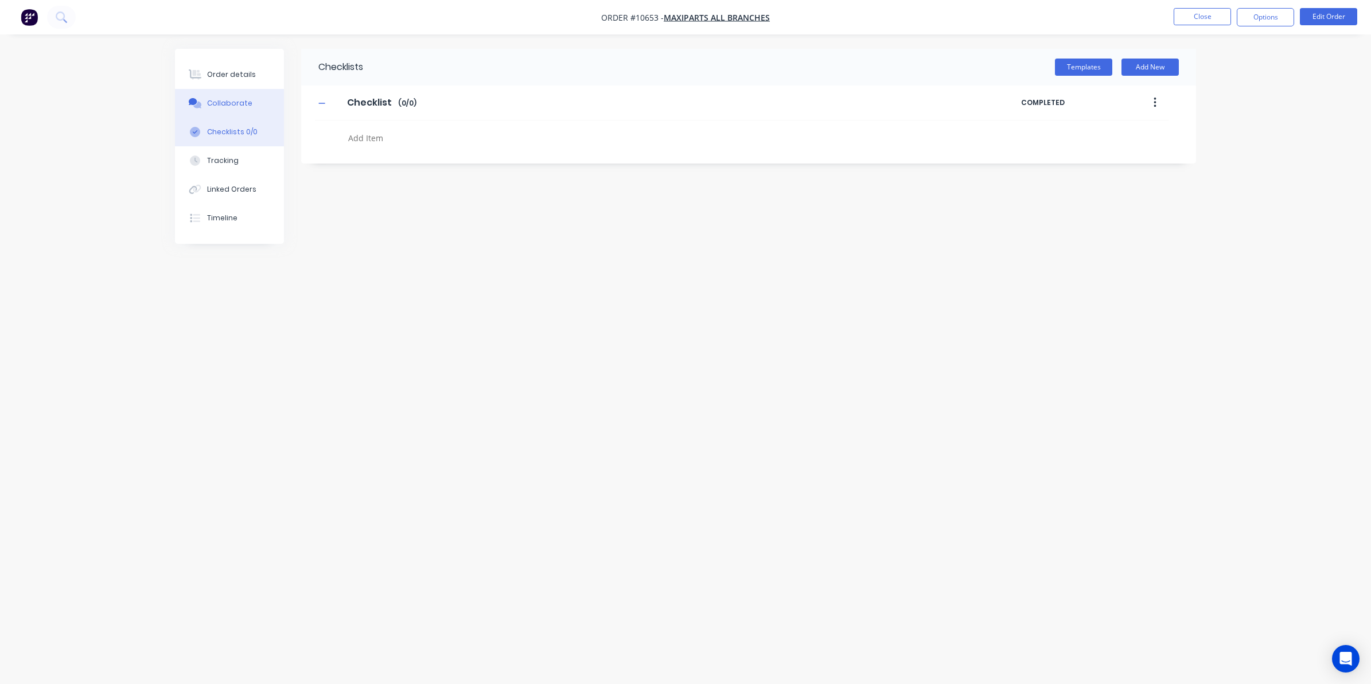
click at [222, 110] on button "Collaborate" at bounding box center [229, 103] width 109 height 29
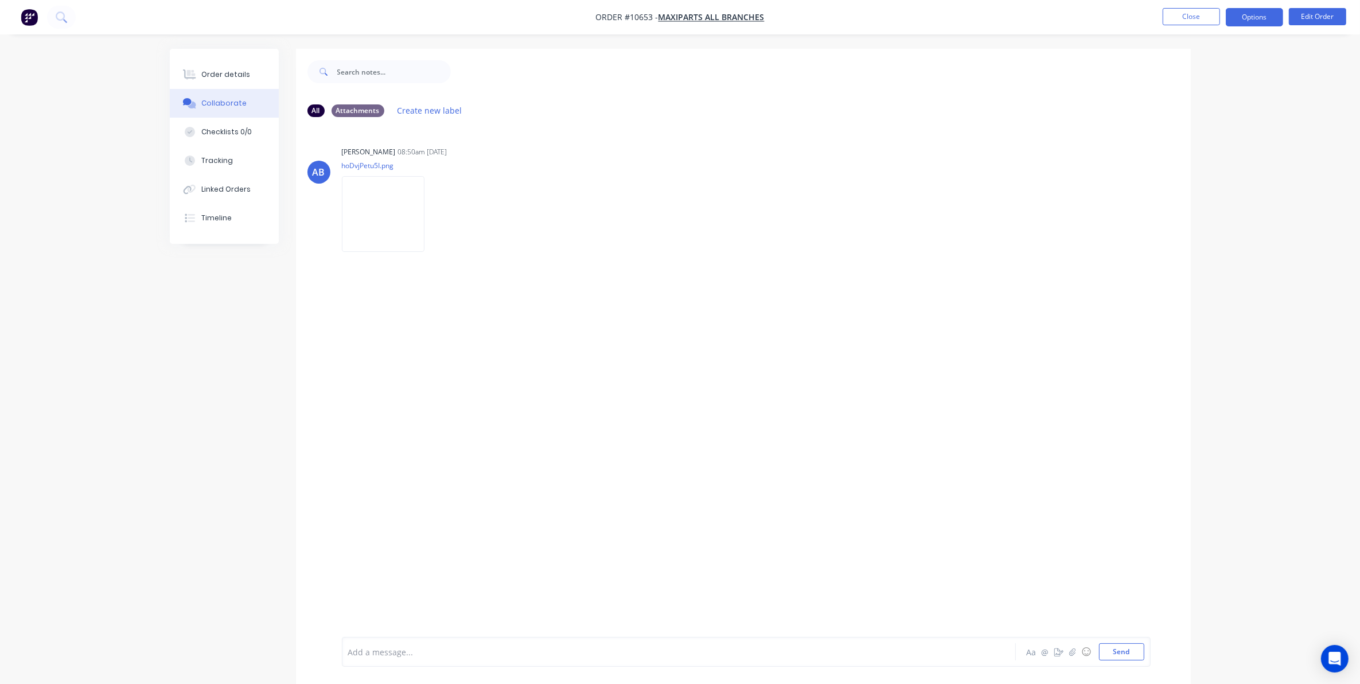
click at [1248, 9] on button "Options" at bounding box center [1254, 17] width 57 height 18
click at [1221, 166] on div "Delivery Docket" at bounding box center [1221, 161] width 106 height 17
click at [1185, 138] on div "Custom" at bounding box center [1221, 138] width 106 height 17
click at [1189, 112] on div "Without pricing" at bounding box center [1221, 115] width 106 height 17
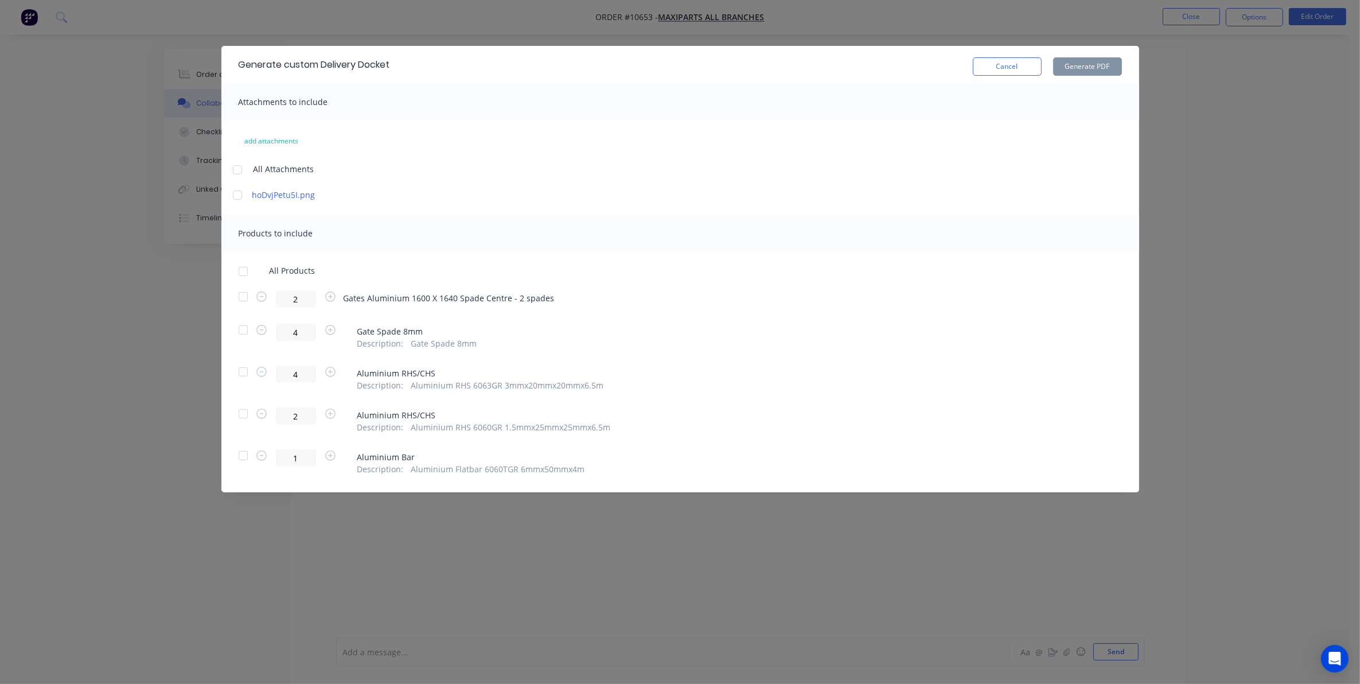
click at [236, 192] on div at bounding box center [237, 195] width 23 height 23
click at [239, 300] on div at bounding box center [243, 296] width 23 height 23
click at [1082, 67] on button "Generate PDF" at bounding box center [1087, 66] width 69 height 18
click at [1020, 69] on button "Cancel" at bounding box center [1007, 66] width 69 height 18
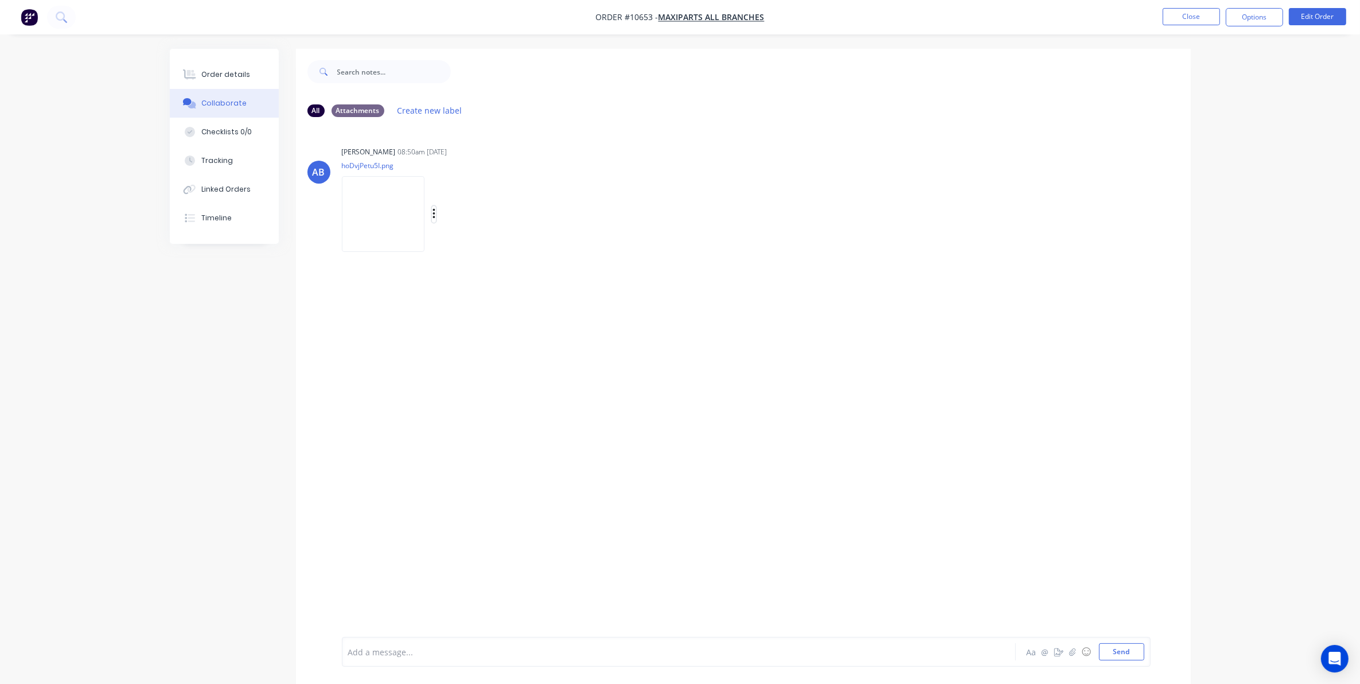
click at [436, 208] on button "button" at bounding box center [434, 214] width 5 height 17
click at [473, 241] on button "Download" at bounding box center [509, 245] width 129 height 26
drag, startPoint x: 597, startPoint y: 201, endPoint x: 505, endPoint y: 178, distance: 94.5
click at [597, 201] on div "[PERSON_NAME] 08:50am [DATE] hoDvjPetu5I.png Labels Download Delete" at bounding box center [521, 194] width 359 height 103
drag, startPoint x: 1280, startPoint y: 21, endPoint x: 1270, endPoint y: 23, distance: 10.5
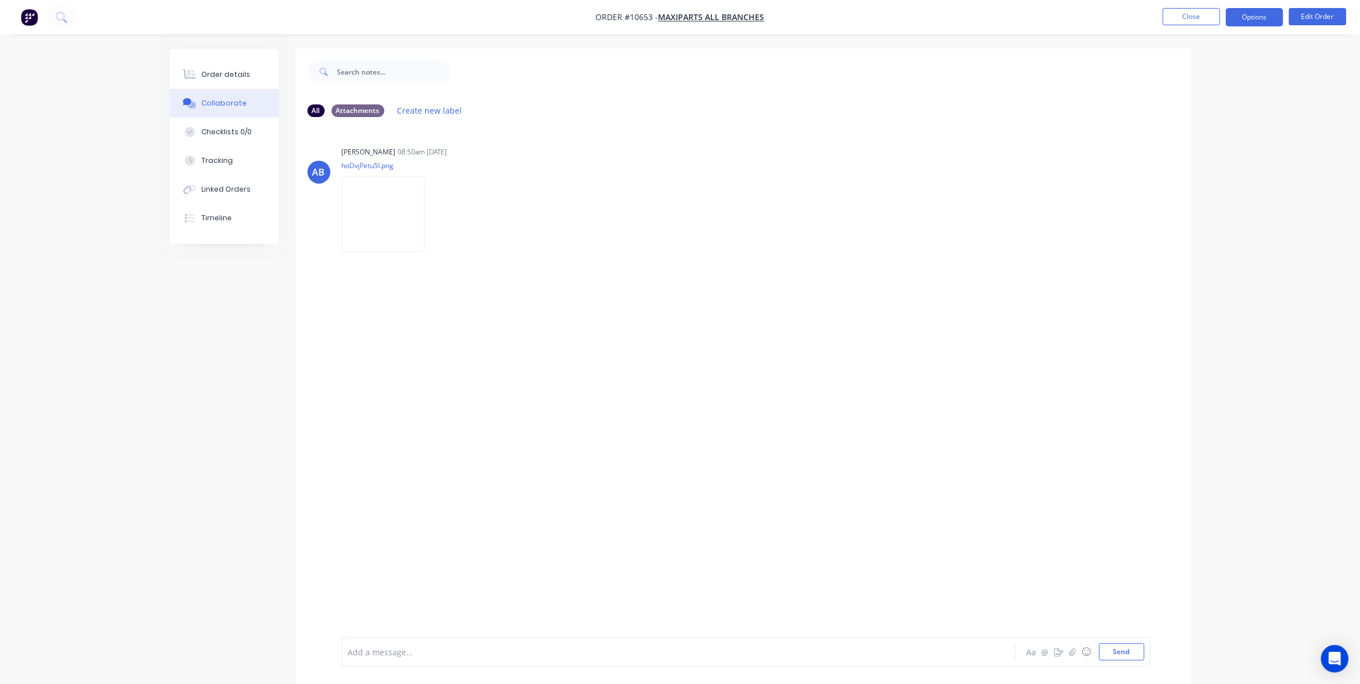
click at [1280, 21] on button "Options" at bounding box center [1254, 17] width 57 height 18
click at [1206, 165] on div "Delivery Docket" at bounding box center [1221, 161] width 106 height 17
click at [1197, 121] on div "Without pricing" at bounding box center [1221, 115] width 106 height 17
drag, startPoint x: 789, startPoint y: 158, endPoint x: 775, endPoint y: 150, distance: 16.7
click at [188, 79] on icon at bounding box center [189, 74] width 13 height 10
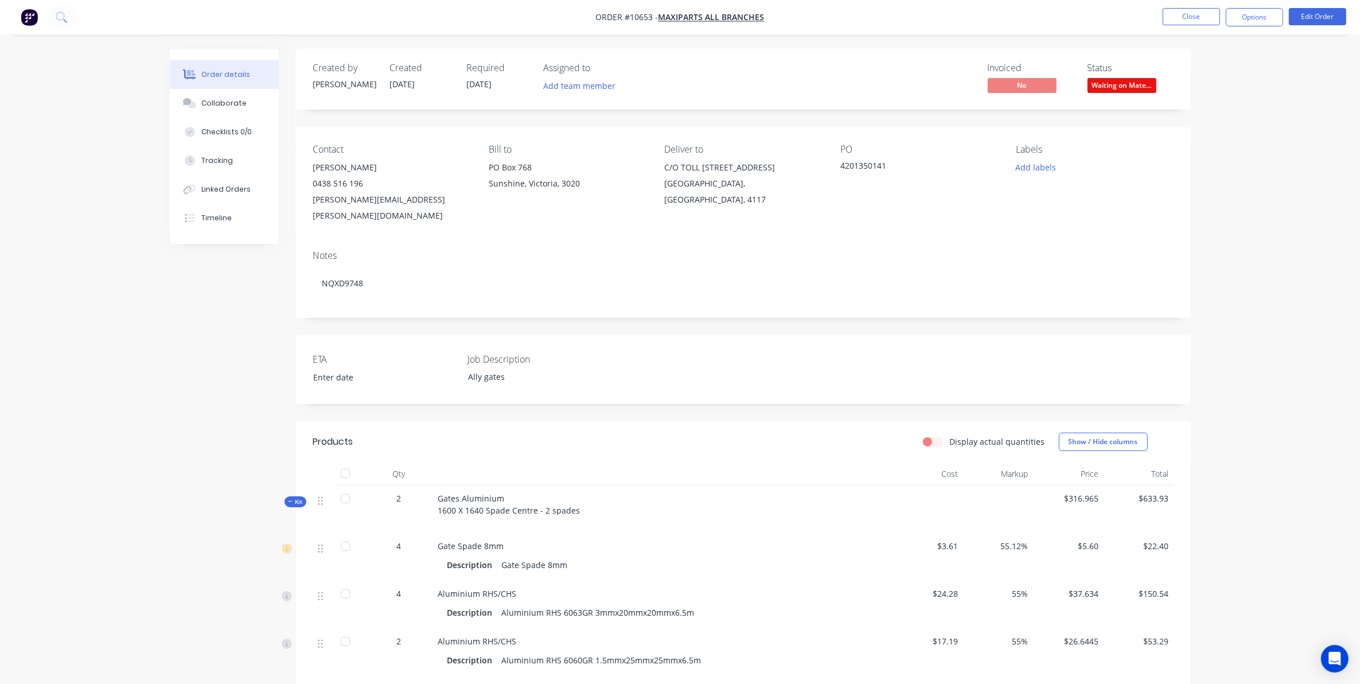
drag, startPoint x: 295, startPoint y: 56, endPoint x: 124, endPoint y: 270, distance: 274.3
click at [124, 270] on div "Order details Collaborate Checklists 0/0 Tracking Linked Orders Timeline Order …" at bounding box center [680, 479] width 1360 height 958
